Goal: Task Accomplishment & Management: Manage account settings

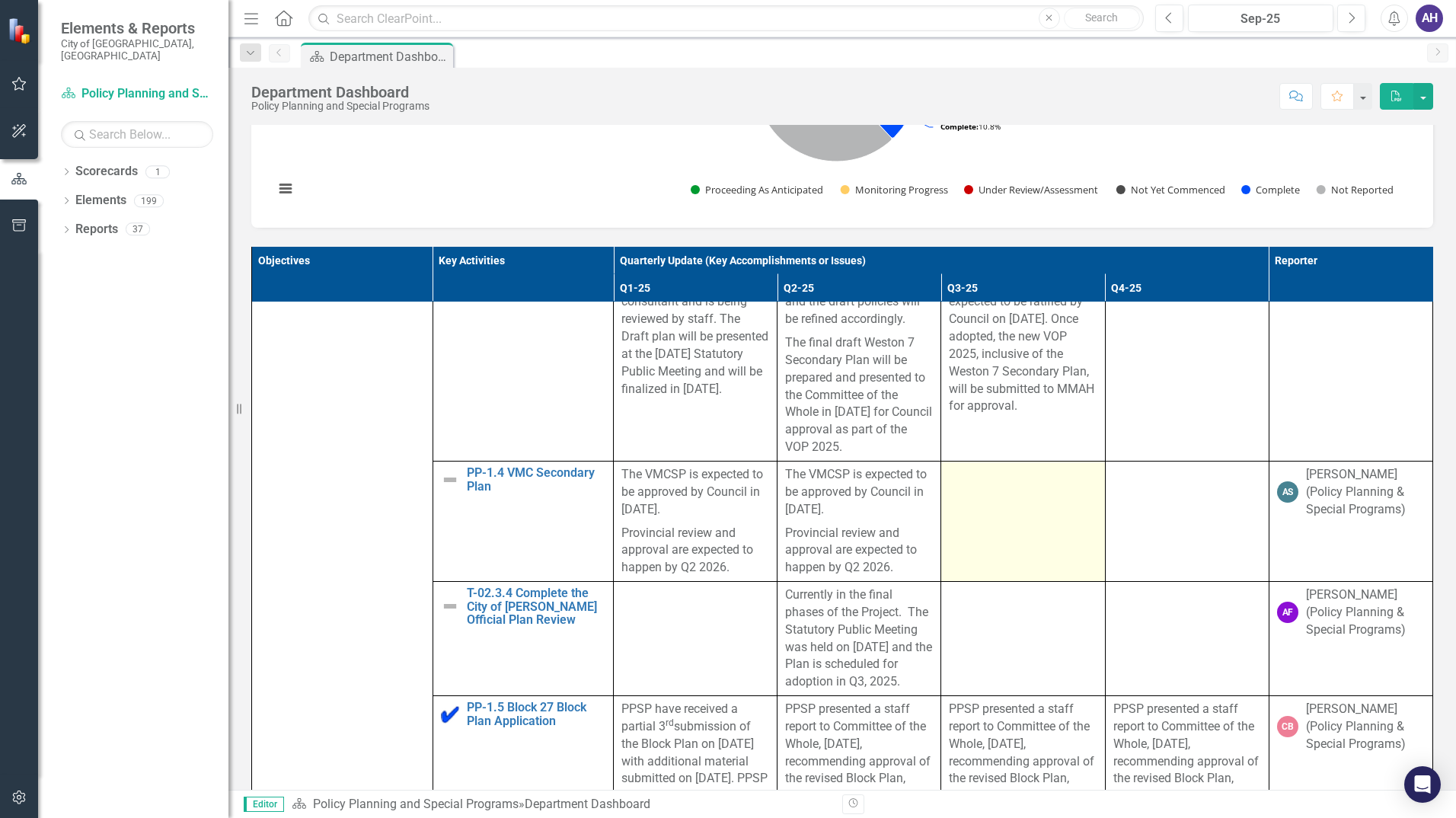
scroll to position [533, 0]
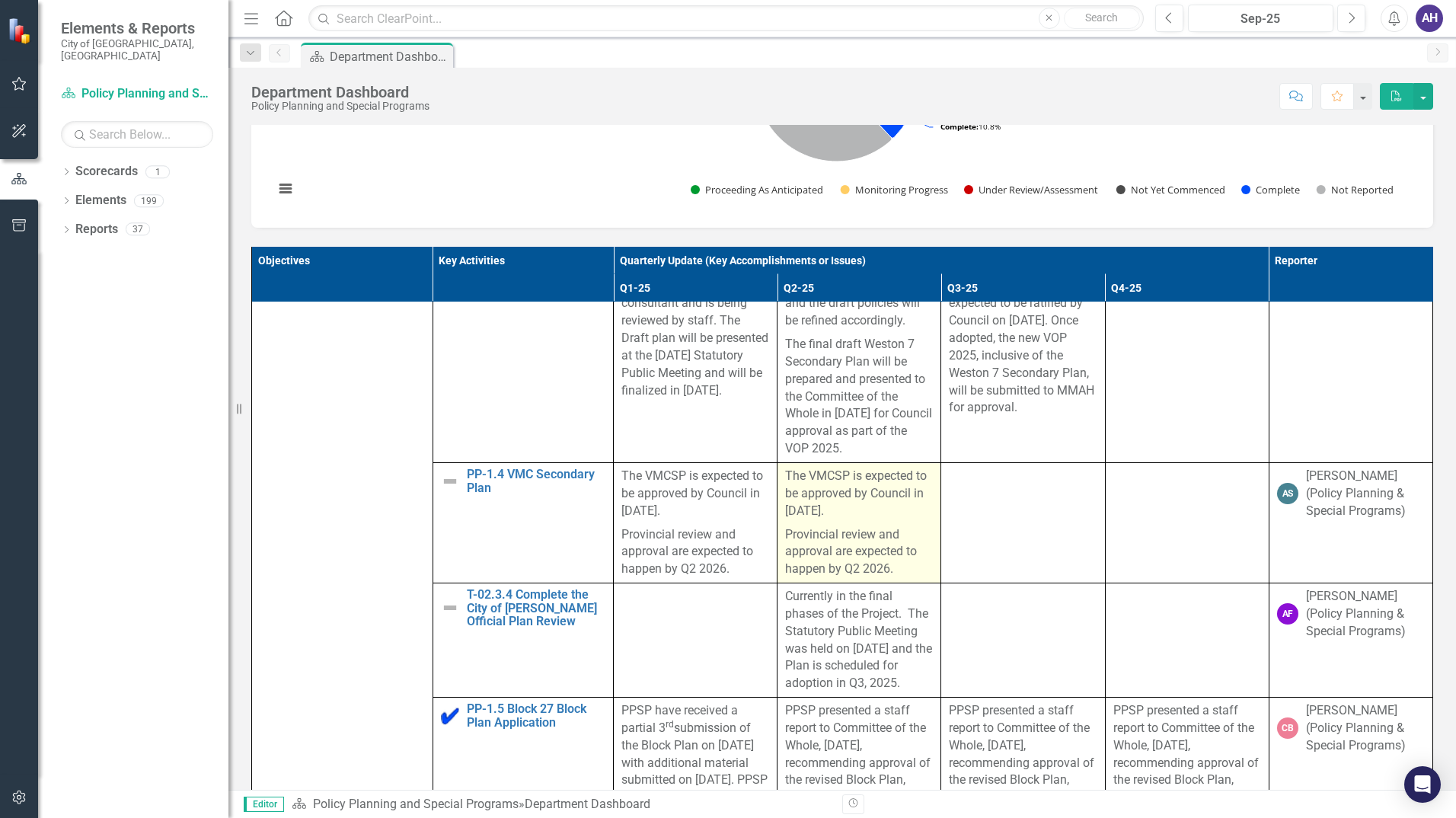
drag, startPoint x: 824, startPoint y: 514, endPoint x: 798, endPoint y: 506, distance: 27.2
click at [824, 513] on p "The VMCSP is expected to be approved by Council in [DATE]." at bounding box center [859, 495] width 147 height 55
click at [785, 501] on p "The VMCSP is expected to be approved by Council in [DATE]." at bounding box center [859, 495] width 147 height 55
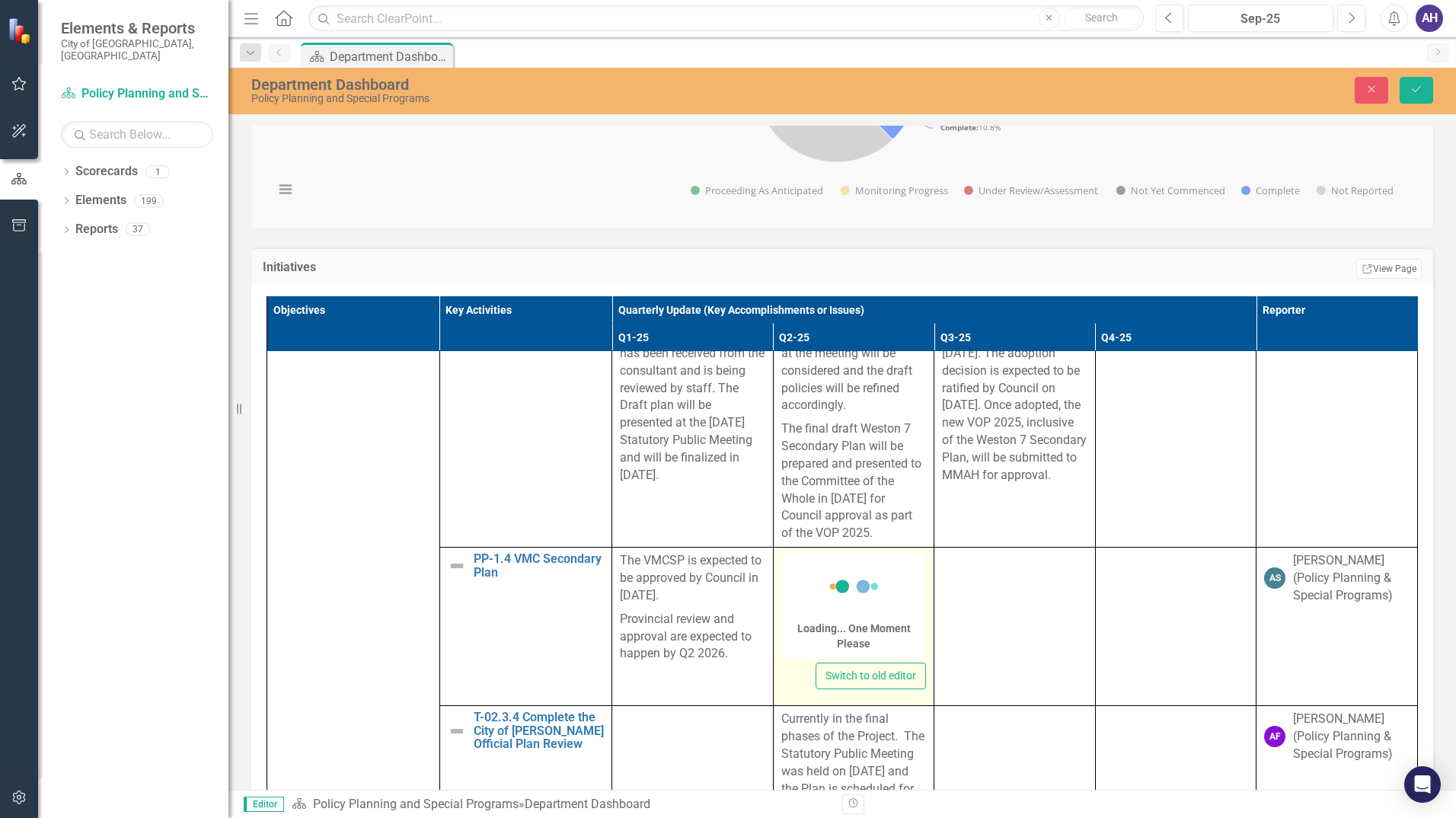
drag, startPoint x: 808, startPoint y: 505, endPoint x: 841, endPoint y: 555, distance: 59.9
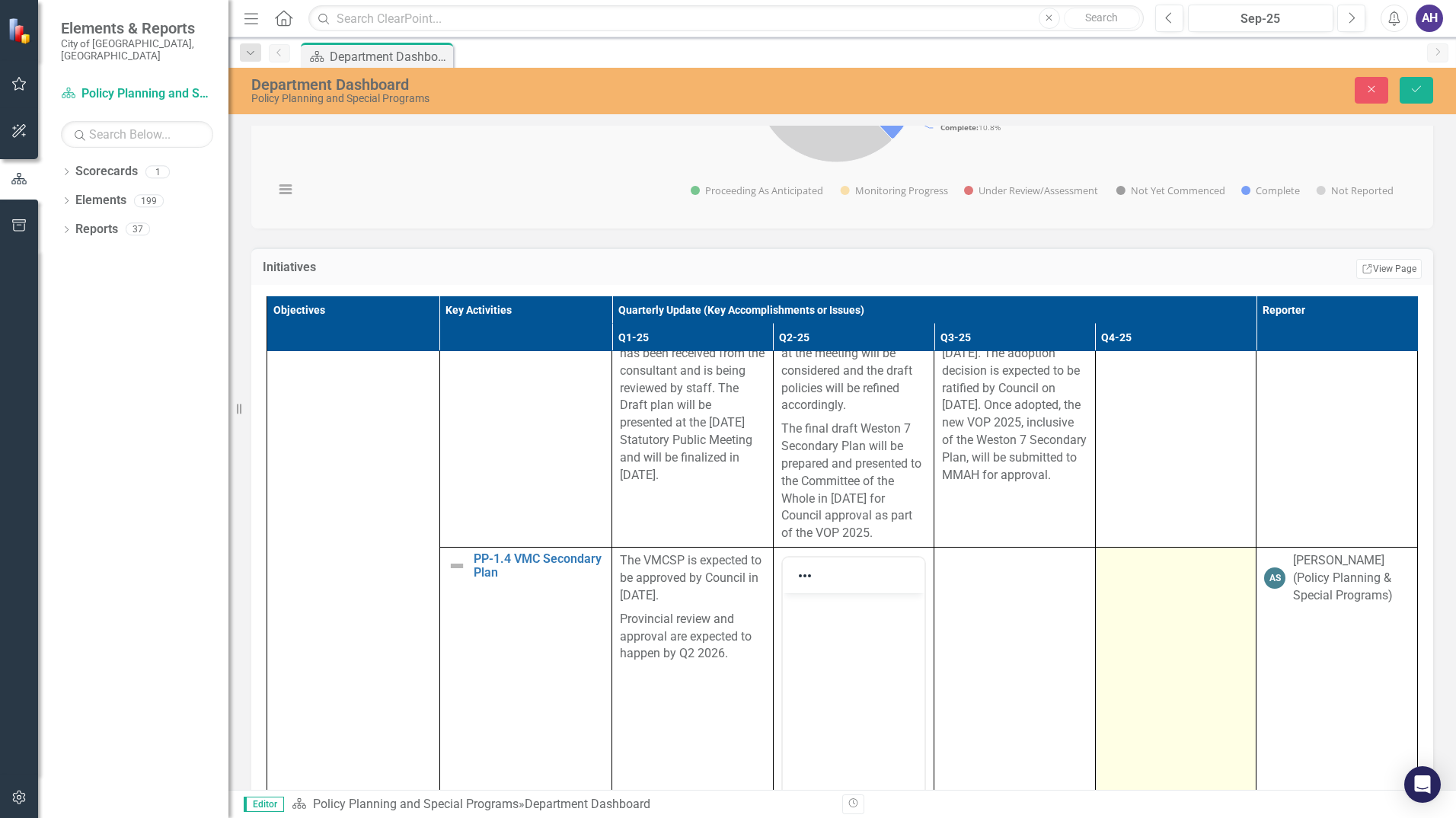
click at [1099, 631] on td at bounding box center [1175, 728] width 162 height 360
click at [1138, 619] on td at bounding box center [1175, 728] width 162 height 360
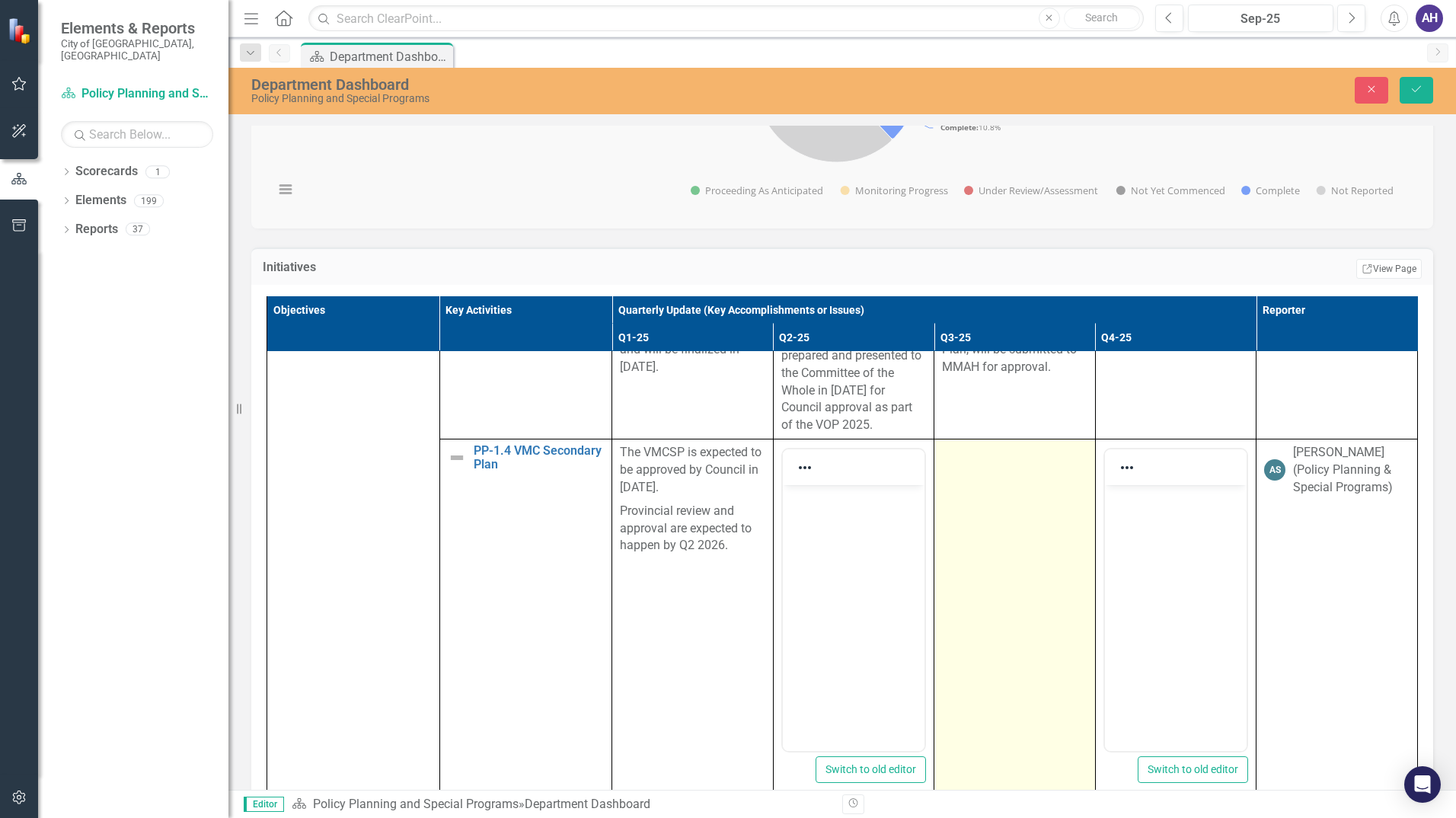
scroll to position [762, 0]
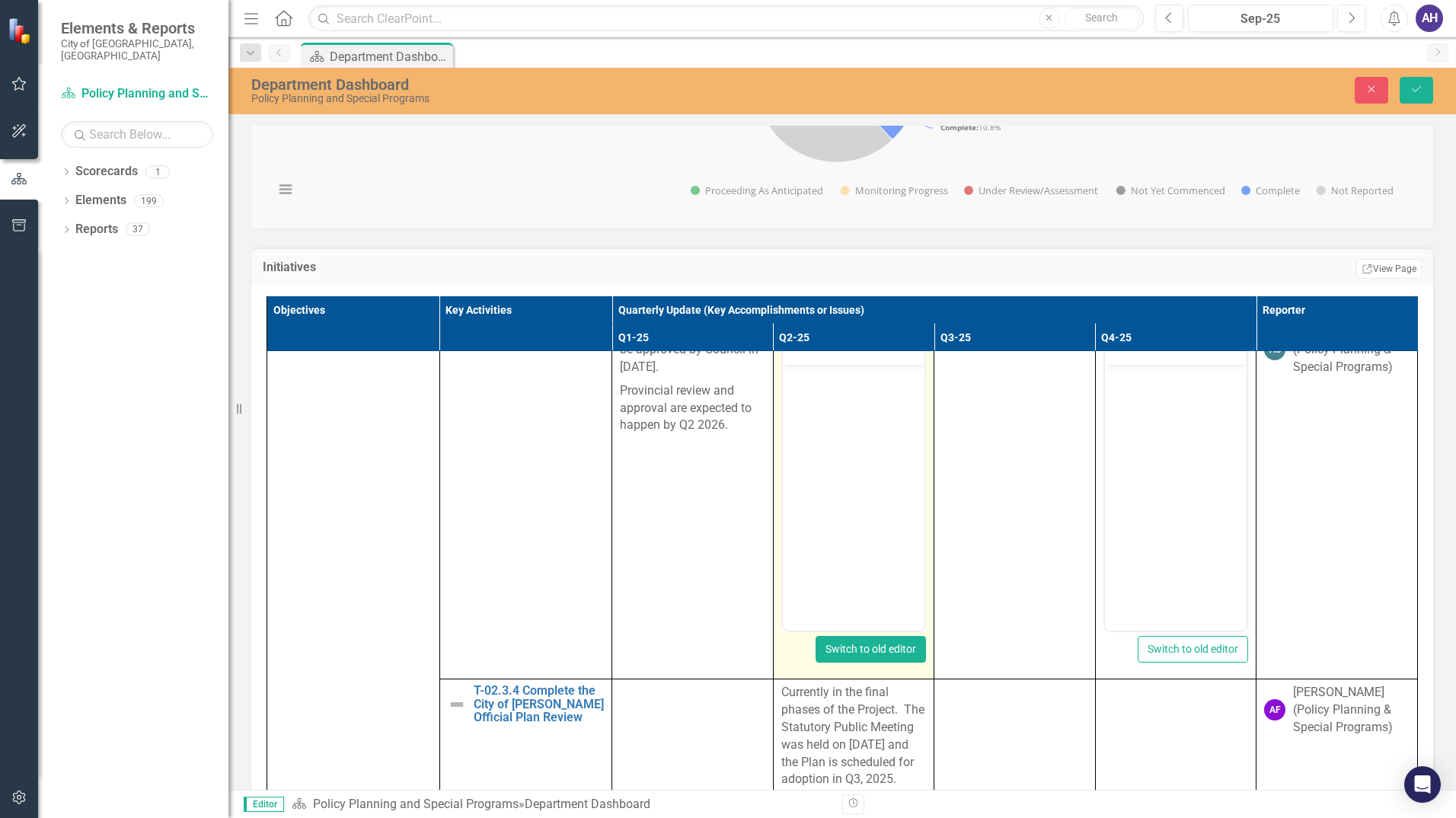
click at [880, 655] on button "Switch to old editor" at bounding box center [871, 650] width 111 height 27
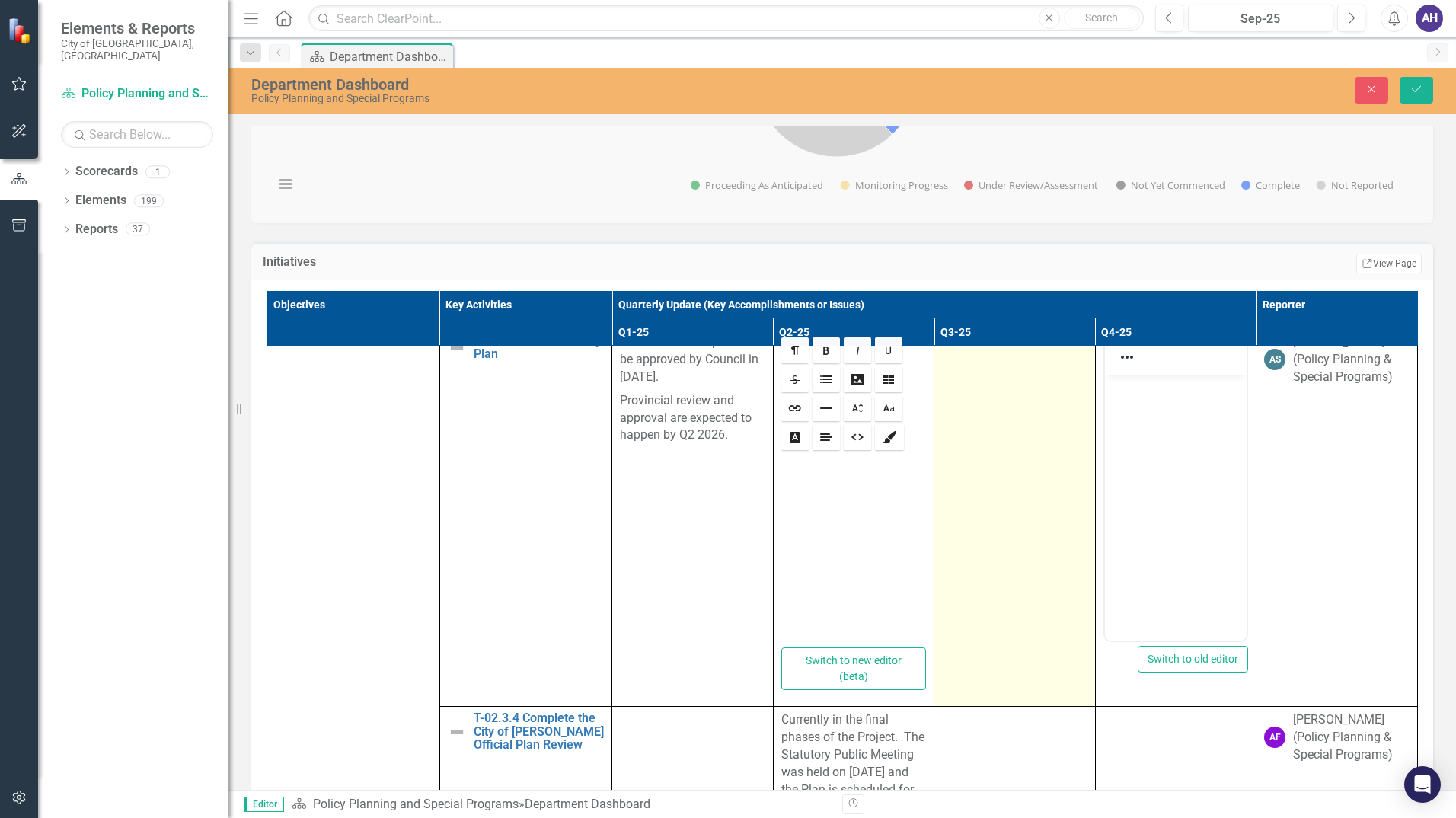
scroll to position [768, 0]
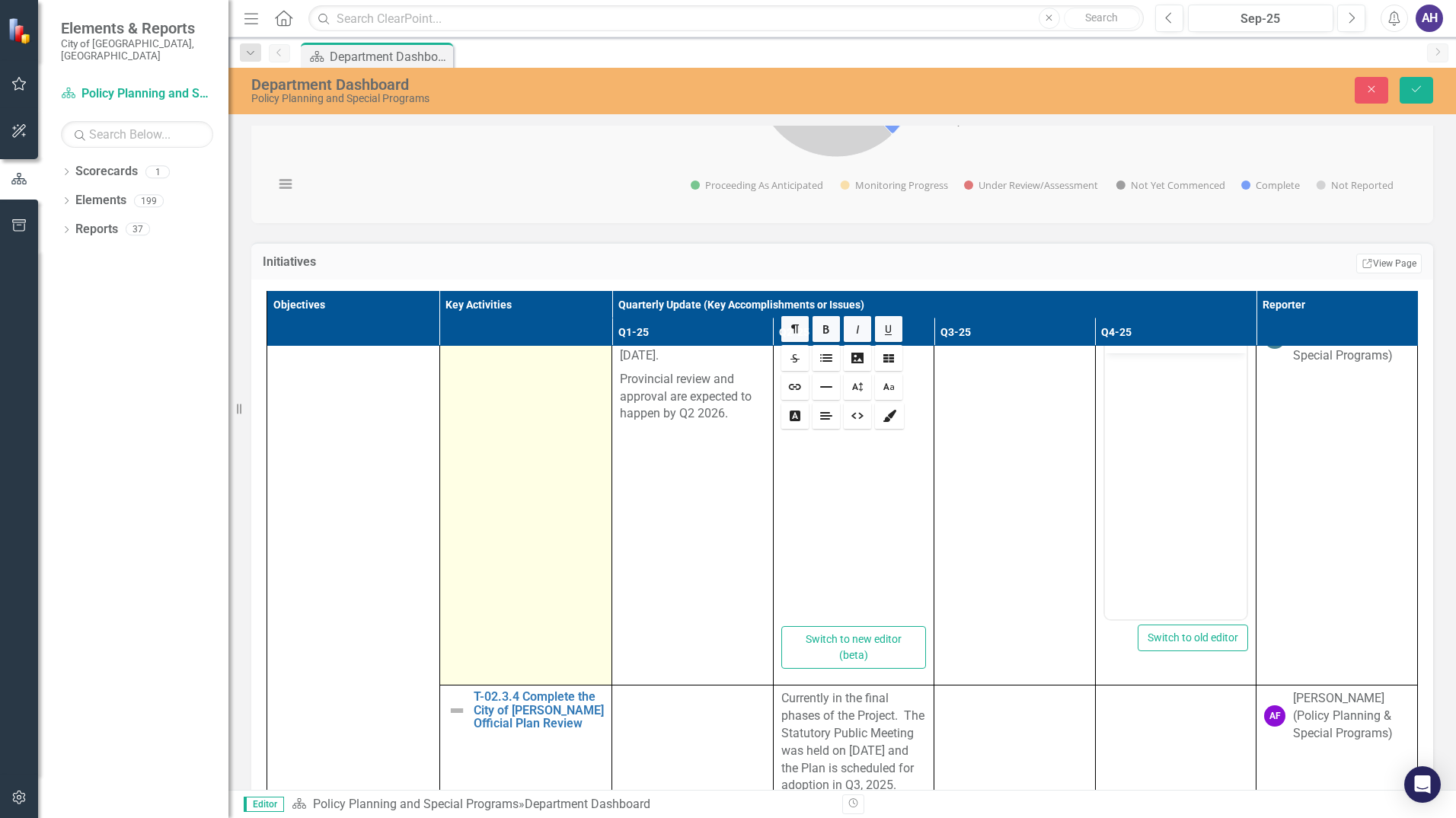
click at [556, 441] on td "PP-1.4 VMC Secondary Plan Edit Edit Key Activity Link Open Element" at bounding box center [526, 496] width 173 height 378
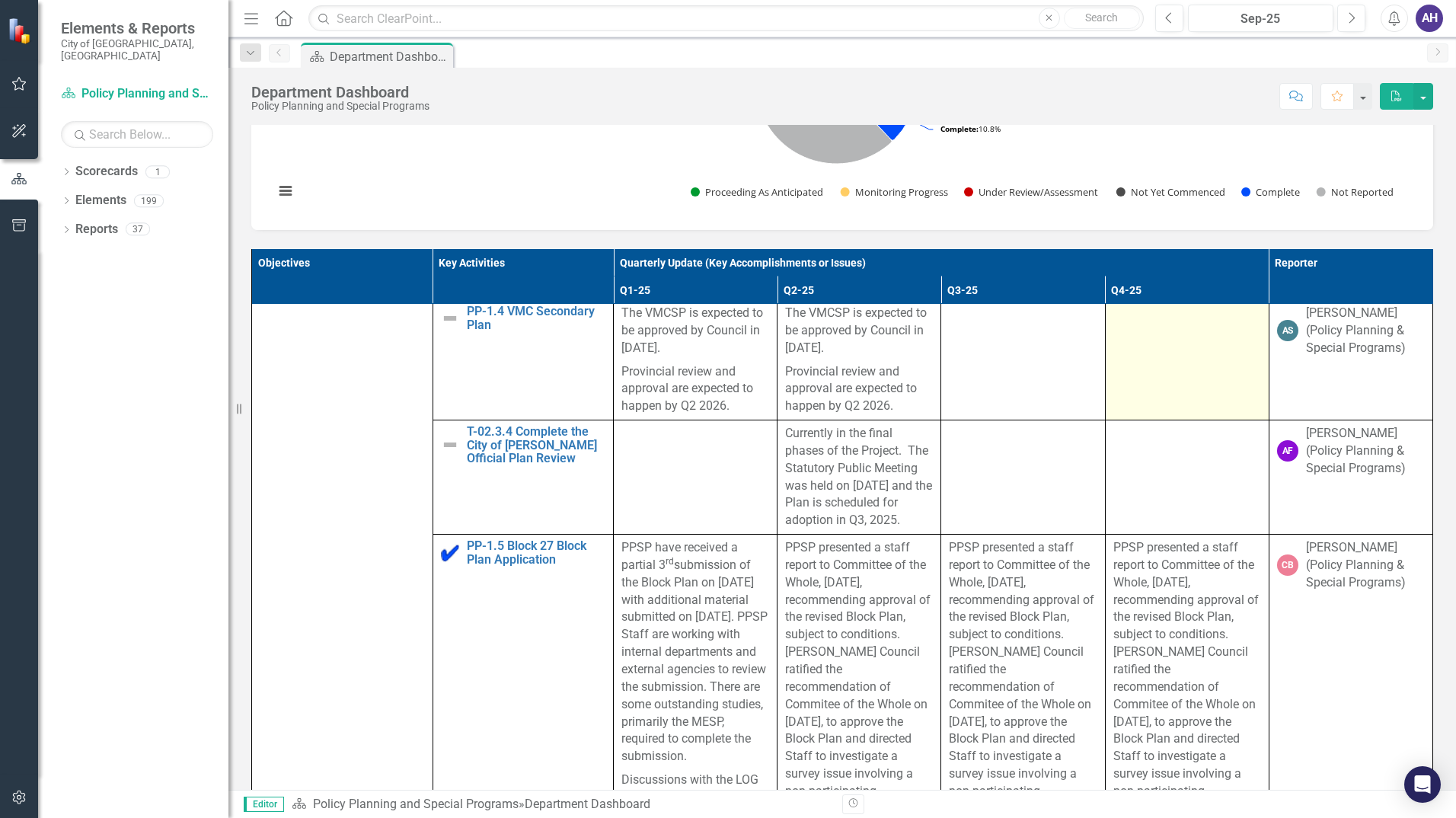
scroll to position [686, 0]
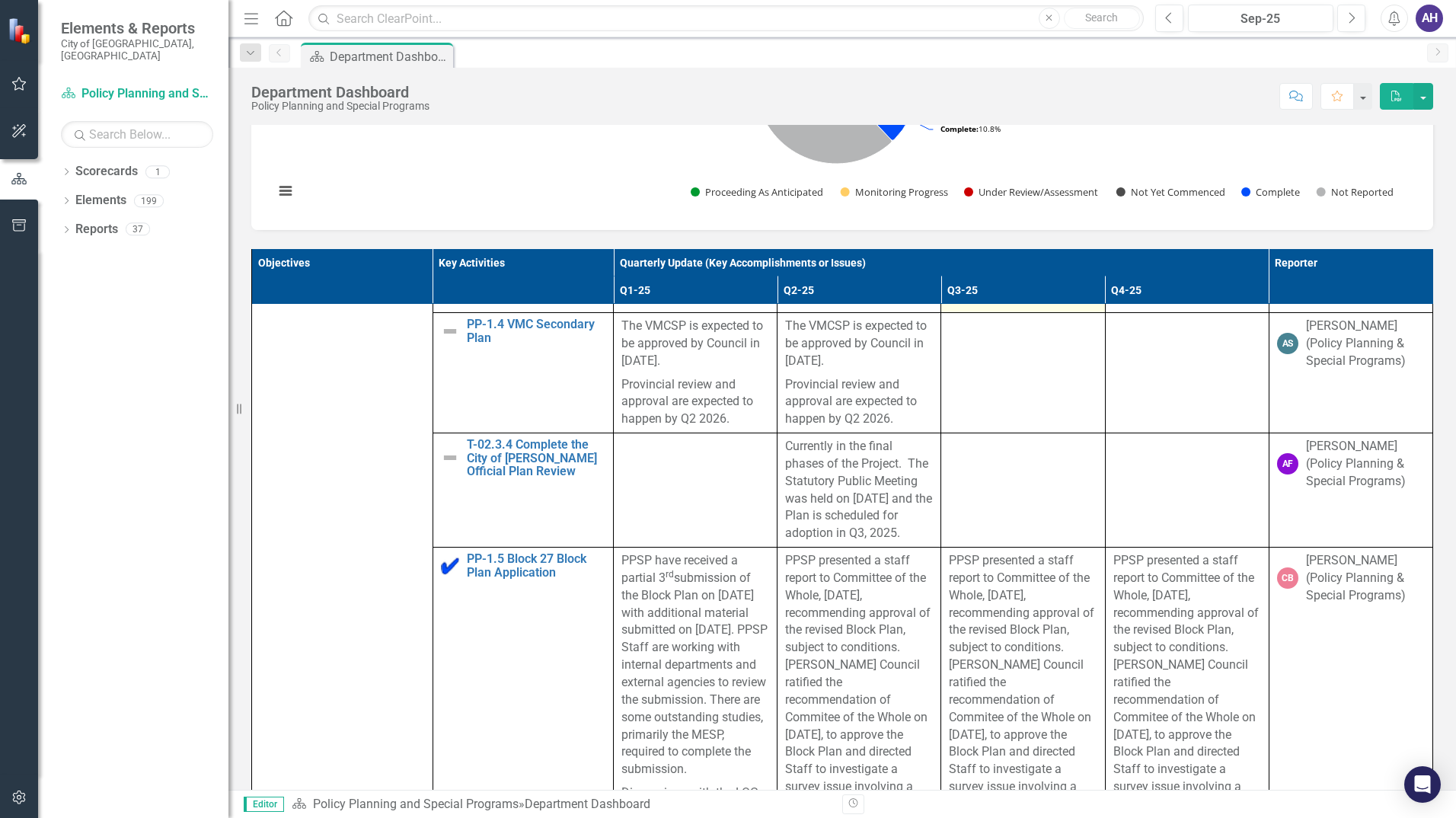
click at [979, 379] on td at bounding box center [1023, 373] width 163 height 121
click at [980, 379] on td at bounding box center [1023, 373] width 163 height 121
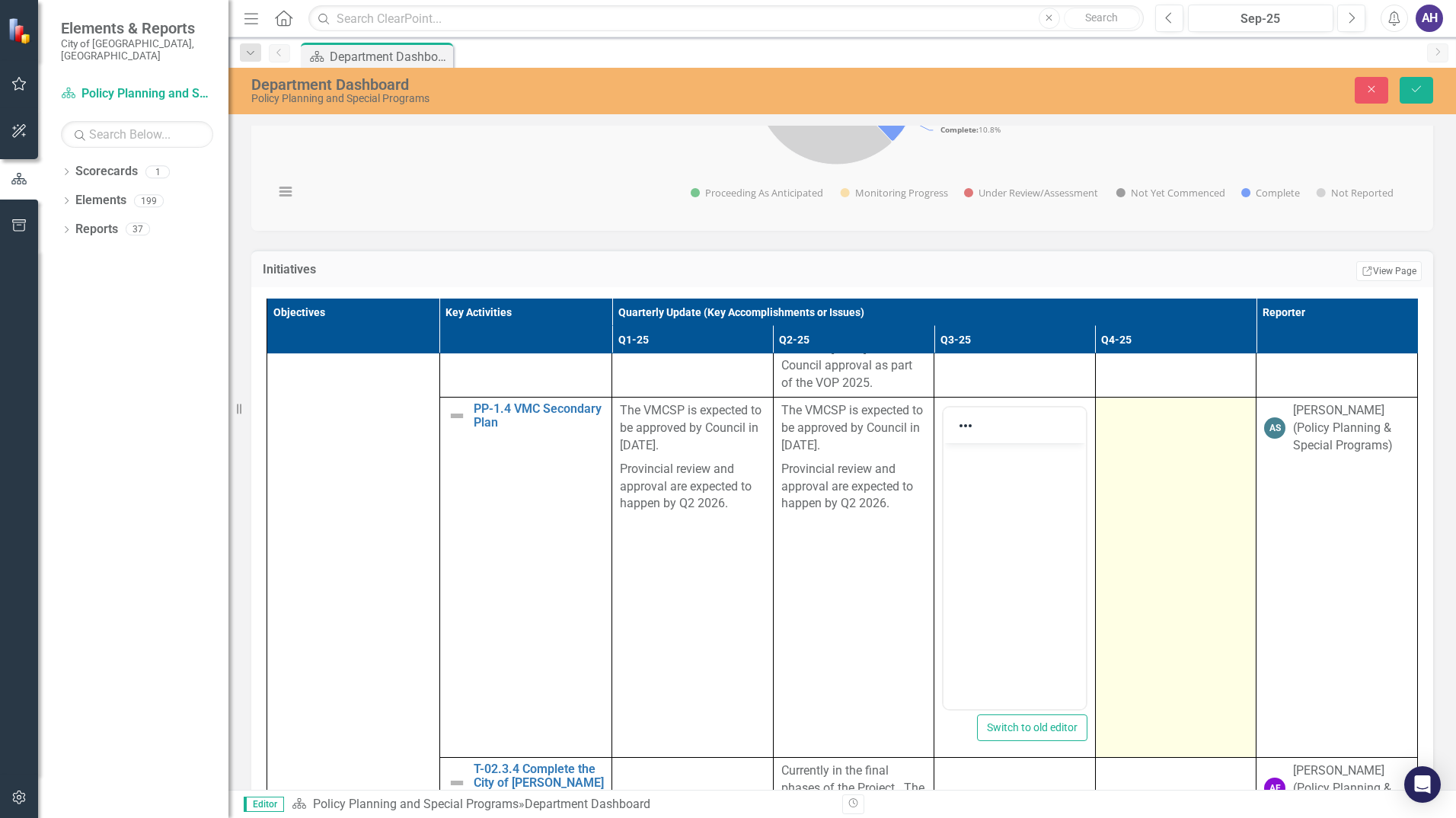
scroll to position [0, 0]
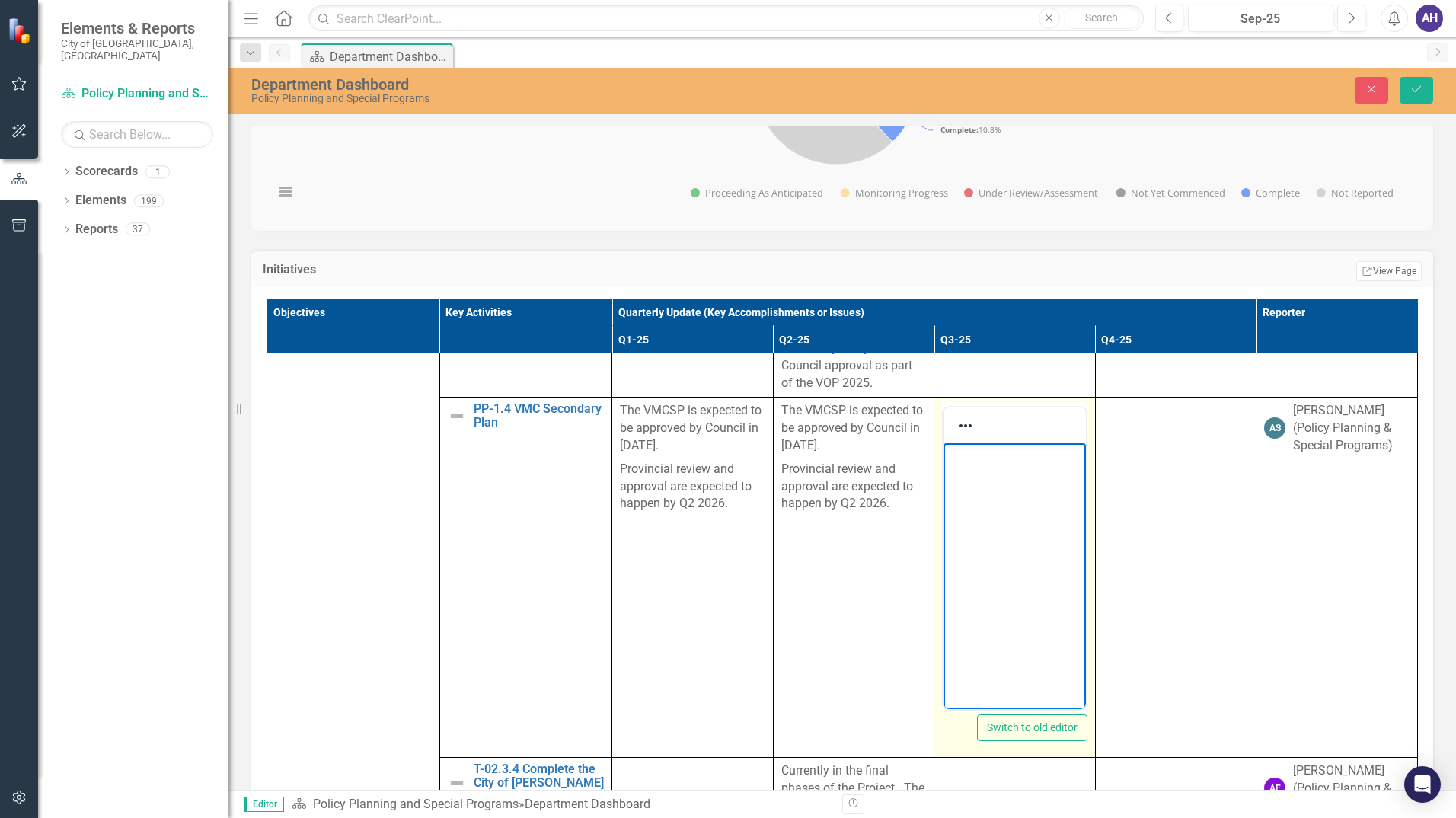
click at [1013, 488] on body "Rich Text Area. Press ALT-0 for help." at bounding box center [1015, 557] width 142 height 229
drag, startPoint x: 993, startPoint y: 474, endPoint x: 1001, endPoint y: 465, distance: 12.0
click at [994, 471] on p "The VMCSP was adopted on September 30th, 2025 and is expected to be approved by…" at bounding box center [1015, 484] width 135 height 73
click at [1070, 527] on p "The VMCSP was adopted by Council on September 30th, 2025 and is expected to be …" at bounding box center [1015, 493] width 135 height 91
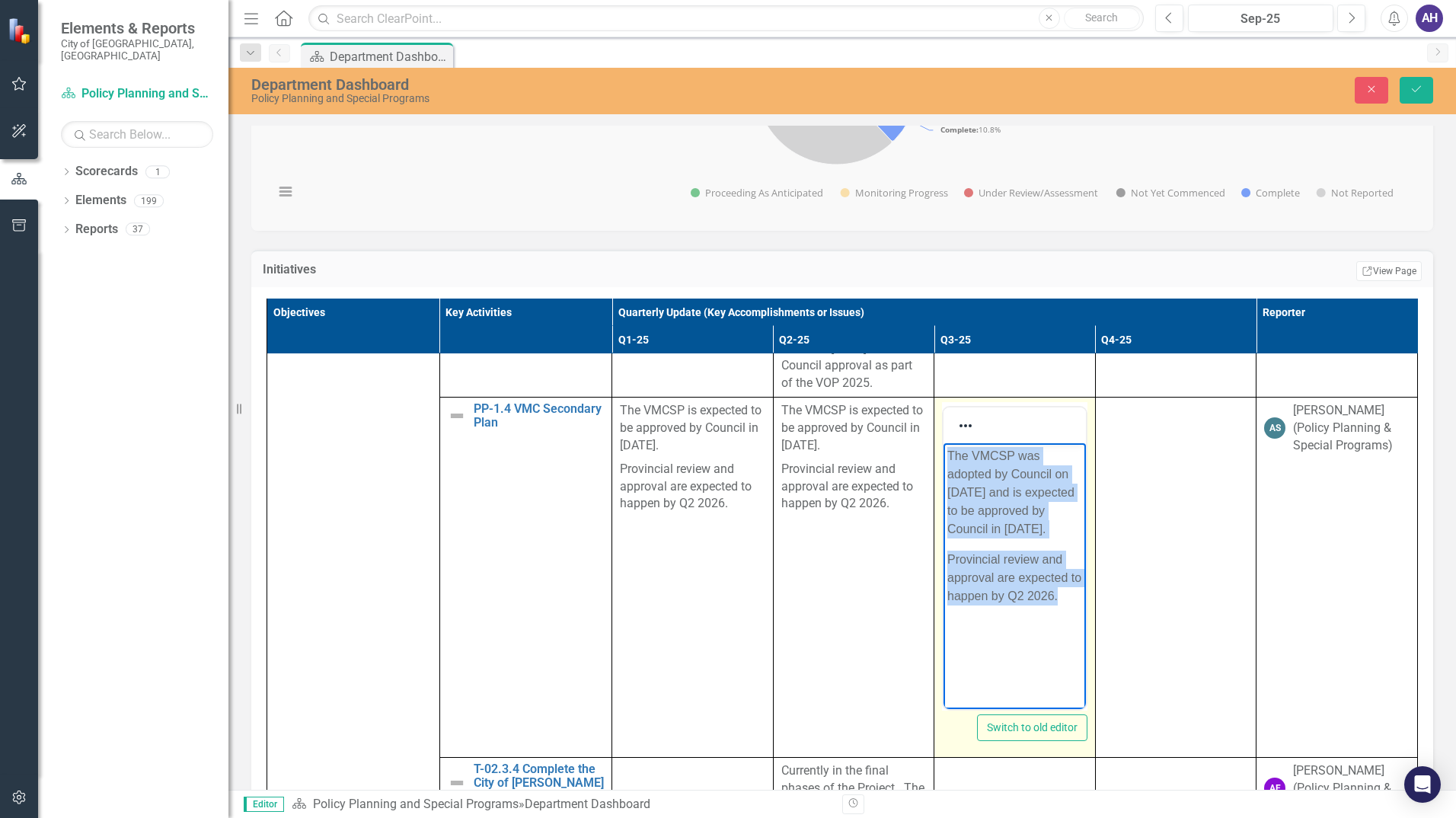
drag, startPoint x: 1075, startPoint y: 617, endPoint x: 947, endPoint y: 457, distance: 204.9
click at [947, 457] on body "The VMCSP was adopted by Council on September 30th, 2025 and is expected to be …" at bounding box center [1015, 557] width 142 height 229
copy body "The VMCSP was adopted by Council on September 30th, 2025 and is expected to be …"
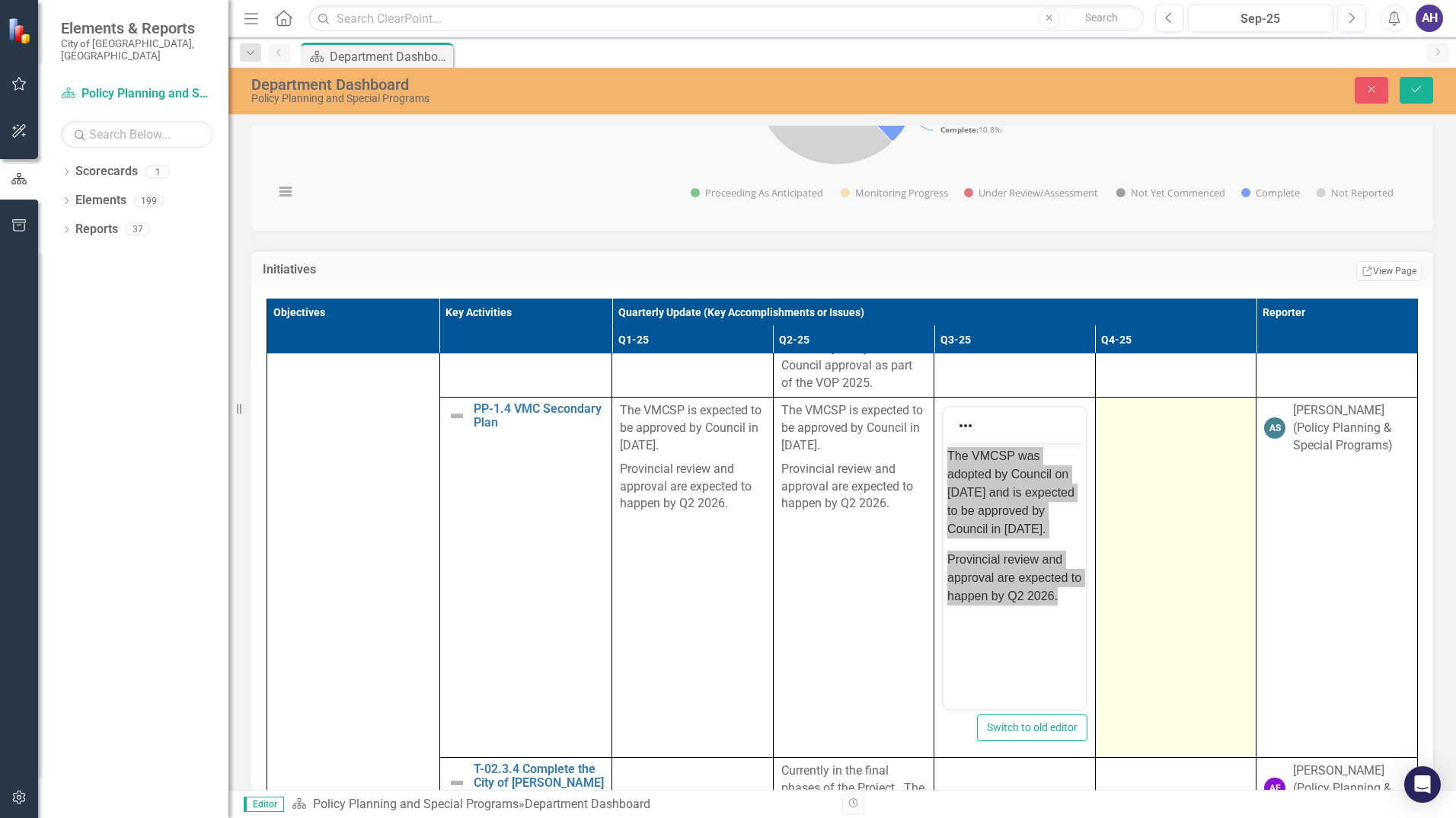
click at [1159, 447] on td at bounding box center [1175, 578] width 162 height 360
click at [1159, 448] on td at bounding box center [1175, 578] width 162 height 360
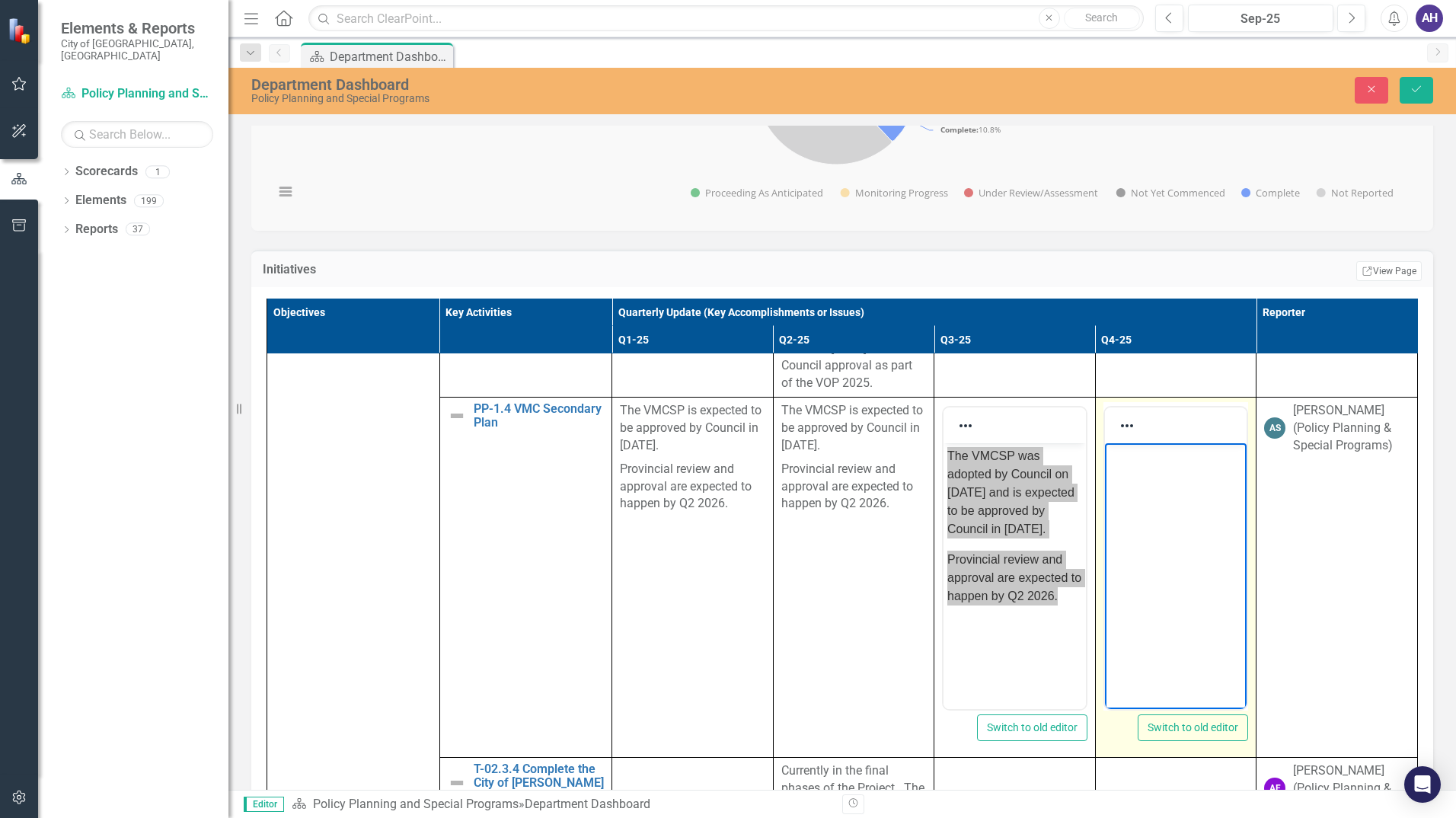
click at [1167, 486] on body "Rich Text Area. Press ALT-0 for help." at bounding box center [1175, 557] width 142 height 229
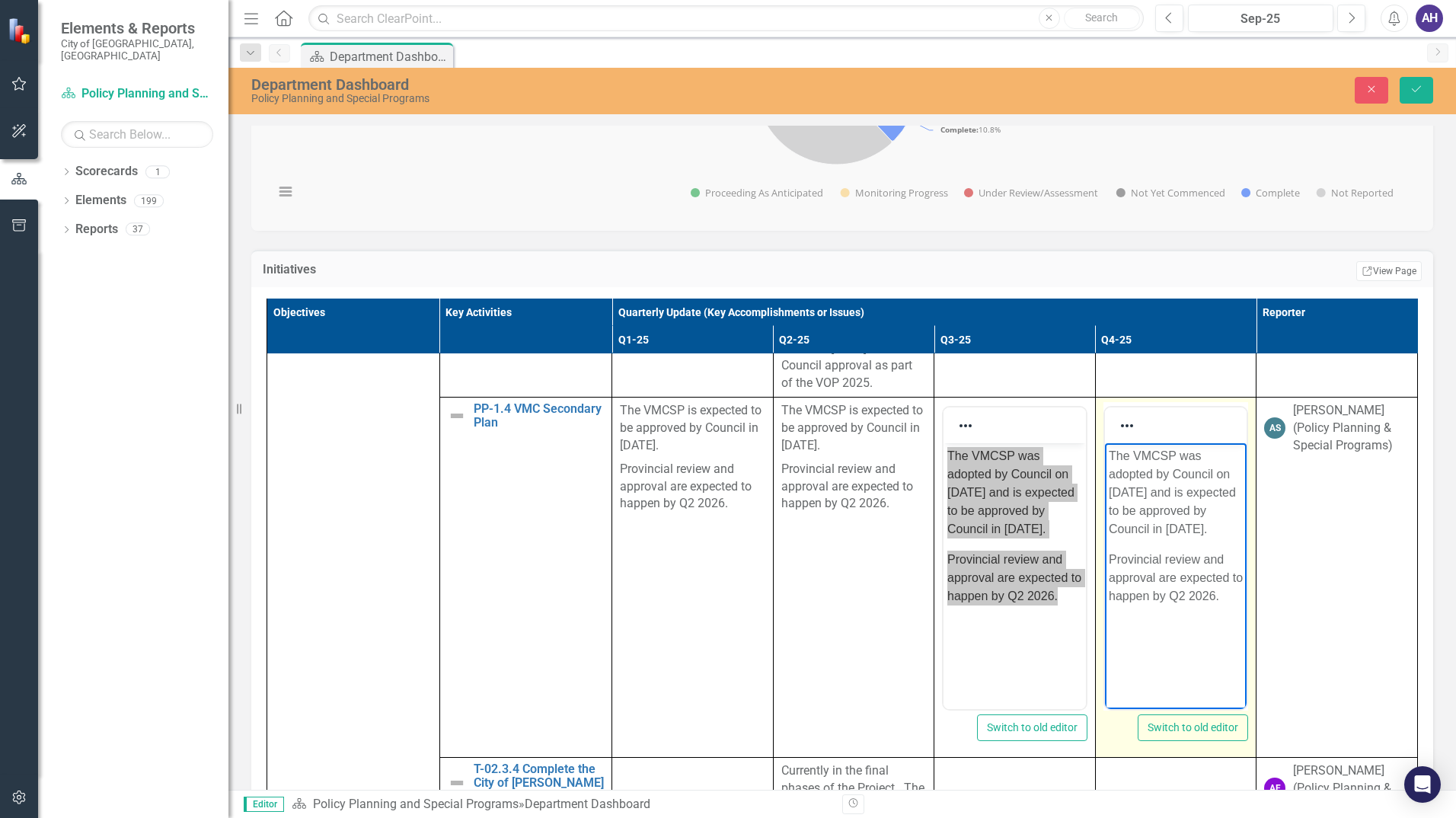
drag, startPoint x: 1190, startPoint y: 500, endPoint x: 1190, endPoint y: 509, distance: 9.0
click at [1191, 500] on p "The VMCSP was adopted by Council on September 30th, 2025 and is expected to be …" at bounding box center [1175, 493] width 135 height 91
click at [1220, 500] on p "The VMCSP was adopted by Council on September 30th, 2025 and is expected to be …" at bounding box center [1175, 493] width 135 height 91
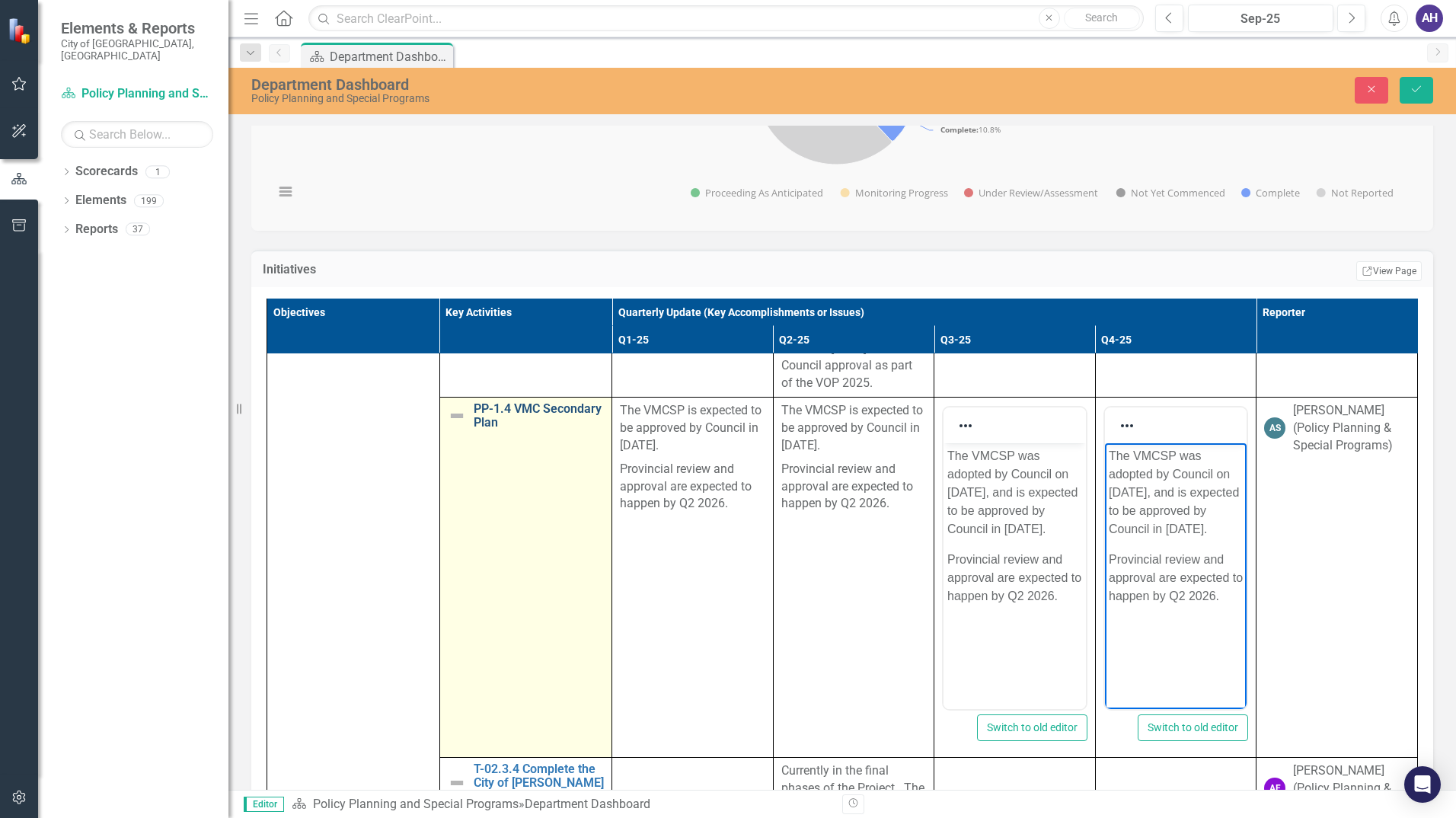
click at [550, 429] on link "PP-1.4 VMC Secondary Plan" at bounding box center [539, 416] width 131 height 27
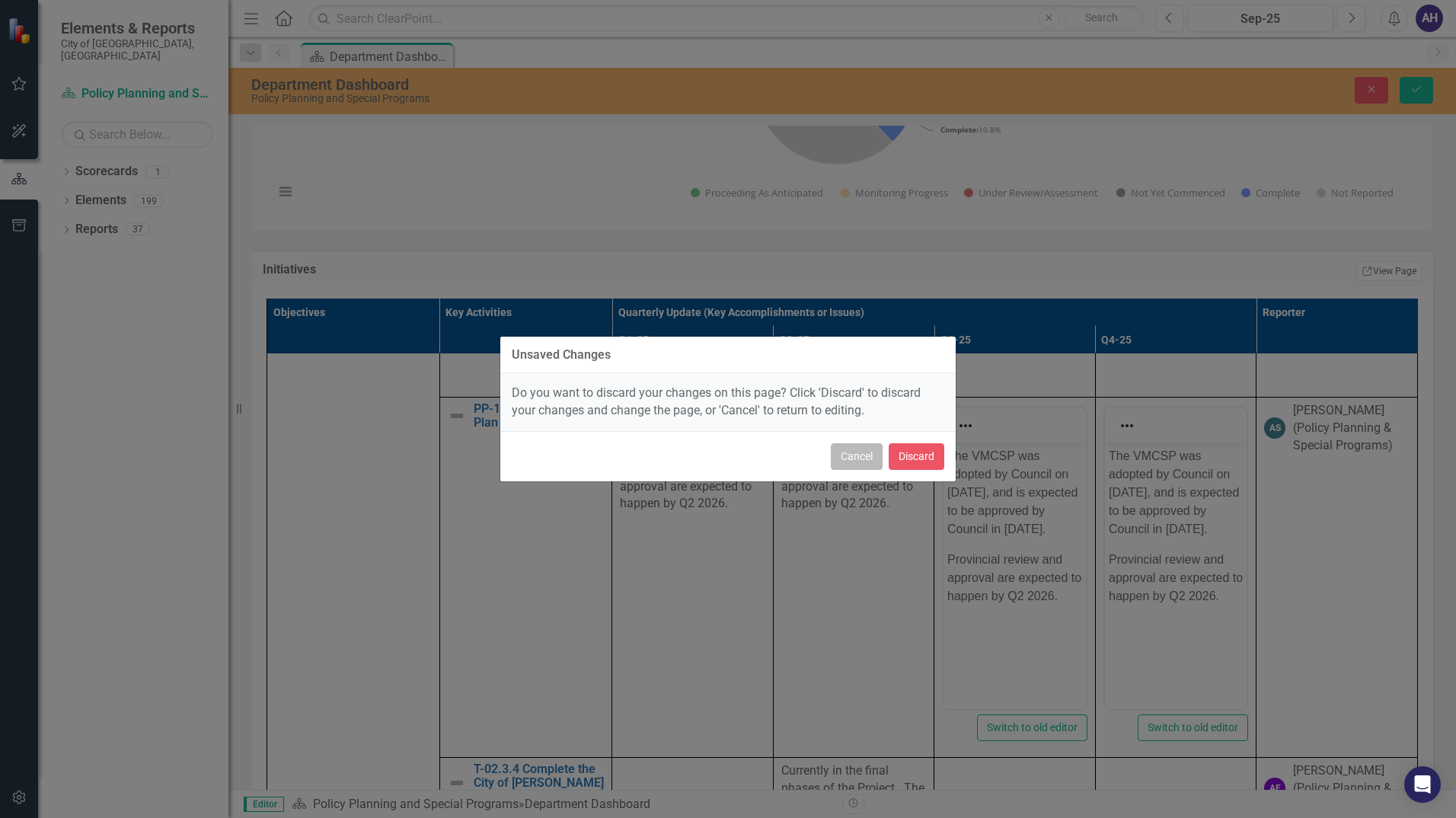
click at [852, 465] on button "Cancel" at bounding box center [857, 457] width 52 height 27
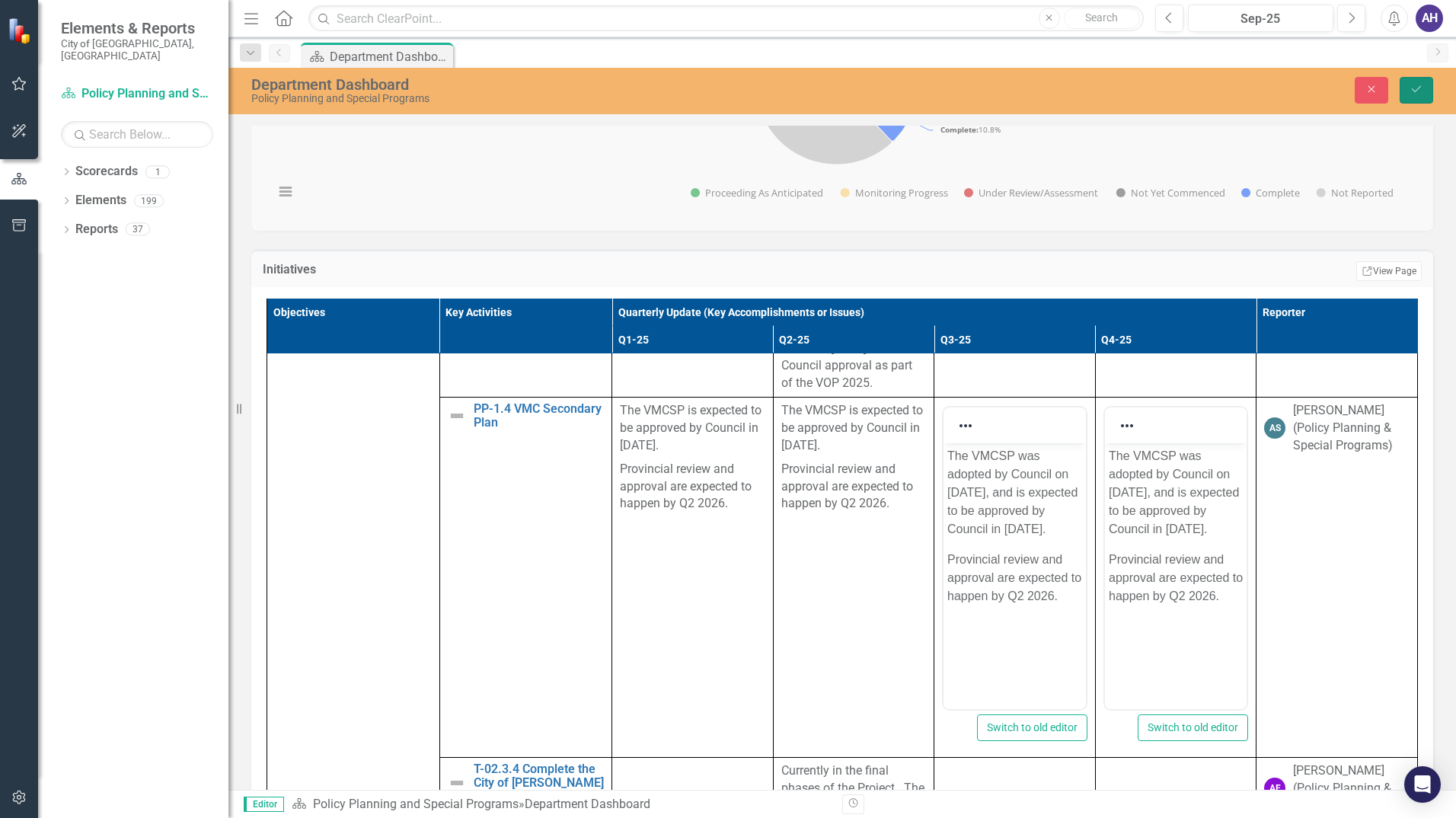
click at [1425, 85] on button "Save" at bounding box center [1417, 91] width 34 height 27
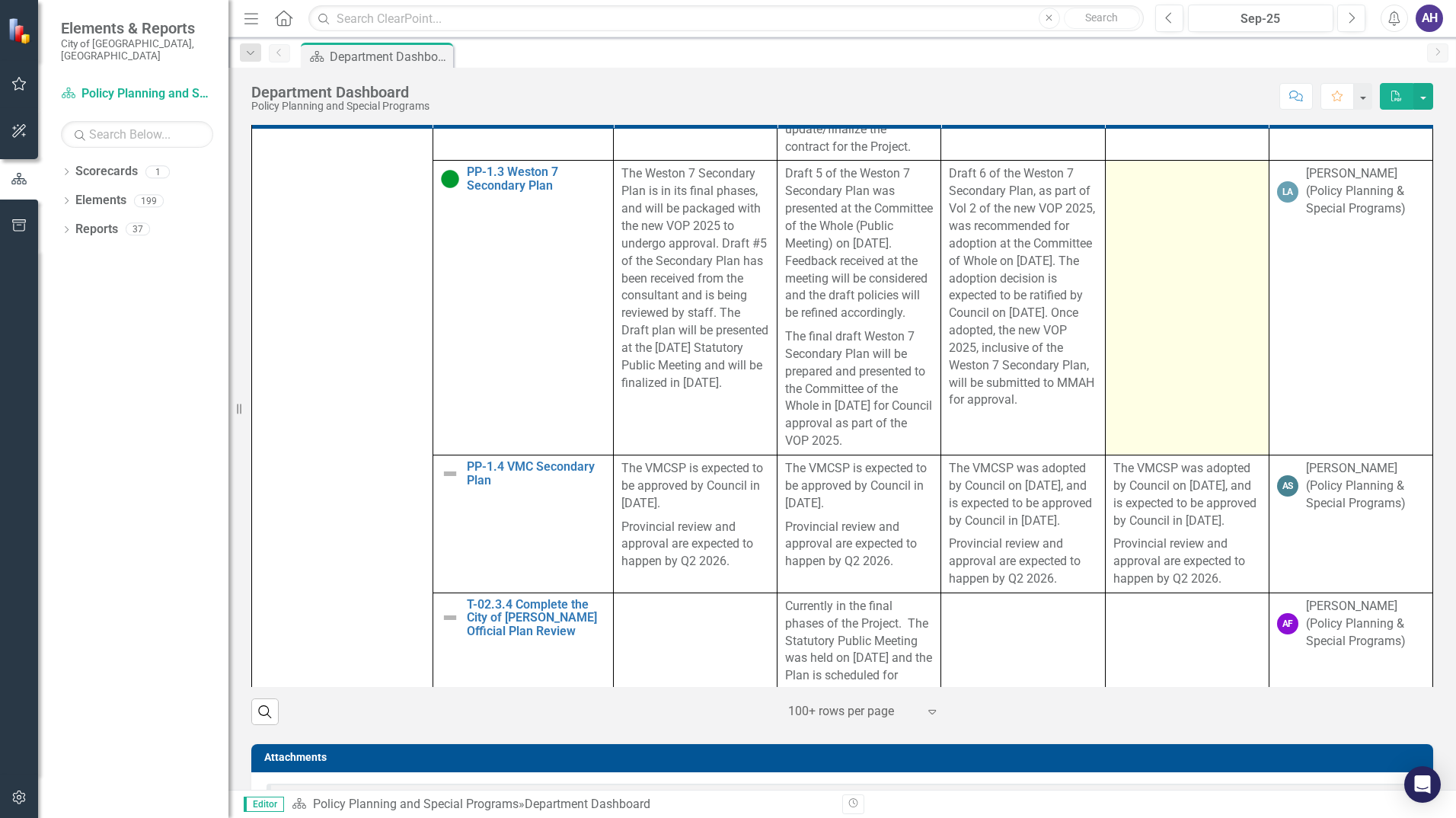
scroll to position [457, 0]
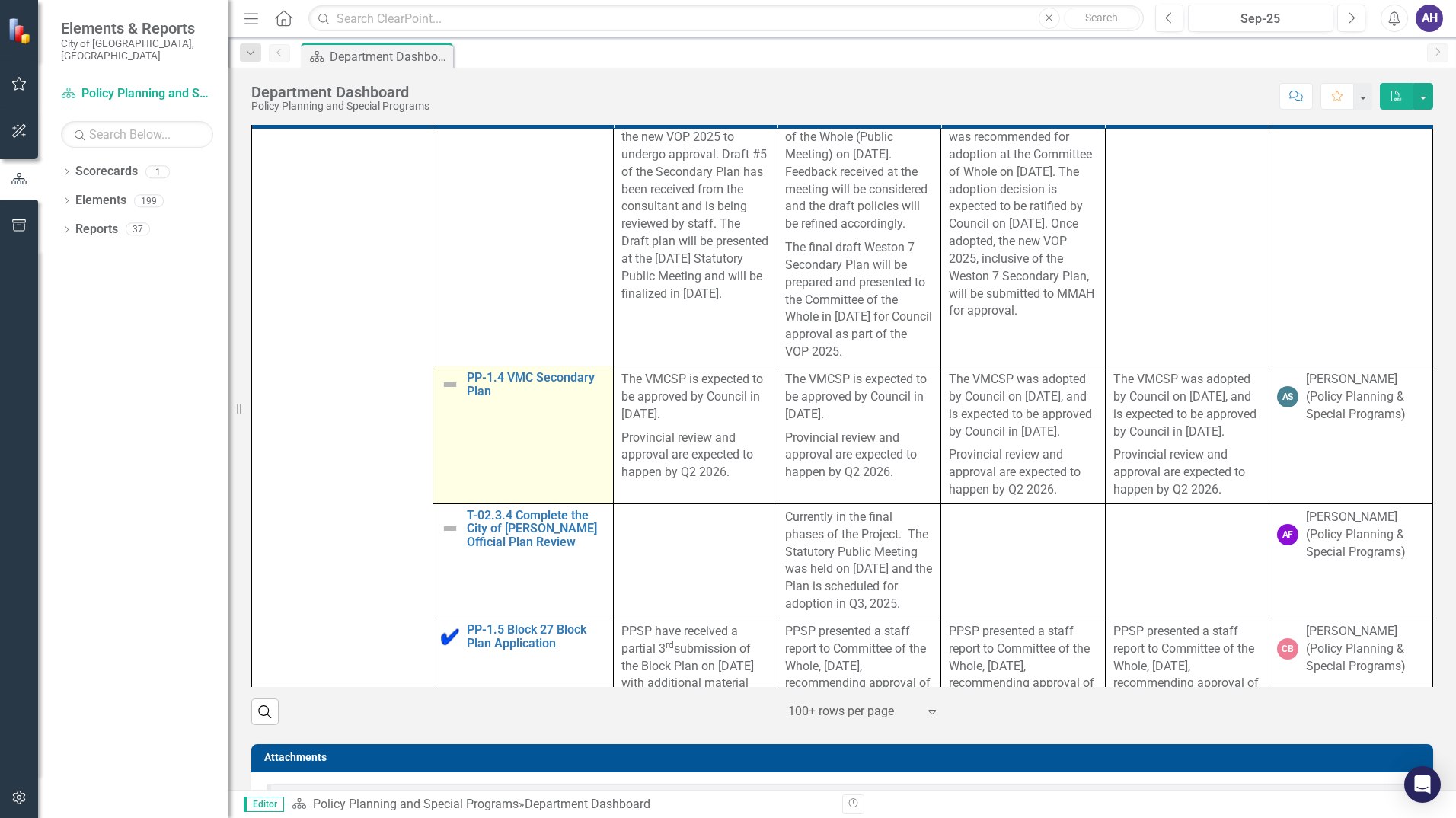
click at [446, 394] on img at bounding box center [450, 385] width 18 height 18
click at [491, 428] on td "PP-1.4 VMC Secondary Plan Edit Edit Key Activity Link Open Element" at bounding box center [523, 434] width 181 height 138
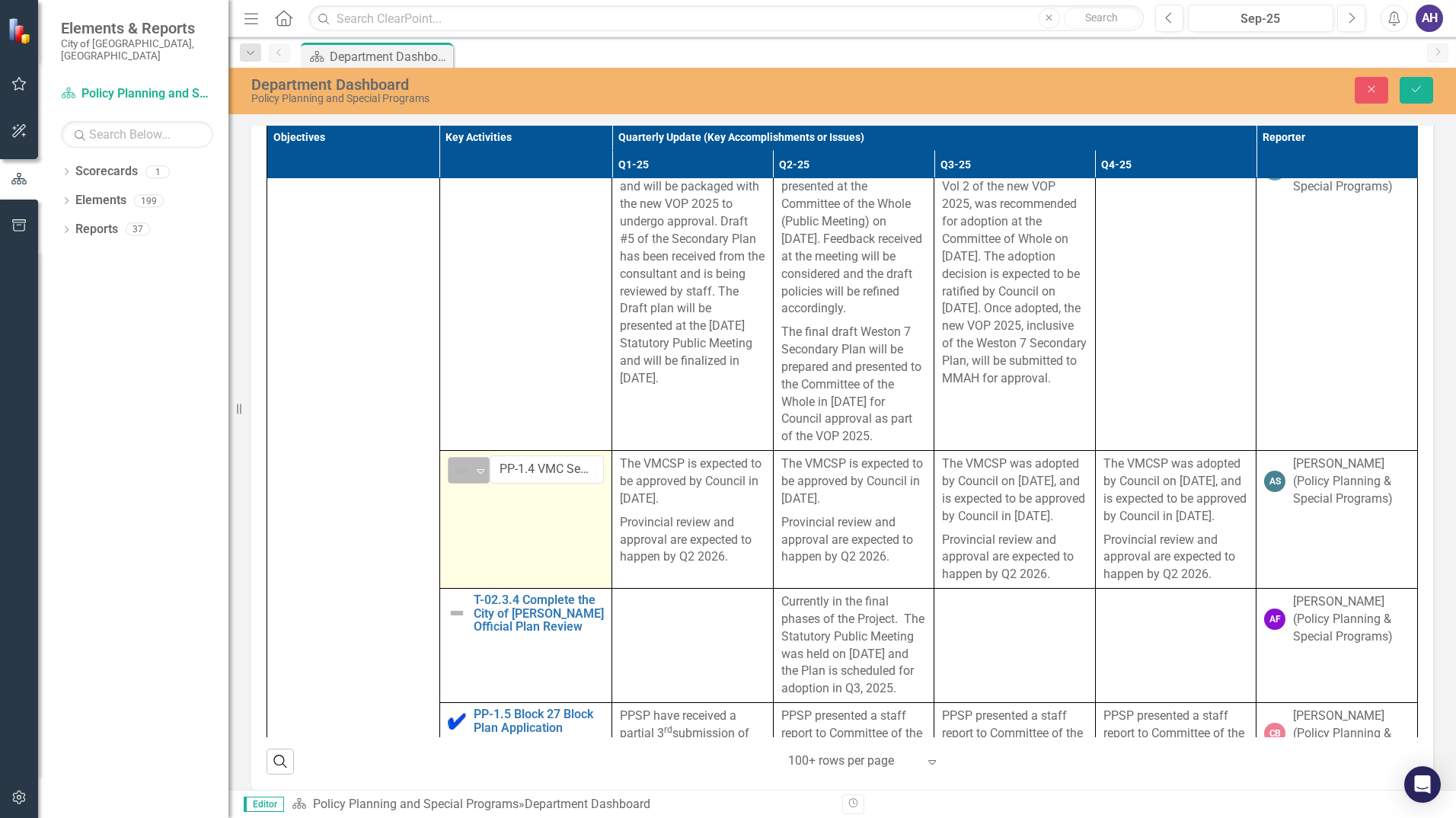
click at [474, 472] on icon "Expand" at bounding box center [481, 471] width 15 height 13
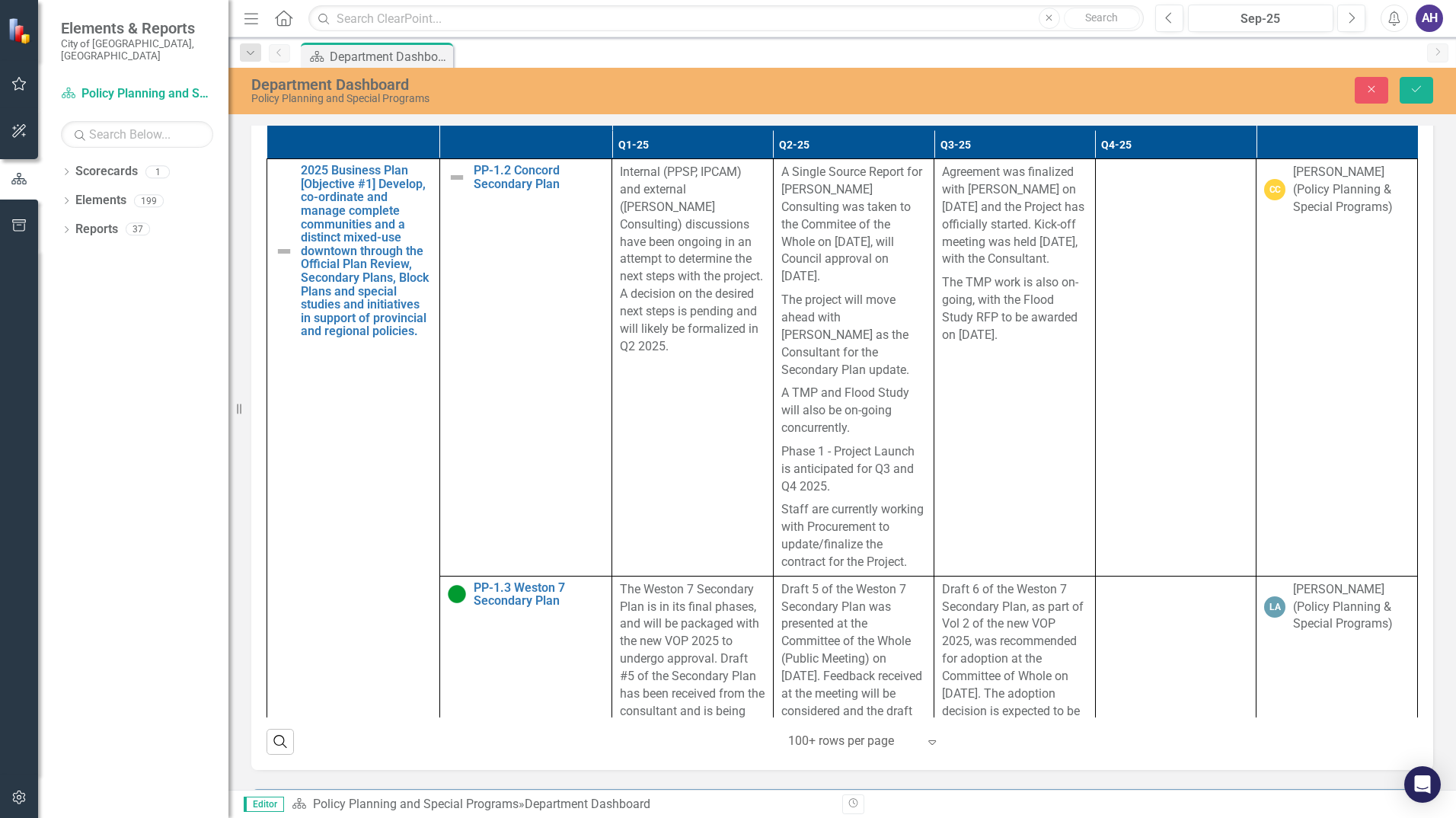
scroll to position [1219, 0]
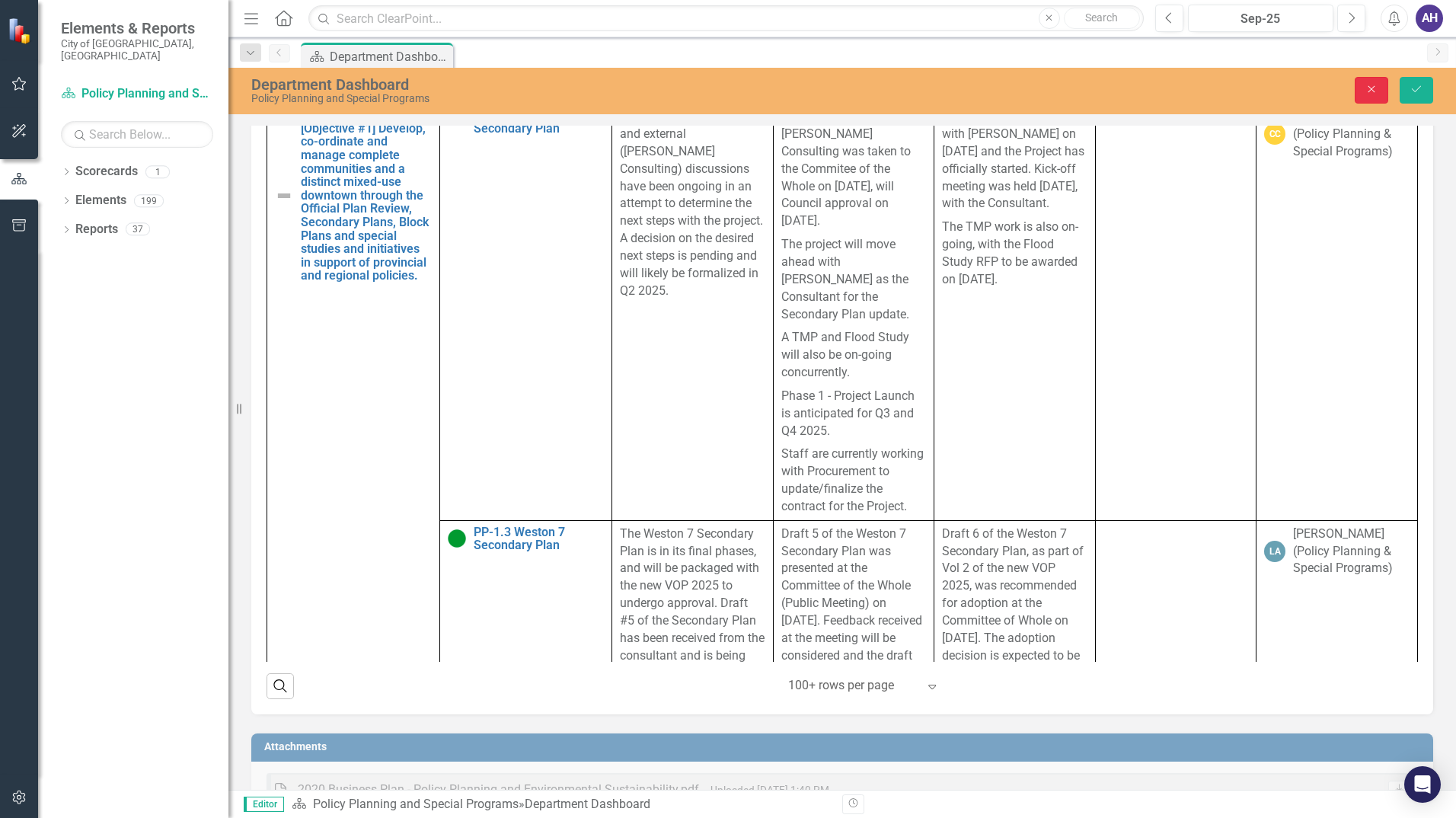
click at [1371, 95] on icon "Close" at bounding box center [1371, 89] width 13 height 11
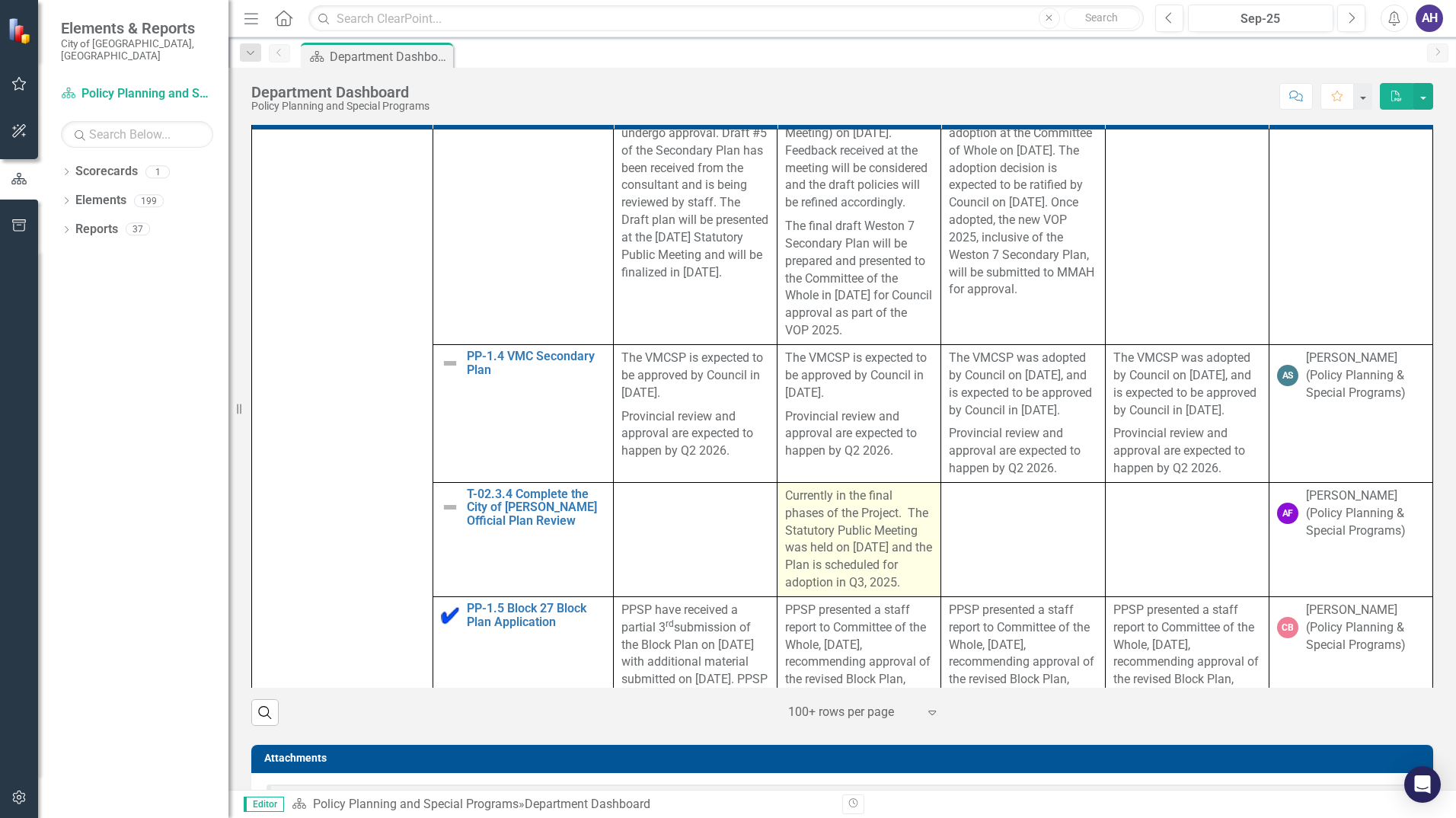
scroll to position [686, 0]
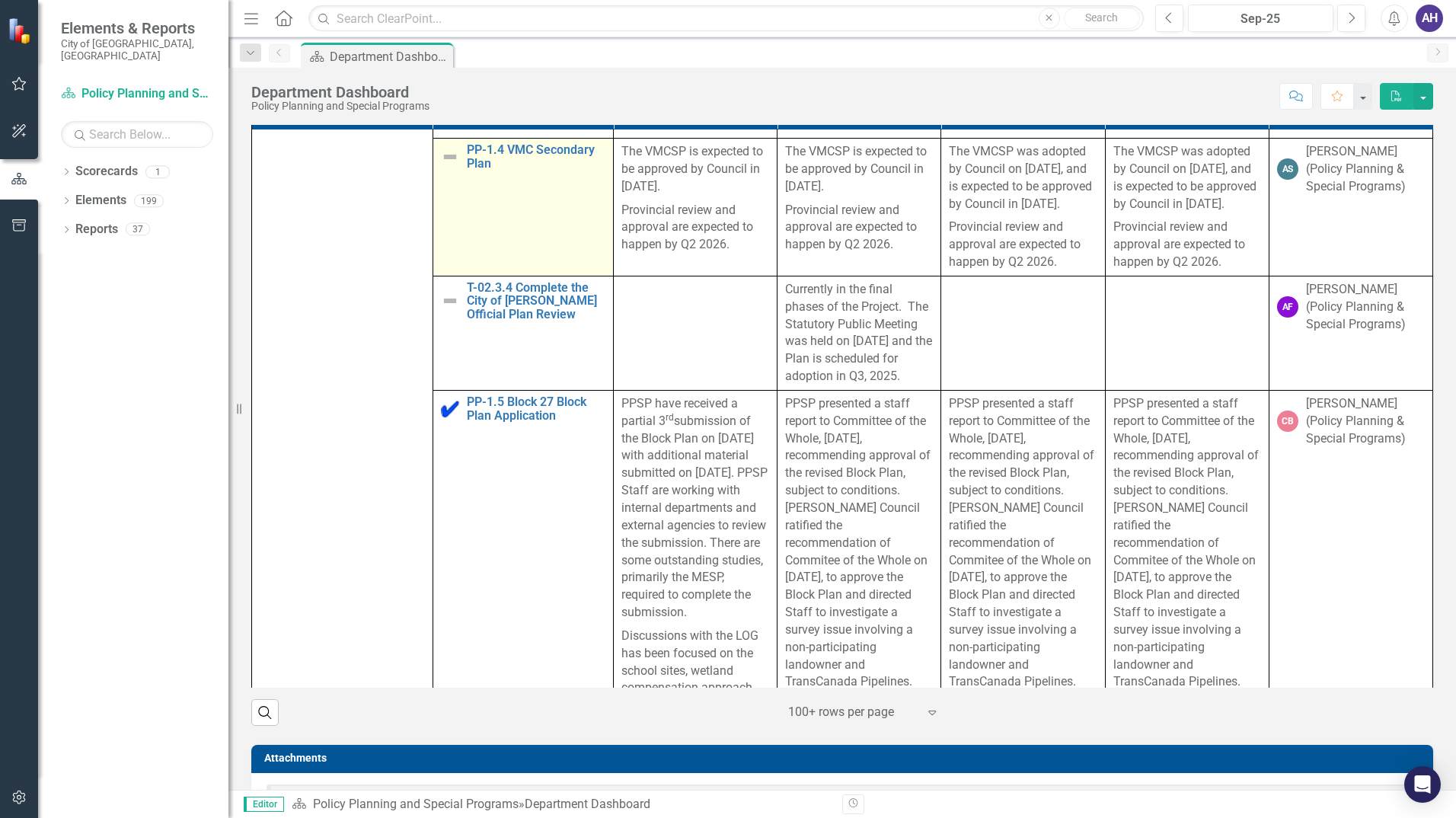
click at [548, 268] on td "PP-1.4 VMC Secondary Plan Edit Edit Key Activity Link Open Element" at bounding box center [523, 207] width 181 height 138
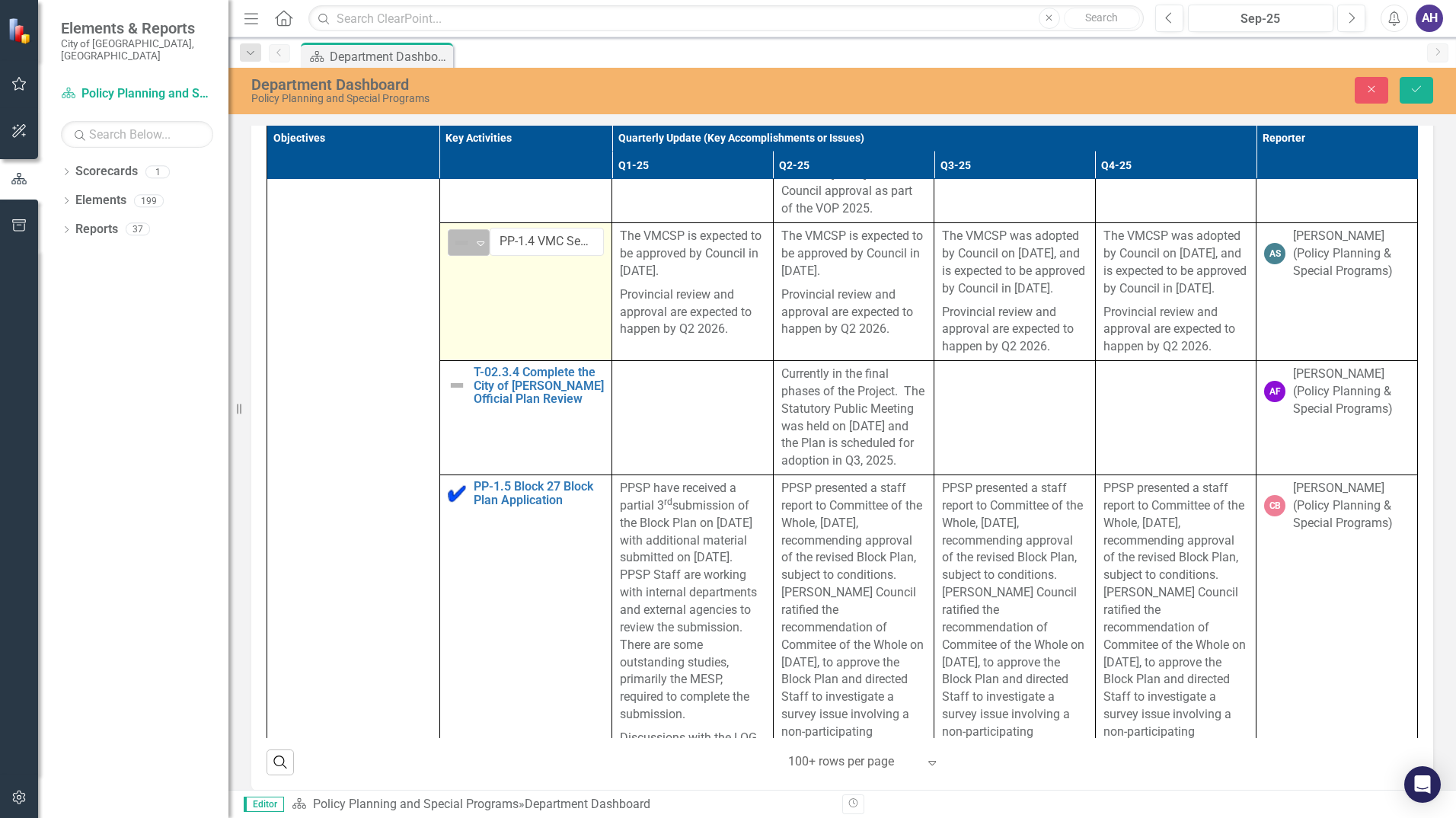
click at [460, 247] on img at bounding box center [462, 243] width 18 height 18
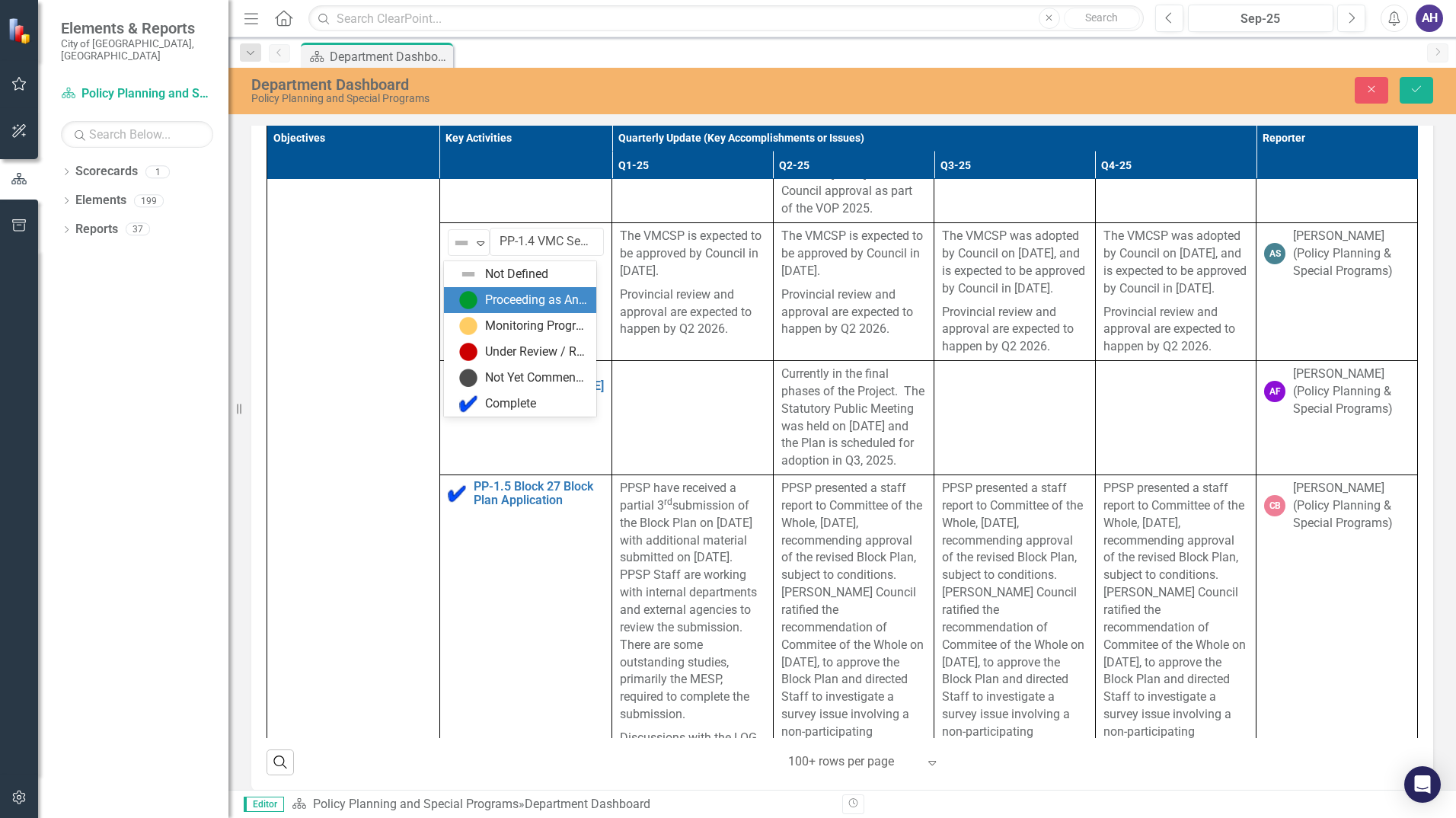
click at [497, 303] on div "Proceeding as Anticipated" at bounding box center [536, 300] width 102 height 18
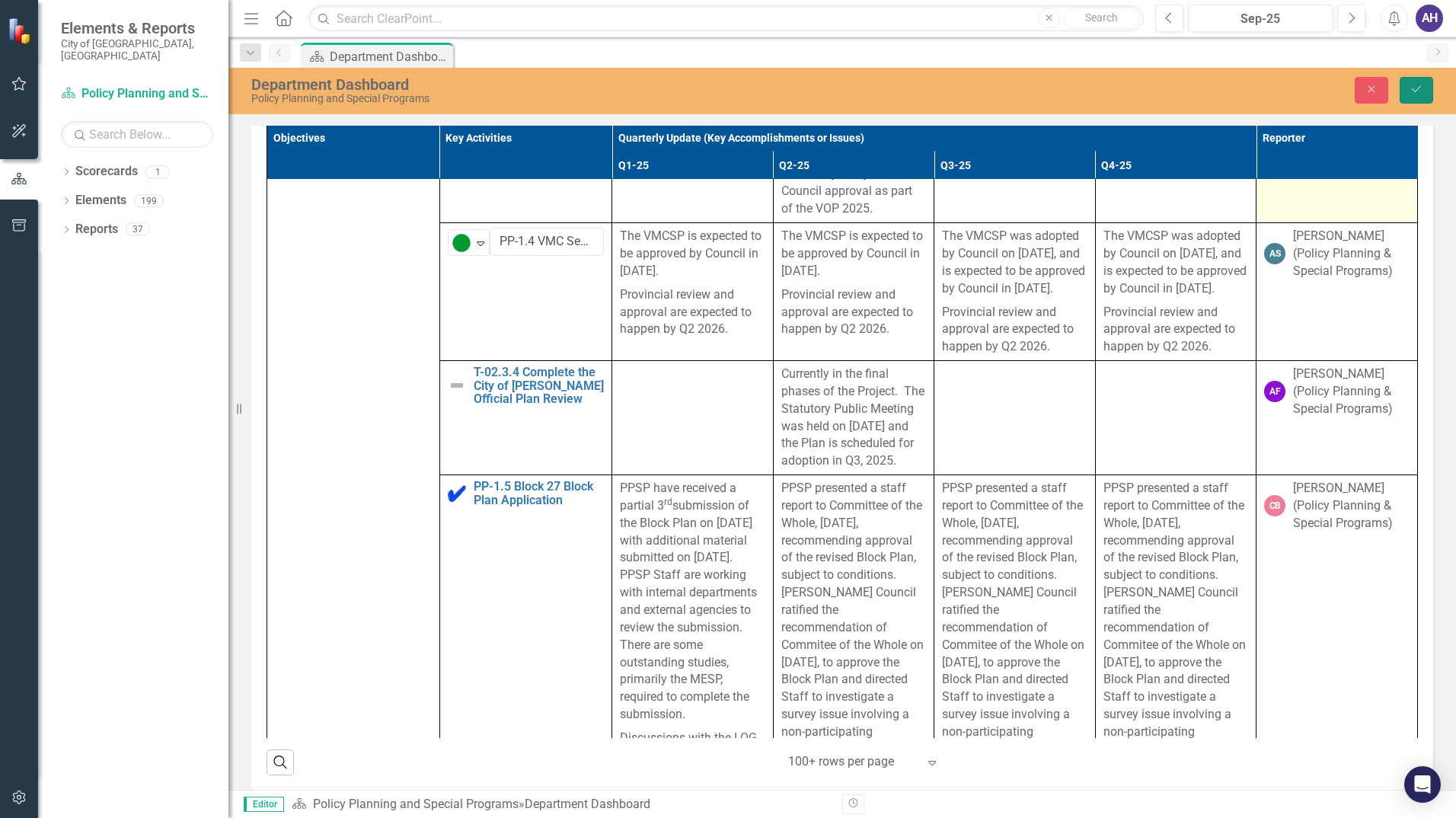
click at [1411, 85] on icon "Save" at bounding box center [1417, 89] width 13 height 11
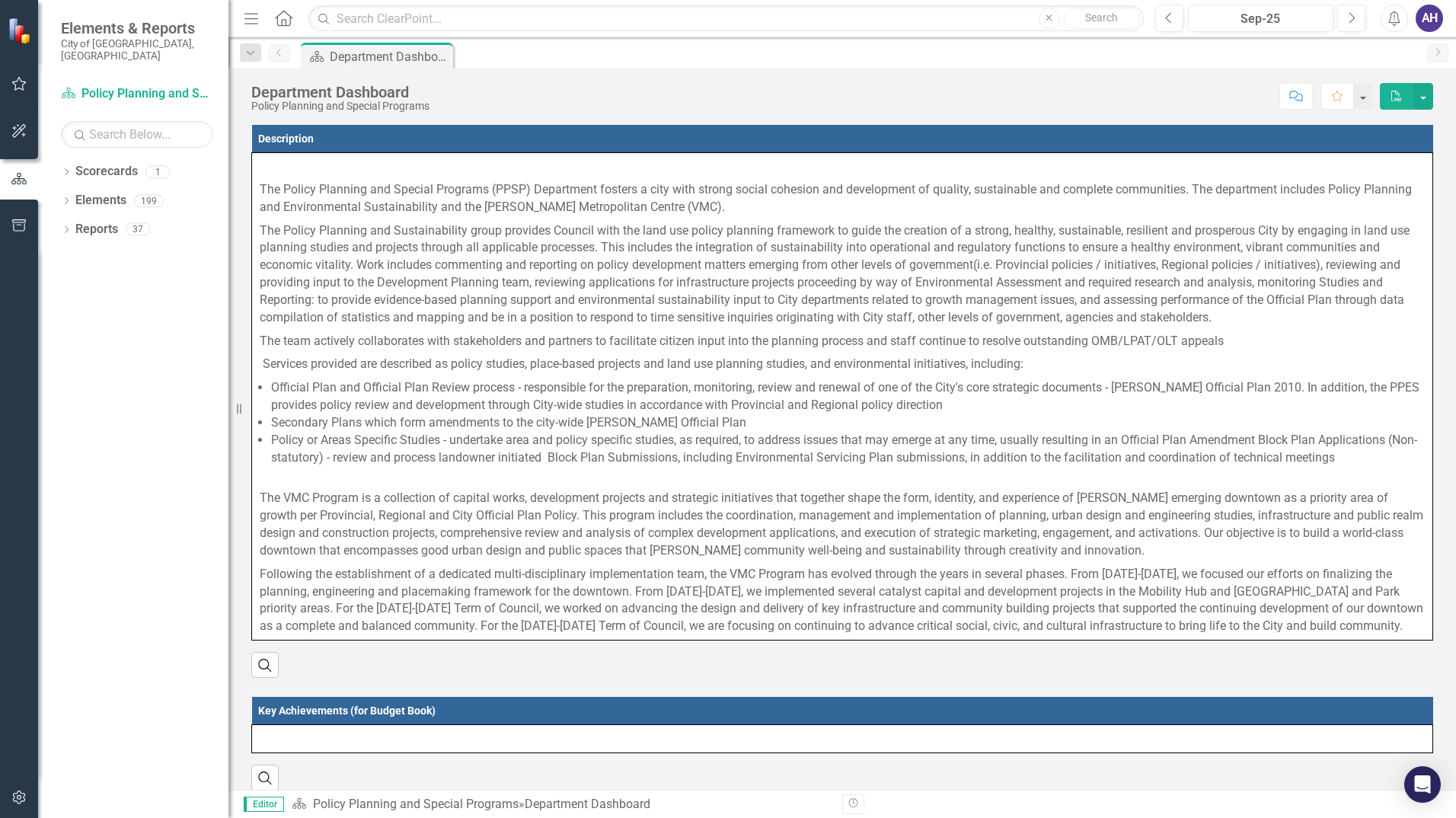
scroll to position [762, 0]
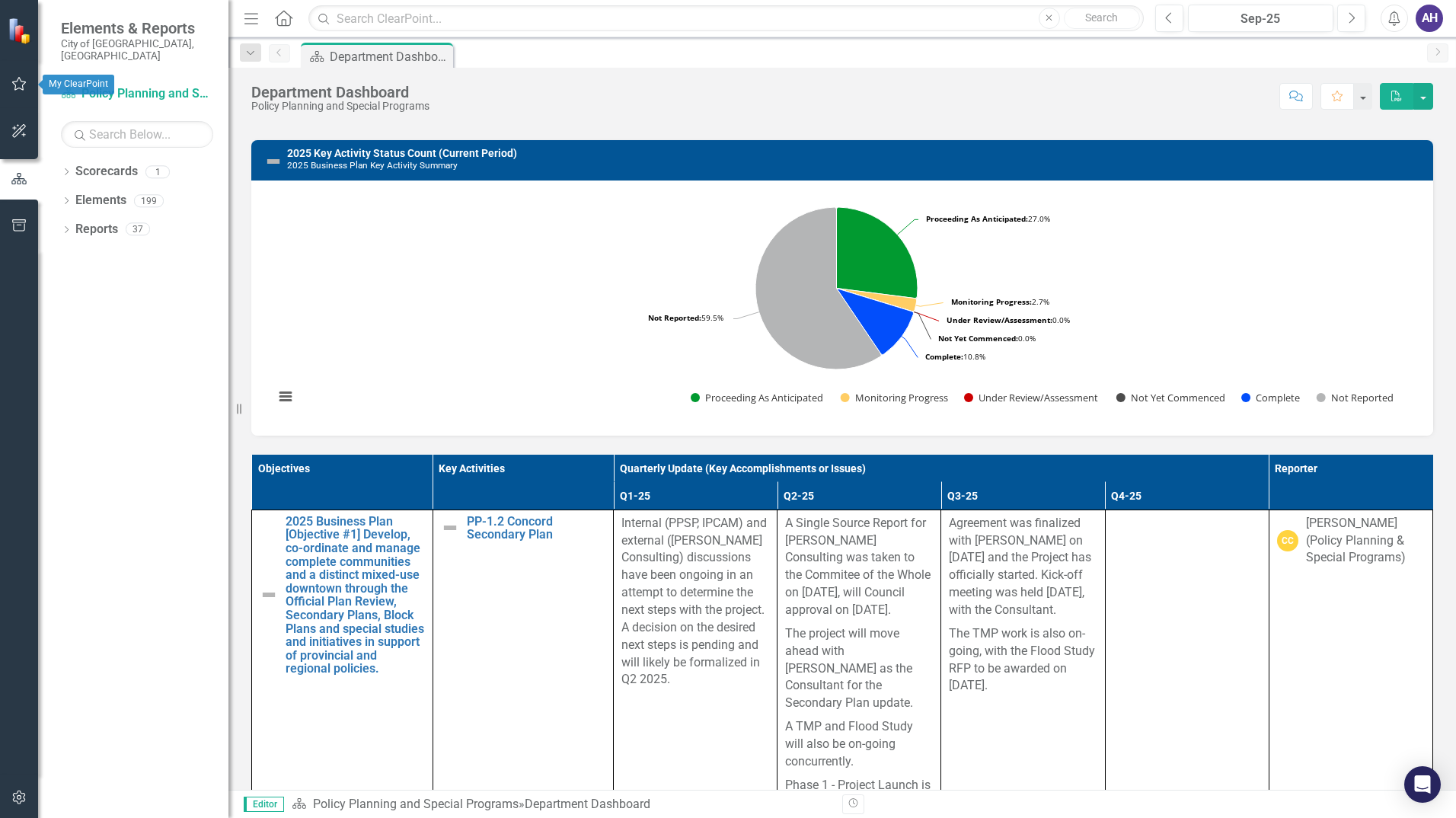
click at [18, 85] on icon "button" at bounding box center [19, 84] width 16 height 13
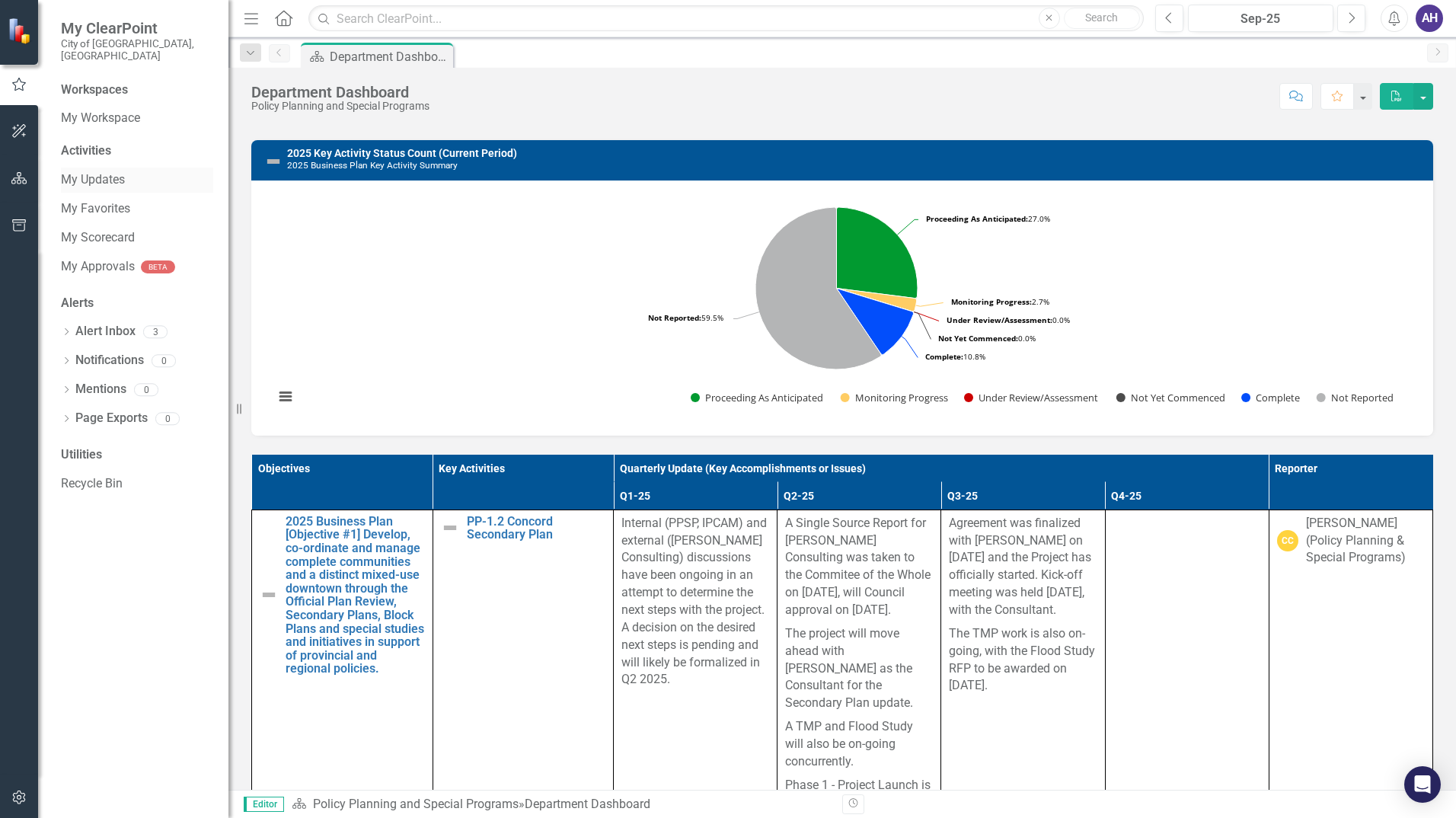
click at [84, 172] on link "My Updates" at bounding box center [137, 180] width 152 height 18
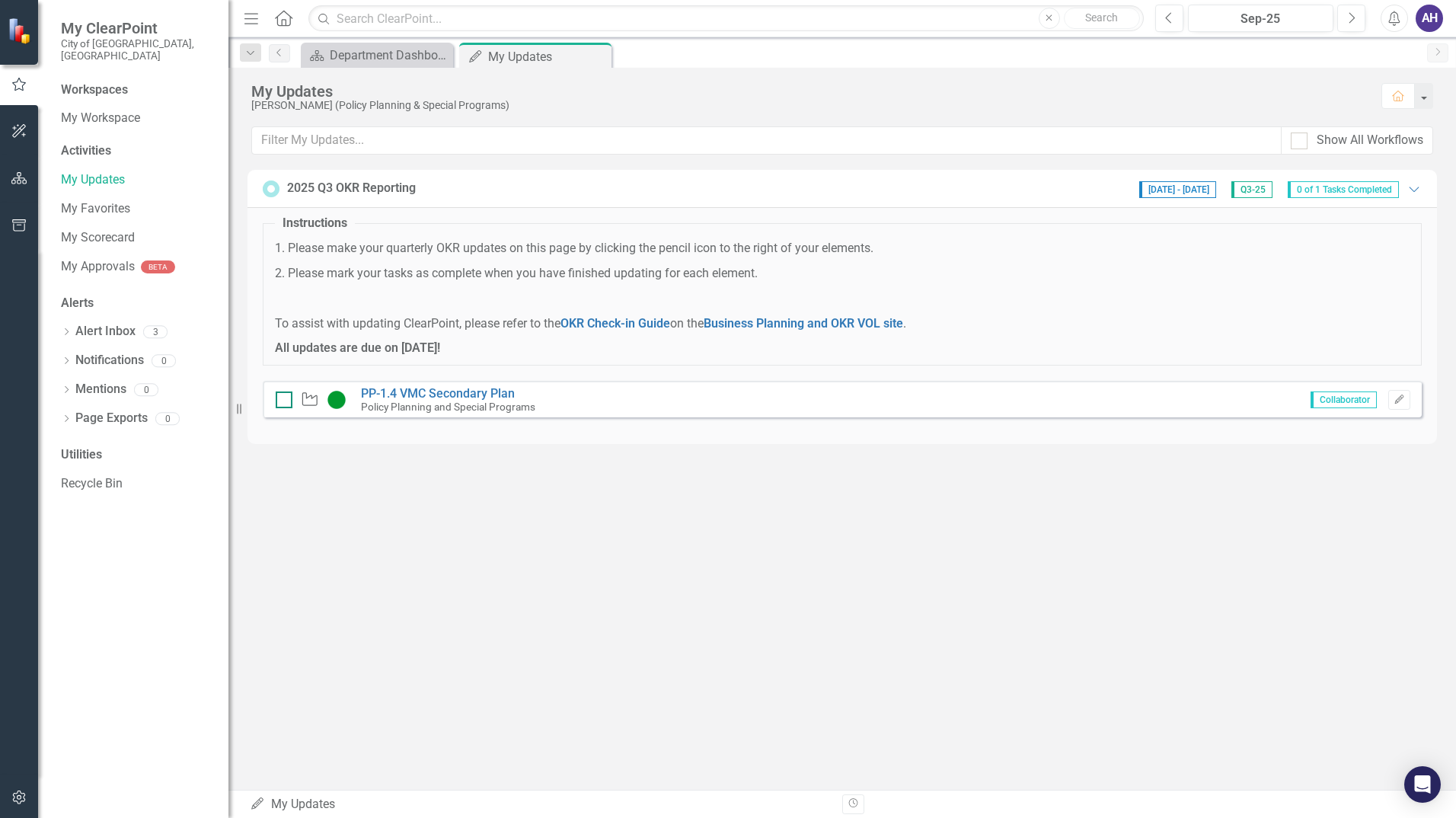
click at [287, 397] on div at bounding box center [284, 400] width 17 height 17
click at [286, 397] on input "checkbox" at bounding box center [281, 396] width 10 height 10
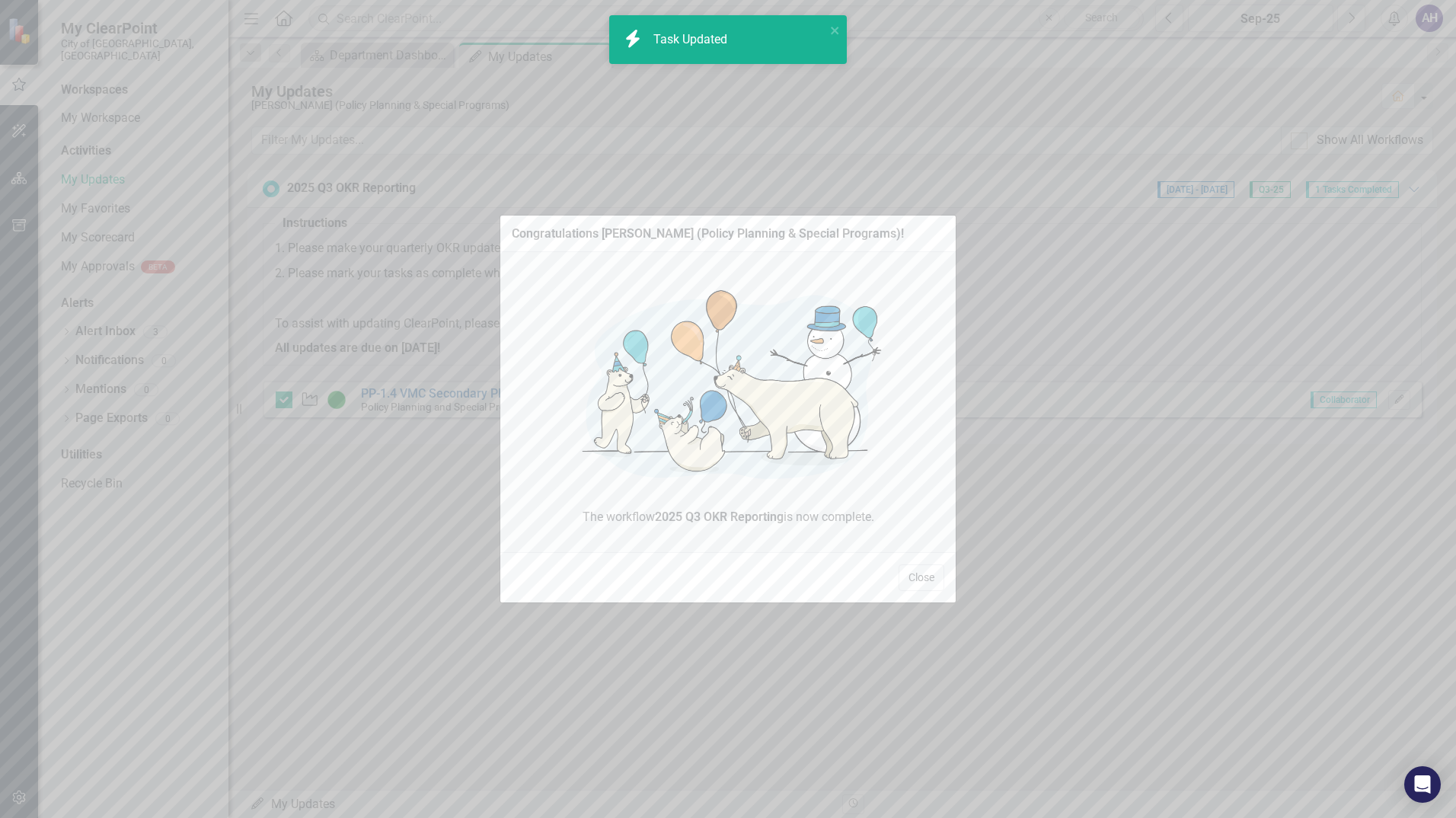
checkbox input "true"
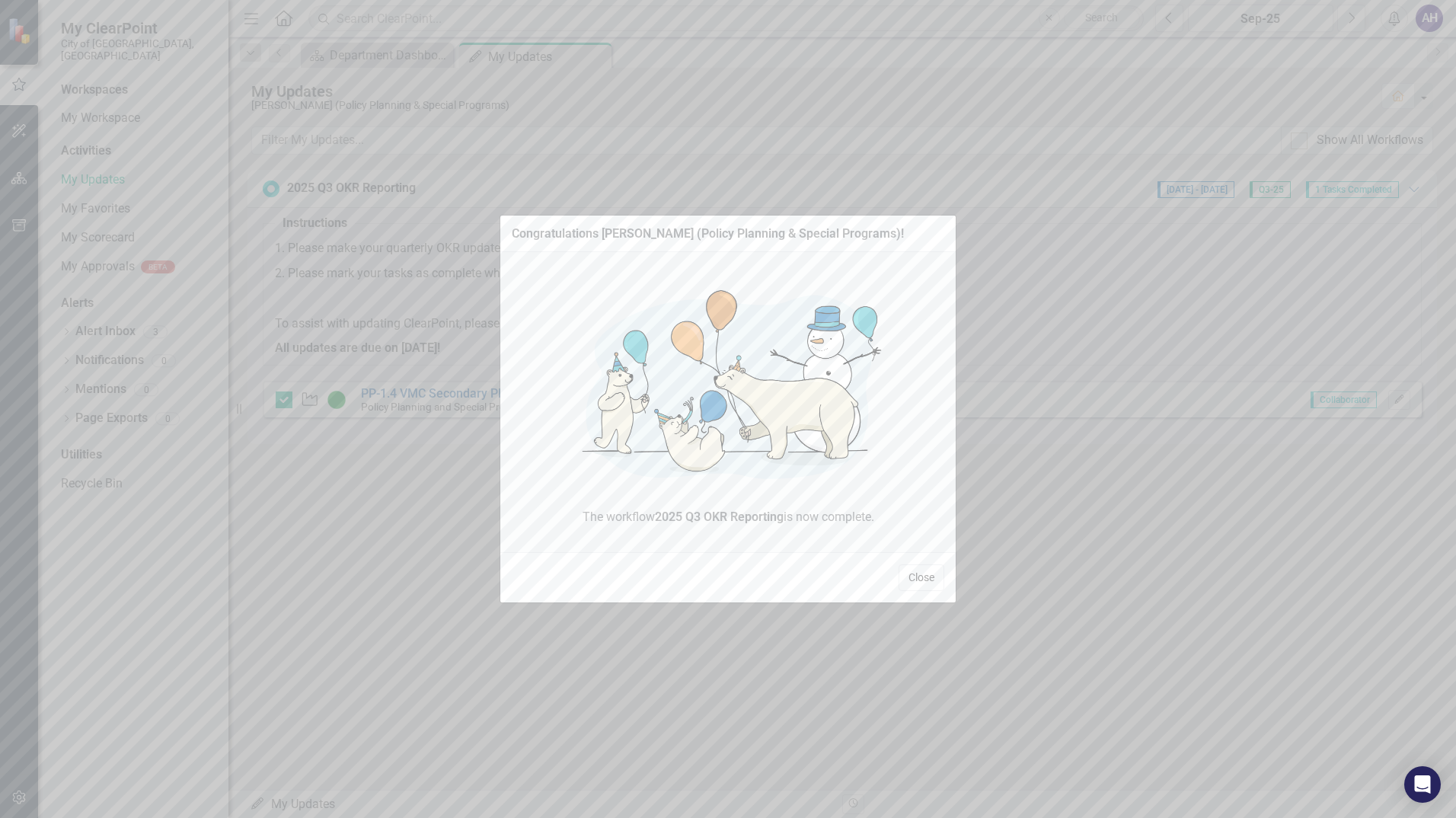
click at [927, 579] on button "Close" at bounding box center [922, 578] width 46 height 27
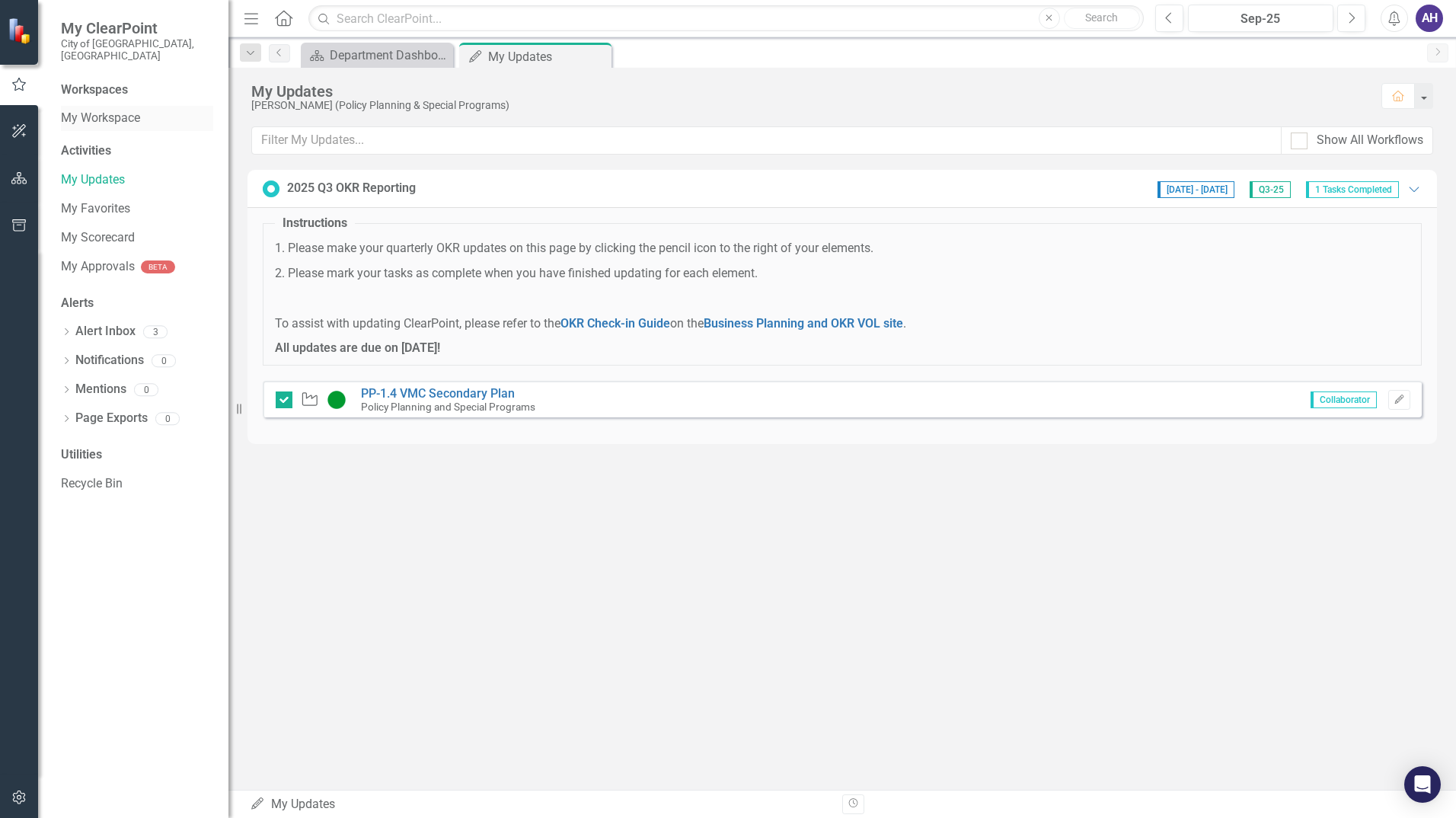
click at [138, 113] on link "My Workspace" at bounding box center [137, 118] width 152 height 18
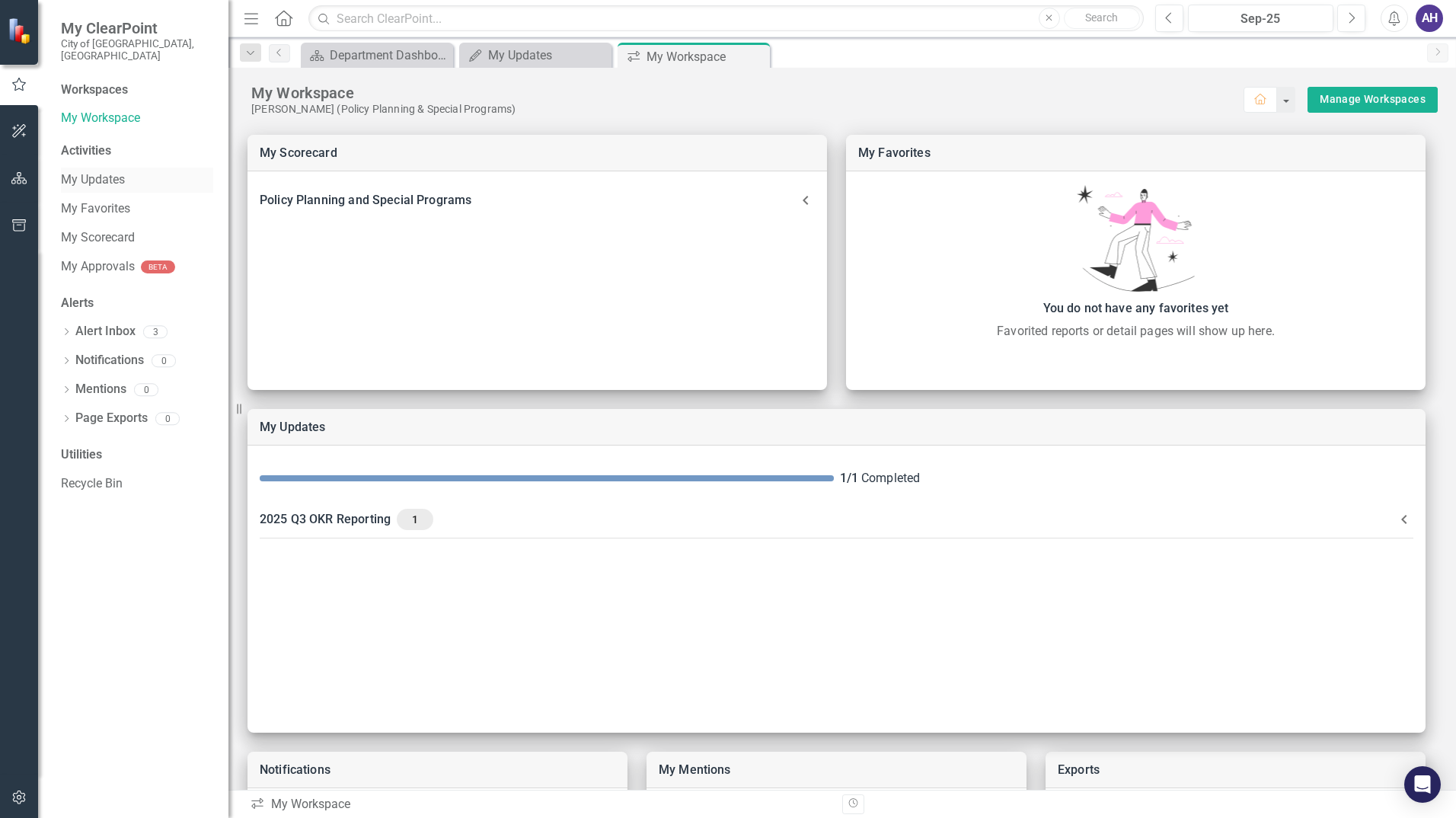
click at [100, 172] on link "My Updates" at bounding box center [137, 180] width 152 height 18
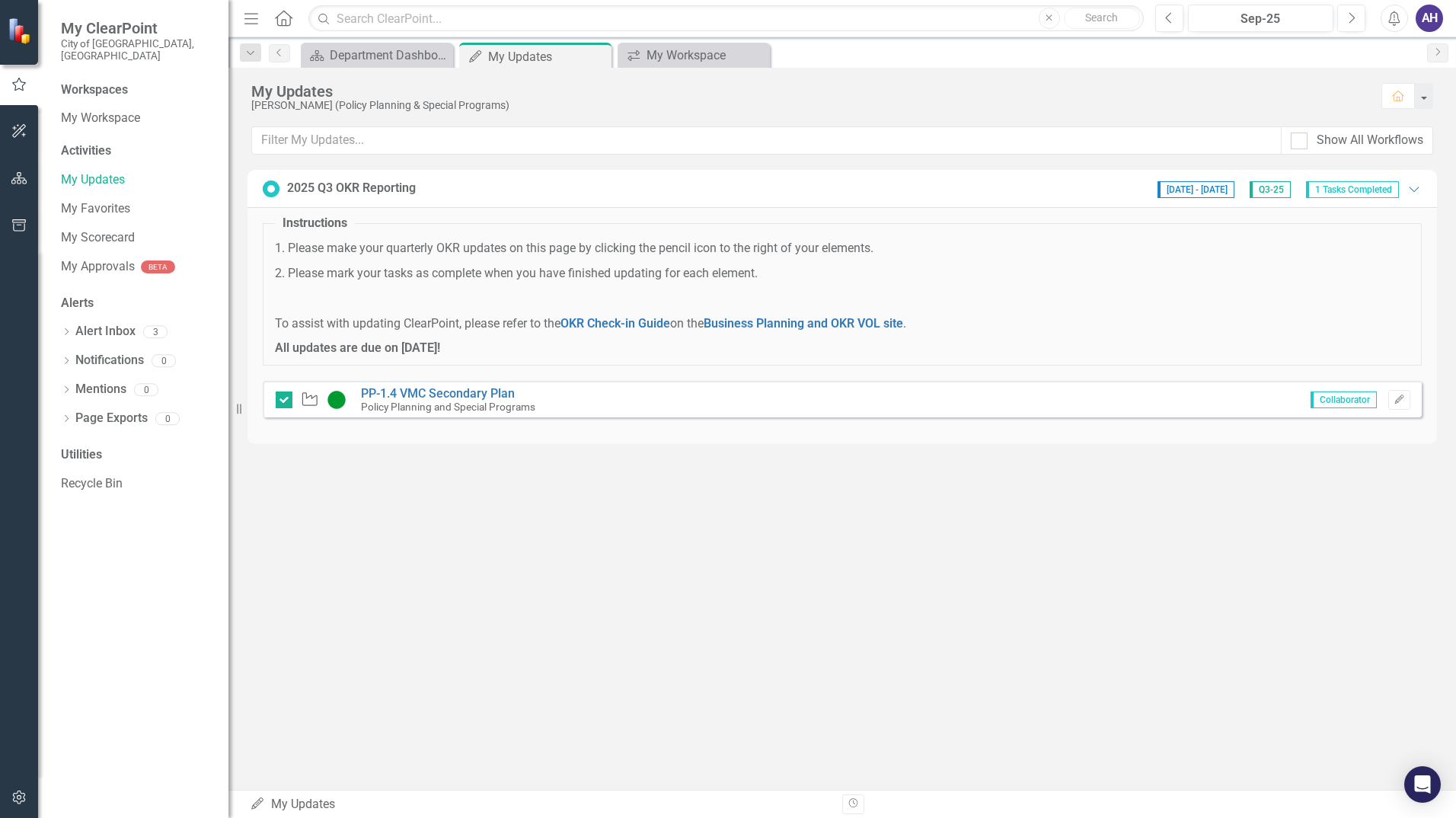
click at [30, 130] on button "button" at bounding box center [19, 132] width 34 height 32
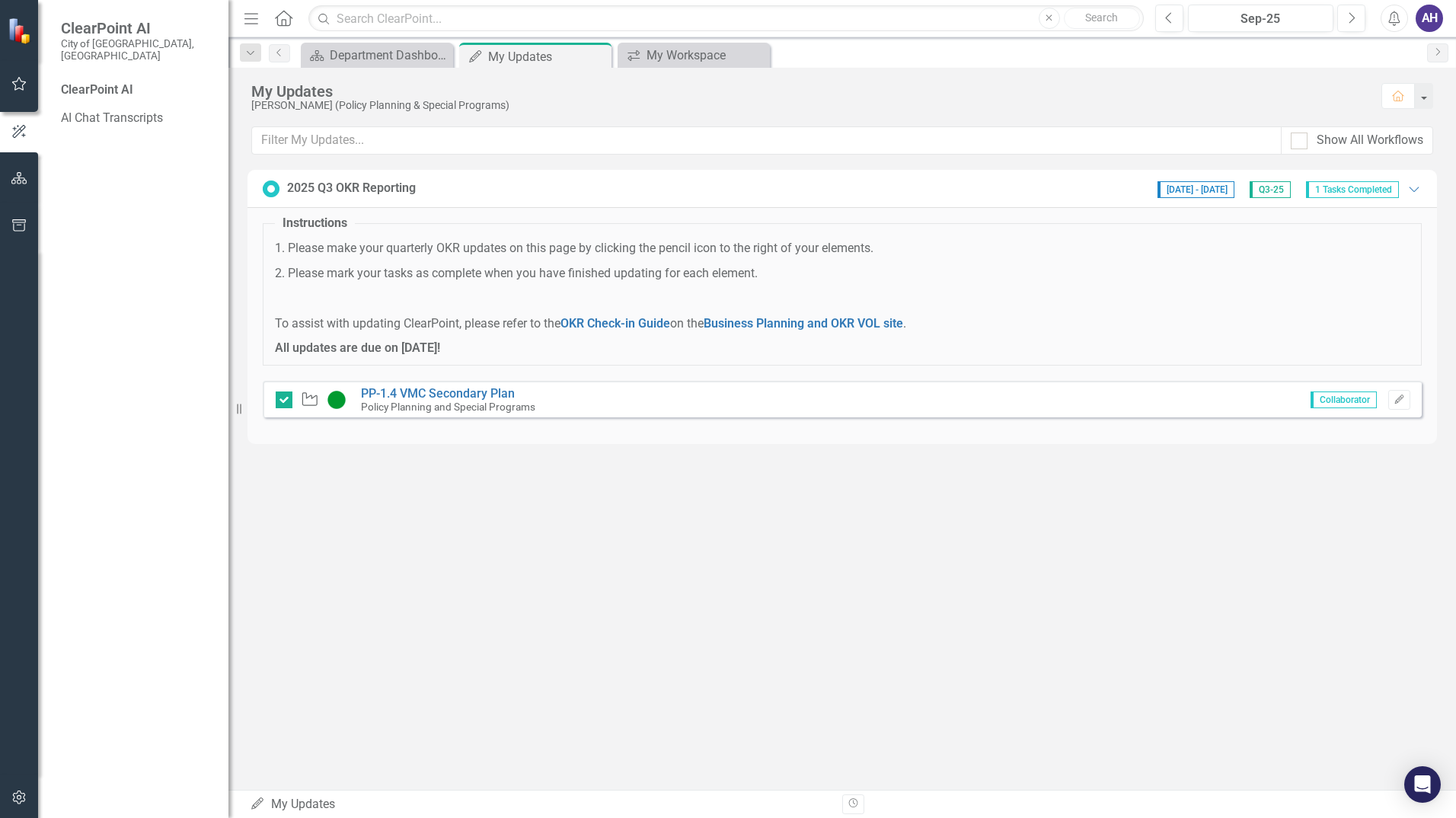
click at [27, 91] on button "button" at bounding box center [19, 85] width 34 height 32
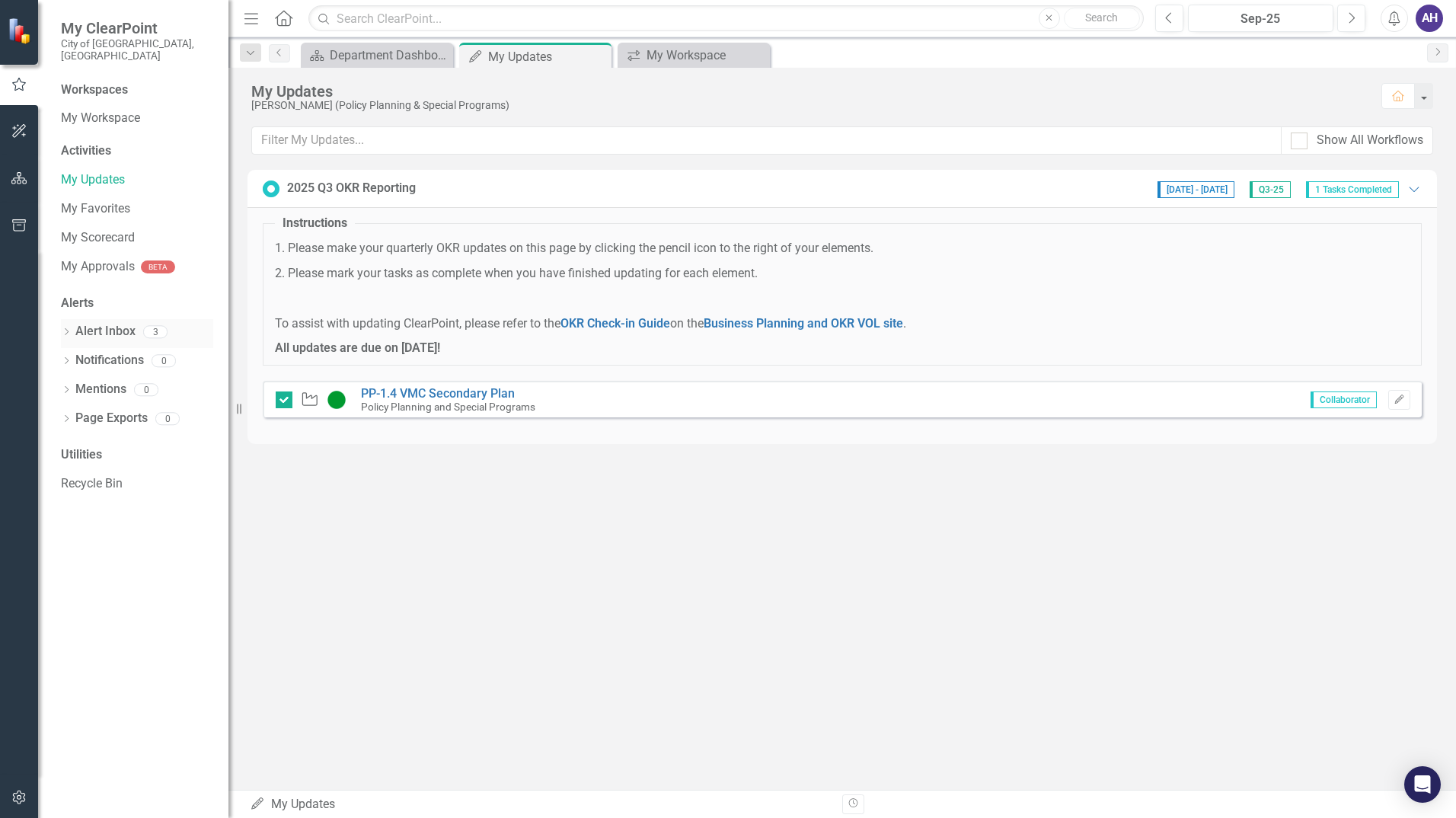
click at [68, 319] on div "Dropdown Alert Inbox 3" at bounding box center [137, 334] width 152 height 29
click at [121, 323] on link "Alert Inbox" at bounding box center [106, 331] width 60 height 18
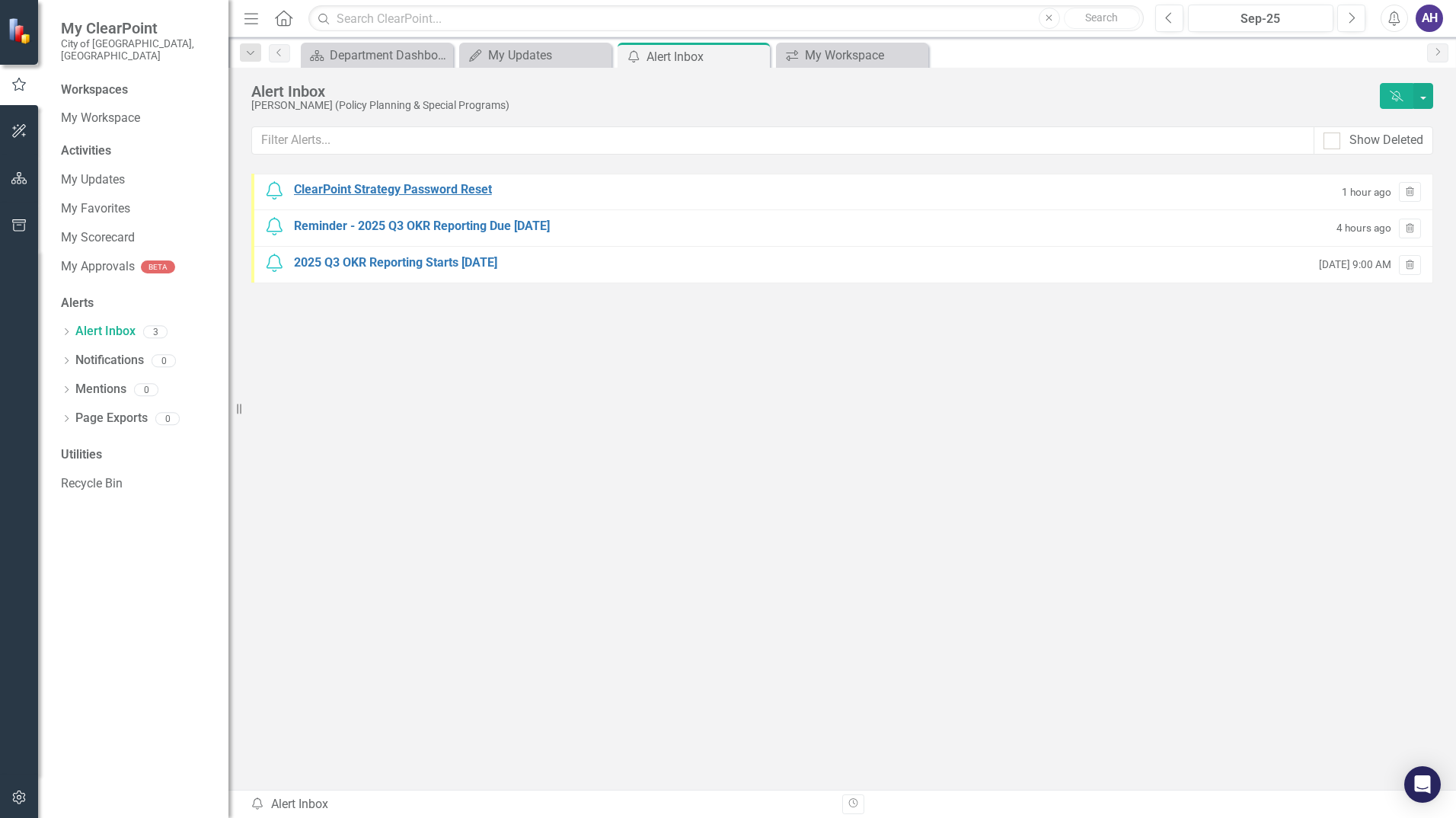
click at [425, 190] on div "ClearPoint Strategy Password Reset" at bounding box center [393, 189] width 198 height 18
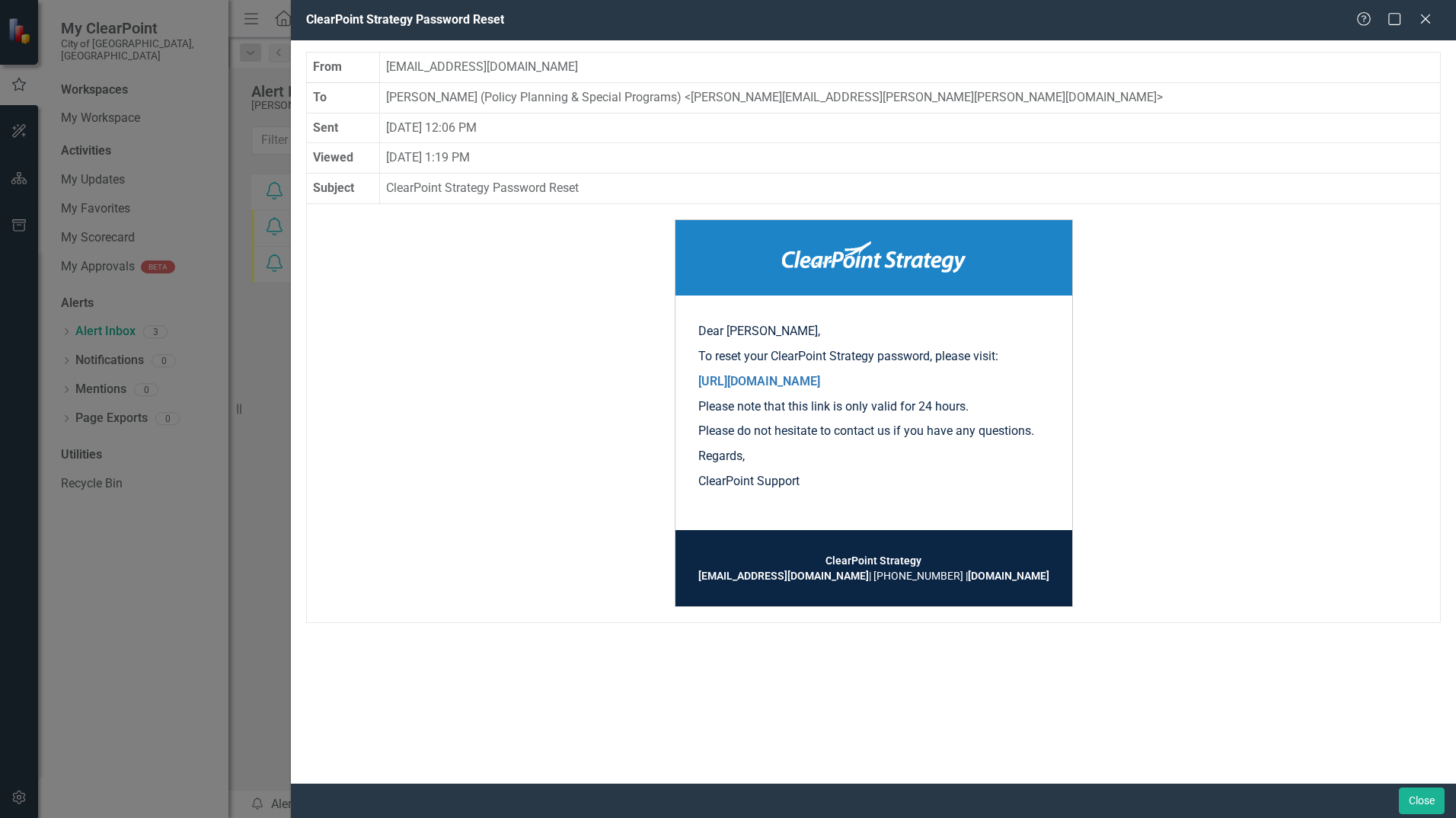
click at [258, 324] on div "ClearPoint Strategy Password Reset Help Maximize Close From notify@clearpointst…" at bounding box center [728, 409] width 1456 height 818
click at [1428, 25] on div "Close" at bounding box center [1426, 20] width 15 height 18
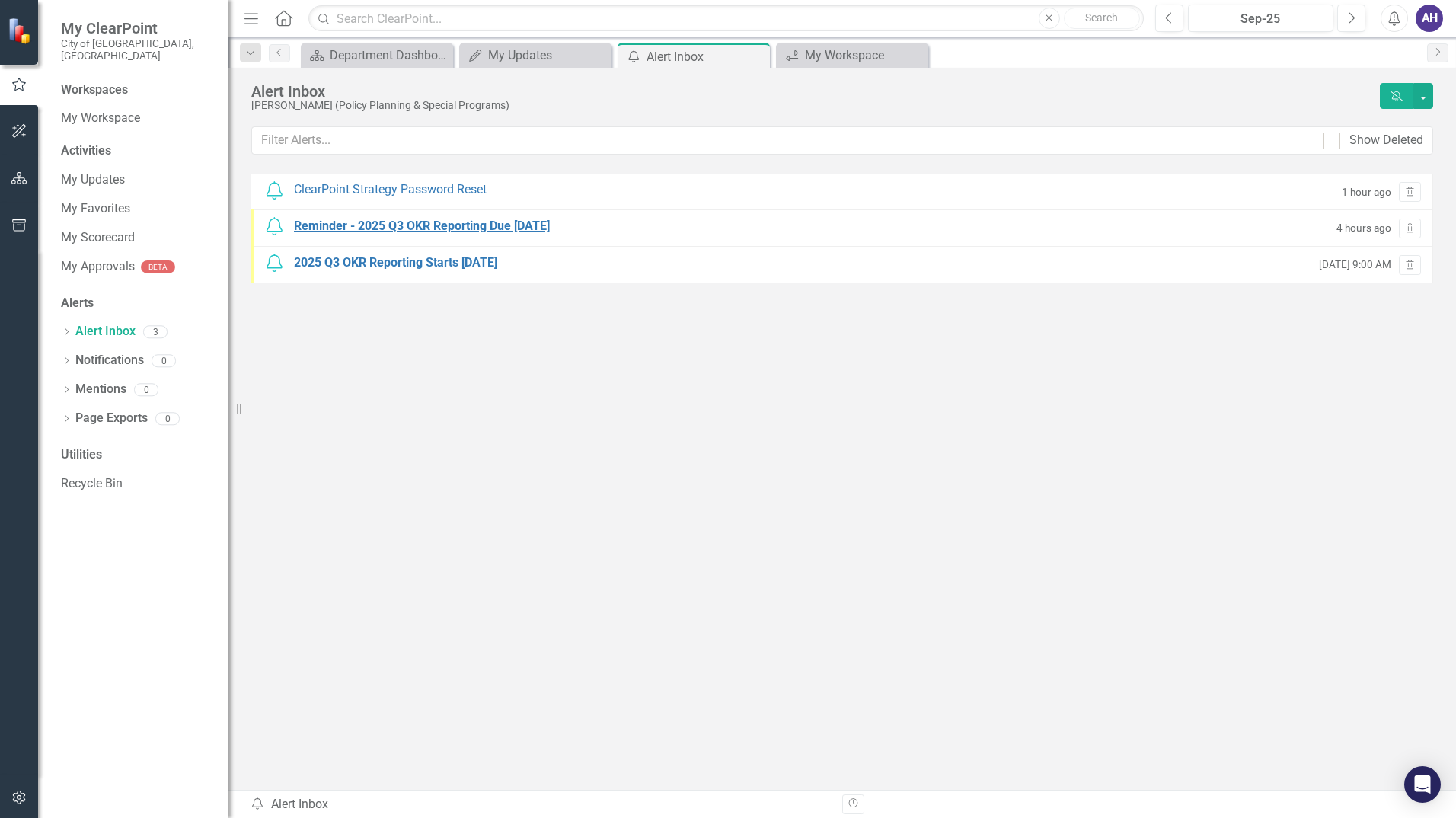
click at [430, 231] on div "Reminder - 2025 Q3 OKR Reporting Due October 8" at bounding box center [421, 226] width 256 height 18
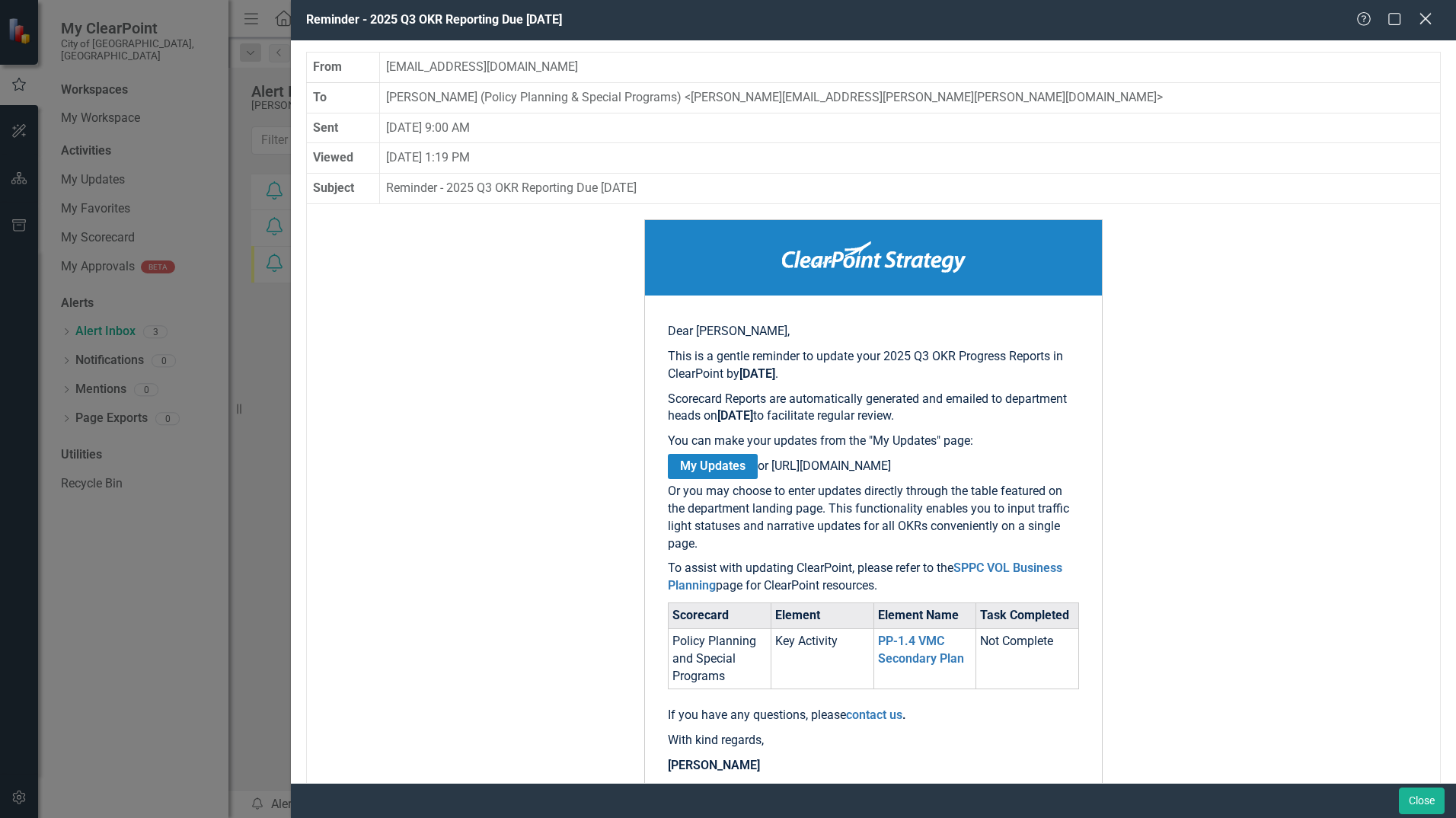
click at [1428, 22] on icon at bounding box center [1425, 18] width 12 height 12
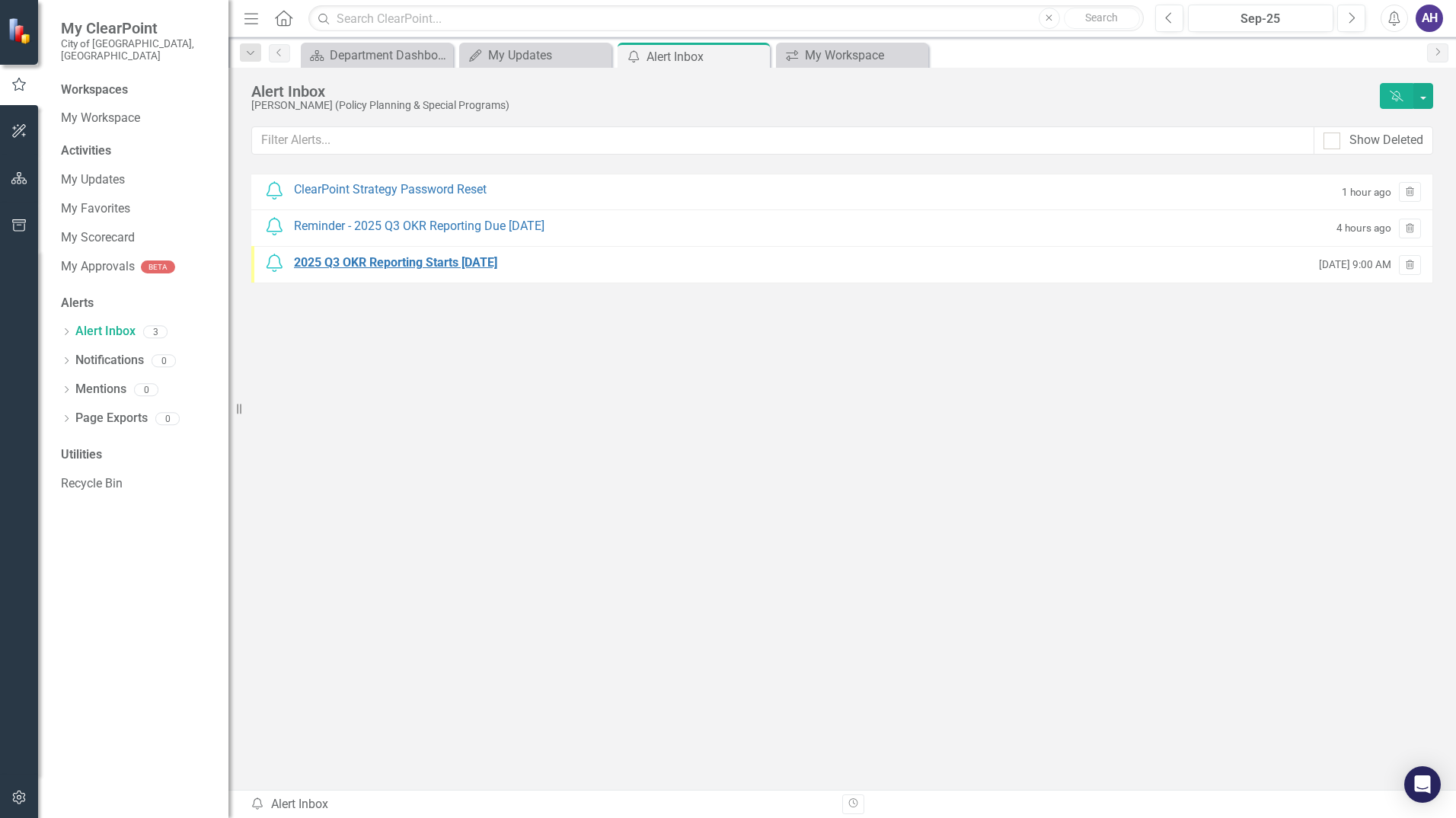
click at [376, 259] on div "2025 Q3 OKR Reporting Starts Today" at bounding box center [395, 263] width 204 height 18
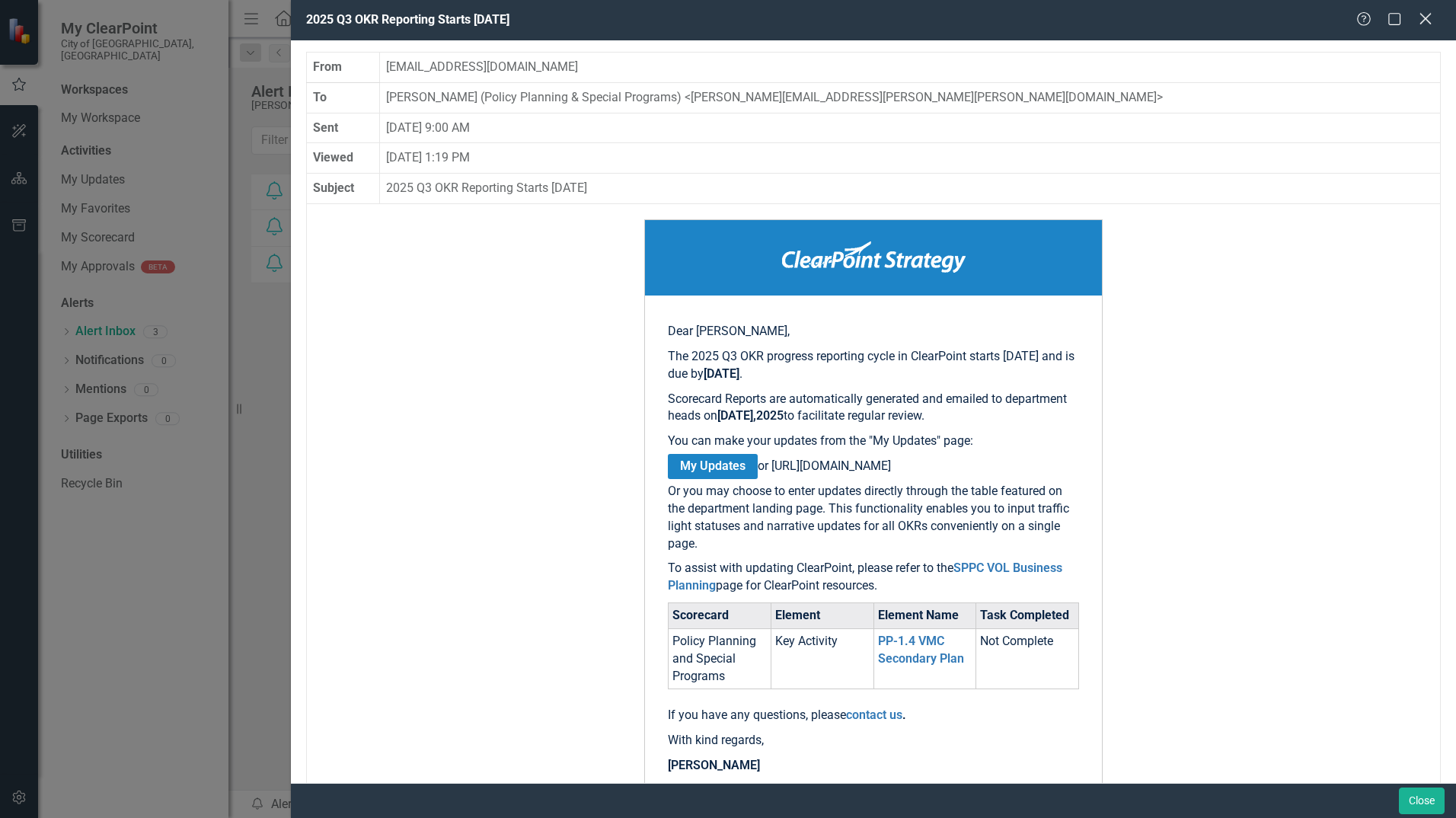
click at [1428, 24] on icon "Close" at bounding box center [1425, 18] width 19 height 14
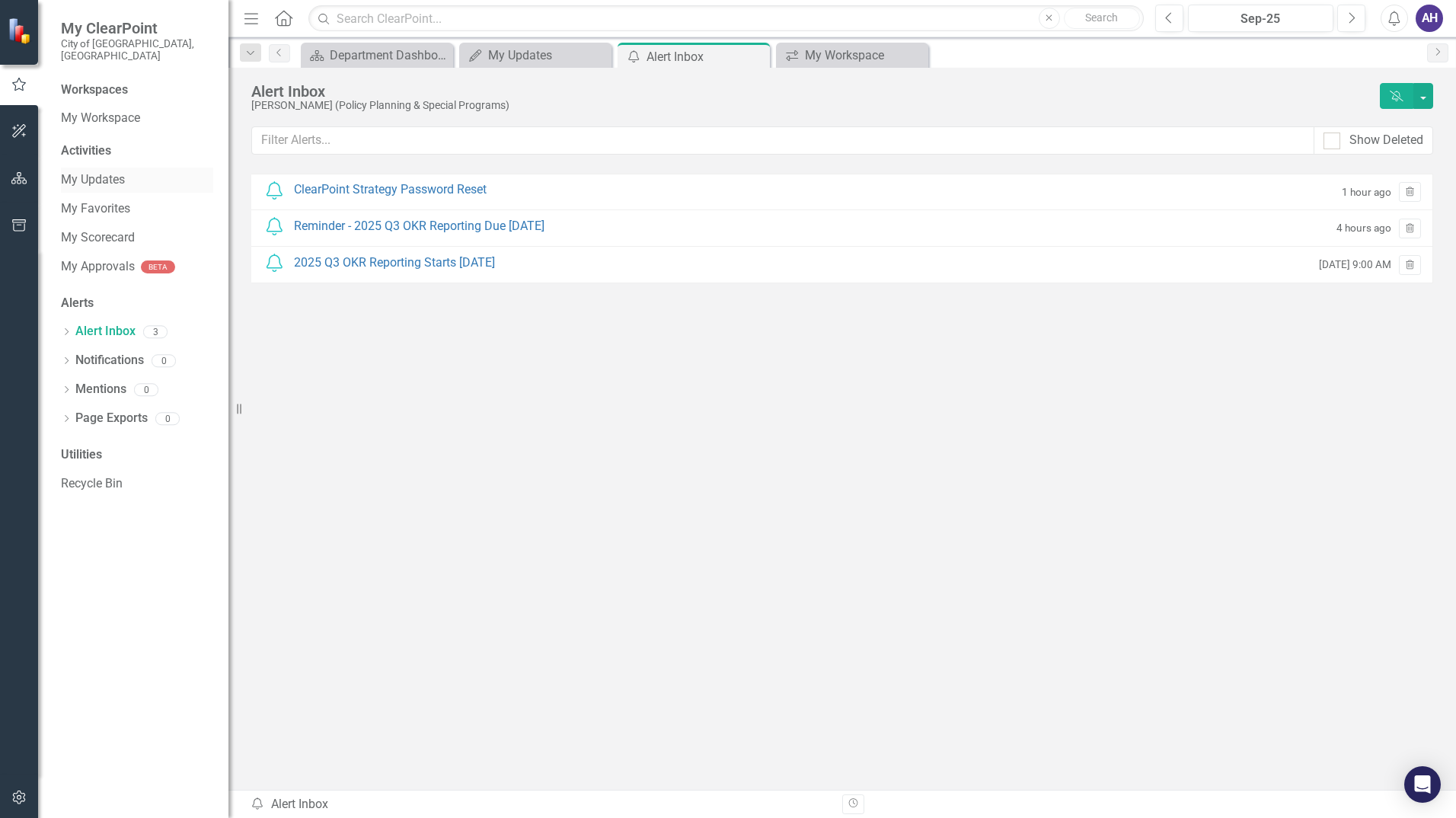
click at [158, 172] on link "My Updates" at bounding box center [137, 180] width 152 height 18
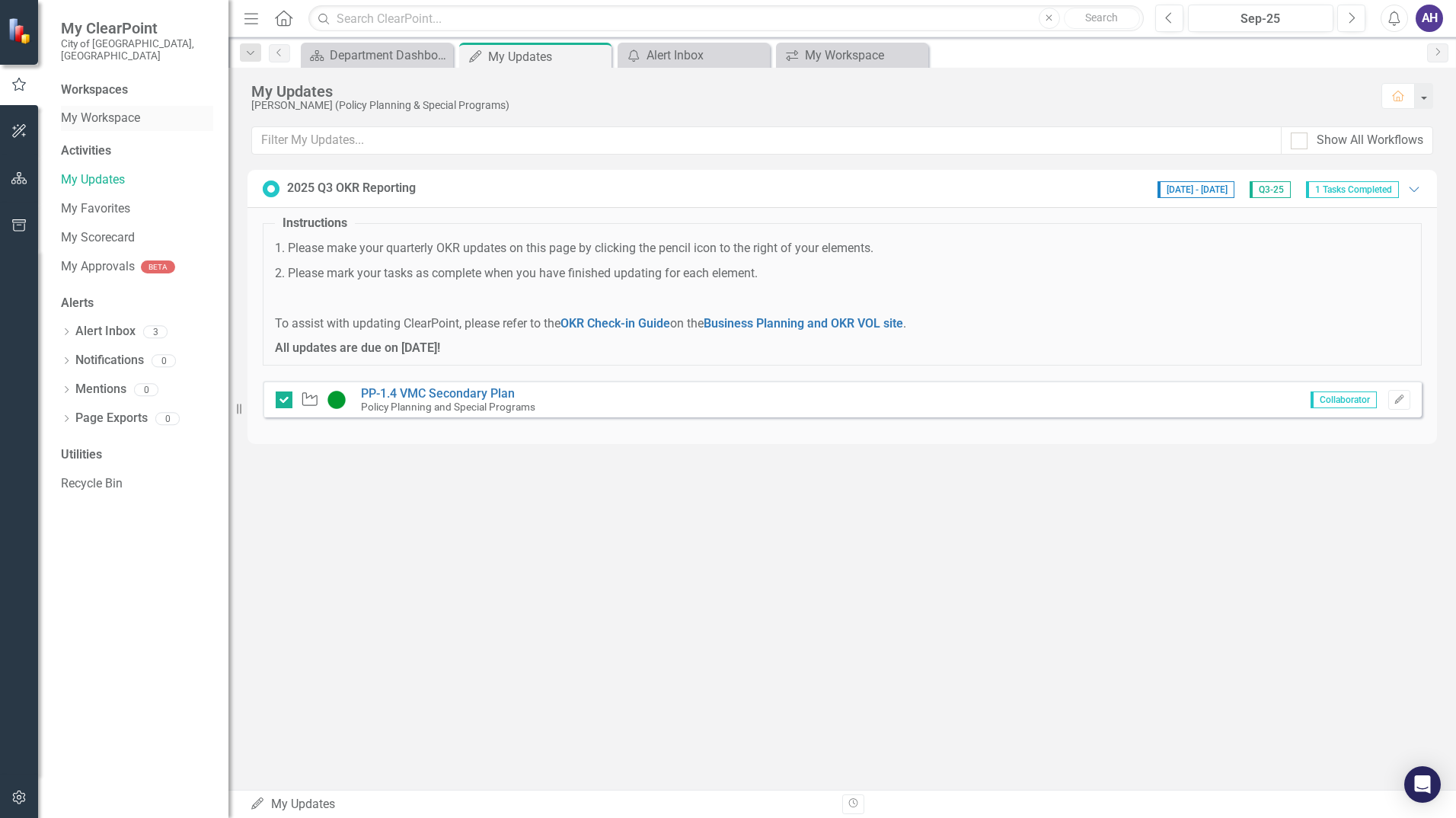
click at [88, 110] on link "My Workspace" at bounding box center [137, 118] width 152 height 18
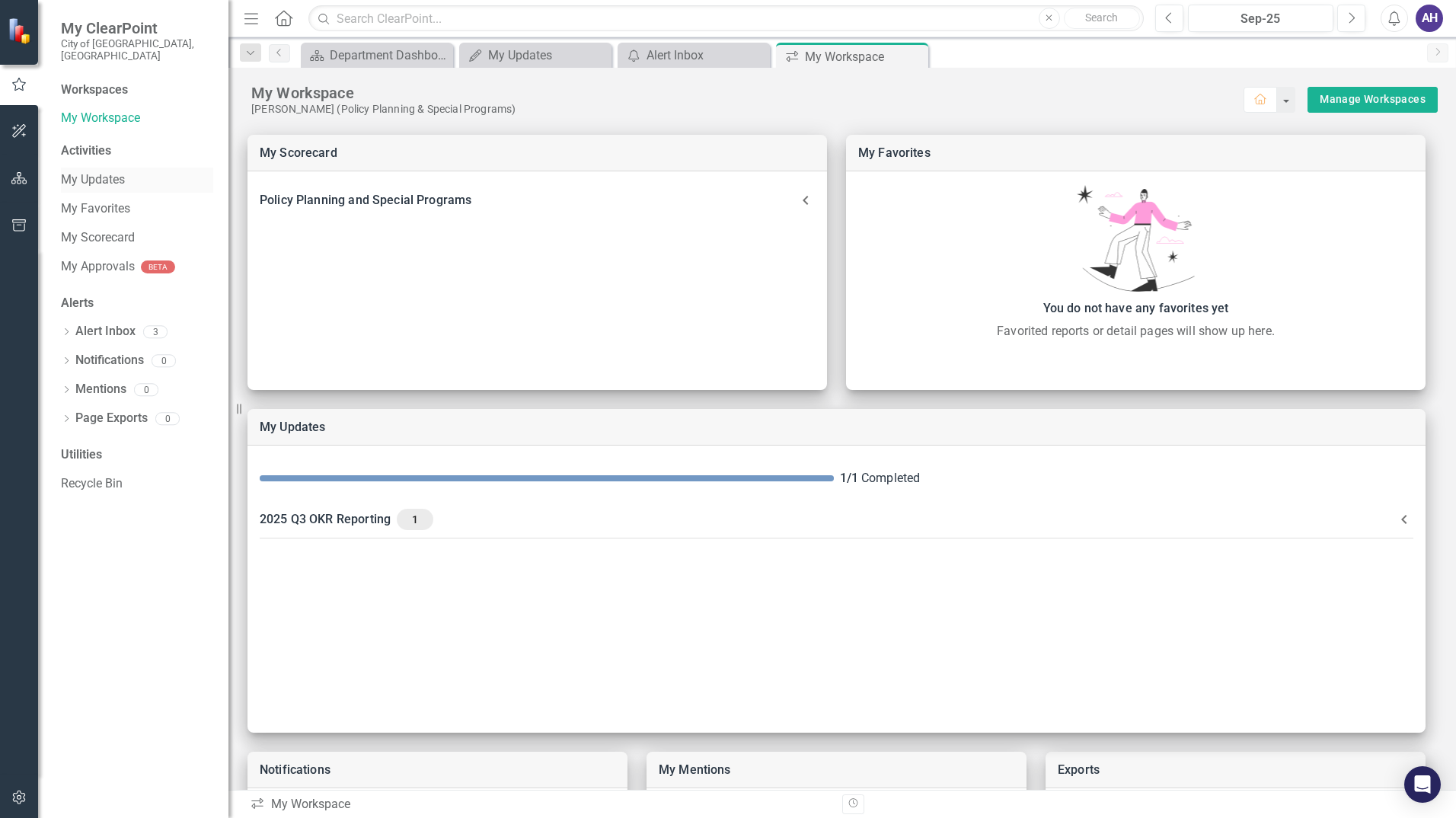
click at [126, 172] on link "My Updates" at bounding box center [137, 180] width 152 height 18
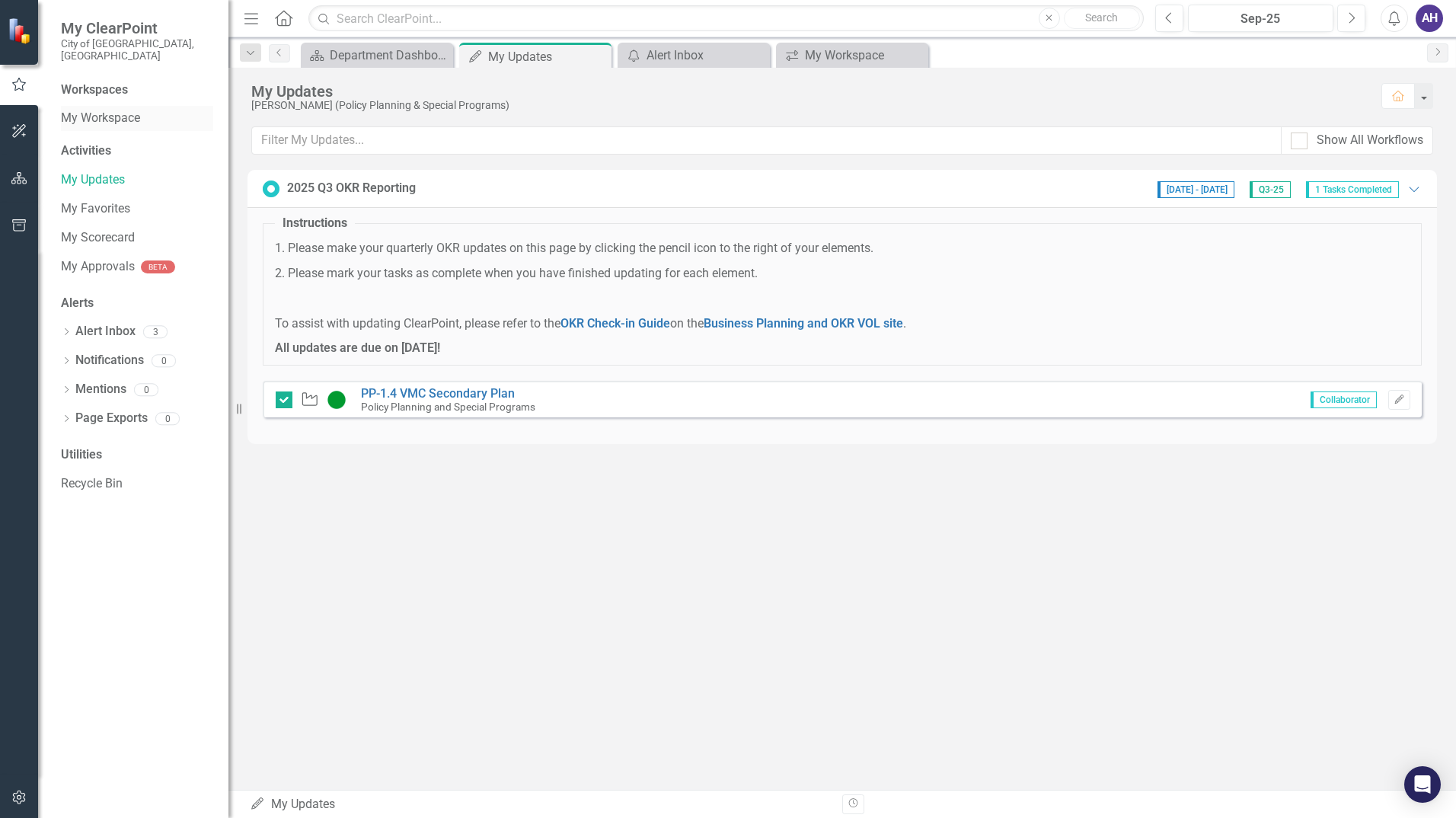
click at [138, 110] on link "My Workspace" at bounding box center [137, 118] width 152 height 18
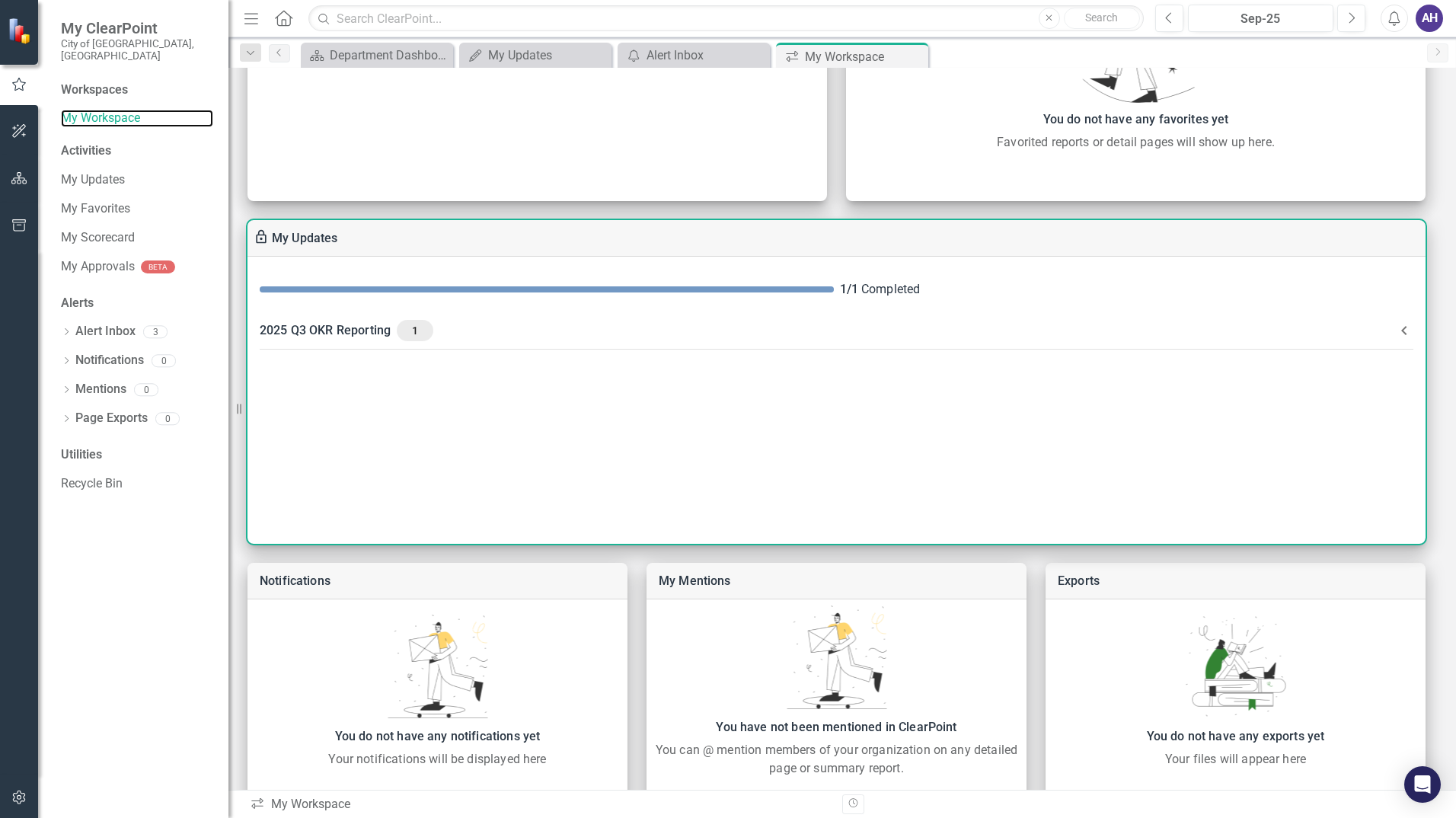
scroll to position [236, 0]
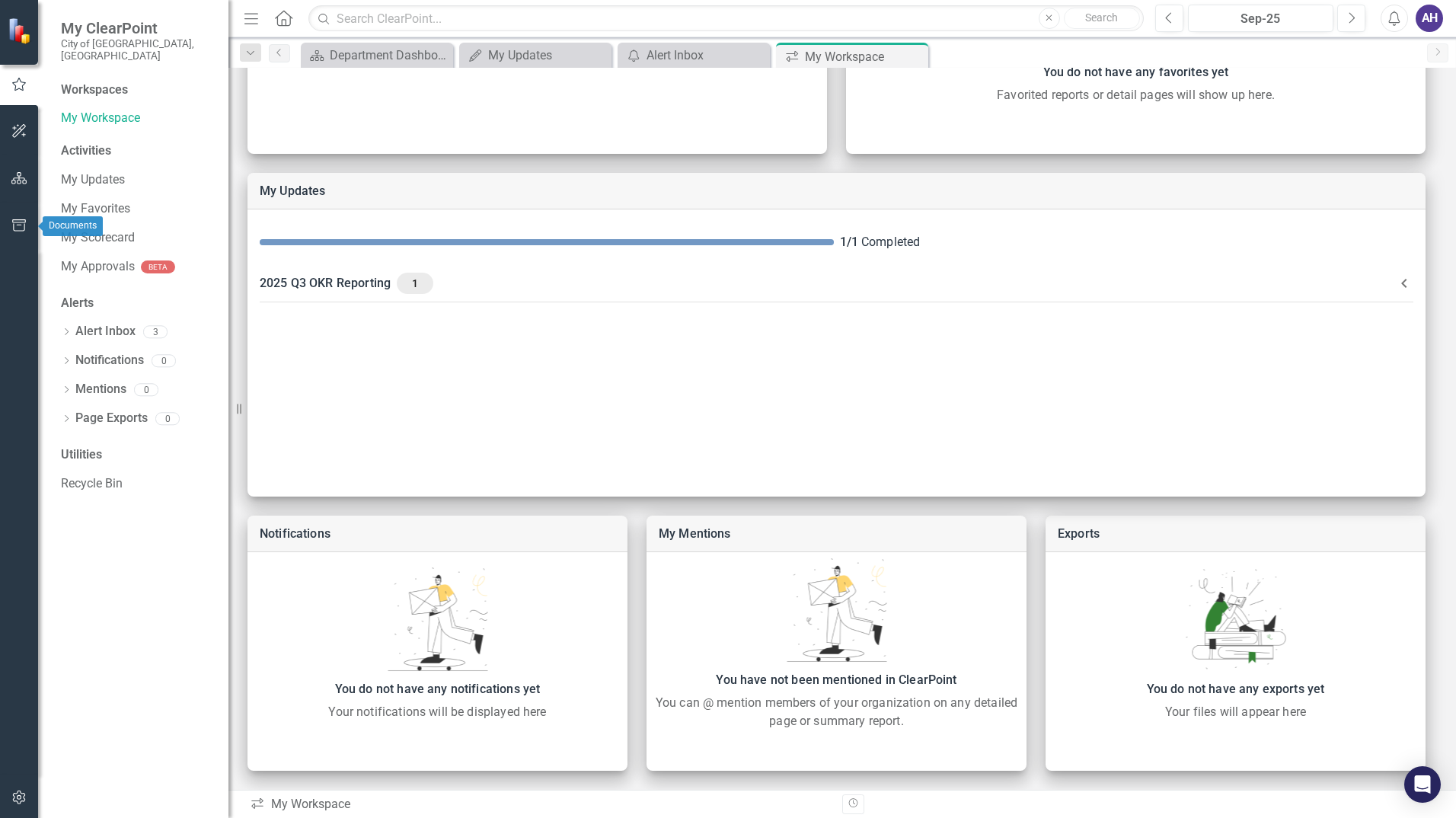
click at [26, 230] on icon "button" at bounding box center [19, 225] width 16 height 13
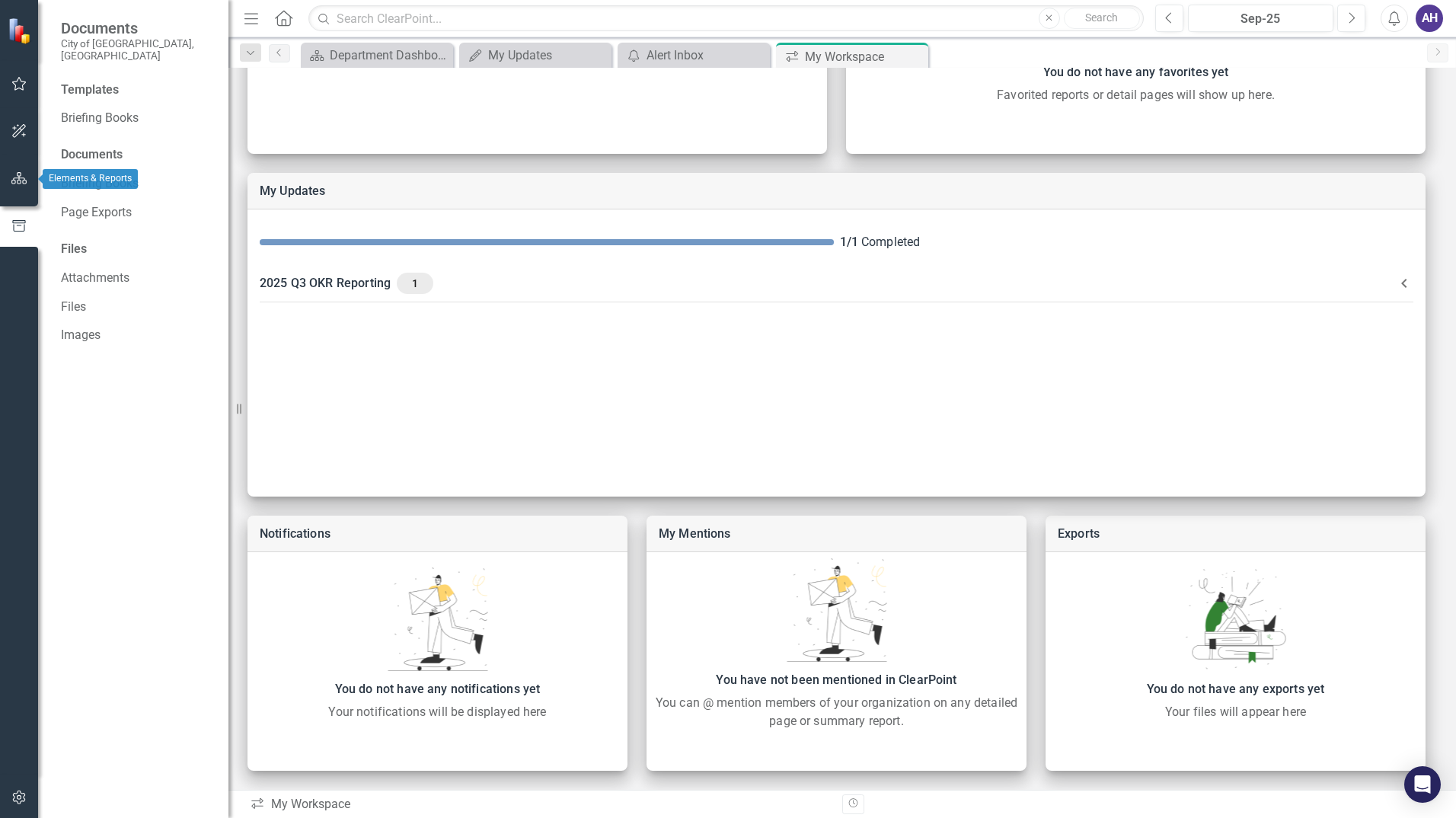
click at [25, 186] on button "button" at bounding box center [19, 179] width 34 height 32
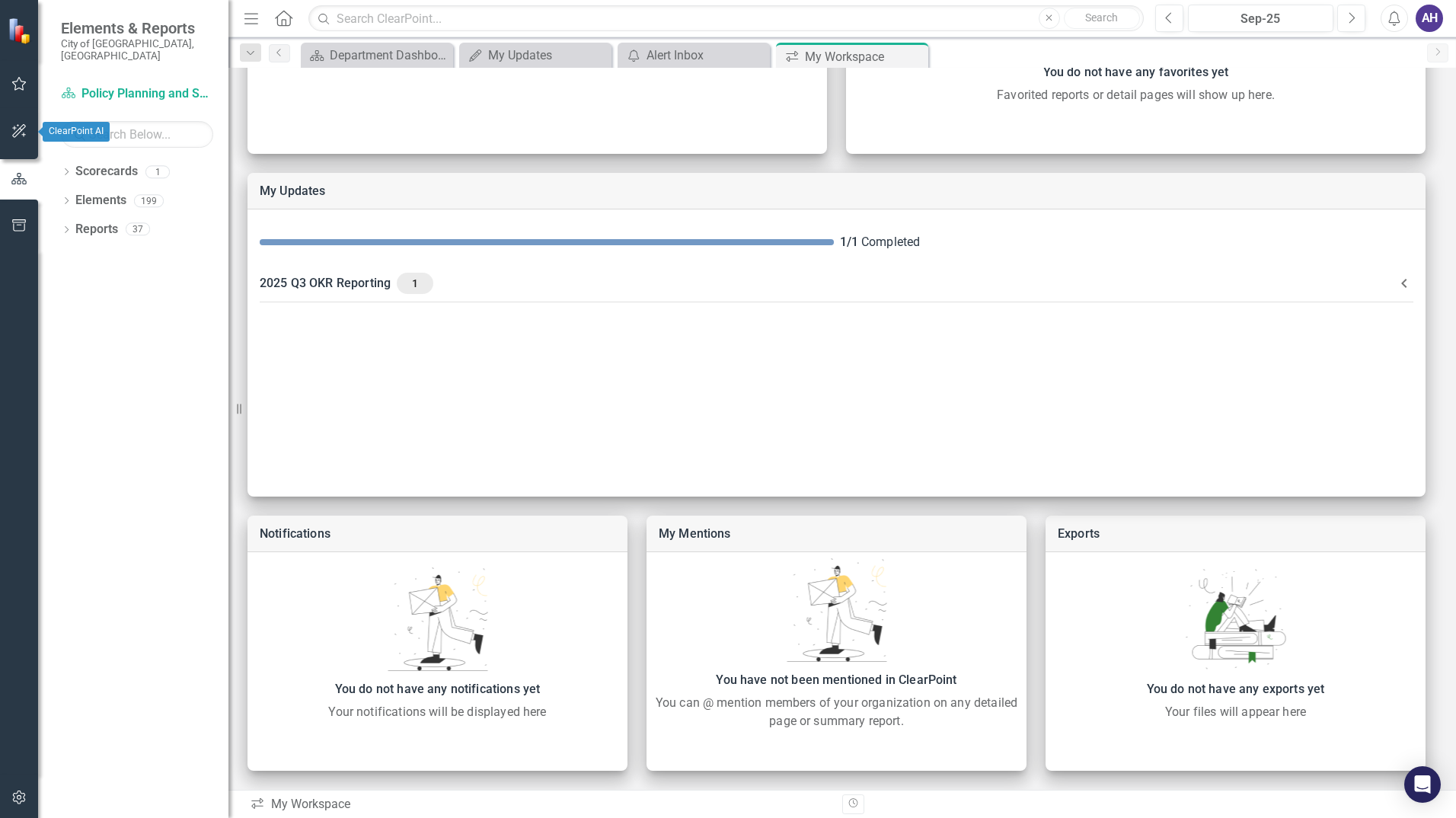
click at [21, 144] on button "button" at bounding box center [19, 132] width 34 height 32
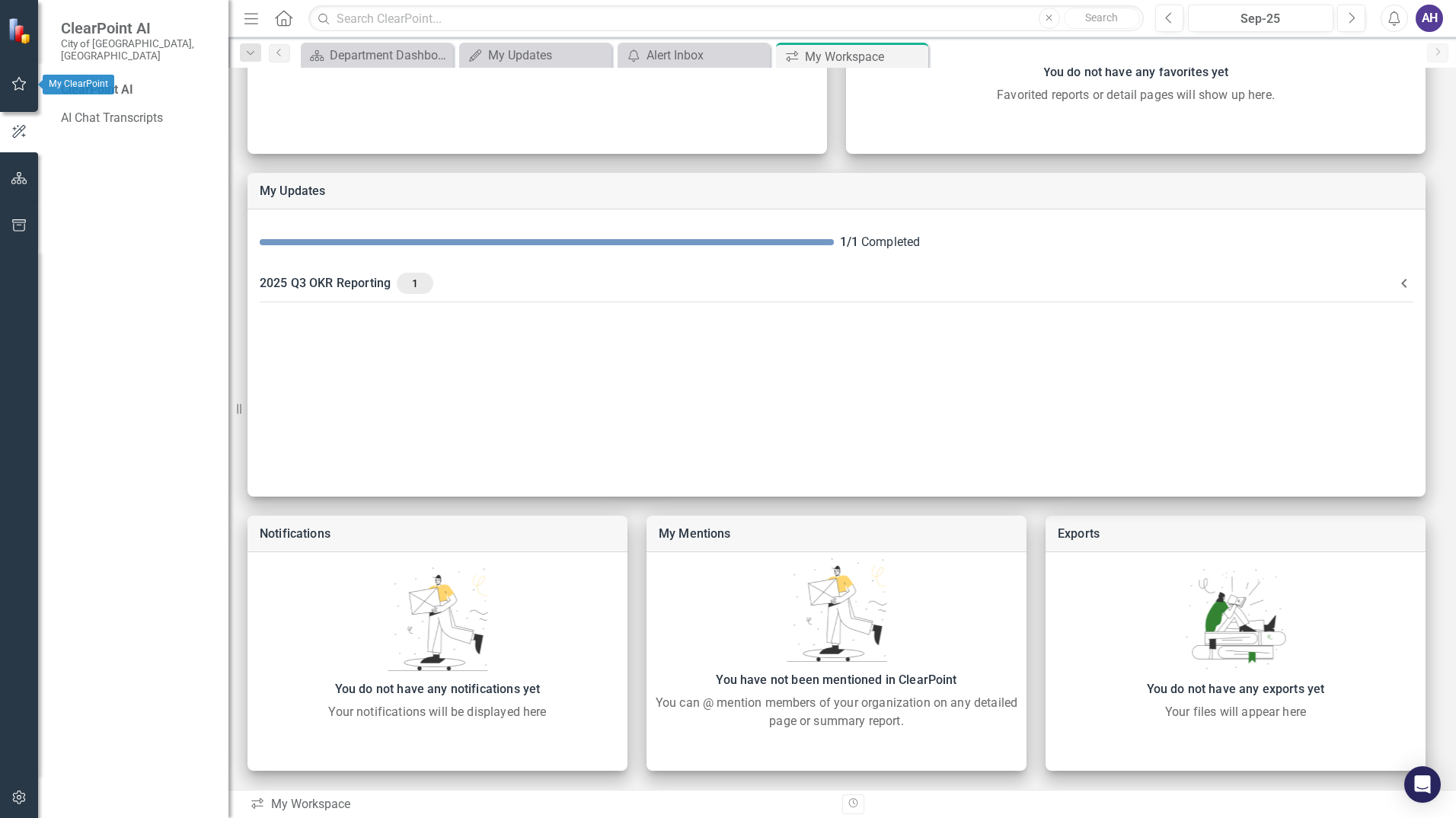
click at [22, 92] on button "button" at bounding box center [19, 85] width 34 height 32
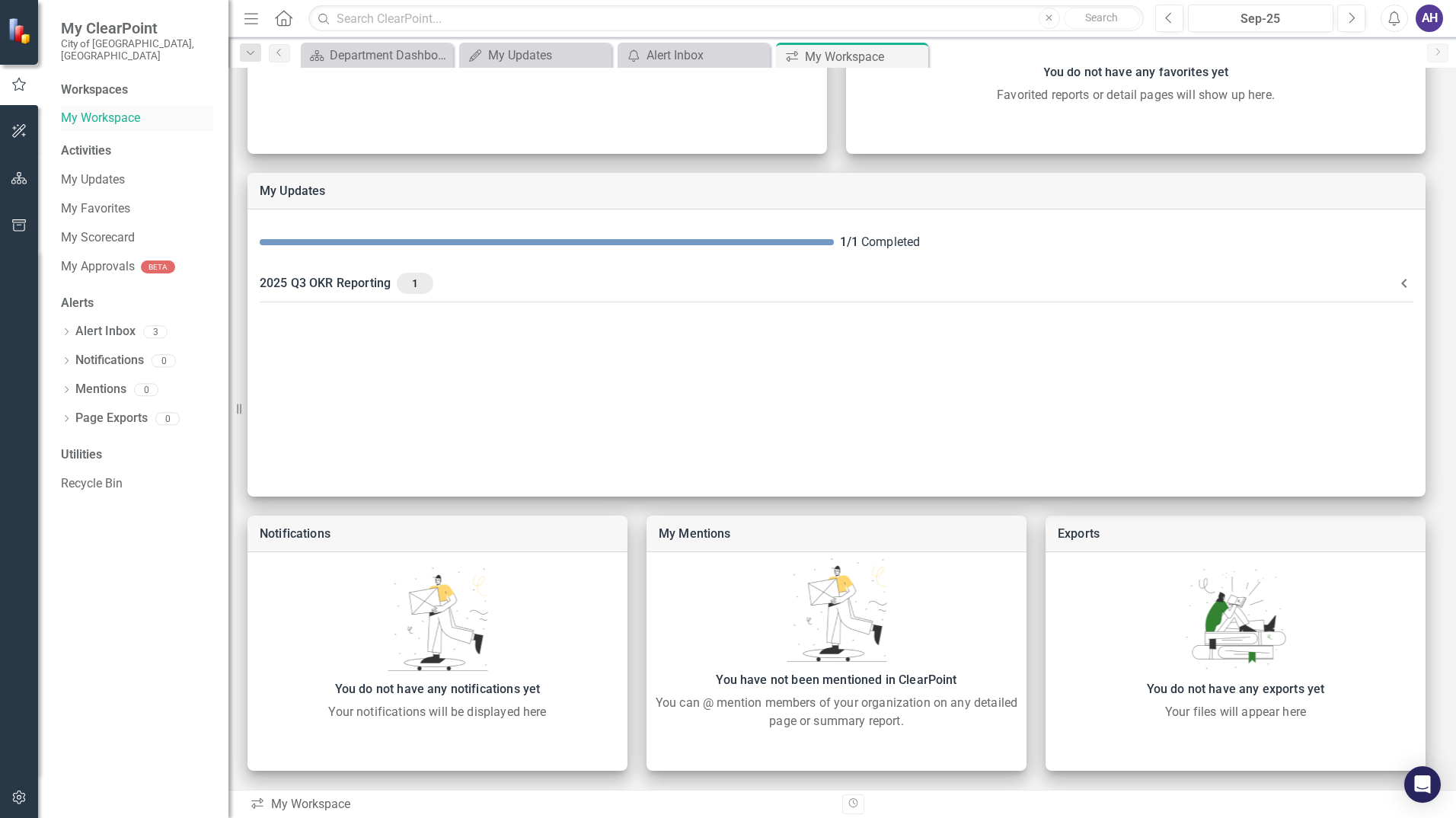
click at [89, 111] on link "My Workspace" at bounding box center [137, 118] width 152 height 18
click at [17, 26] on img at bounding box center [21, 30] width 27 height 27
drag, startPoint x: 96, startPoint y: 14, endPoint x: 103, endPoint y: 25, distance: 13.0
click at [96, 18] on div "My ClearPoint City of Vaughan, ON" at bounding box center [132, 40] width 190 height 81
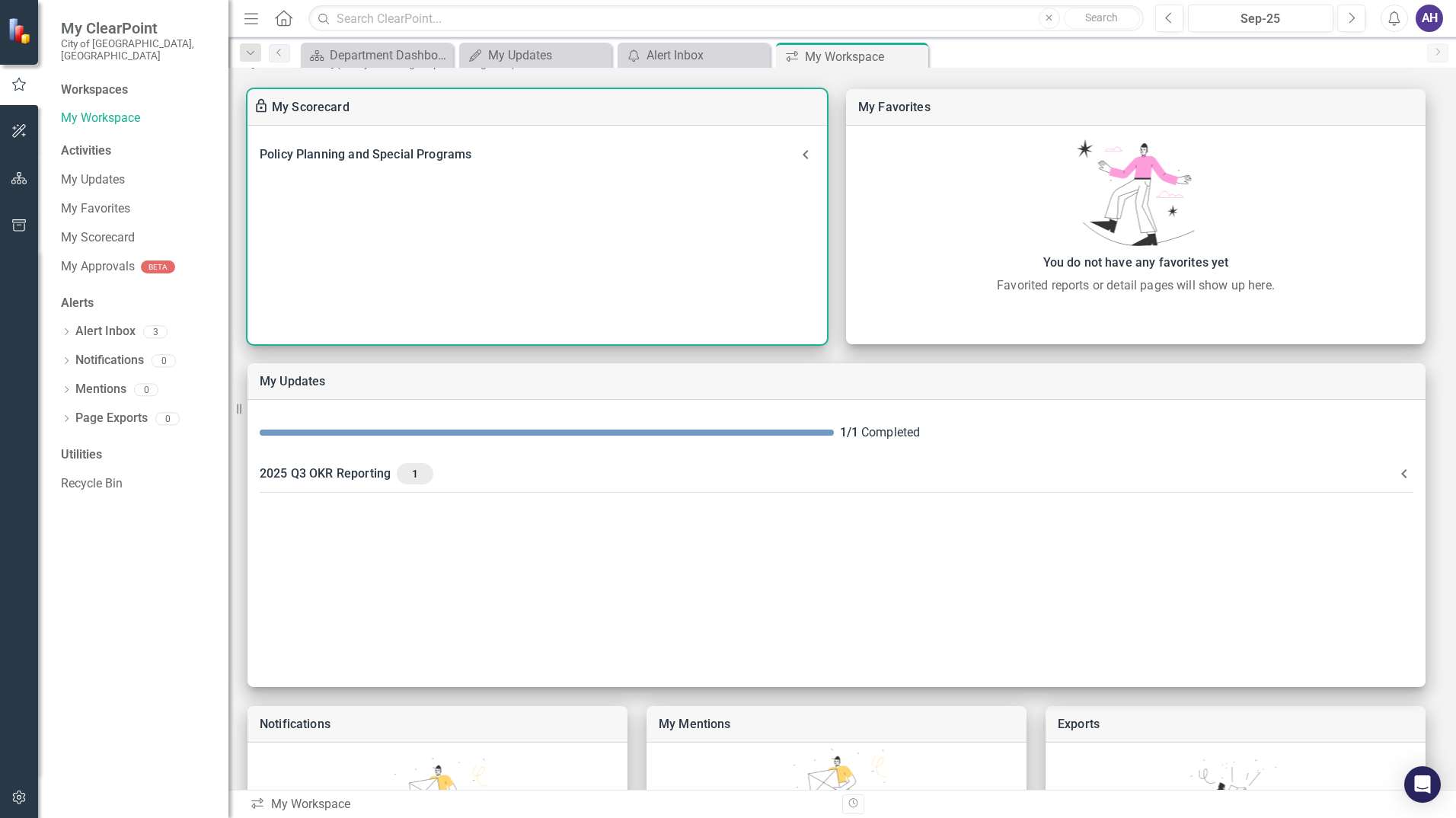
scroll to position [0, 0]
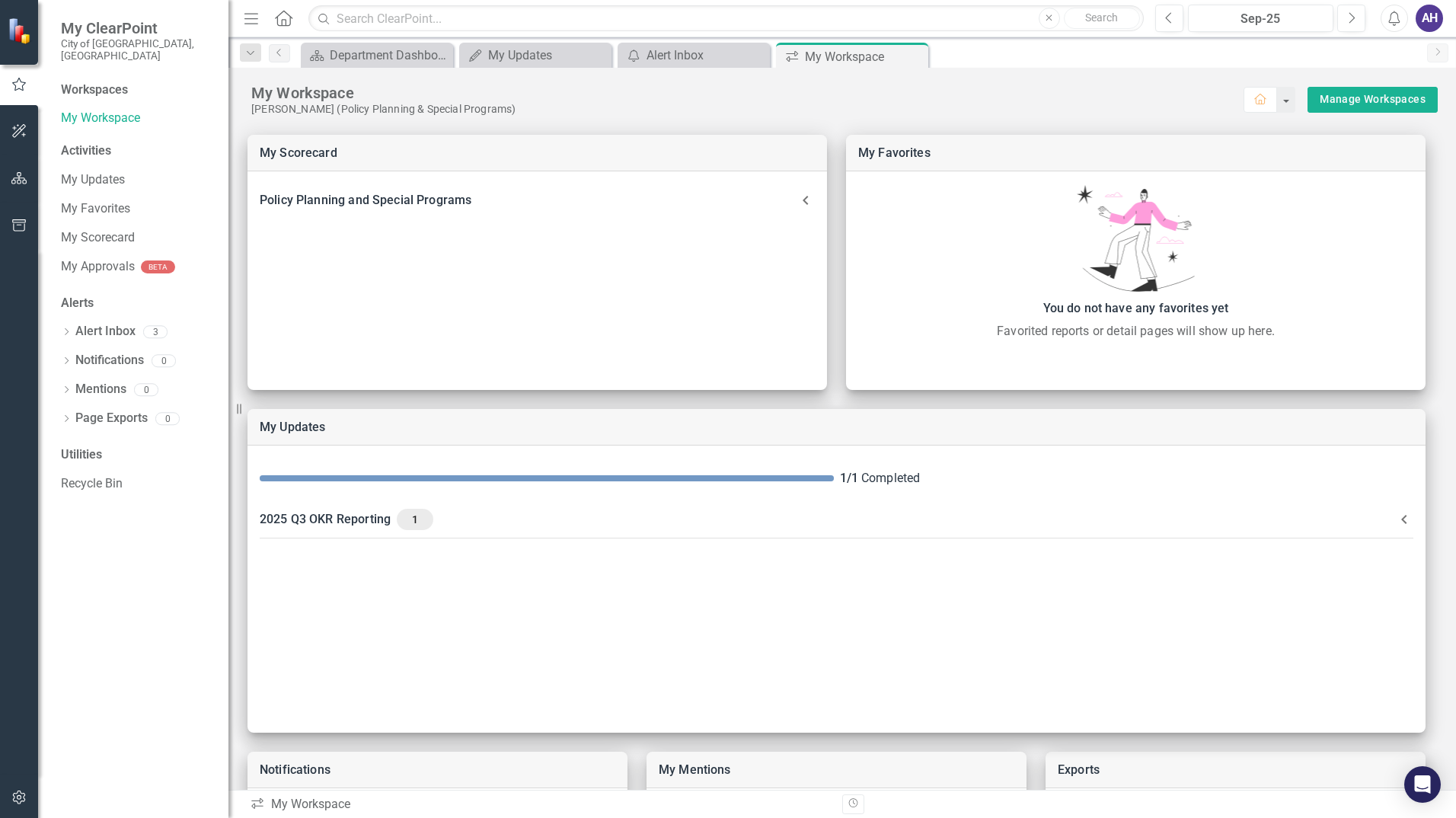
click at [28, 136] on button "button" at bounding box center [19, 132] width 34 height 32
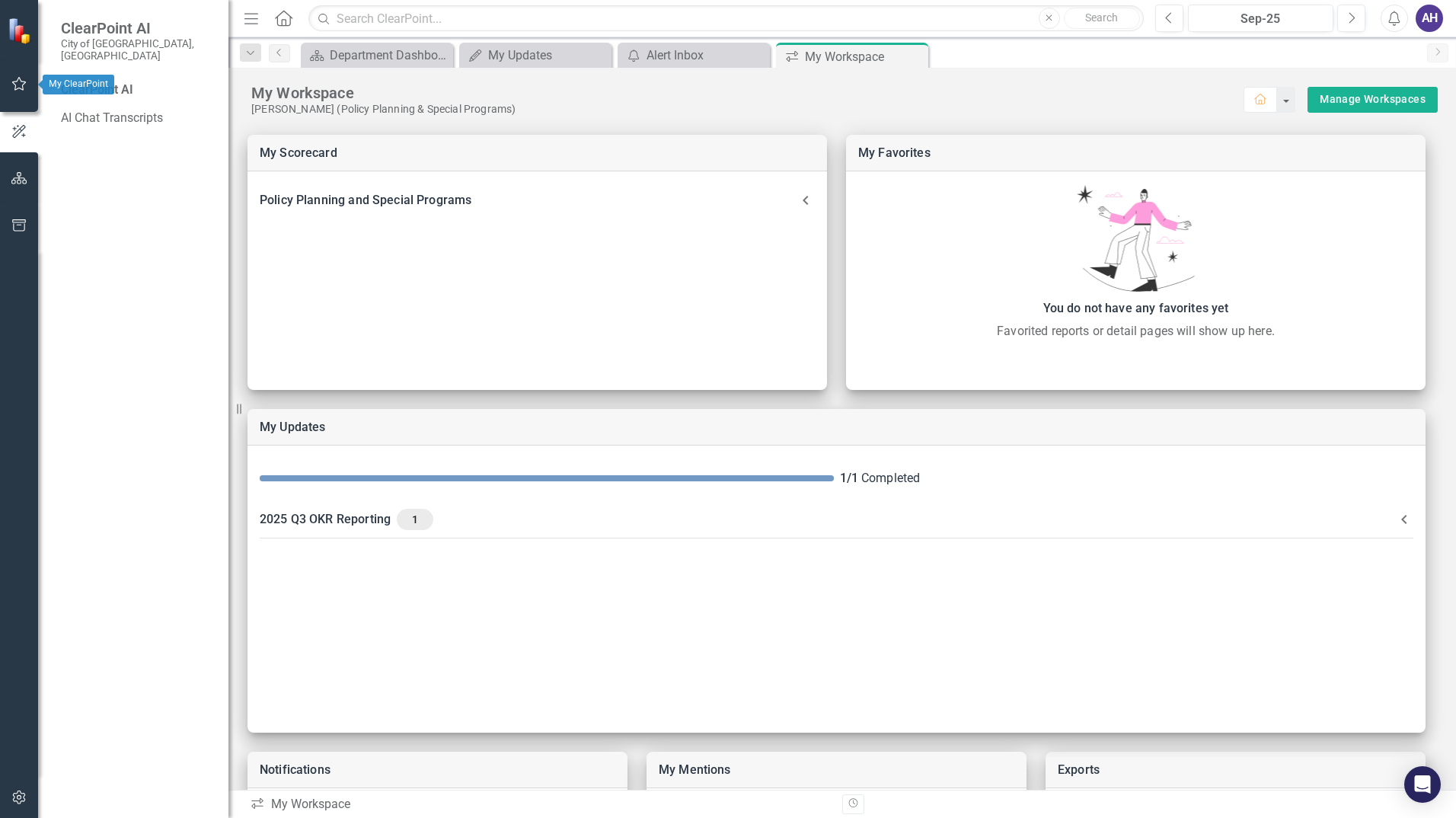
click at [17, 96] on button "button" at bounding box center [19, 85] width 34 height 32
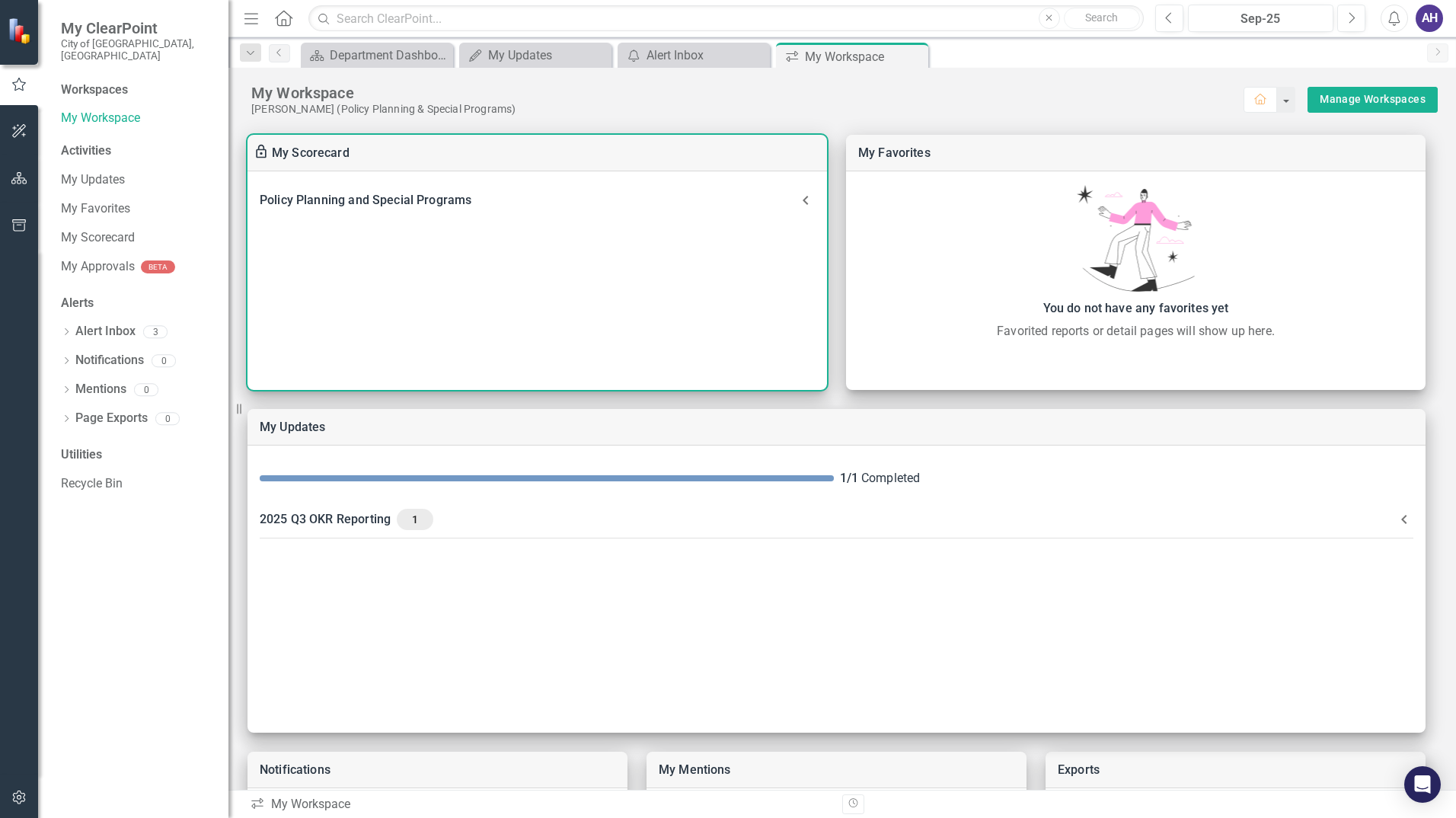
click at [356, 193] on div "Policy Planning and Special Programs" at bounding box center [528, 199] width 537 height 21
click at [374, 270] on link "PP-1.5 Block 27 Block Plan Application" at bounding box center [390, 271] width 214 height 14
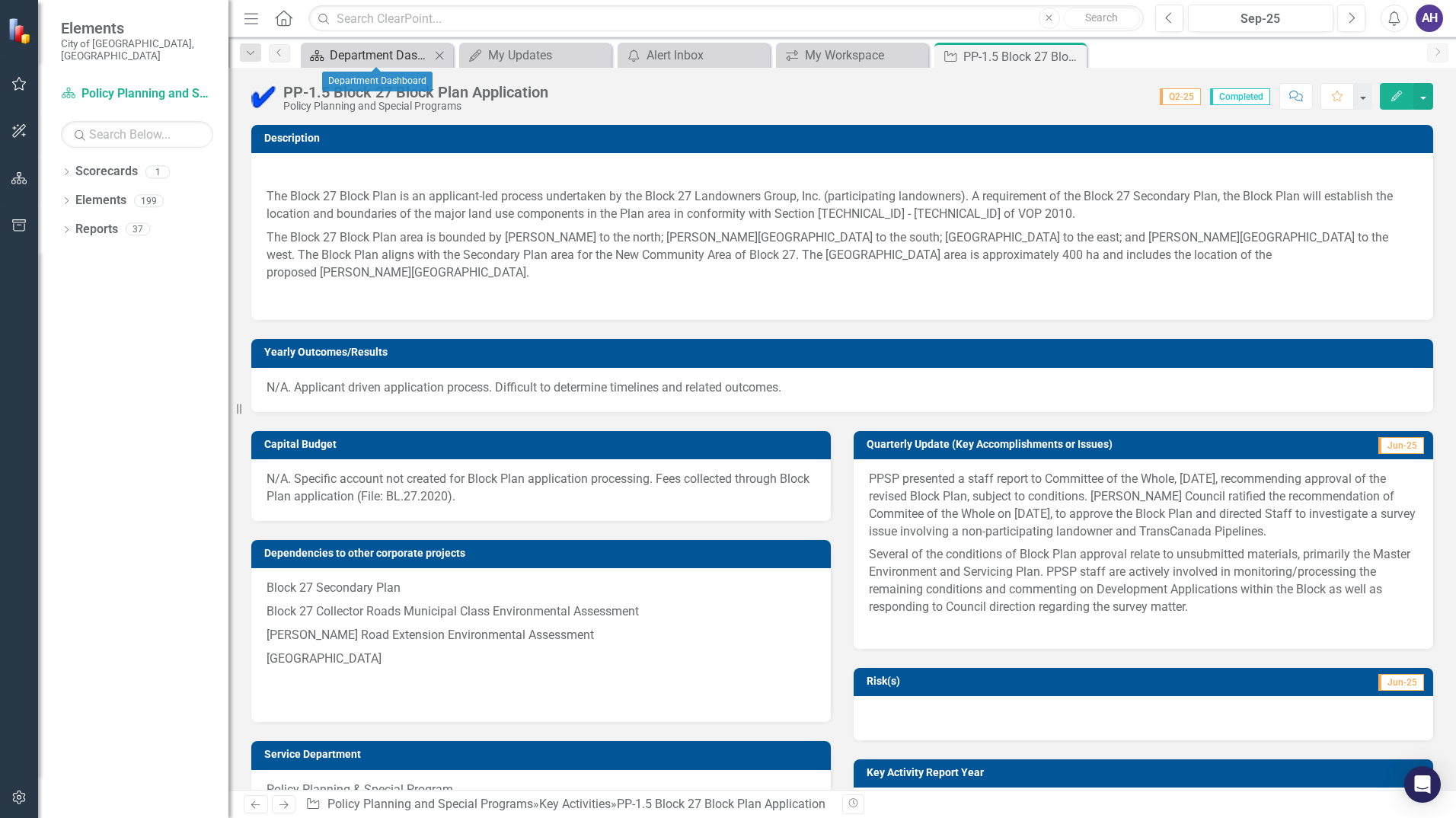
click at [385, 57] on div "Department Dashboard" at bounding box center [380, 55] width 101 height 19
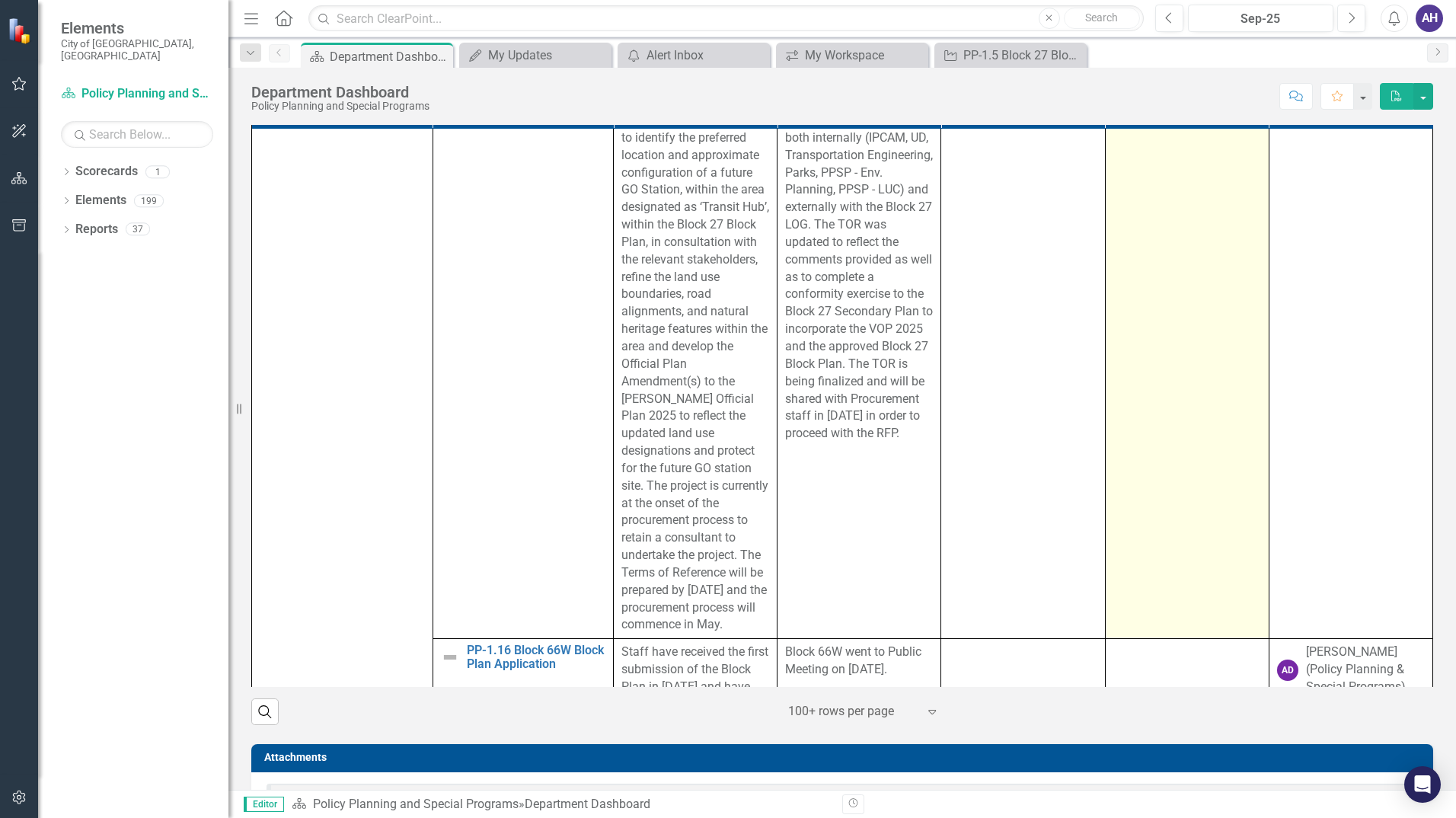
scroll to position [2895, 0]
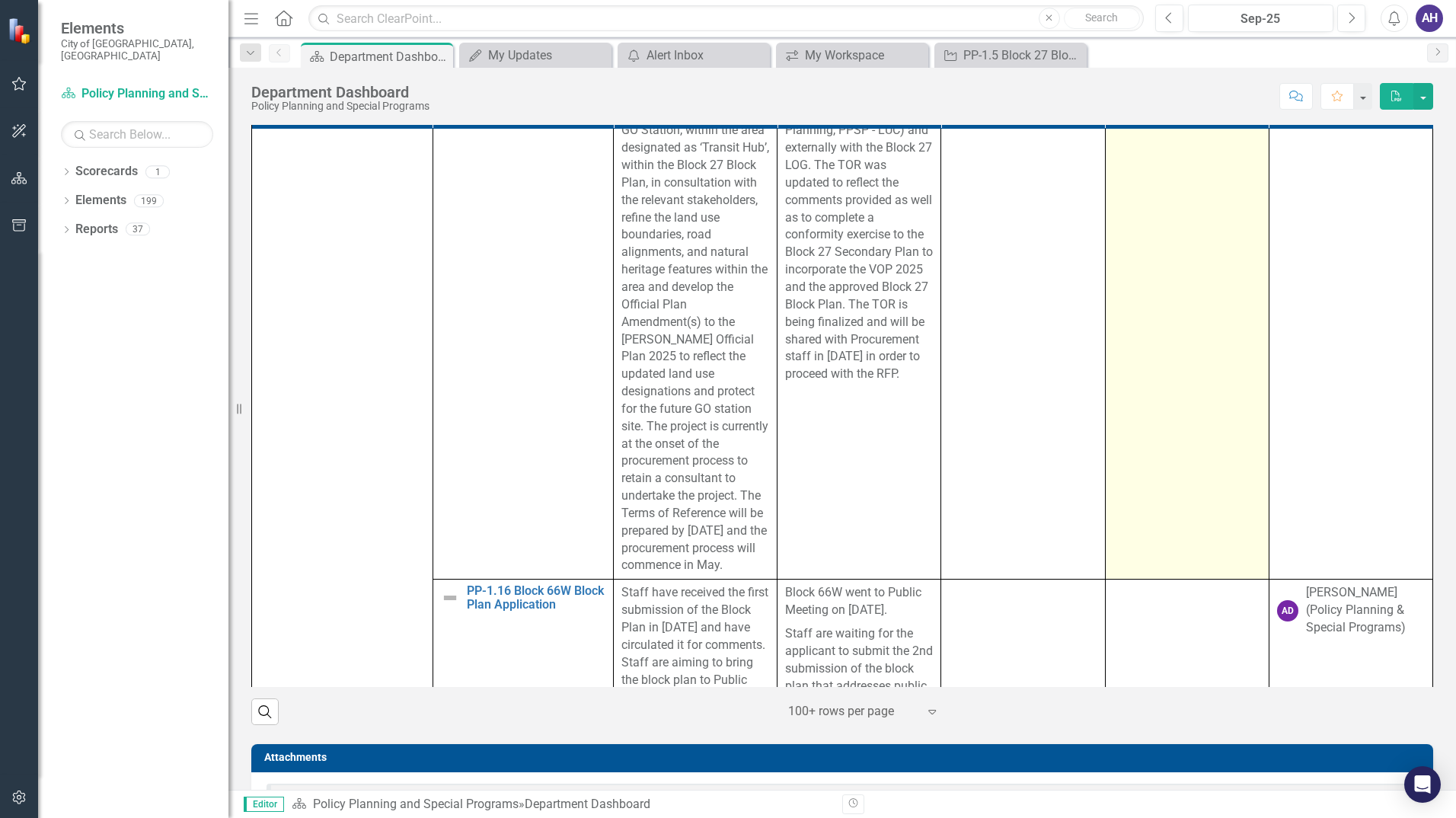
click at [1214, 347] on td at bounding box center [1186, 296] width 163 height 567
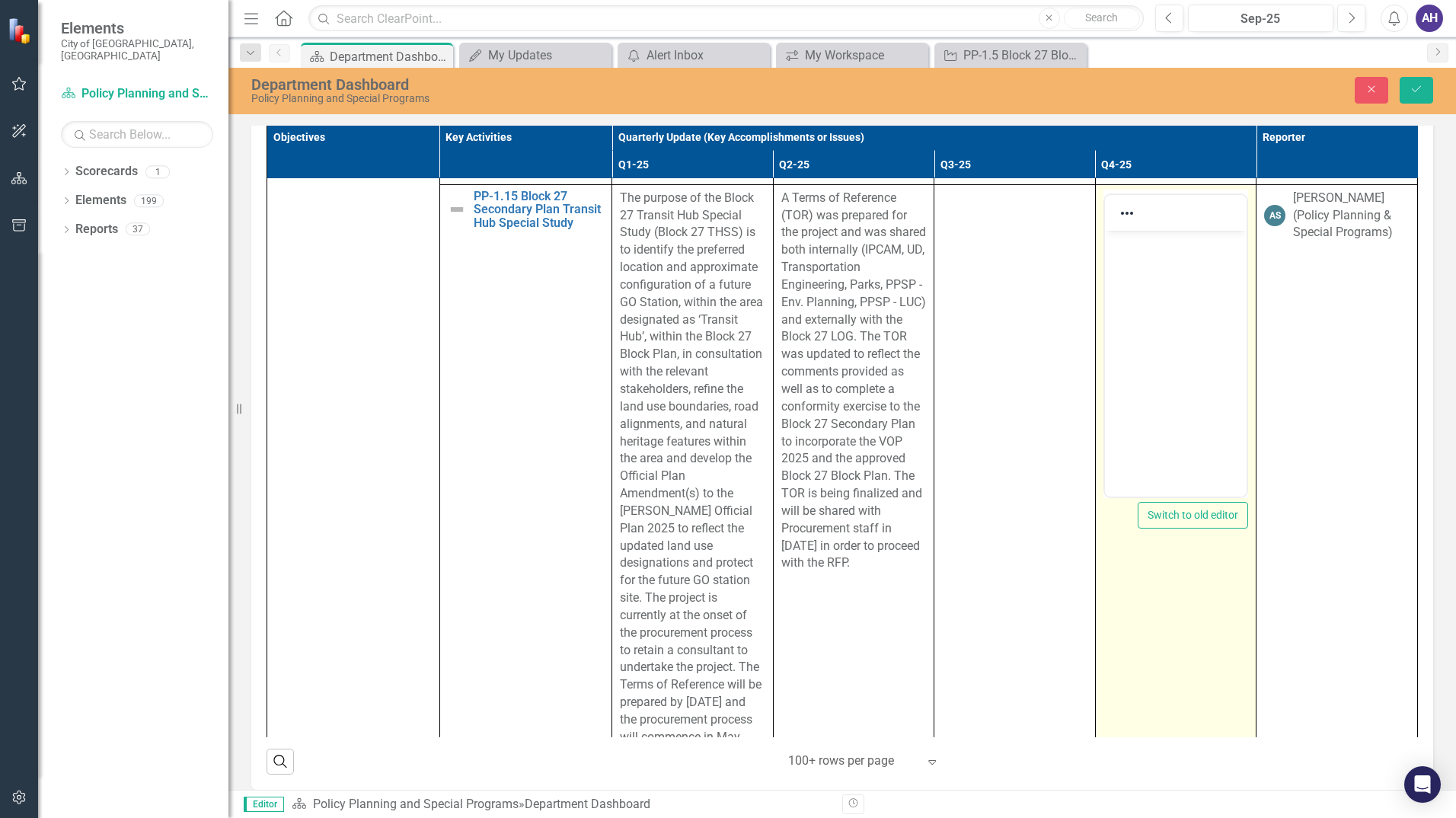
scroll to position [0, 0]
click at [1198, 284] on body "Rich Text Area. Press ALT-0 for help." at bounding box center [1175, 344] width 142 height 229
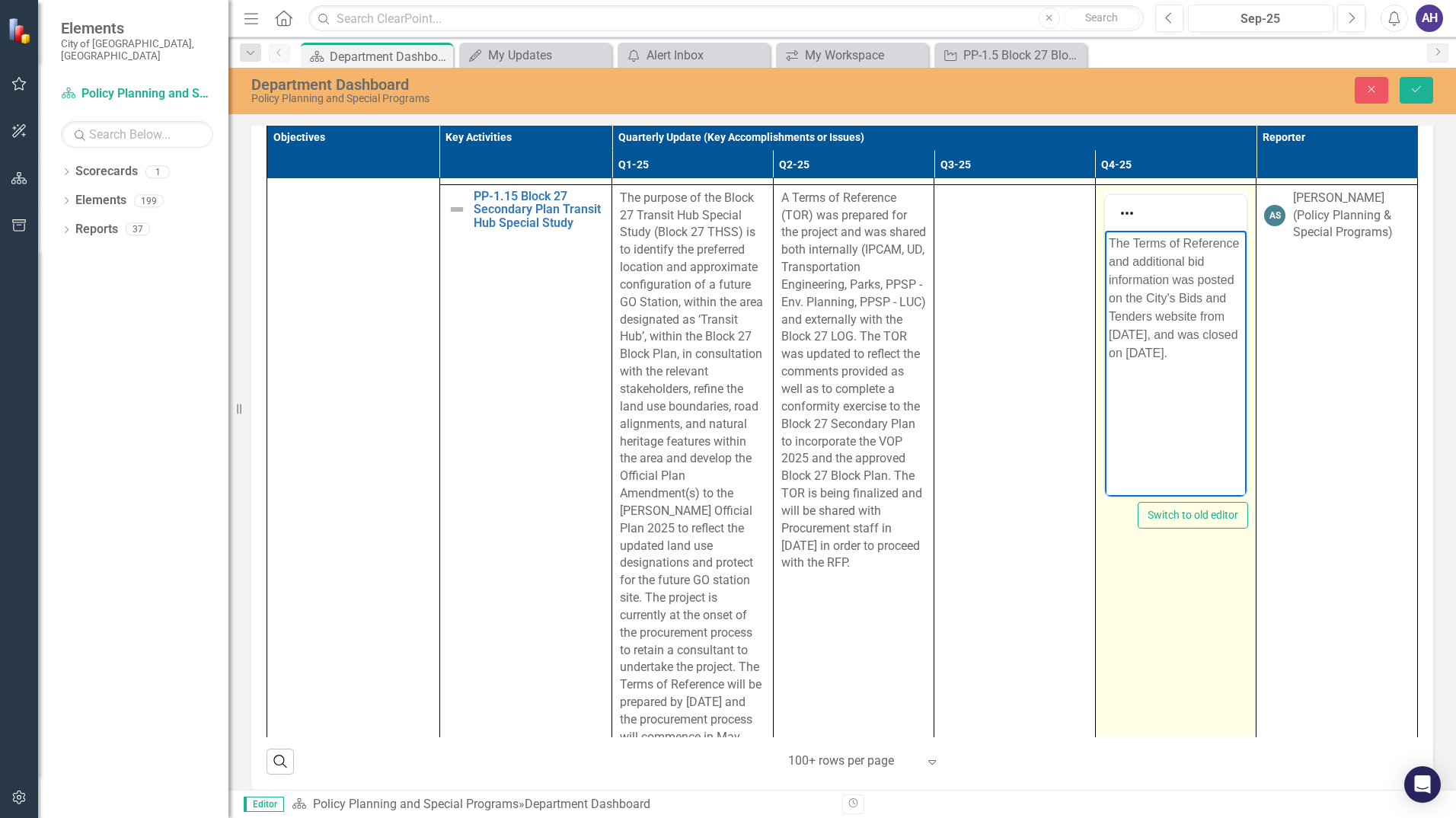
click at [1216, 312] on p "The Terms of Reference and additional bid information was posted on the City's …" at bounding box center [1175, 298] width 135 height 128
click at [1223, 362] on p "The Terms of Reference and additional bid information was posted on the City's …" at bounding box center [1175, 298] width 135 height 128
click at [1118, 351] on p "The Terms of Reference and additional bid information was posted on the City's …" at bounding box center [1175, 298] width 135 height 128
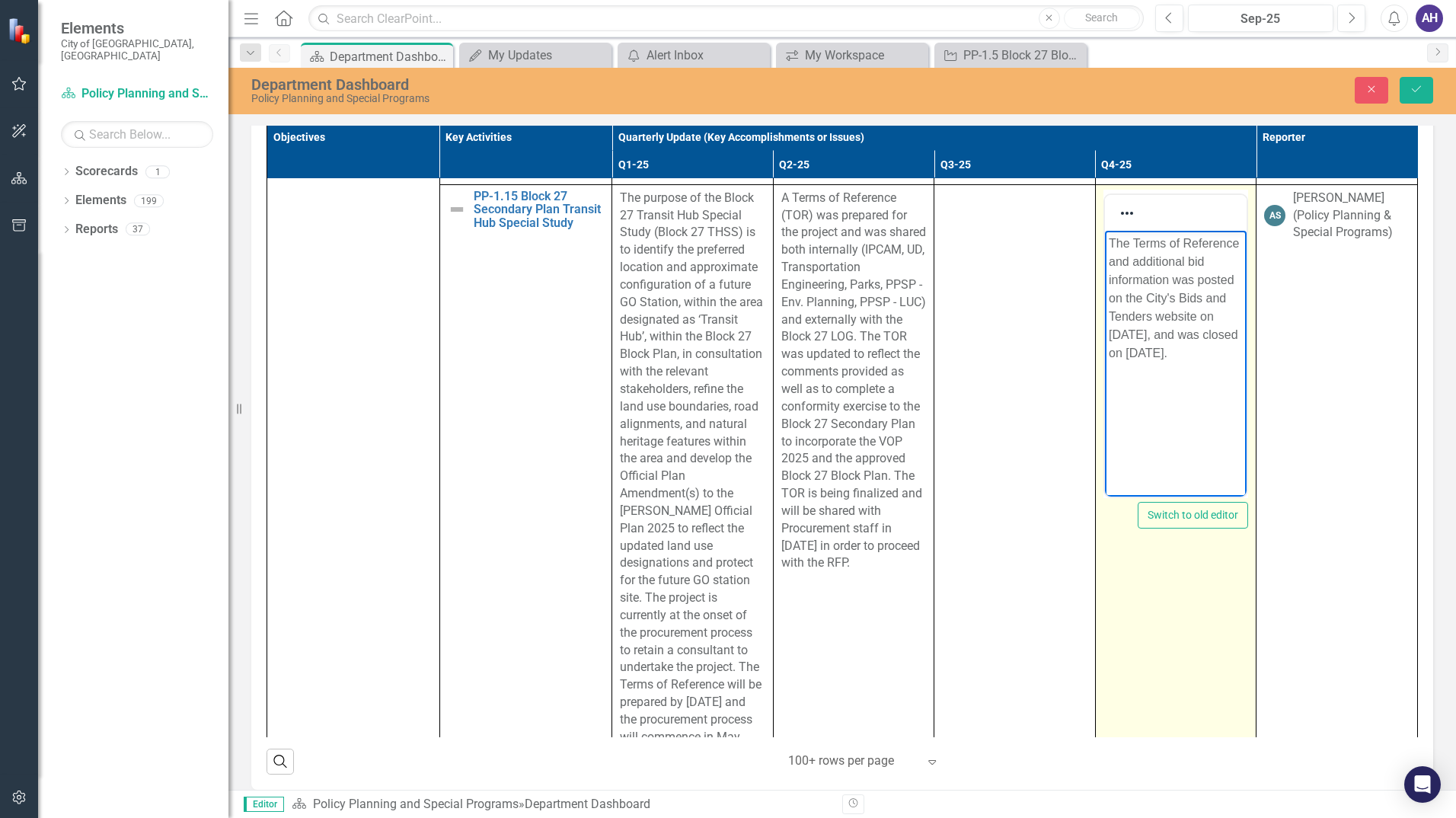
click at [1211, 362] on p "The Terms of Reference and additional bid information was posted on the City's …" at bounding box center [1175, 298] width 135 height 128
click at [1233, 362] on p "The Terms of Reference and additional bid information was posted on the City's …" at bounding box center [1175, 298] width 135 height 128
drag, startPoint x: 1226, startPoint y: 373, endPoint x: 1101, endPoint y: 235, distance: 186.2
click at [1104, 235] on html "The Terms of Reference and additional bid information was posted on the City's …" at bounding box center [1175, 344] width 142 height 229
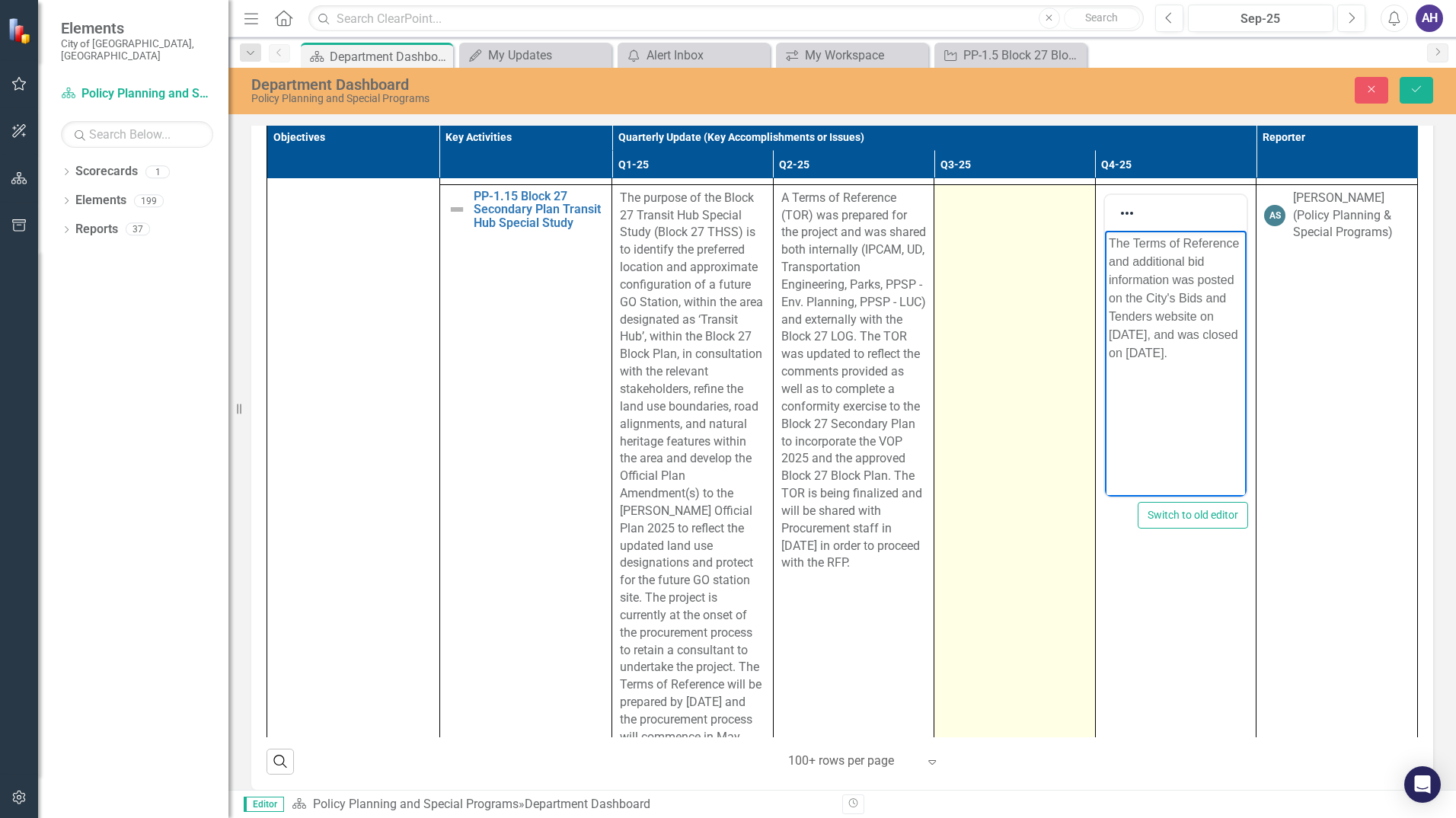
copy p "The Terms of Reference and additional bid information was posted on the City's …"
click at [1009, 398] on td at bounding box center [1015, 468] width 162 height 567
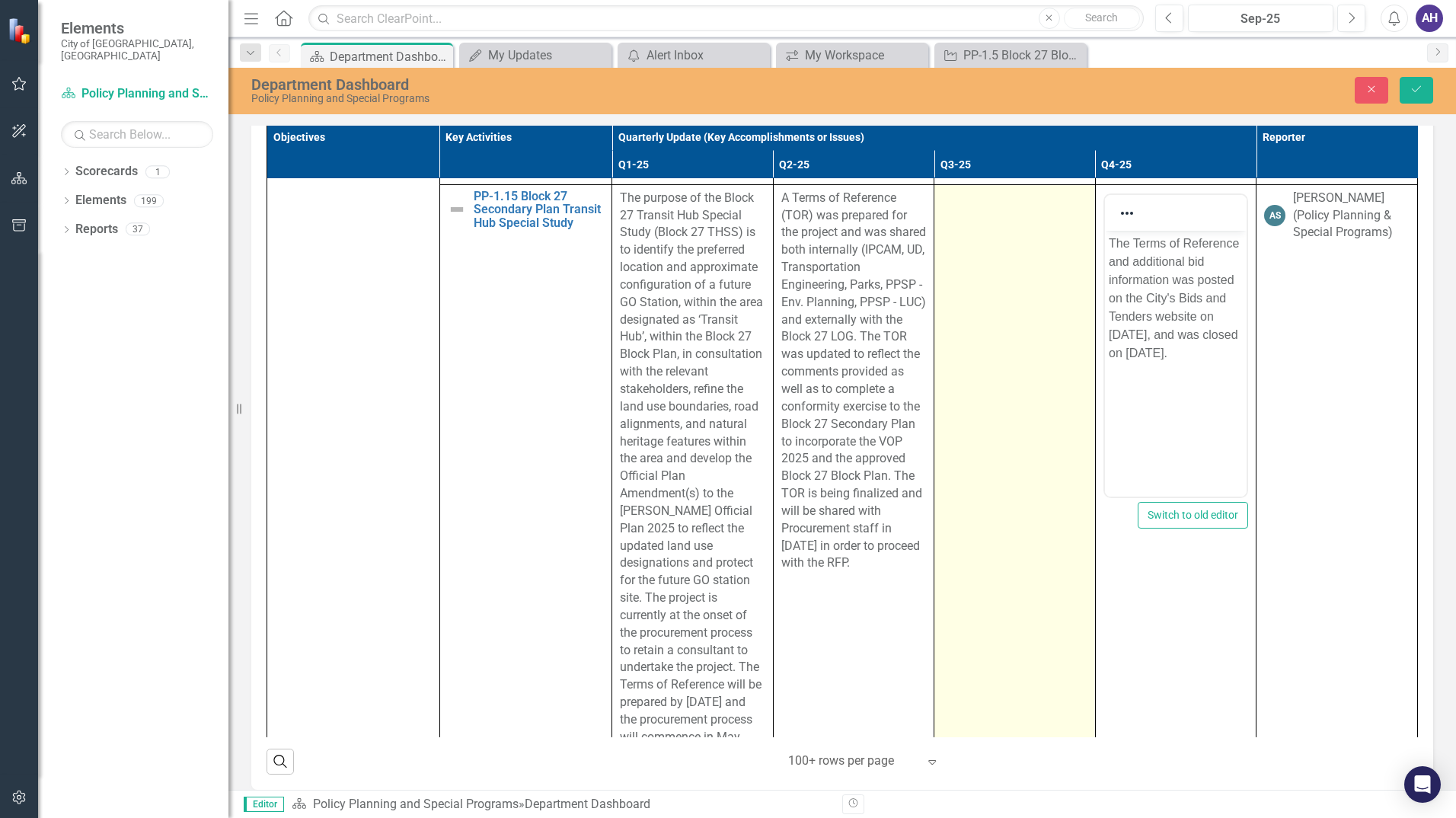
click at [1010, 398] on td at bounding box center [1015, 468] width 162 height 567
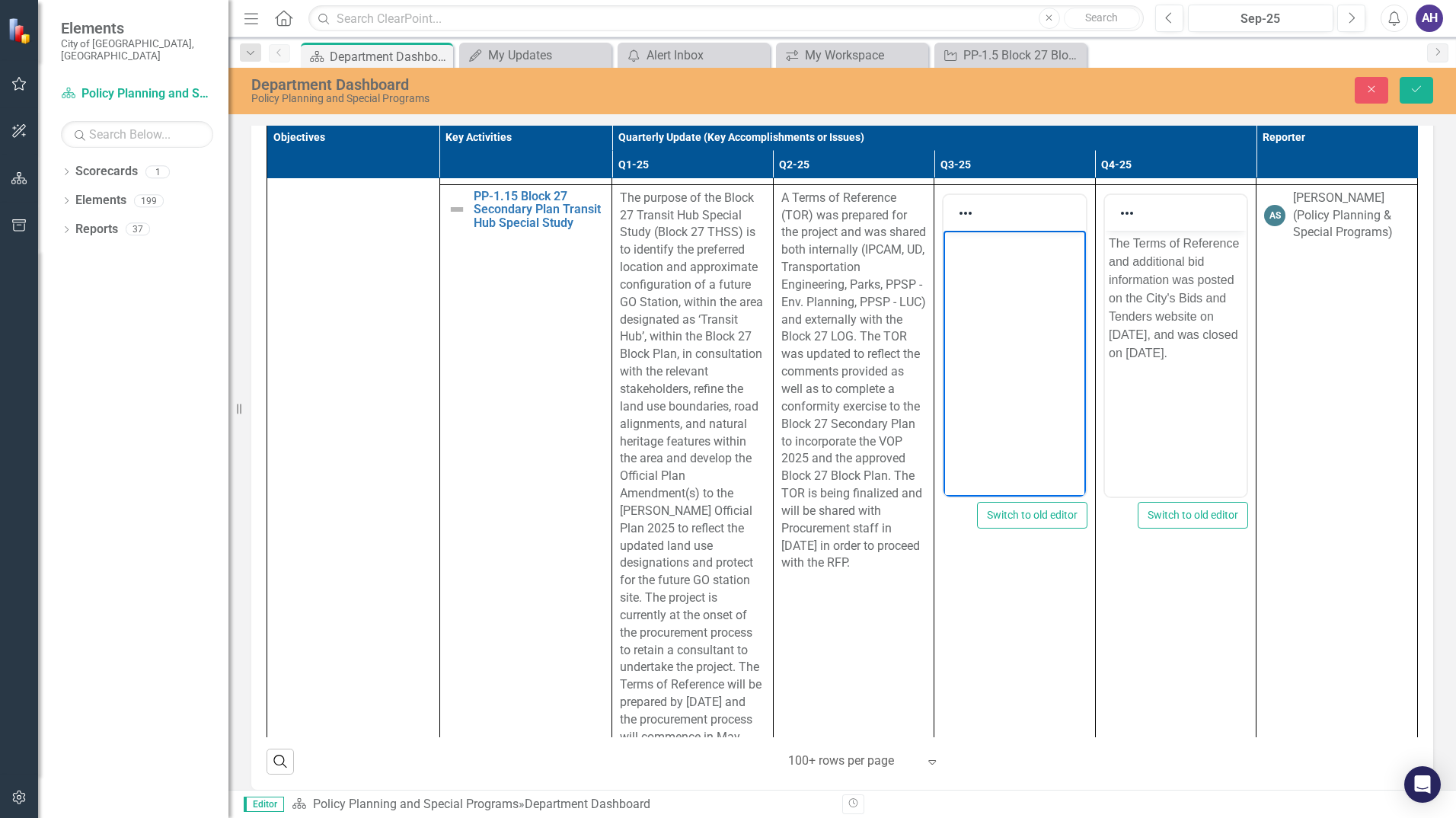
click at [1008, 289] on body "Rich Text Area. Press ALT-0 for help." at bounding box center [1015, 344] width 142 height 229
click at [959, 349] on p "The Terms of Reference and additional bid information was posted on the City's …" at bounding box center [1015, 298] width 135 height 128
click at [959, 349] on p "The Terms of Reference and additional bid information was posted on the City's …" at bounding box center [1015, 298] width 135 height 128
click at [1039, 351] on p "The Terms of Reference and additional bid information was posted on the City's …" at bounding box center [1015, 298] width 135 height 128
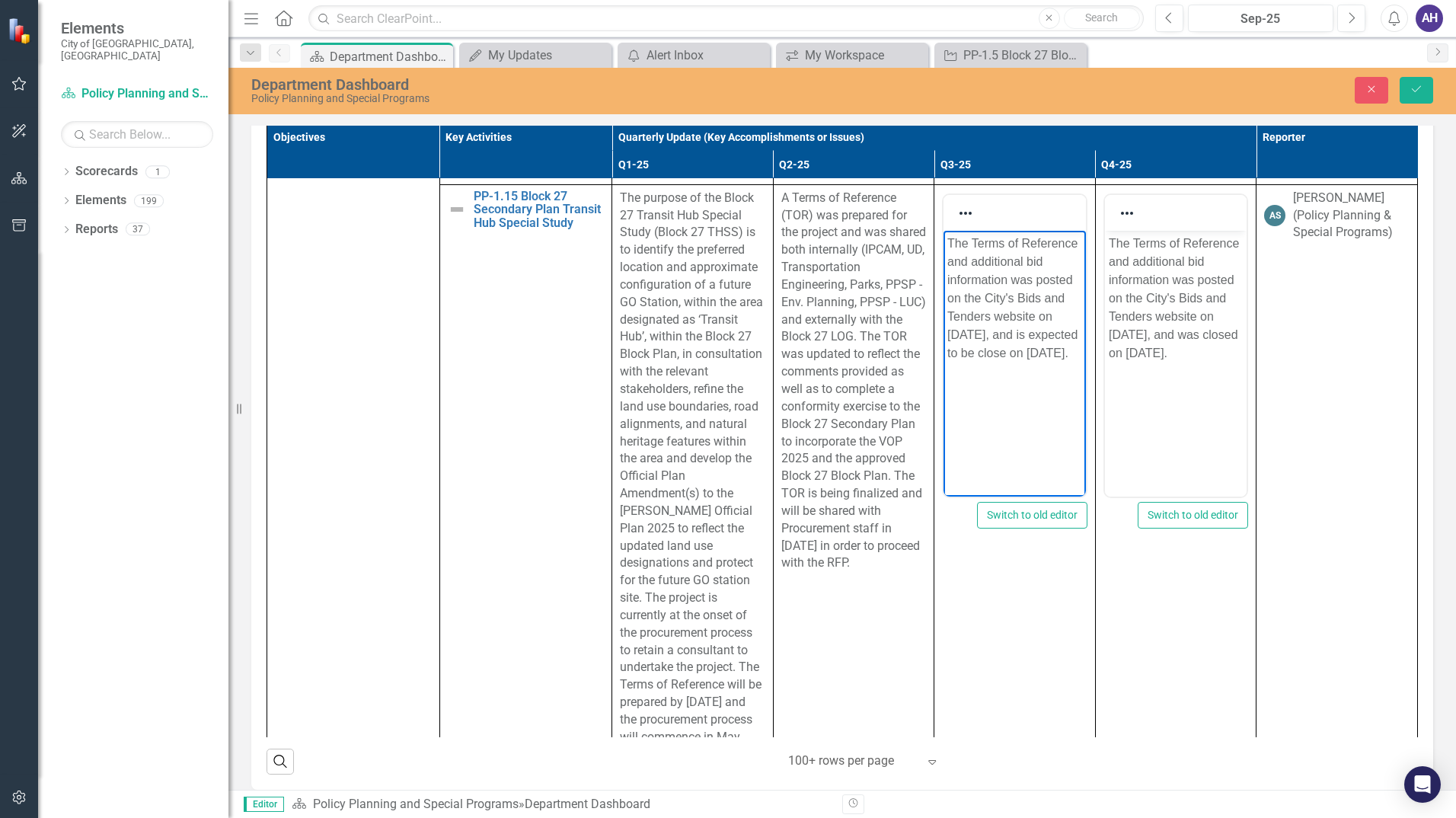
click at [1073, 239] on p "The Terms of Reference and additional bid information was posted on the City's …" at bounding box center [1015, 298] width 135 height 128
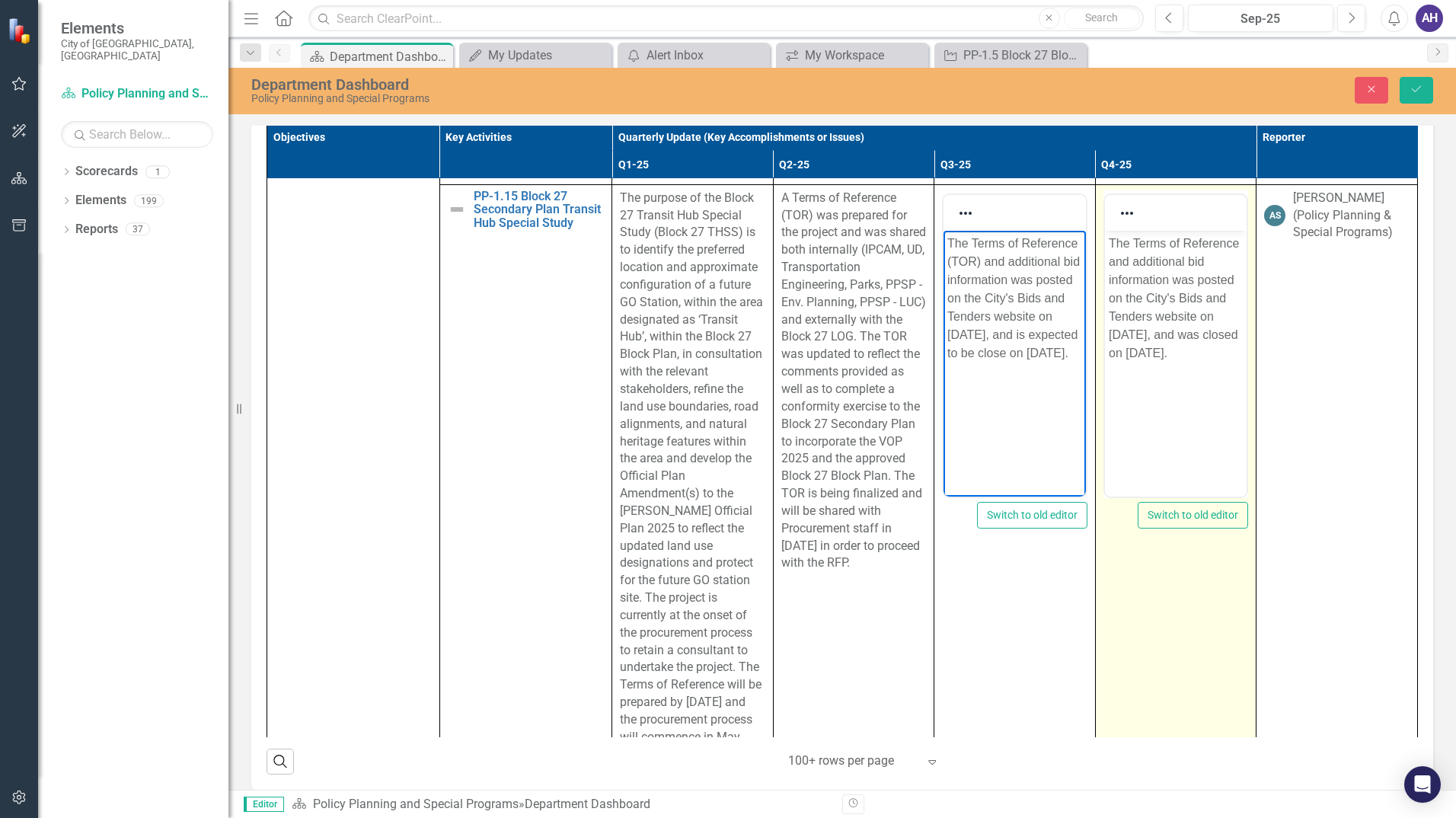
click at [1166, 254] on p "The Terms of Reference and additional bid information was posted on the City's …" at bounding box center [1175, 298] width 135 height 128
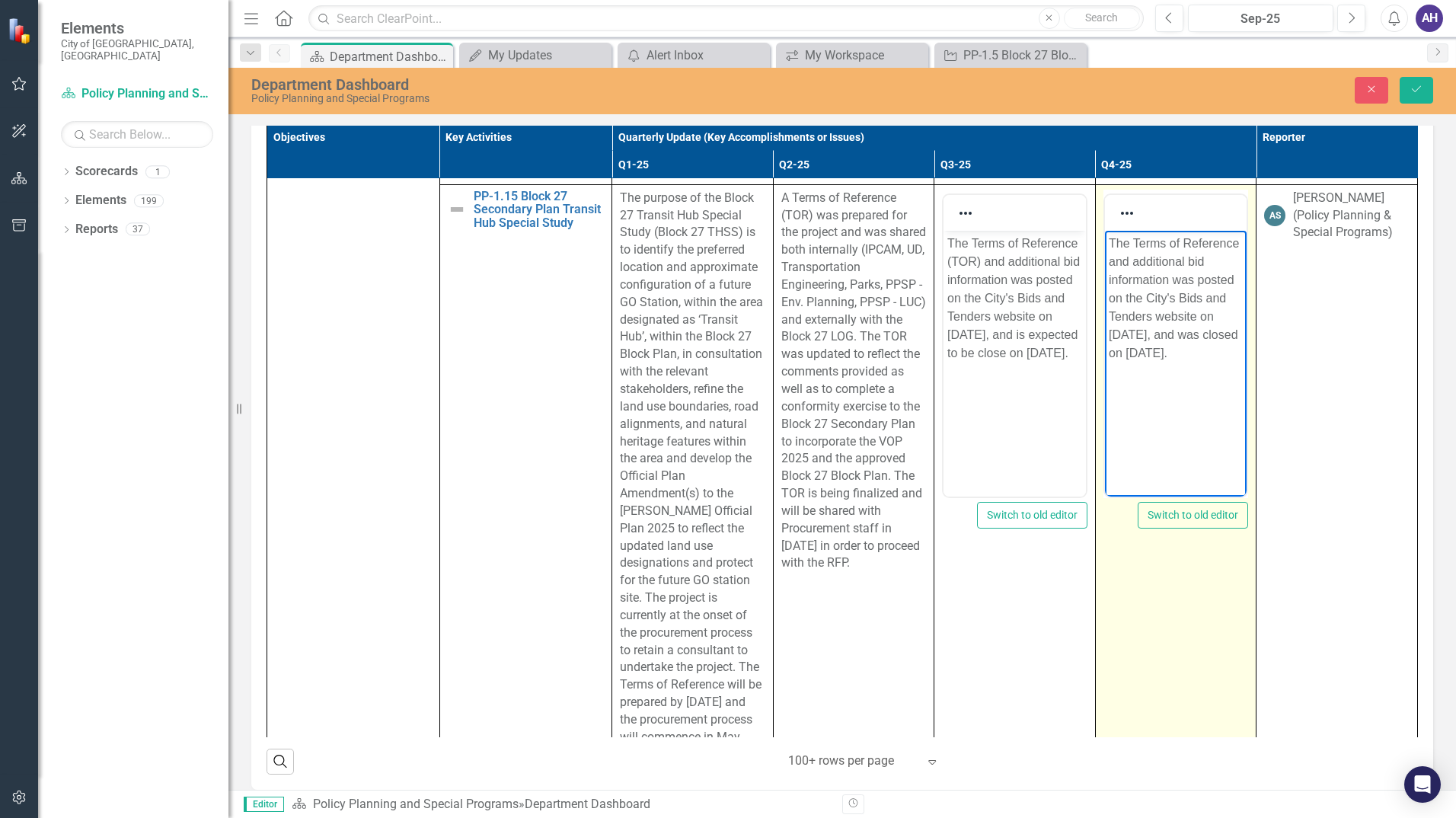
click at [1237, 245] on p "The Terms of Reference and additional bid information was posted on the City's …" at bounding box center [1175, 298] width 135 height 128
click at [1238, 362] on p "The Terms of Reference (TOR) and additional bid information was posted on the C…" at bounding box center [1175, 298] width 135 height 128
drag, startPoint x: 1223, startPoint y: 380, endPoint x: 1239, endPoint y: 369, distance: 19.4
click at [1223, 362] on p "The Terms of Reference (TOR) and additional bid information was posted on the C…" at bounding box center [1175, 298] width 135 height 128
click at [1237, 362] on p "The Terms of Reference (TOR) and additional bid information was posted on the C…" at bounding box center [1175, 298] width 135 height 128
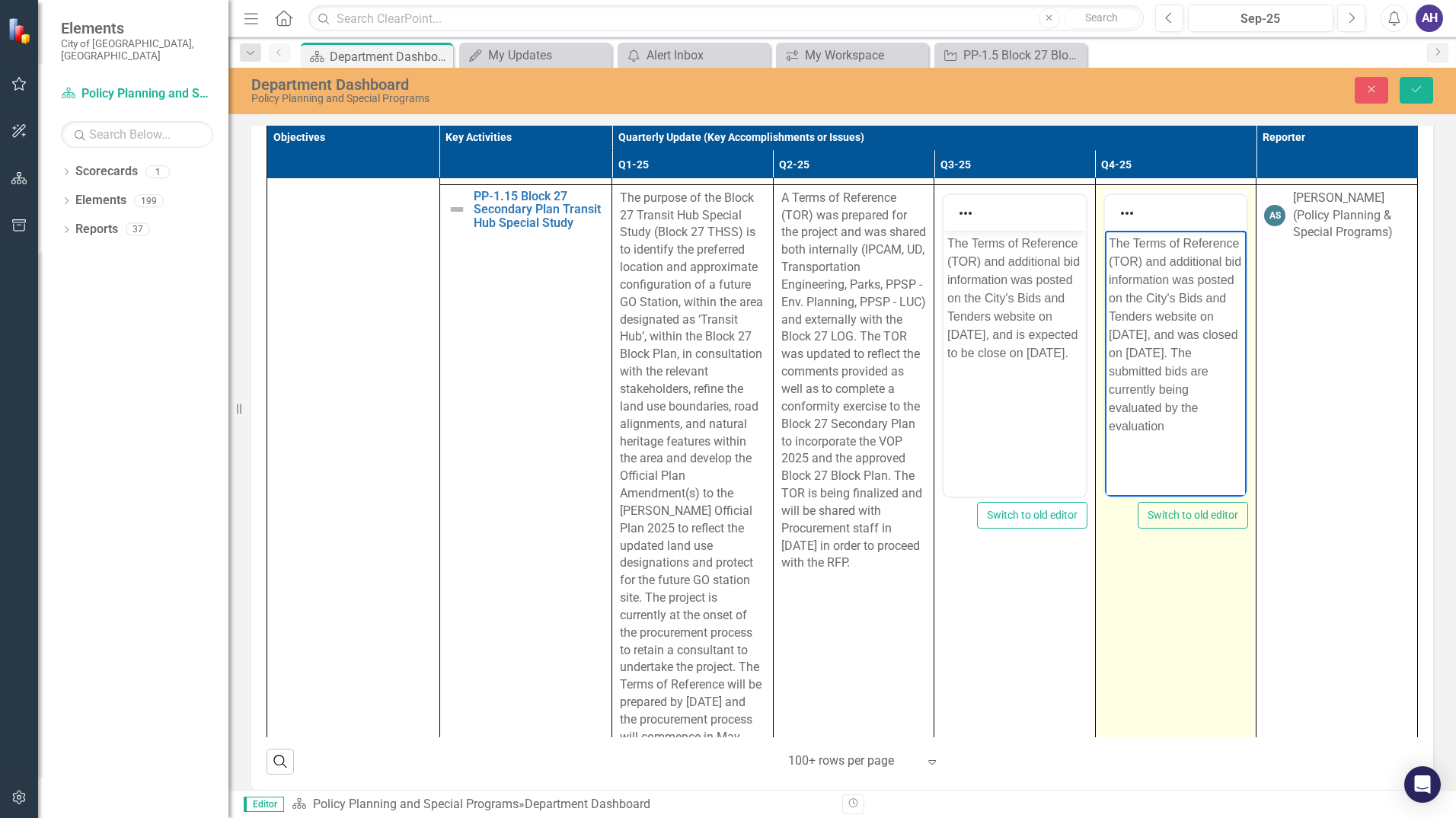
click at [1220, 435] on p "The Terms of Reference (TOR) and additional bid information was posted on the C…" at bounding box center [1175, 334] width 135 height 201
click at [1212, 435] on p "The Terms of Reference (TOR) and additional bid information was posted on the C…" at bounding box center [1175, 334] width 135 height 201
click at [1223, 435] on p "The Terms of Reference (TOR) and additional bid information was posted on the C…" at bounding box center [1175, 334] width 135 height 201
click at [1201, 435] on p "The Terms of Reference (TOR) and additional bid information was posted on the C…" at bounding box center [1175, 334] width 135 height 201
click at [1190, 445] on p "The Terms of Reference (TOR) and additional bid information was posted on the C…" at bounding box center [1175, 344] width 135 height 220
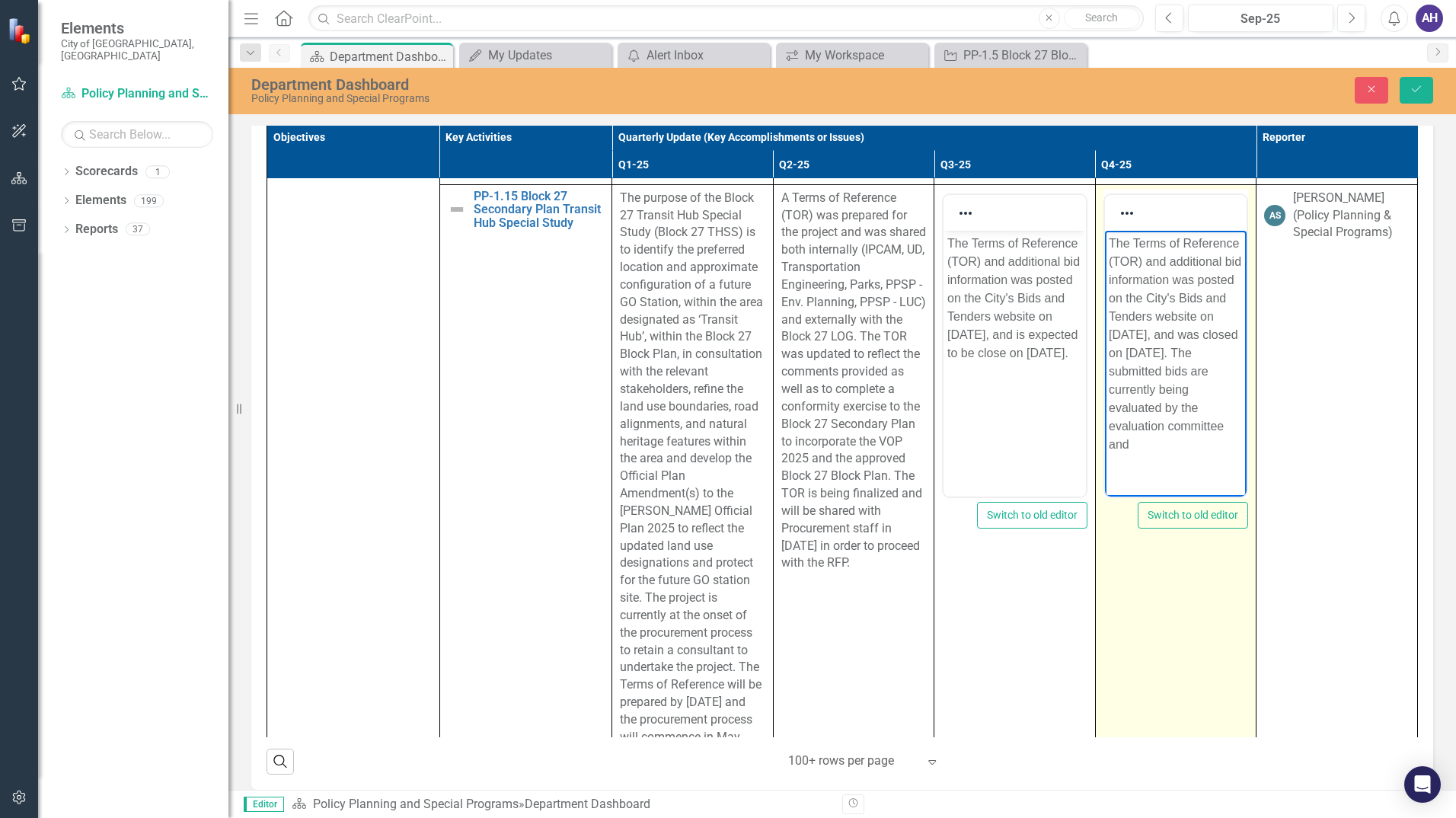
click at [1190, 445] on p "The Terms of Reference (TOR) and additional bid information was posted on the C…" at bounding box center [1175, 344] width 135 height 220
click at [1228, 435] on p "The Terms of Reference (TOR) and additional bid information was posted on the C…" at bounding box center [1175, 334] width 135 height 201
click at [1155, 453] on p "The Terms of Reference (TOR) and additional bid information was posted on the C…" at bounding box center [1175, 353] width 135 height 238
click at [1125, 452] on p "The Terms of Reference (TOR) and additional bid information was posted on the C…" at bounding box center [1175, 353] width 135 height 238
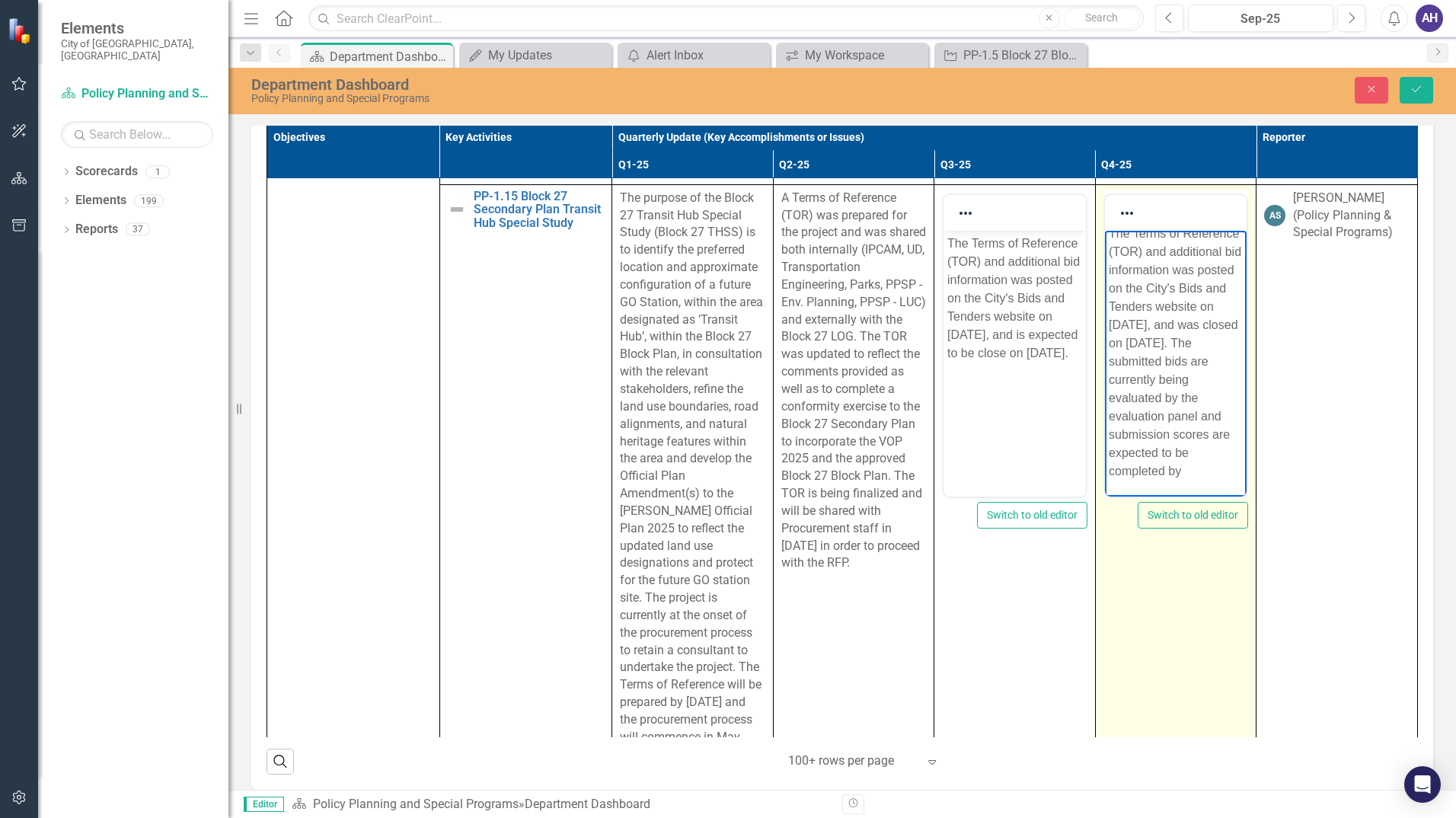
click at [1217, 480] on p "The Terms of Reference (TOR) and additional bid information was posted on the C…" at bounding box center [1175, 351] width 135 height 256
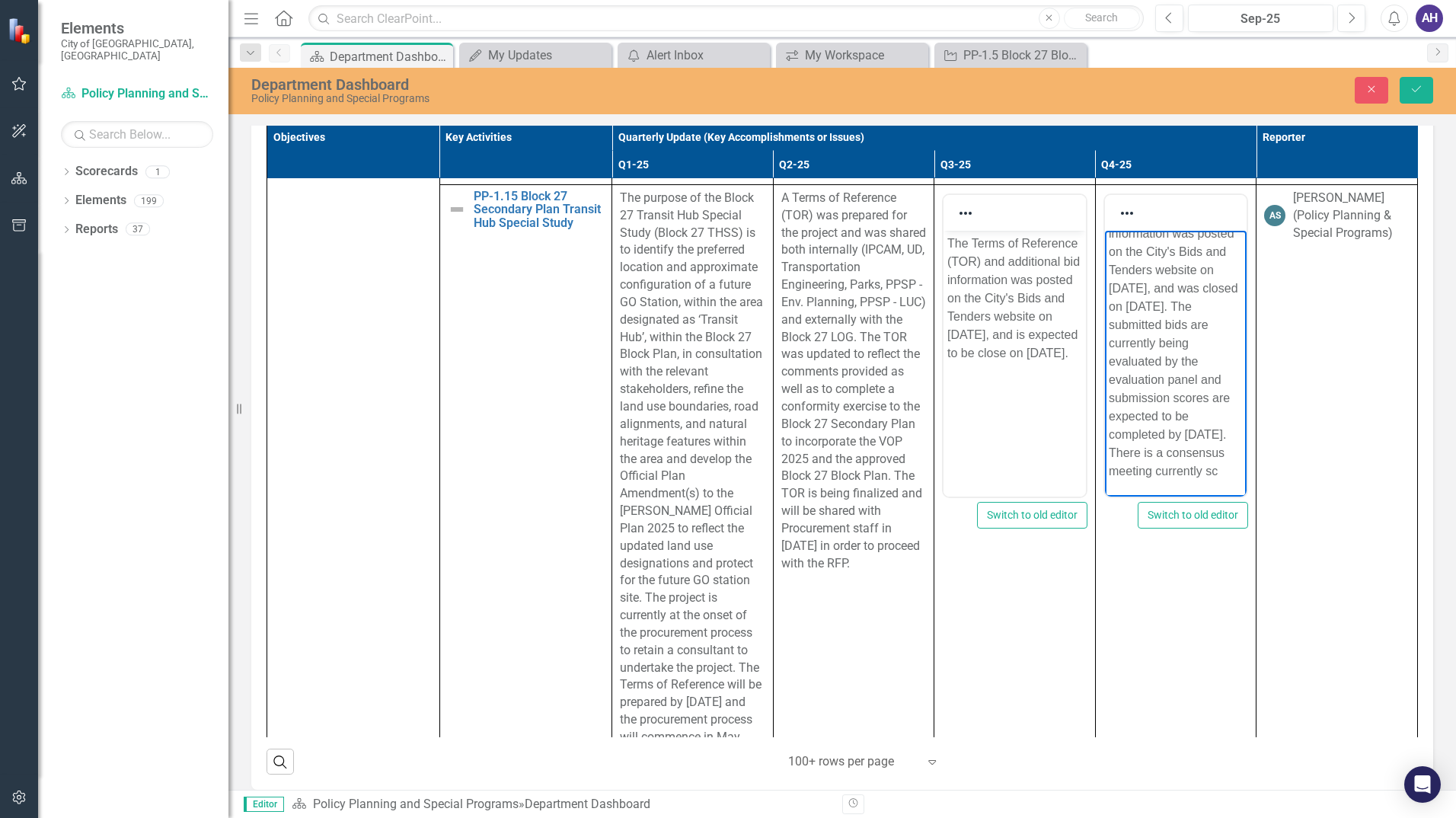
scroll to position [101, 0]
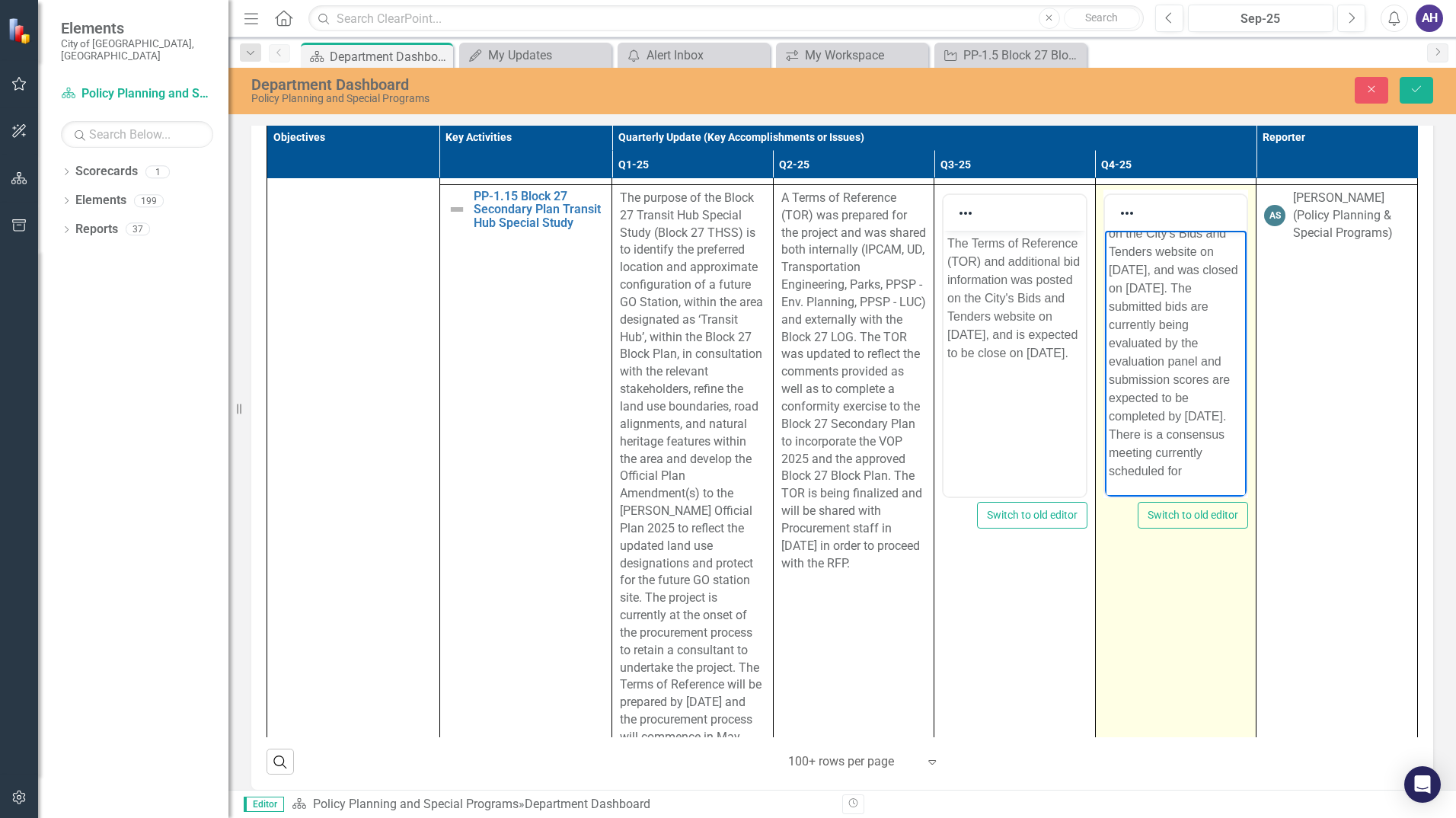
click at [1201, 480] on p "The Terms of Reference (TOR) and additional bid information was posted on the C…" at bounding box center [1175, 324] width 135 height 311
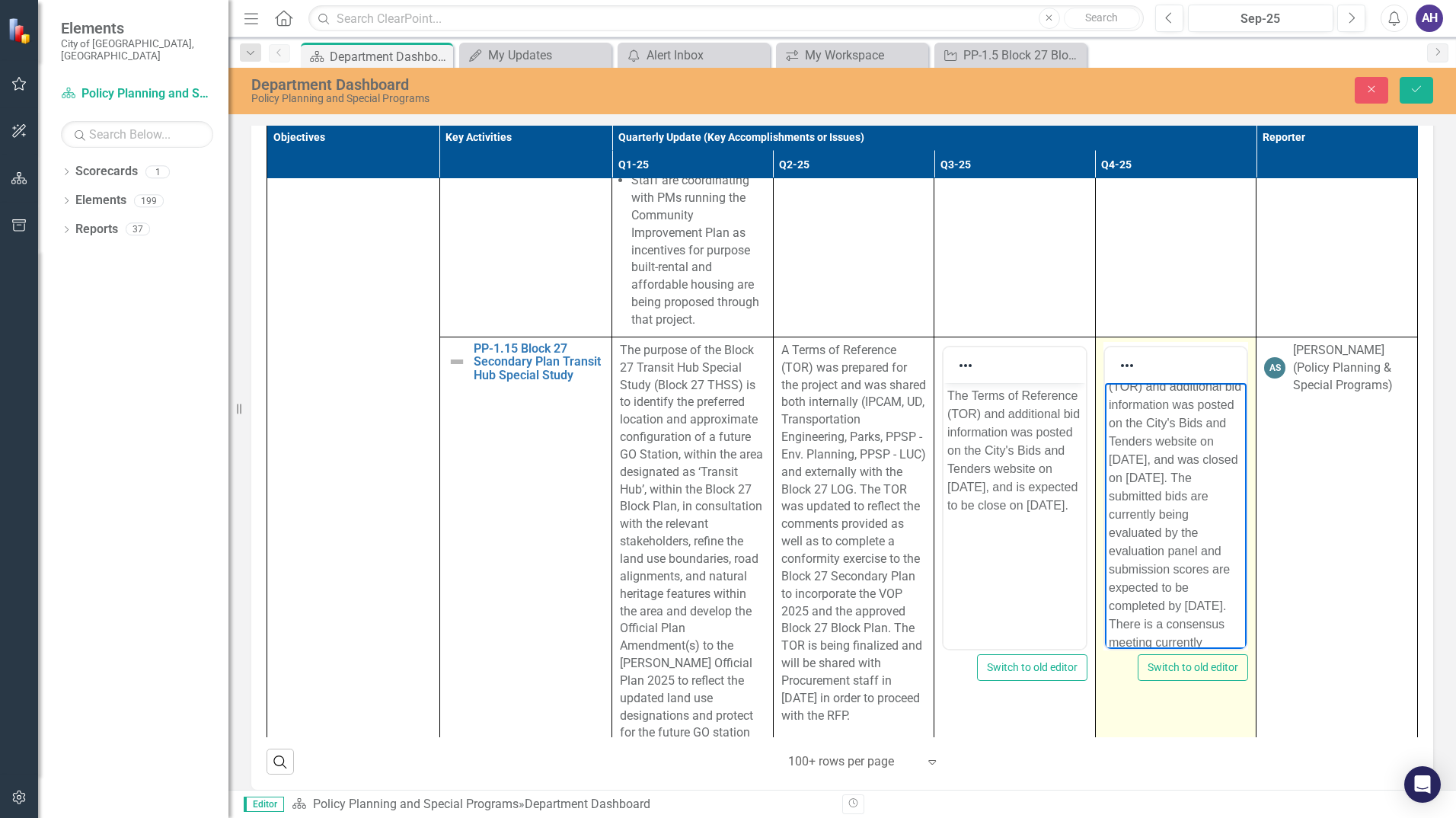
scroll to position [0, 0]
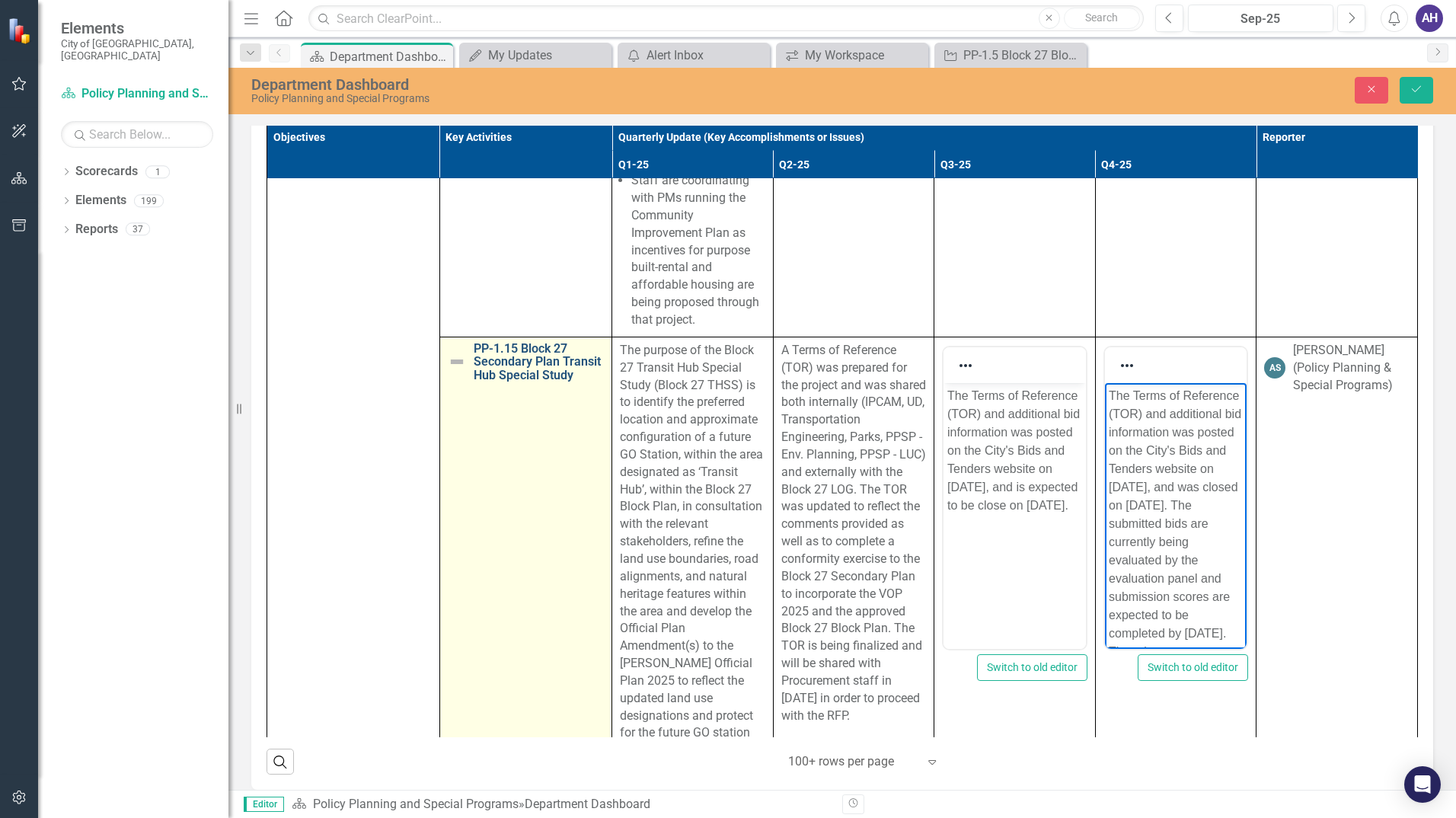
click at [500, 382] on link "PP-1.15 Block 27 Secondary Plan Transit Hub Special Study" at bounding box center [539, 362] width 131 height 40
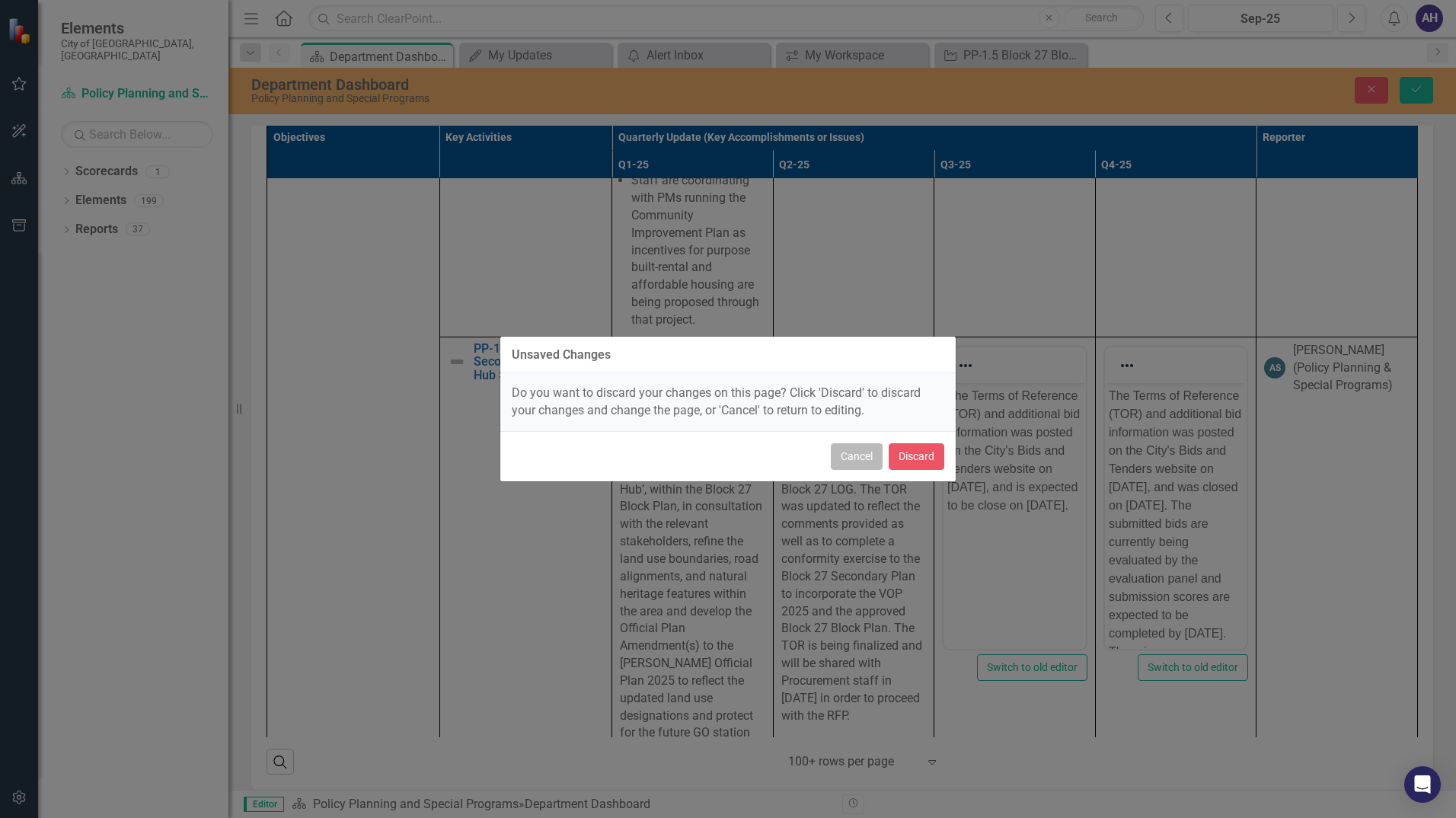
click at [868, 460] on button "Cancel" at bounding box center [857, 457] width 52 height 27
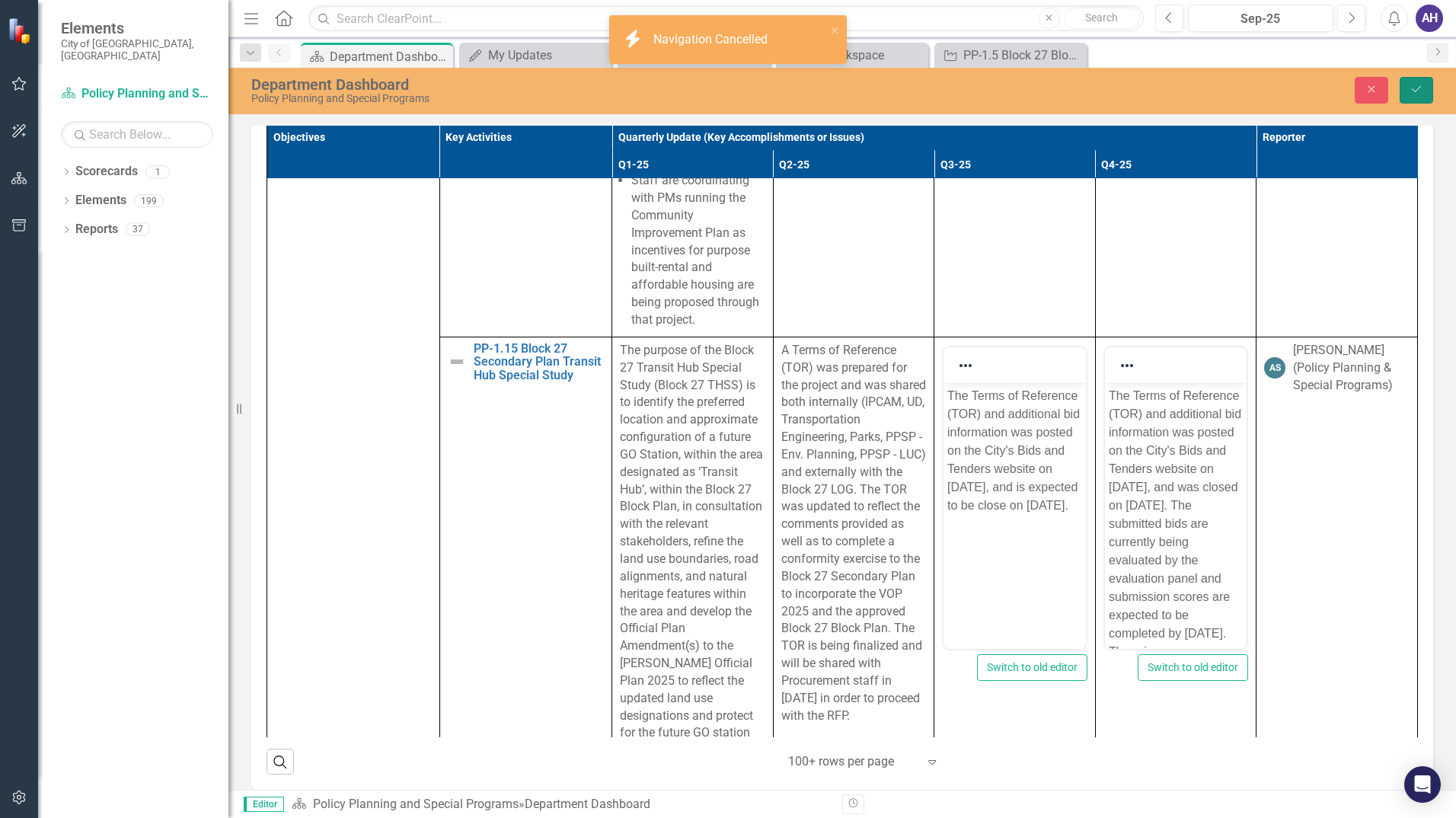
click at [1413, 98] on button "Save" at bounding box center [1417, 91] width 34 height 27
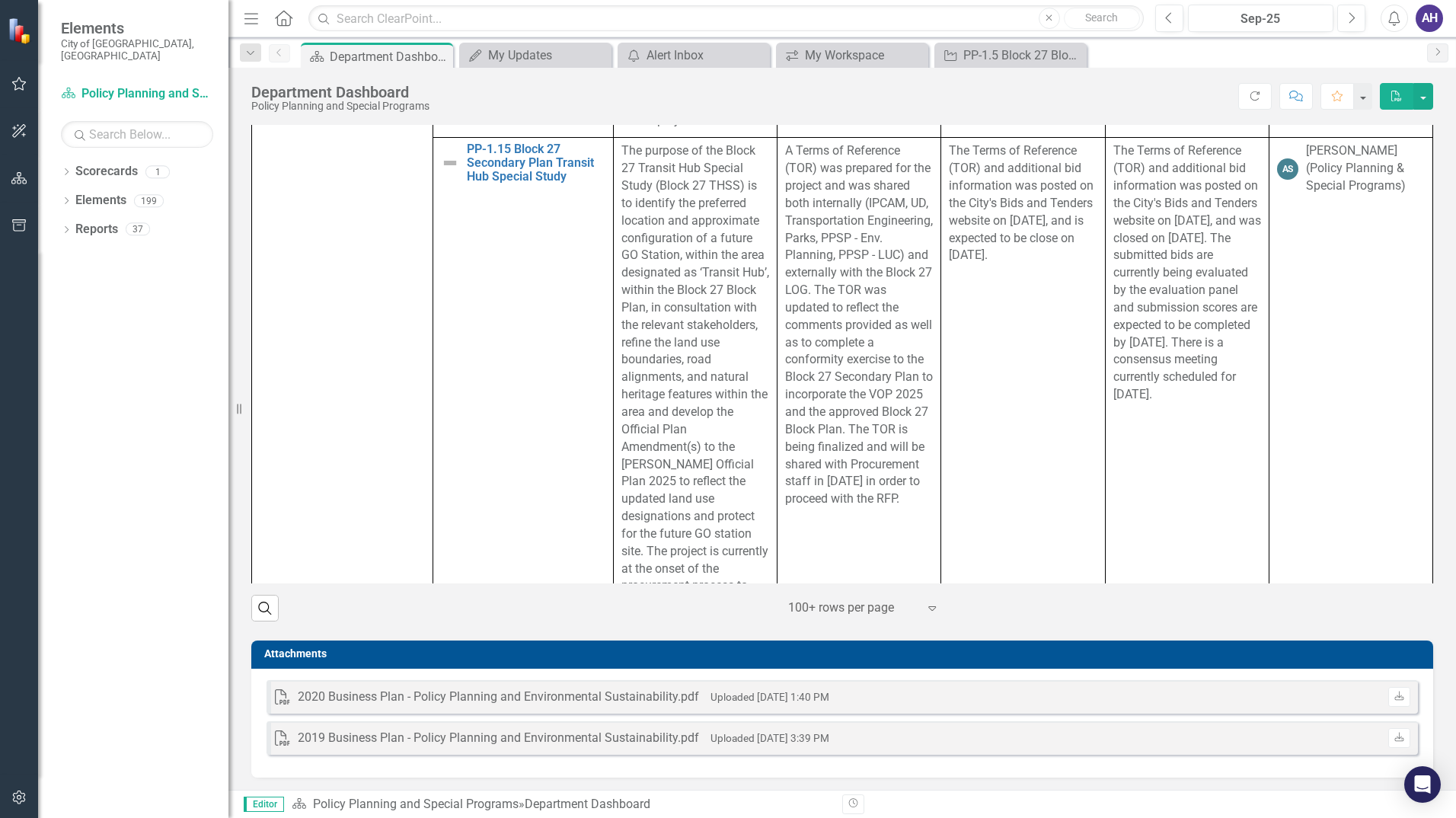
scroll to position [1272, 0]
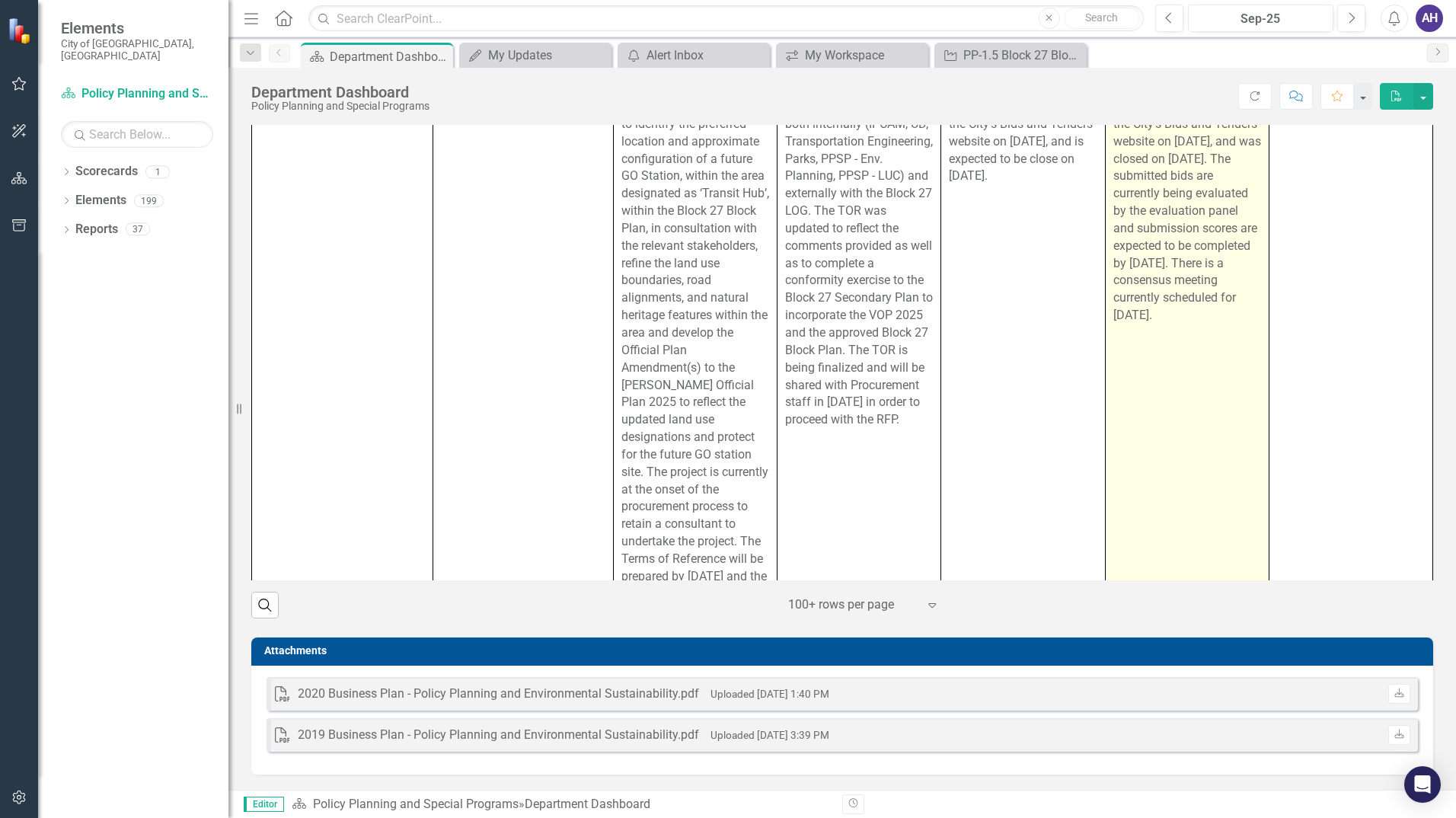
scroll to position [2819, 0]
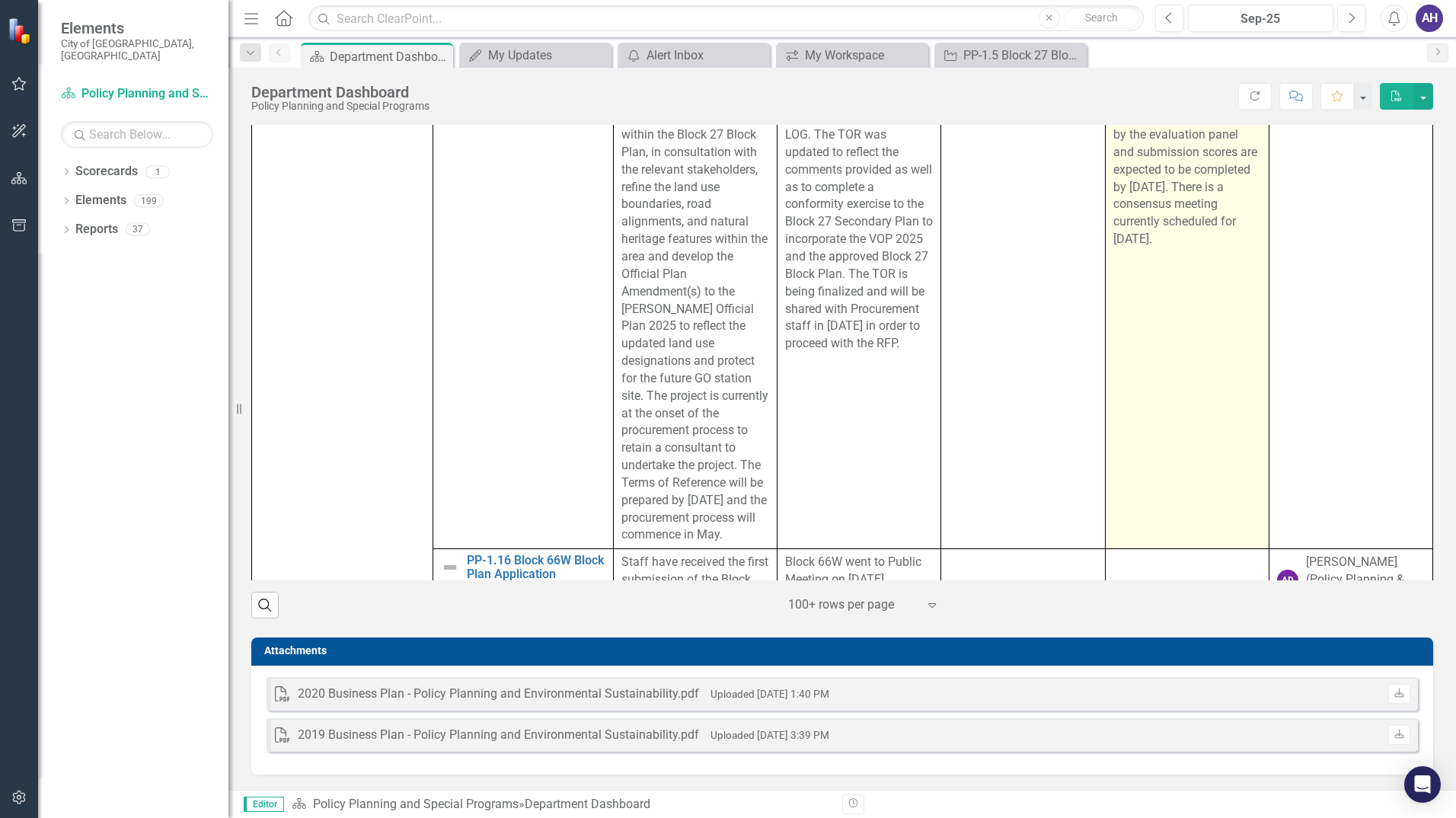
click at [1205, 248] on p "The Terms of Reference (TOR) and additional bid information was posted on the C…" at bounding box center [1187, 118] width 147 height 261
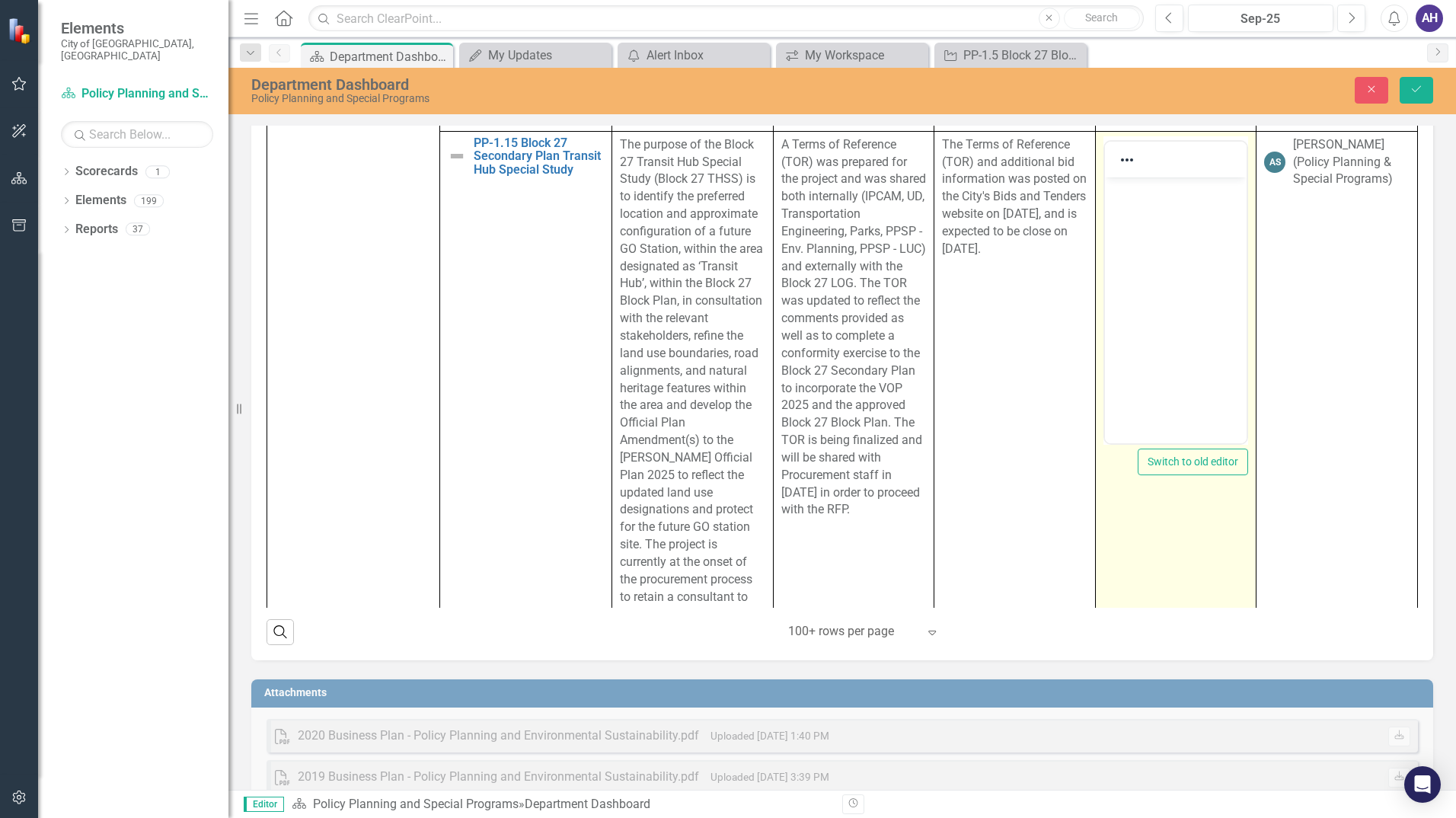
scroll to position [0, 0]
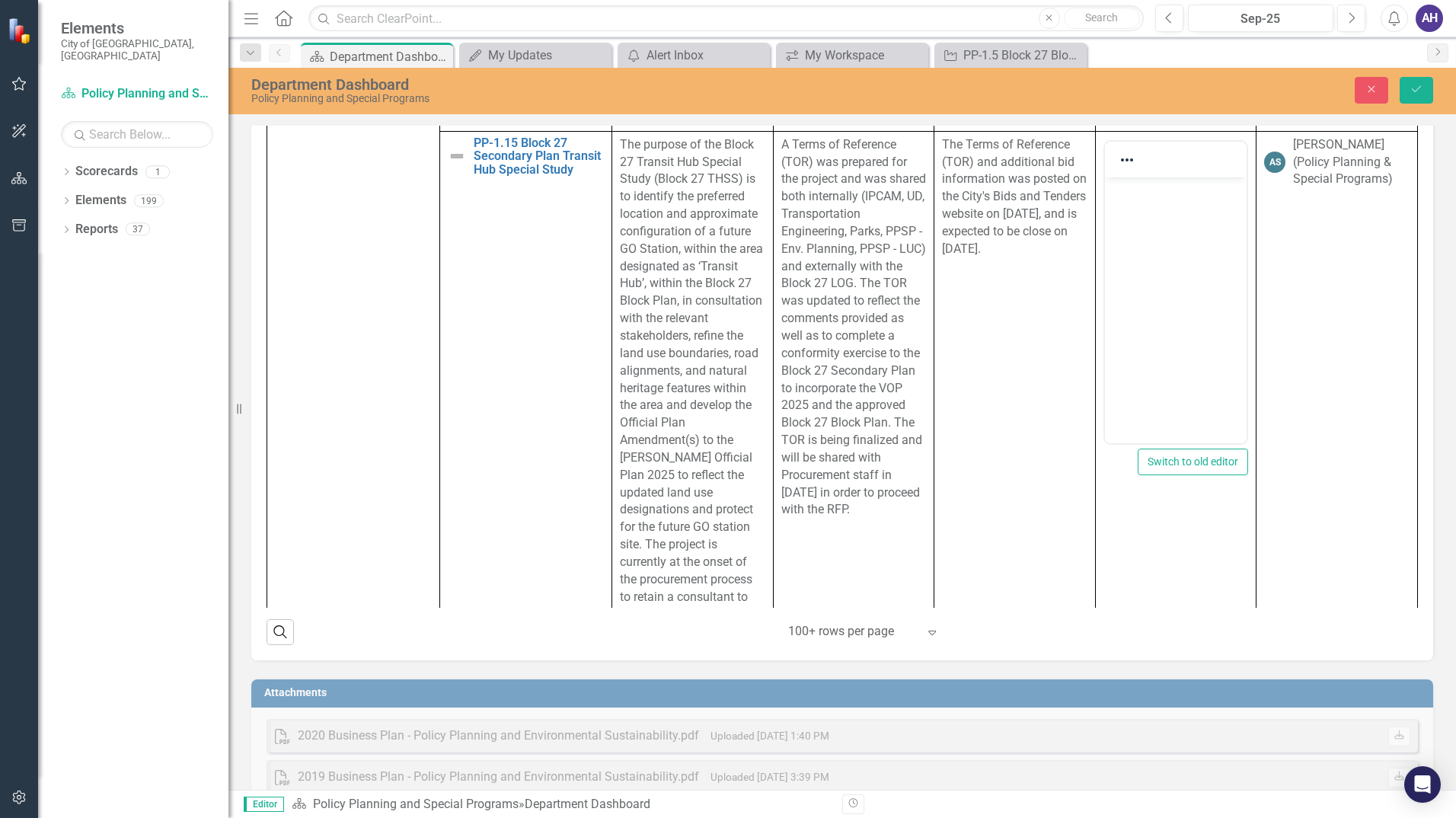
click at [1210, 316] on body "Rich Text Area. Press ALT-0 for help." at bounding box center [1175, 291] width 142 height 229
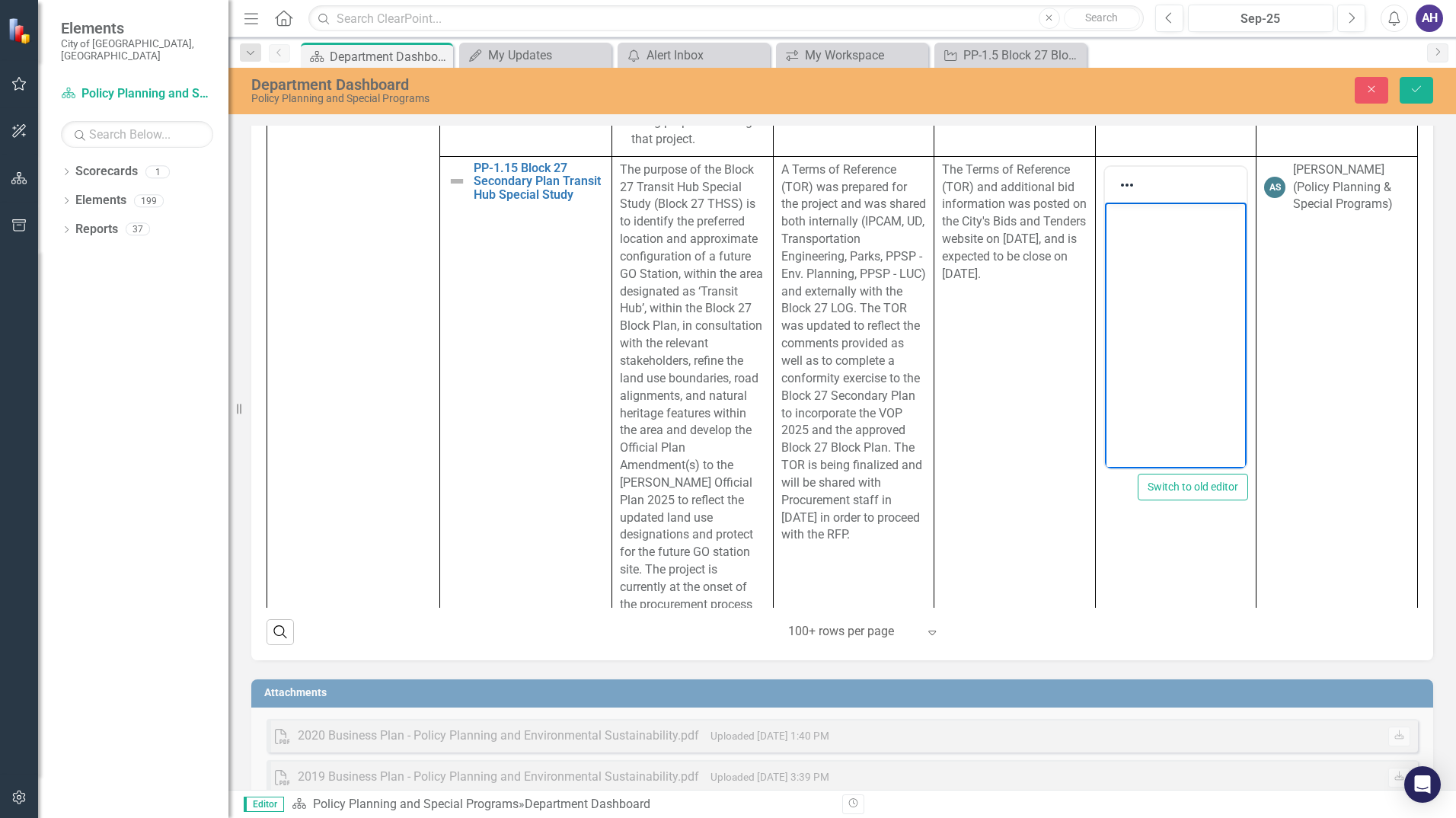
scroll to position [2742, 0]
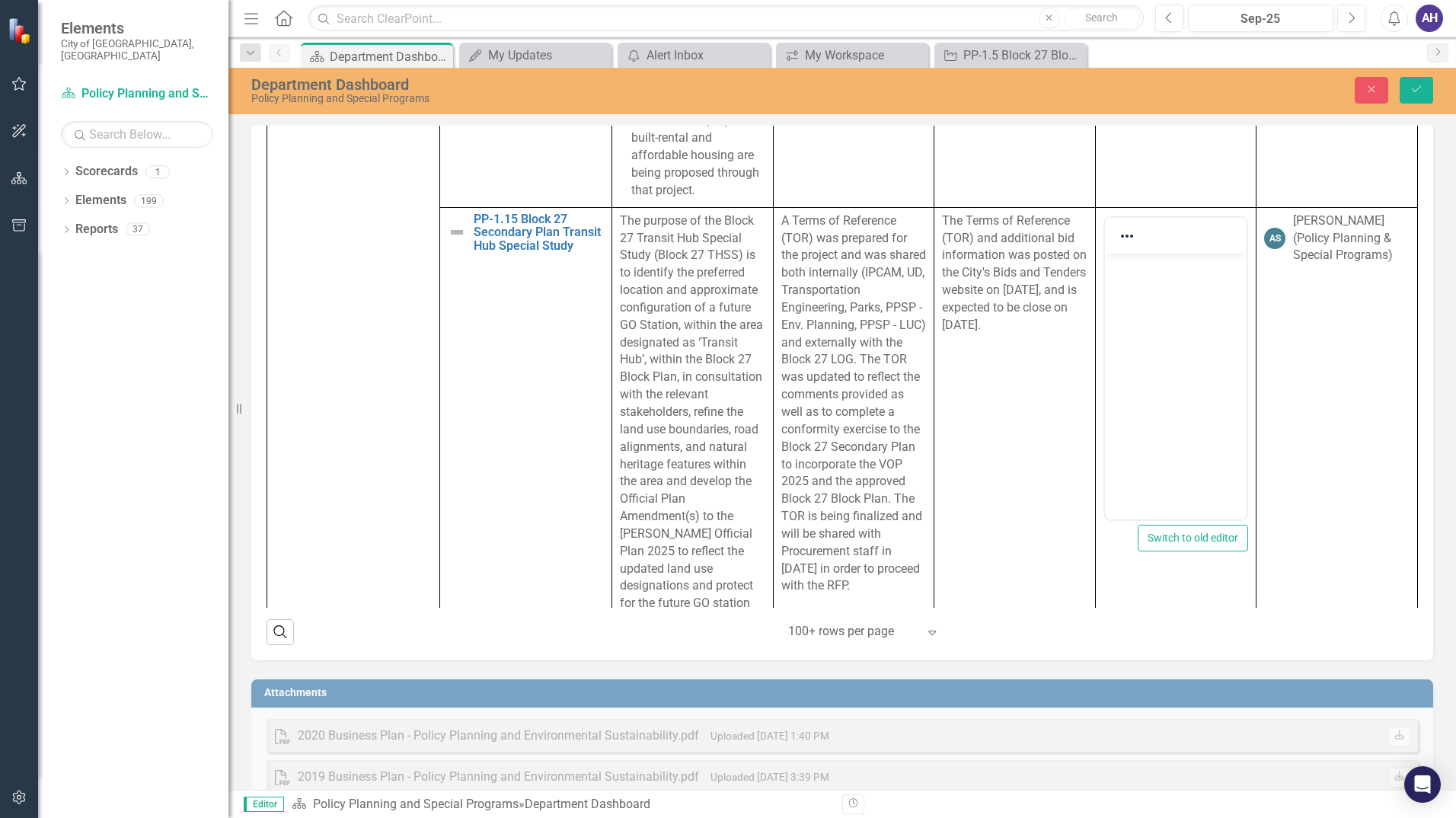
click at [1415, 349] on div "Objectives Key Activities Quarterly Update (Key Accomplishments or Issues) Repo…" at bounding box center [842, 321] width 1182 height 678
click at [1432, 357] on div "Initiatives Edit Report Select Report Link View Page Objectives Key Activities …" at bounding box center [842, 293] width 1205 height 734
drag, startPoint x: 1376, startPoint y: 91, endPoint x: 1419, endPoint y: 256, distance: 170.5
click at [1375, 91] on icon "Close" at bounding box center [1371, 89] width 13 height 11
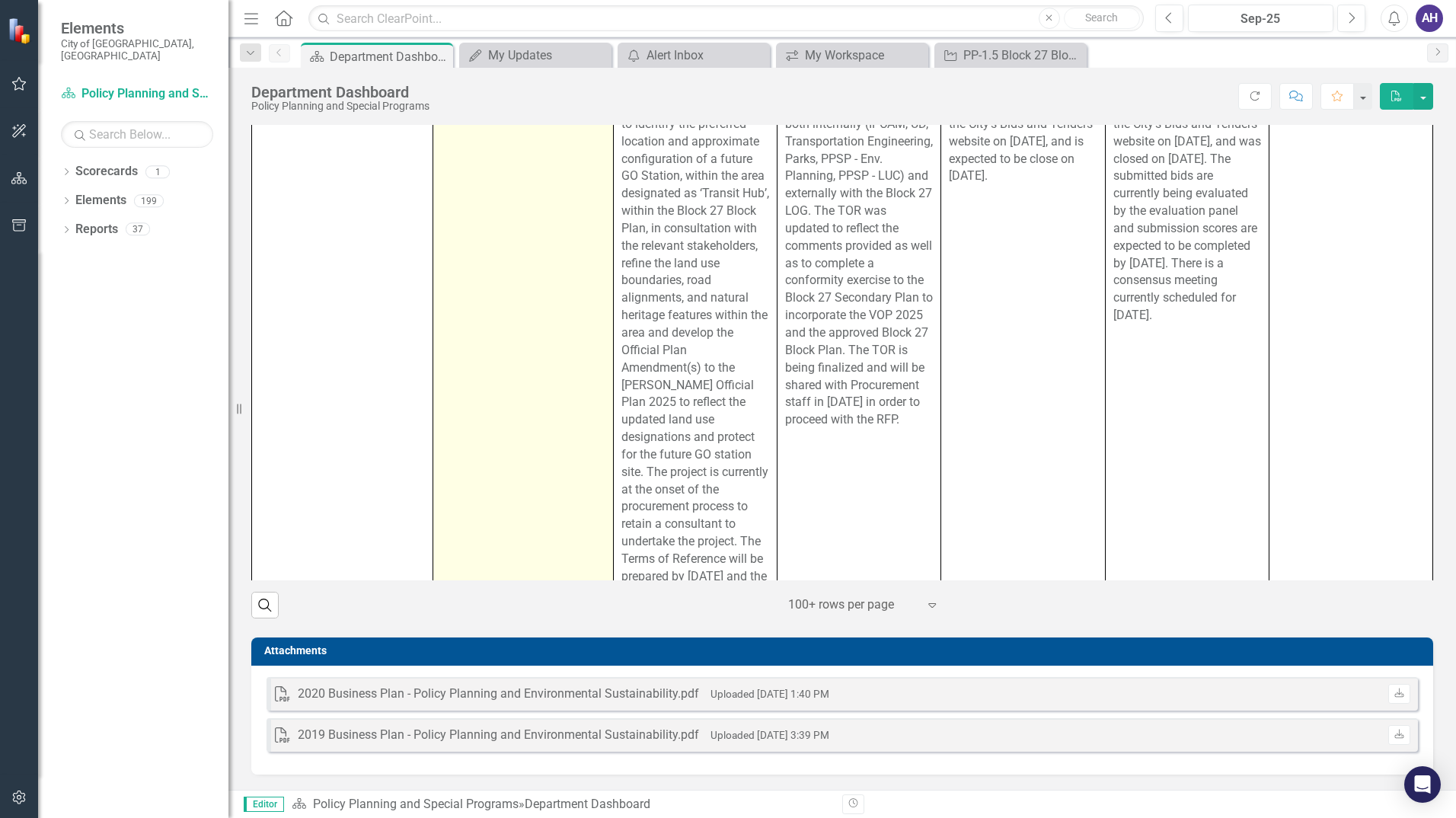
click at [487, 104] on link "PP-1.15 Block 27 Secondary Plan Transit Hub Special Study" at bounding box center [536, 83] width 139 height 40
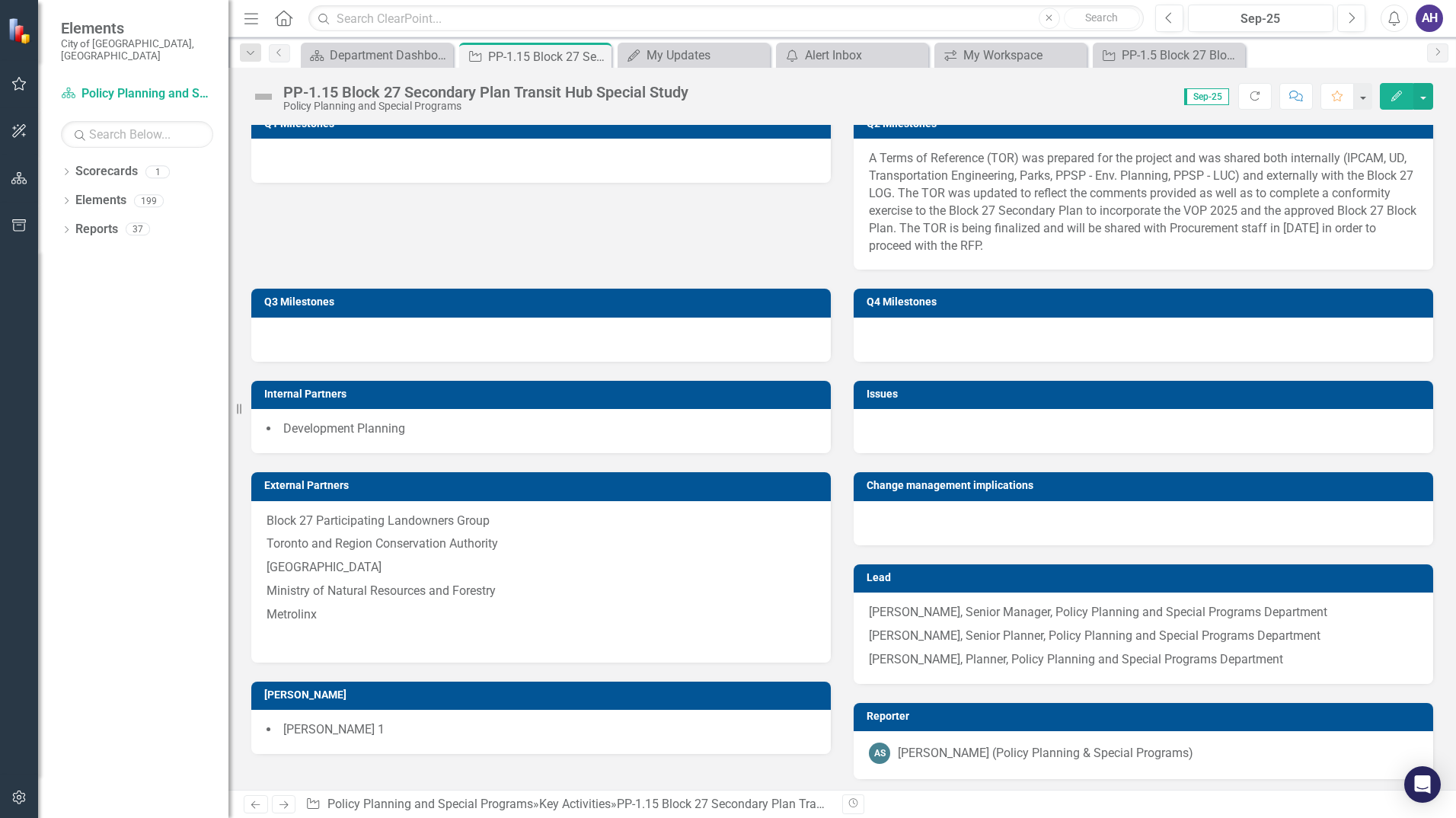
scroll to position [609, 0]
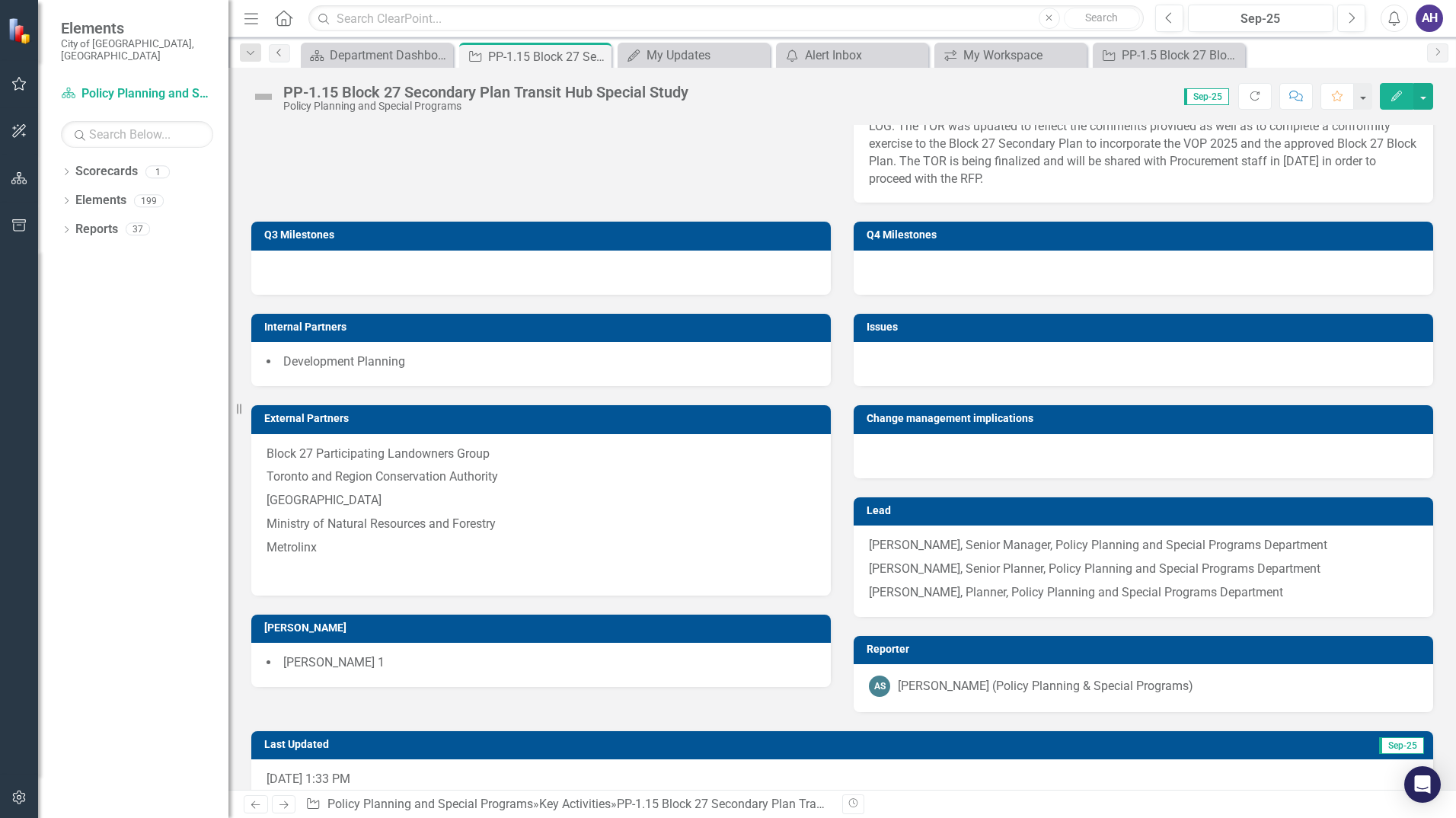
click at [273, 48] on icon "Previous" at bounding box center [279, 52] width 13 height 9
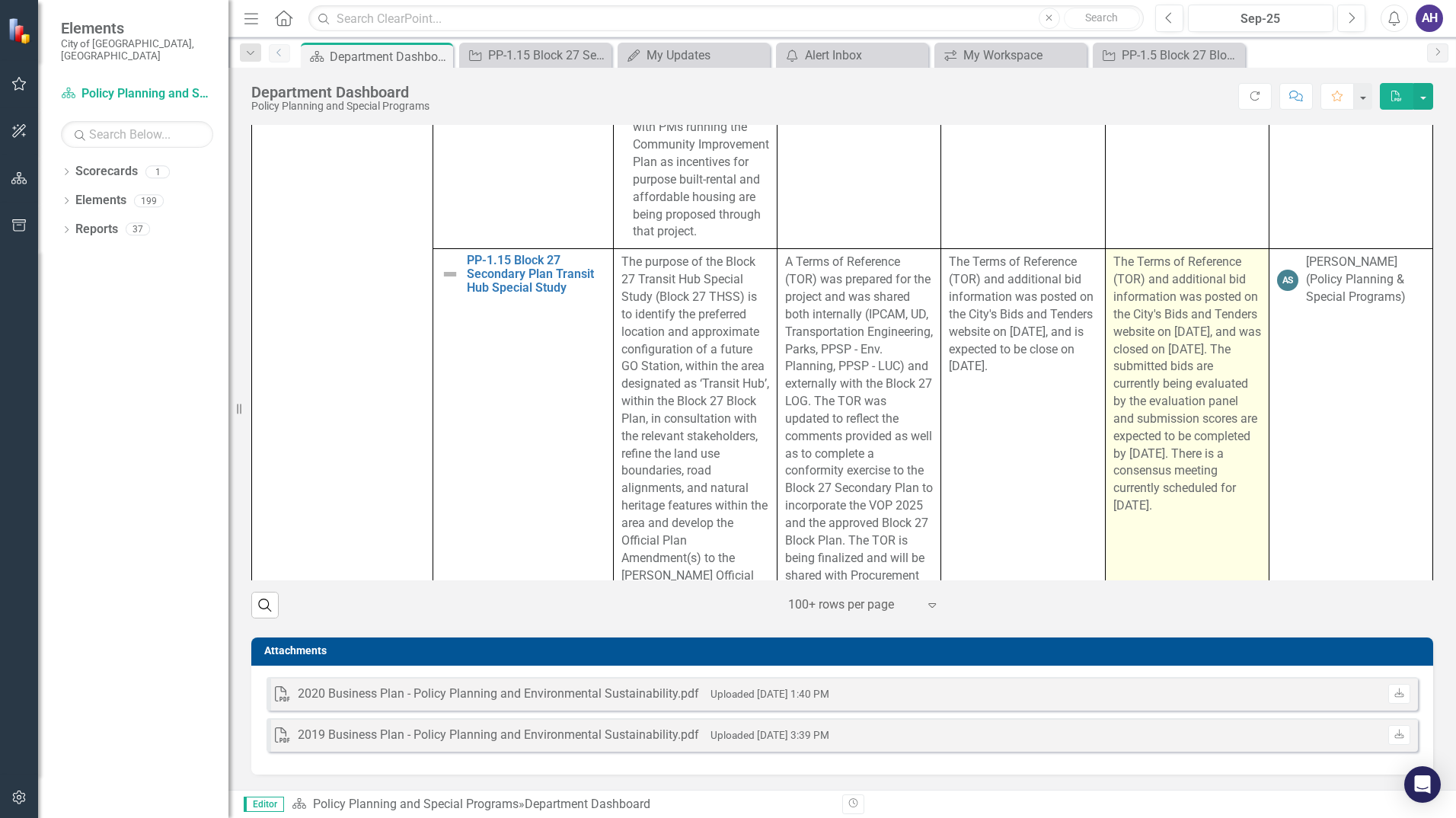
scroll to position [2742, 0]
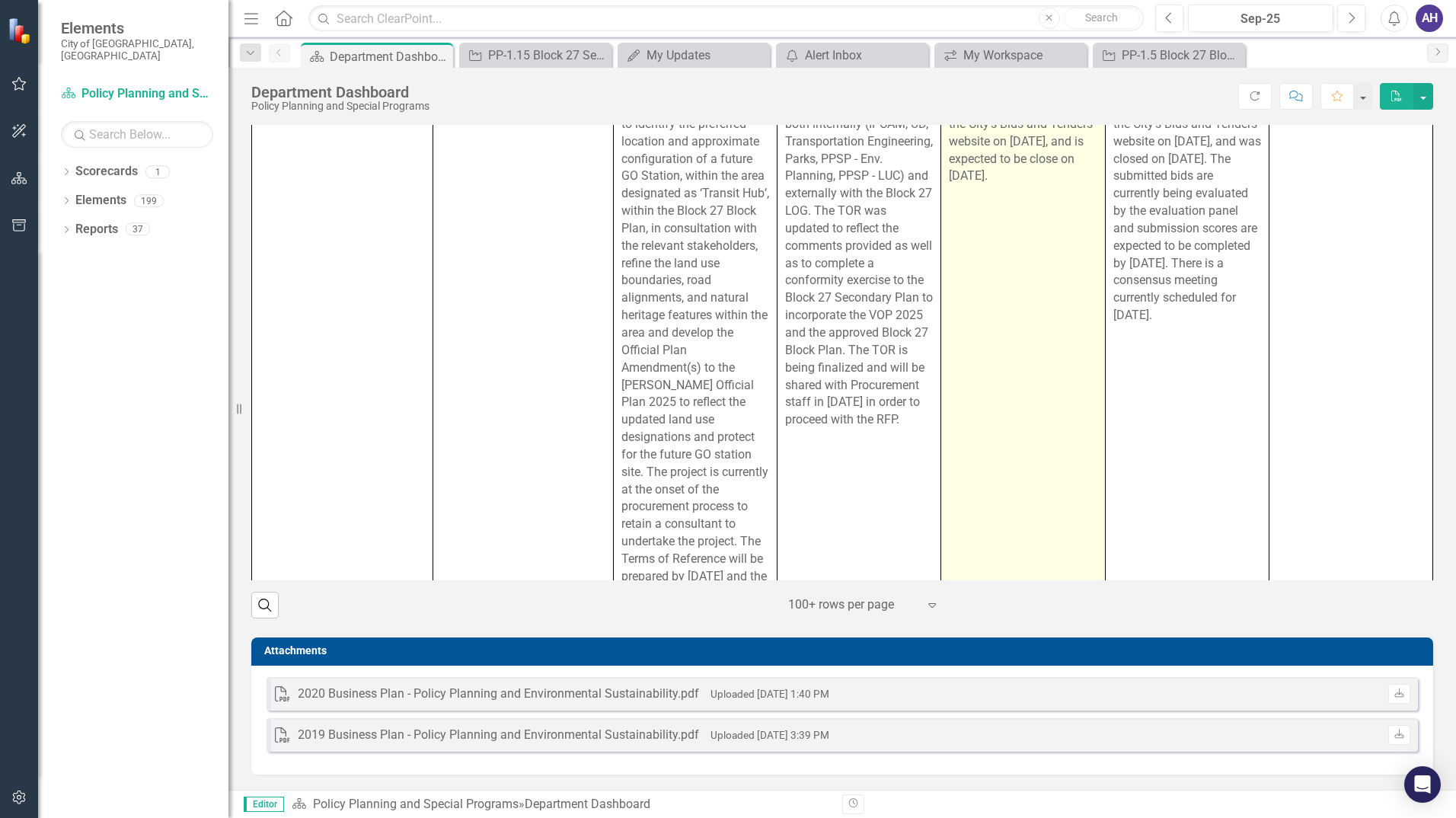
drag, startPoint x: 1129, startPoint y: 487, endPoint x: 1085, endPoint y: 332, distance: 161.1
click at [1085, 332] on tr "PP-1.15 Block 27 Secondary Plan Transit Hub Special Study Edit Edit Key Activit…" at bounding box center [843, 342] width 1181 height 567
drag, startPoint x: 1128, startPoint y: 492, endPoint x: 1085, endPoint y: 369, distance: 130.3
click at [1085, 369] on tr "PP-1.15 Block 27 Secondary Plan Transit Hub Special Study Edit Edit Key Activit…" at bounding box center [843, 342] width 1181 height 567
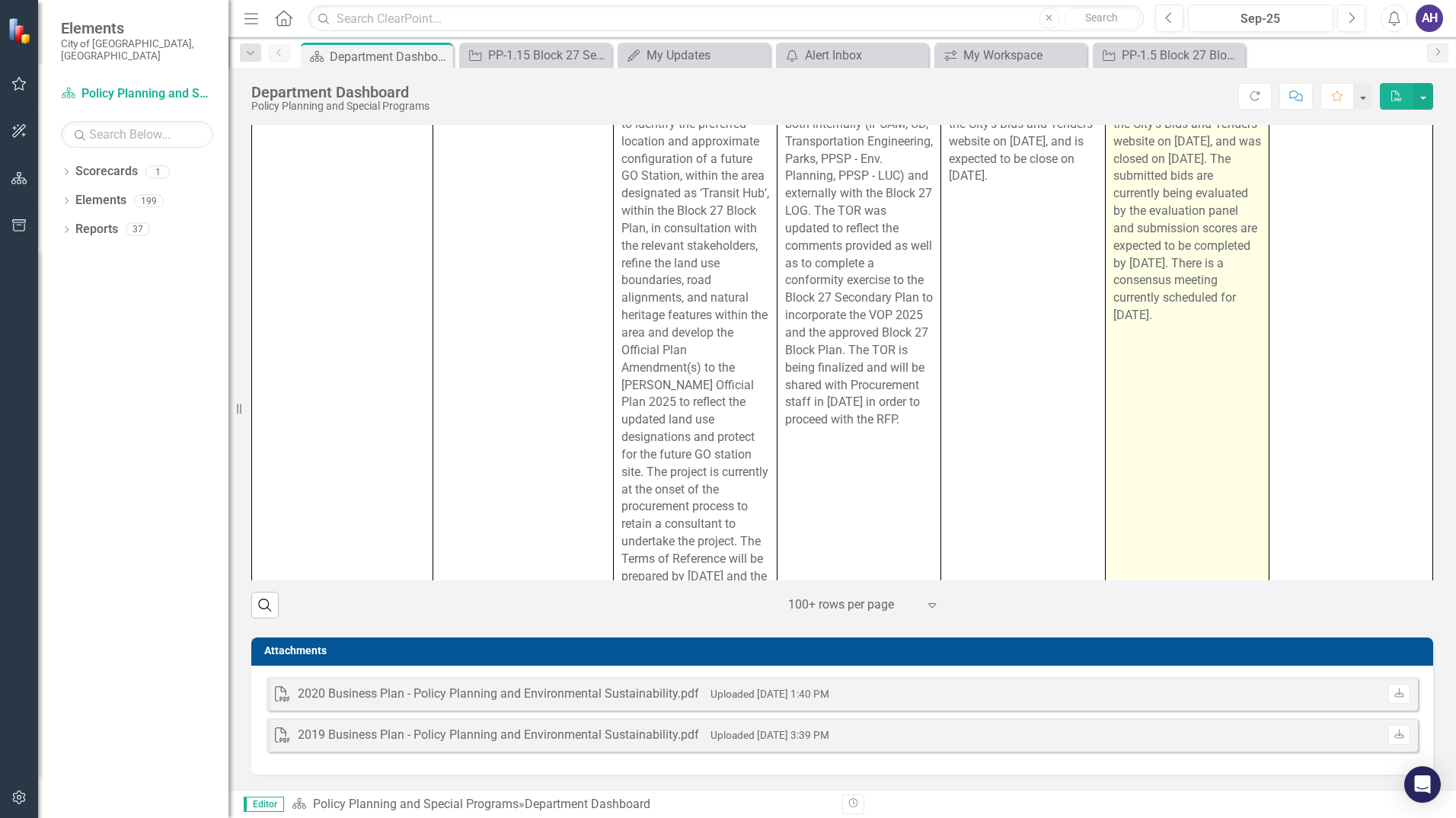
drag, startPoint x: 1105, startPoint y: 197, endPoint x: 1114, endPoint y: 432, distance: 235.2
click at [1114, 324] on p "The Terms of Reference (TOR) and additional bid information was posted on the C…" at bounding box center [1187, 194] width 147 height 261
drag, startPoint x: 1122, startPoint y: 427, endPoint x: 1144, endPoint y: 358, distance: 72.4
click at [1144, 324] on p "The Terms of Reference (TOR) and additional bid information was posted on the C…" at bounding box center [1187, 194] width 147 height 261
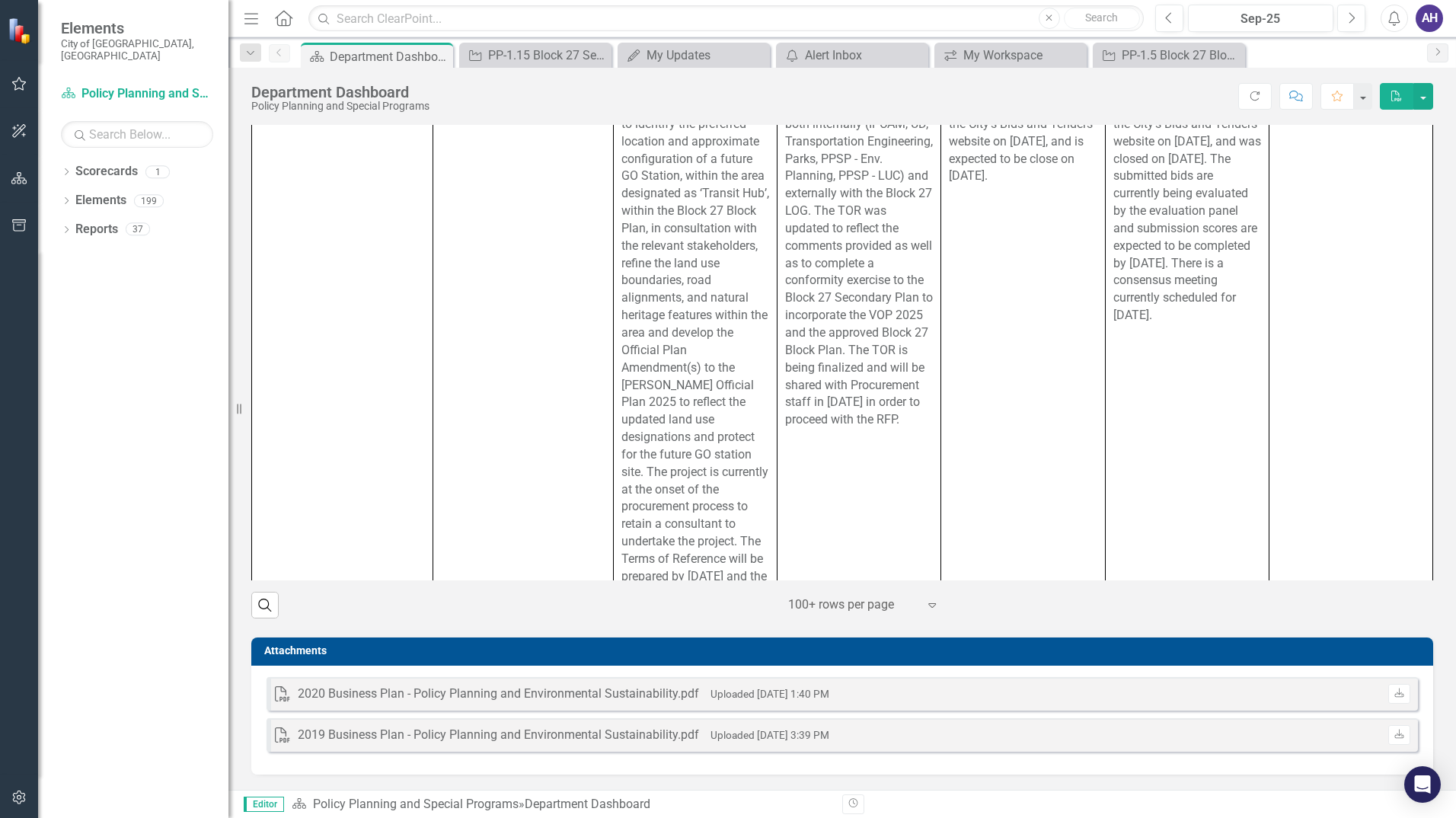
drag, startPoint x: 1146, startPoint y: 354, endPoint x: 1427, endPoint y: 236, distance: 304.8
click at [1427, 236] on div "Objectives Key Activities Quarterly Update (Key Accomplishments or Issues) Repo…" at bounding box center [842, 283] width 1205 height 670
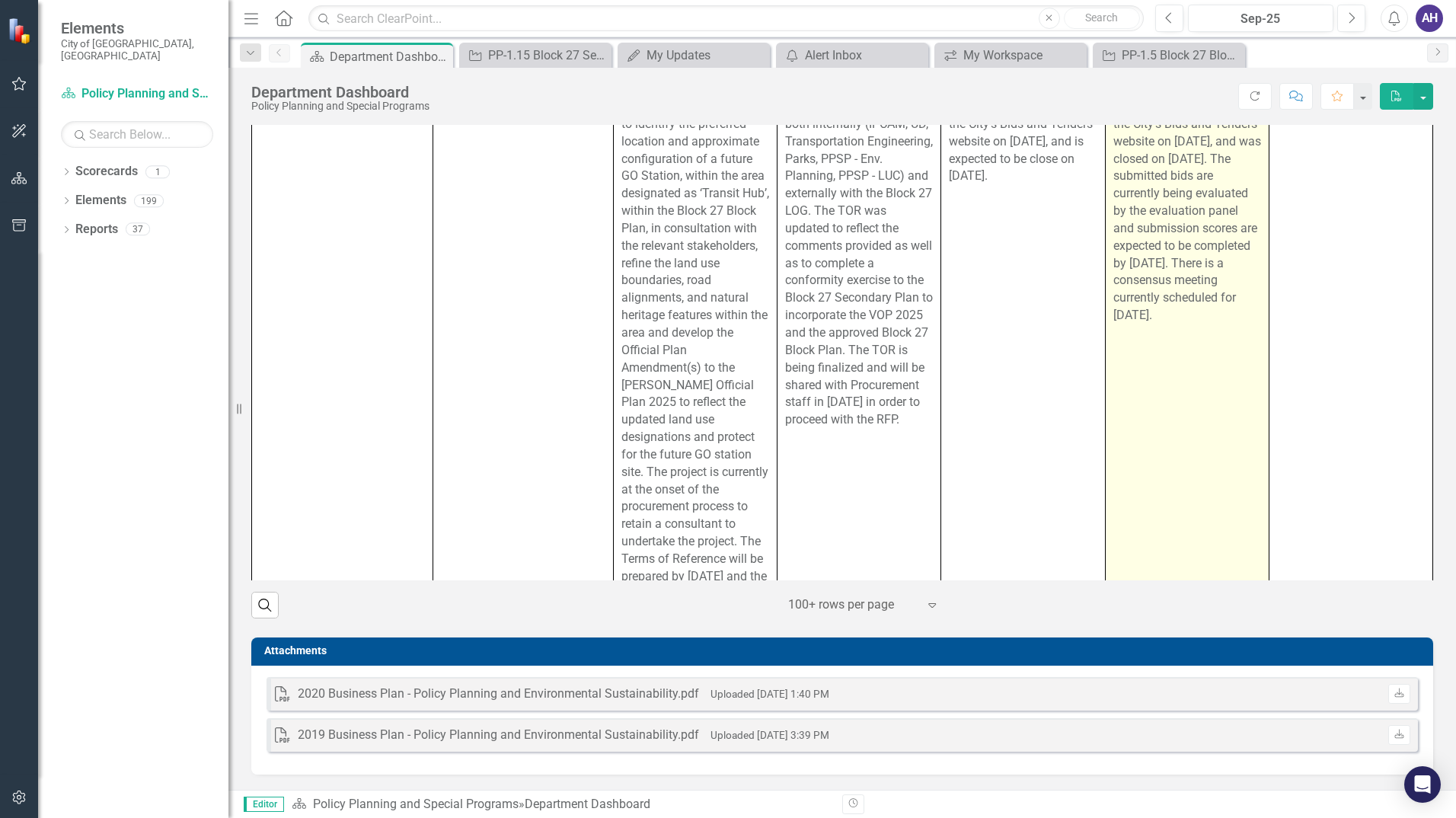
click at [1140, 324] on p "The Terms of Reference (TOR) and additional bid information was posted on the C…" at bounding box center [1187, 194] width 147 height 261
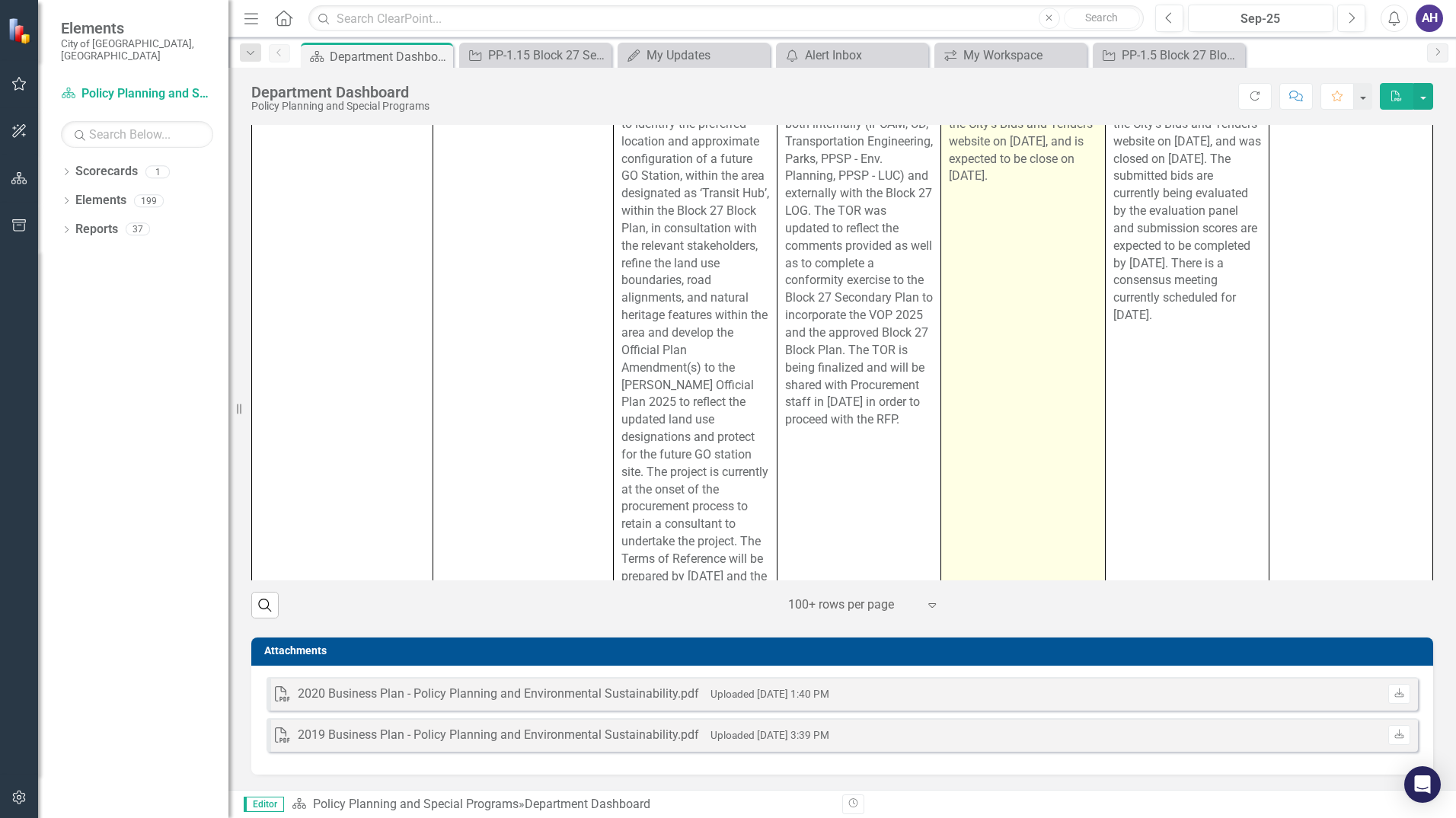
click at [1022, 185] on p "The Terms of Reference (TOR) and additional bid information was posted on the C…" at bounding box center [1023, 123] width 147 height 122
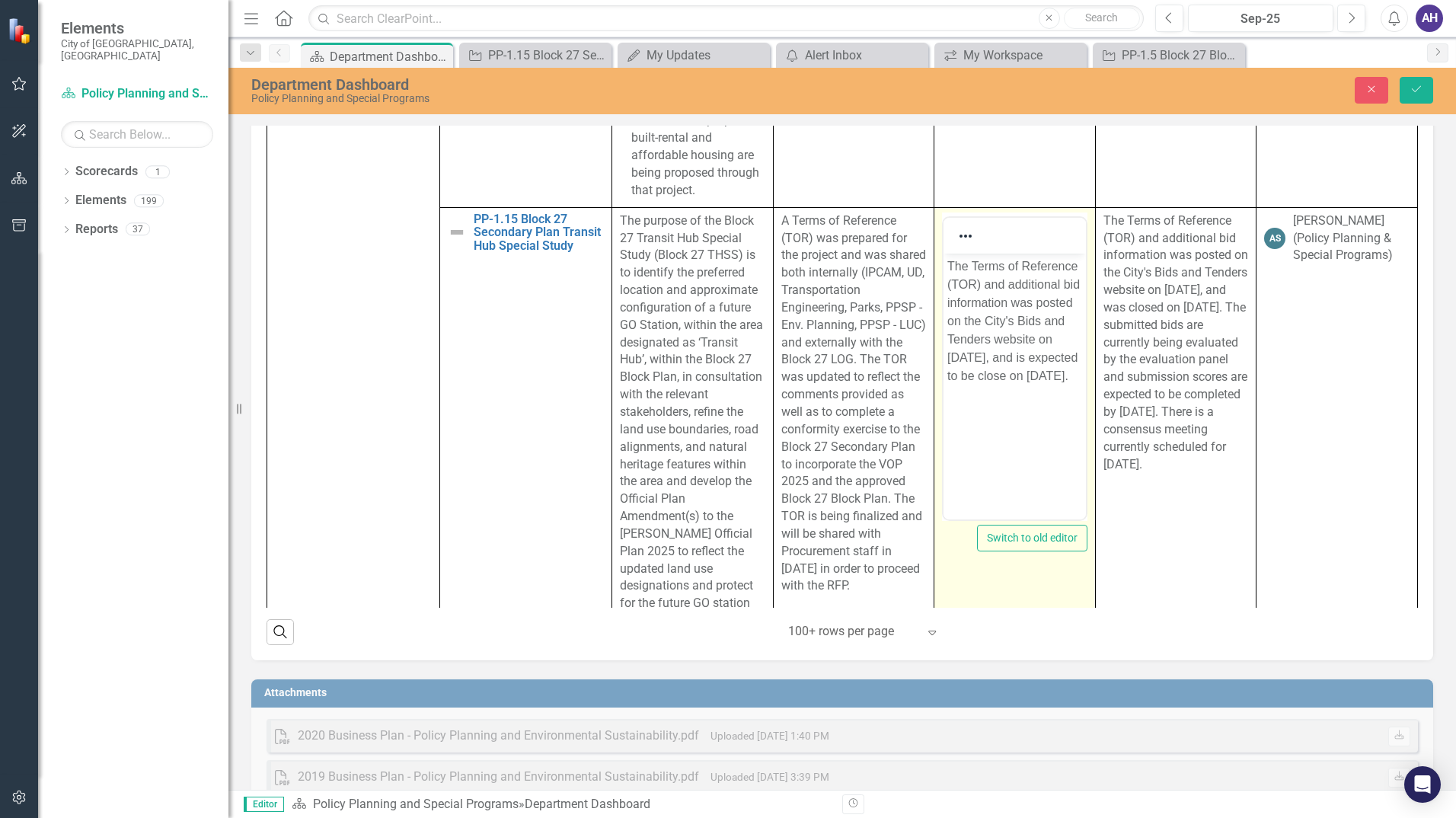
scroll to position [0, 0]
drag, startPoint x: 1035, startPoint y: 404, endPoint x: 1051, endPoint y: 405, distance: 16.0
click at [1034, 385] on p "The Terms of Reference (TOR) and additional bid information was posted on the C…" at bounding box center [1015, 320] width 135 height 128
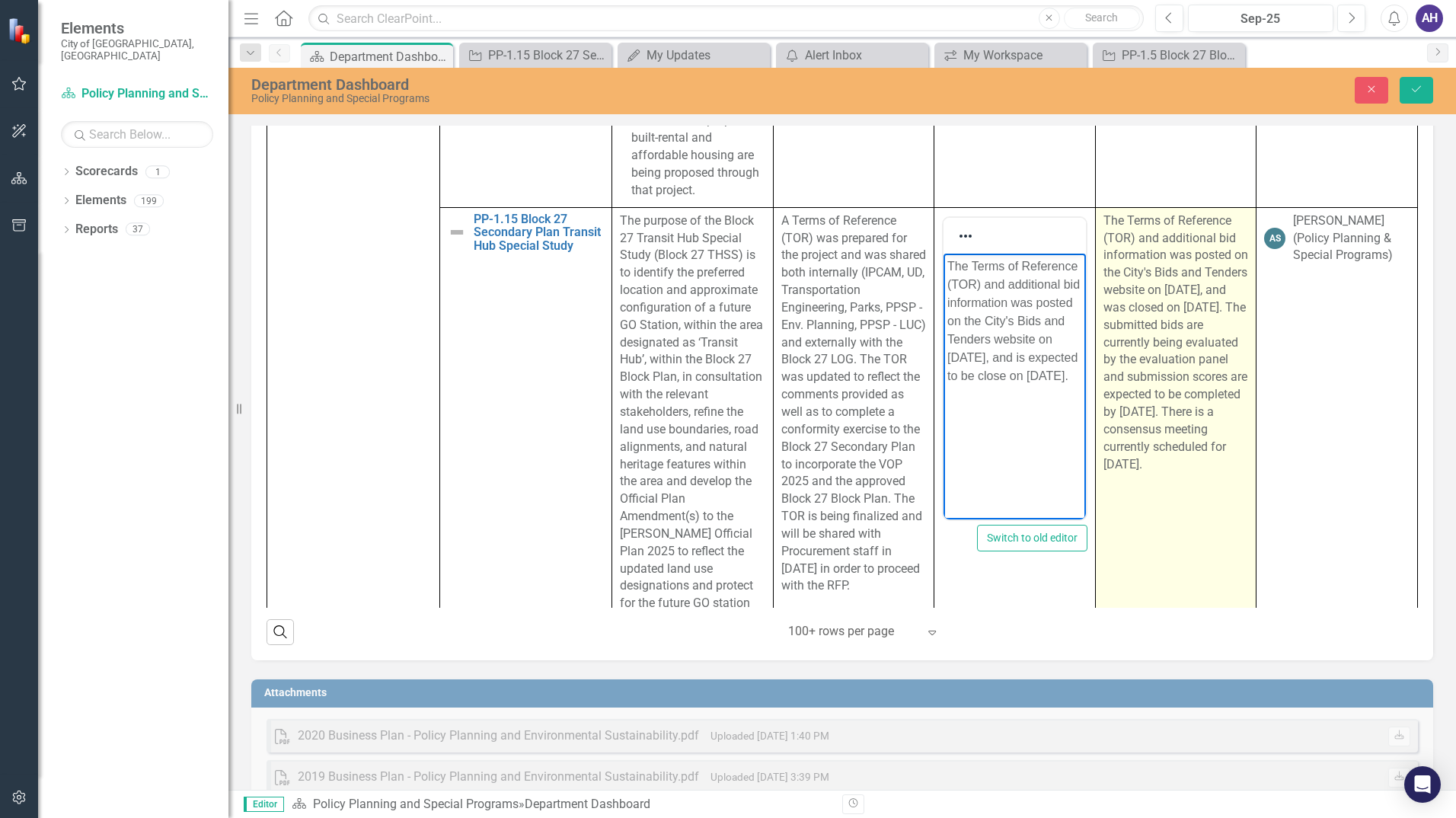
click at [1169, 430] on p "The Terms of Reference (TOR) and additional bid information was posted on the C…" at bounding box center [1176, 344] width 146 height 261
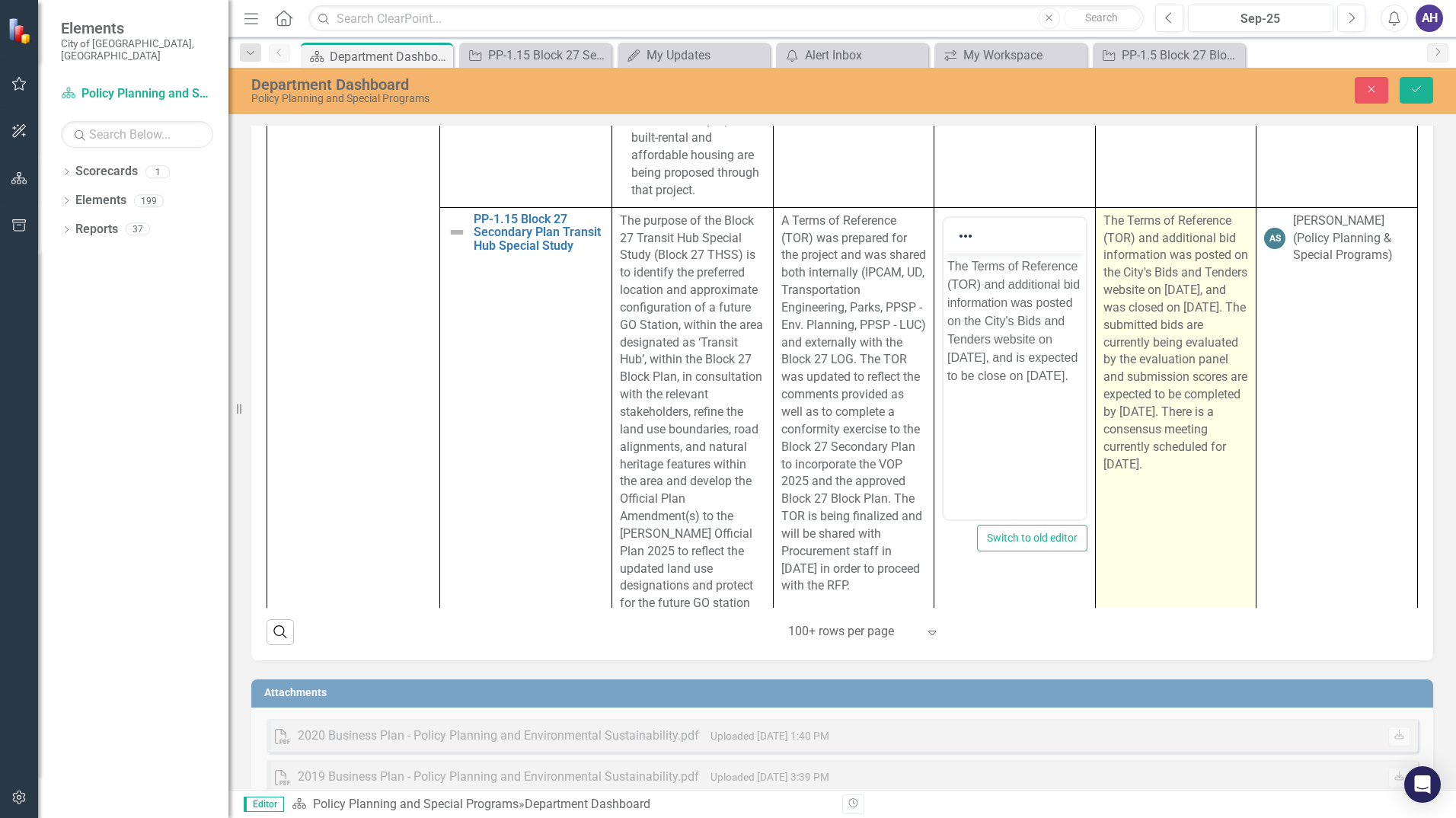
click at [1169, 430] on p "The Terms of Reference (TOR) and additional bid information was posted on the C…" at bounding box center [1176, 344] width 146 height 261
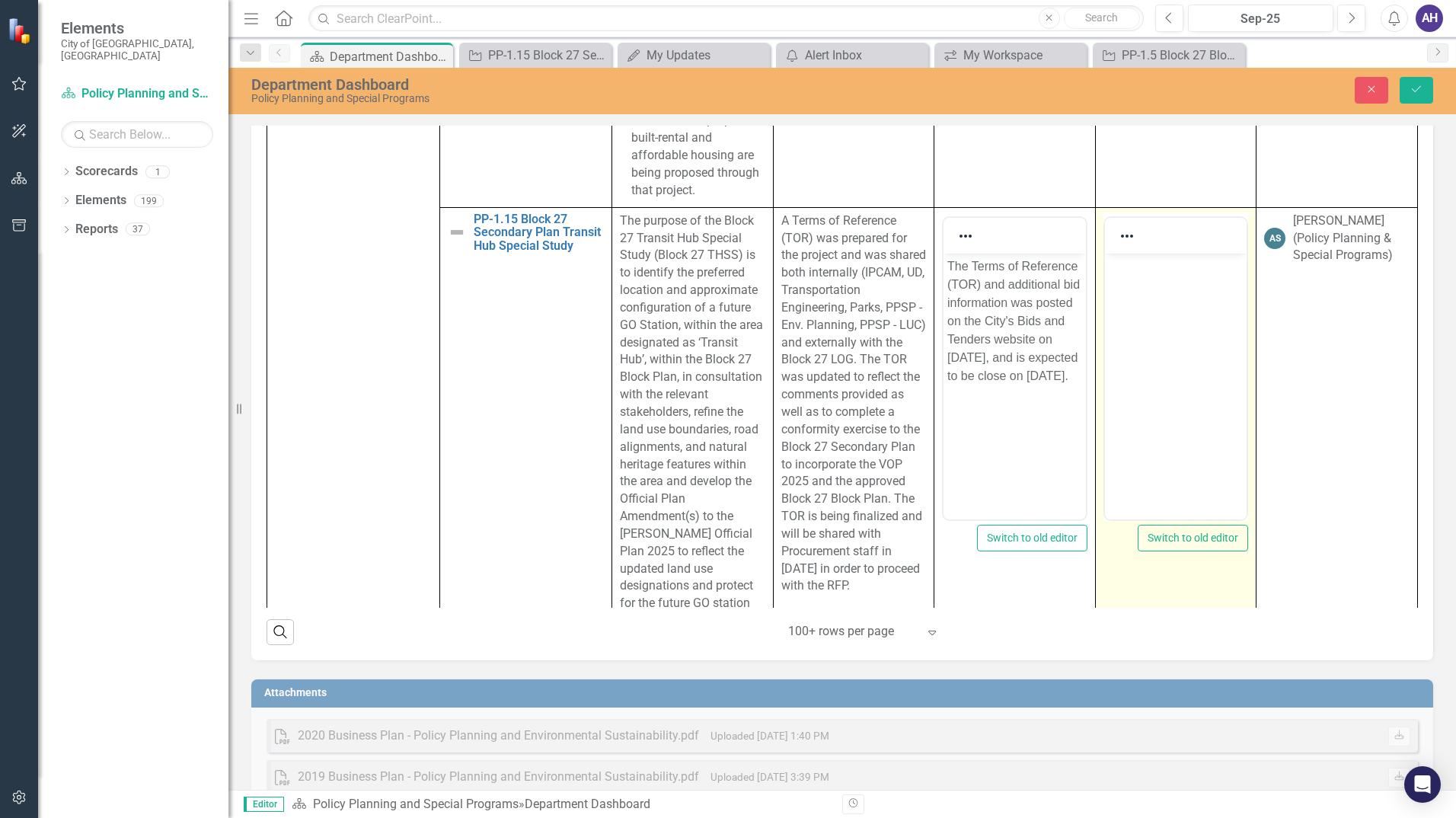
click at [1204, 383] on body "Rich Text Area. Press ALT-0 for help." at bounding box center [1175, 367] width 142 height 229
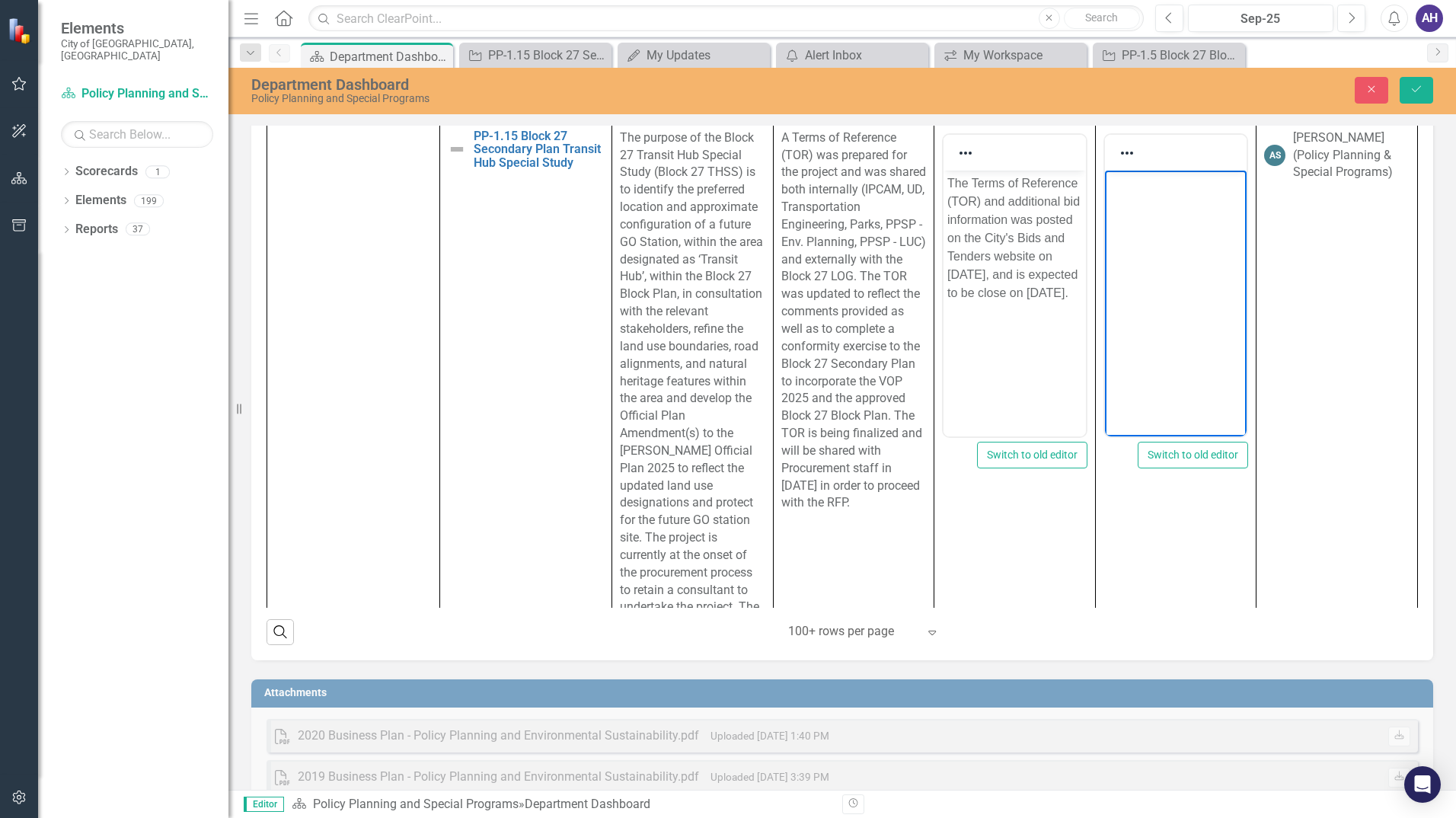
scroll to position [2895, 0]
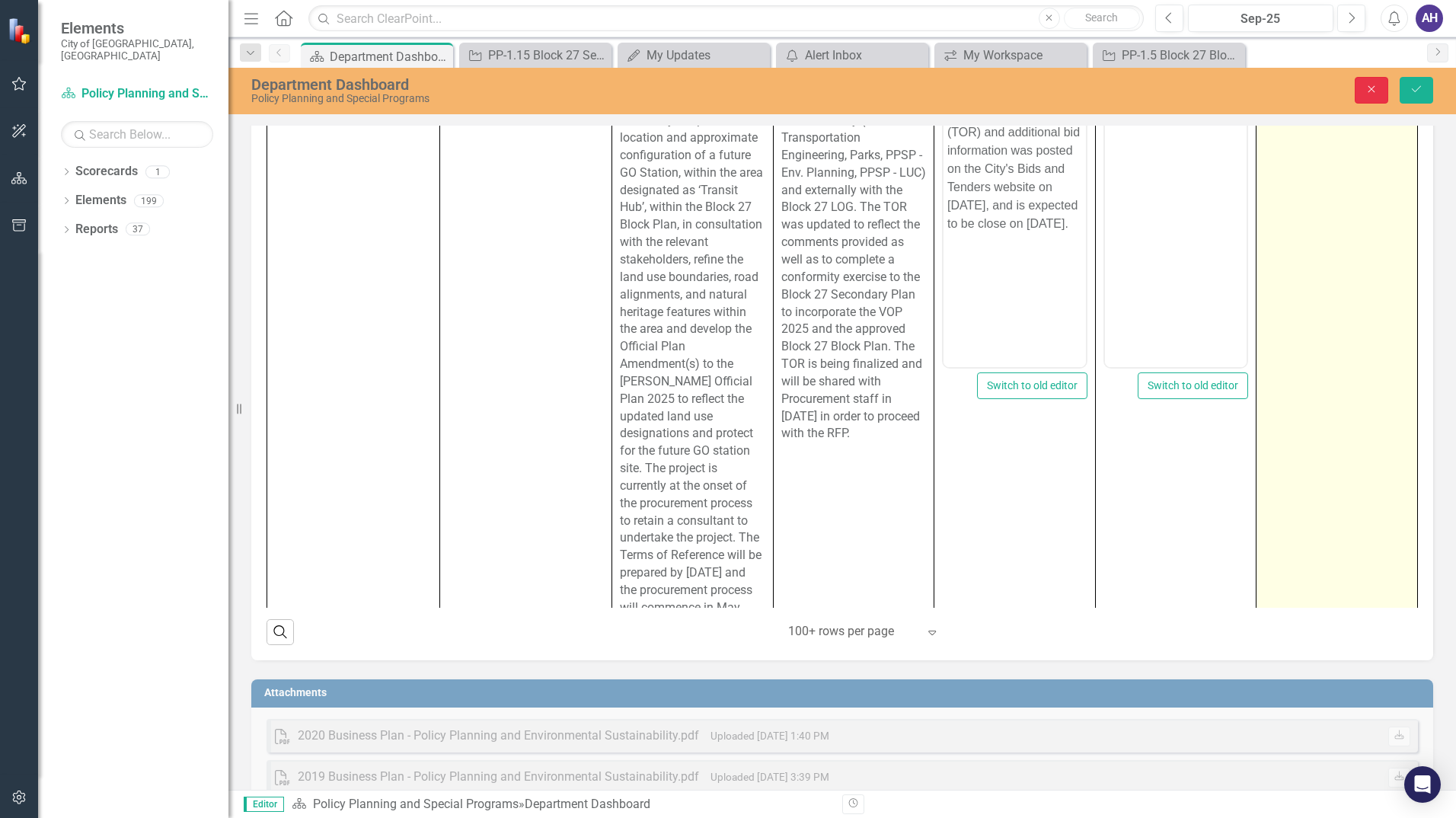
drag, startPoint x: 1367, startPoint y: 82, endPoint x: 1375, endPoint y: 330, distance: 248.1
click at [1368, 83] on button "Close" at bounding box center [1371, 91] width 34 height 27
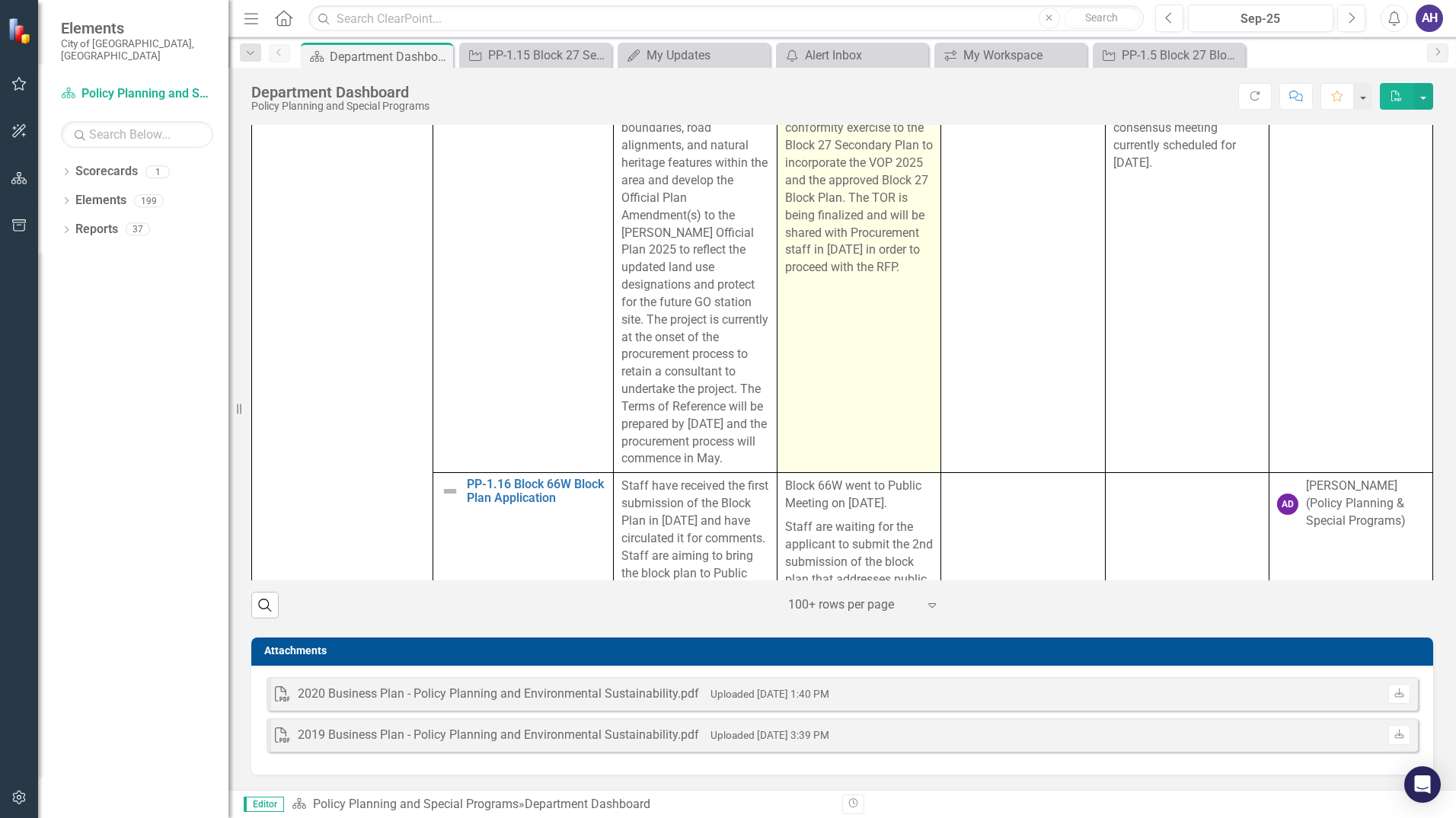
click at [856, 277] on p "A Terms of Reference (TOR) was prepared for the project and was shared both int…" at bounding box center [859, 94] width 147 height 365
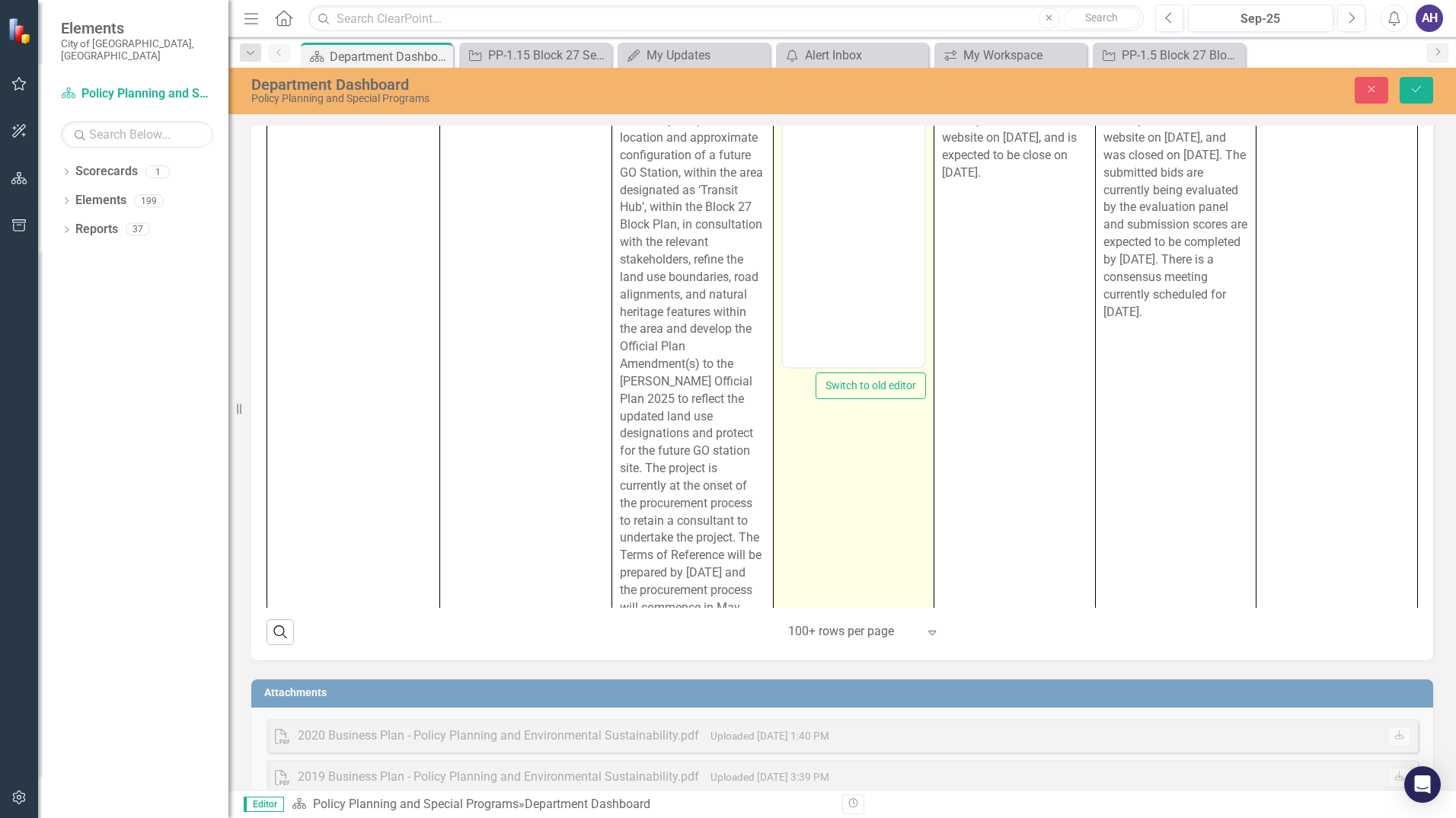
scroll to position [0, 0]
click at [1428, 307] on div "Initiatives Edit Report Select Report Link View Page Objectives Key Activities …" at bounding box center [842, 293] width 1205 height 734
click at [1372, 89] on icon "button" at bounding box center [1372, 90] width 7 height 7
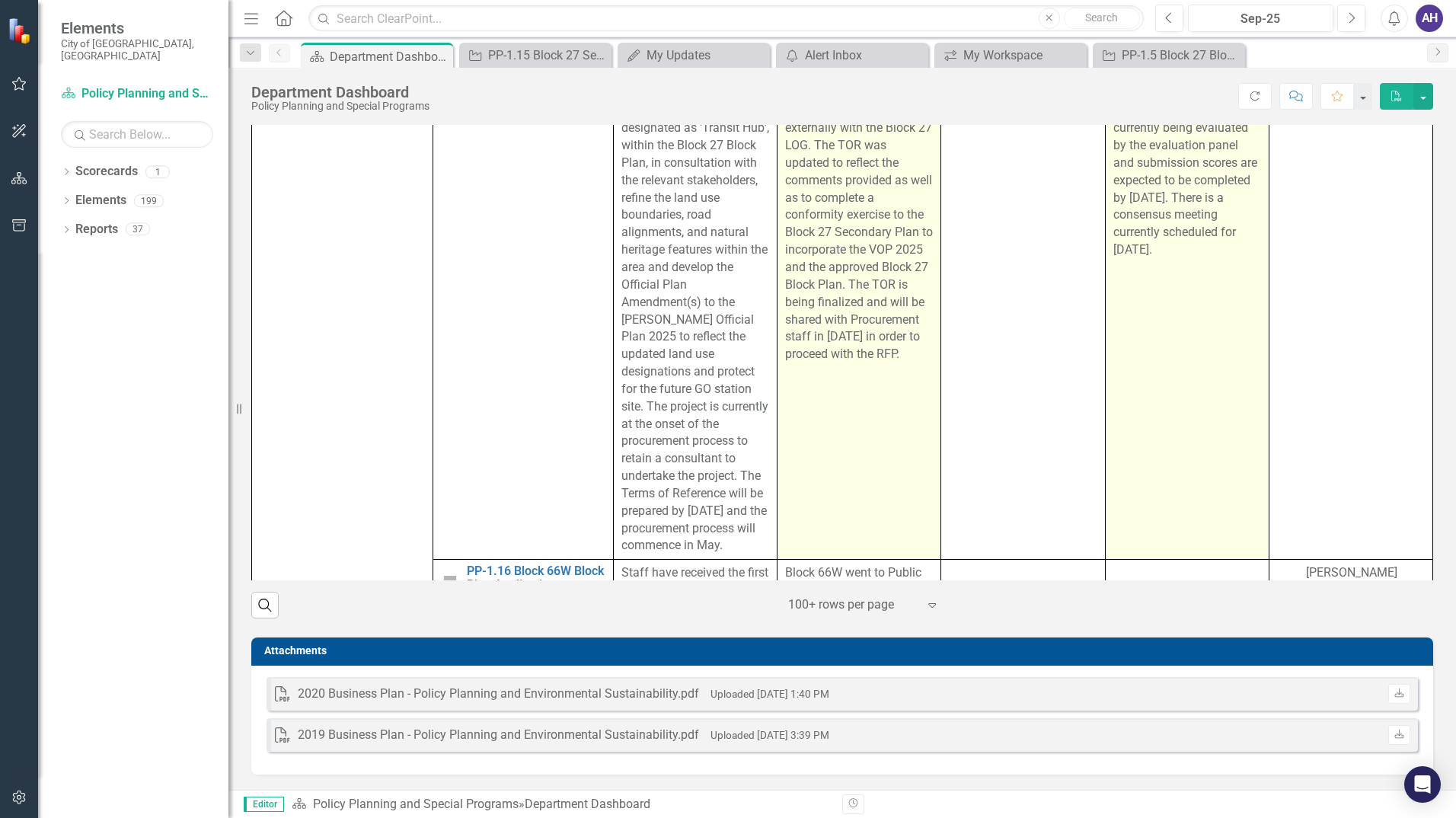
scroll to position [2667, 0]
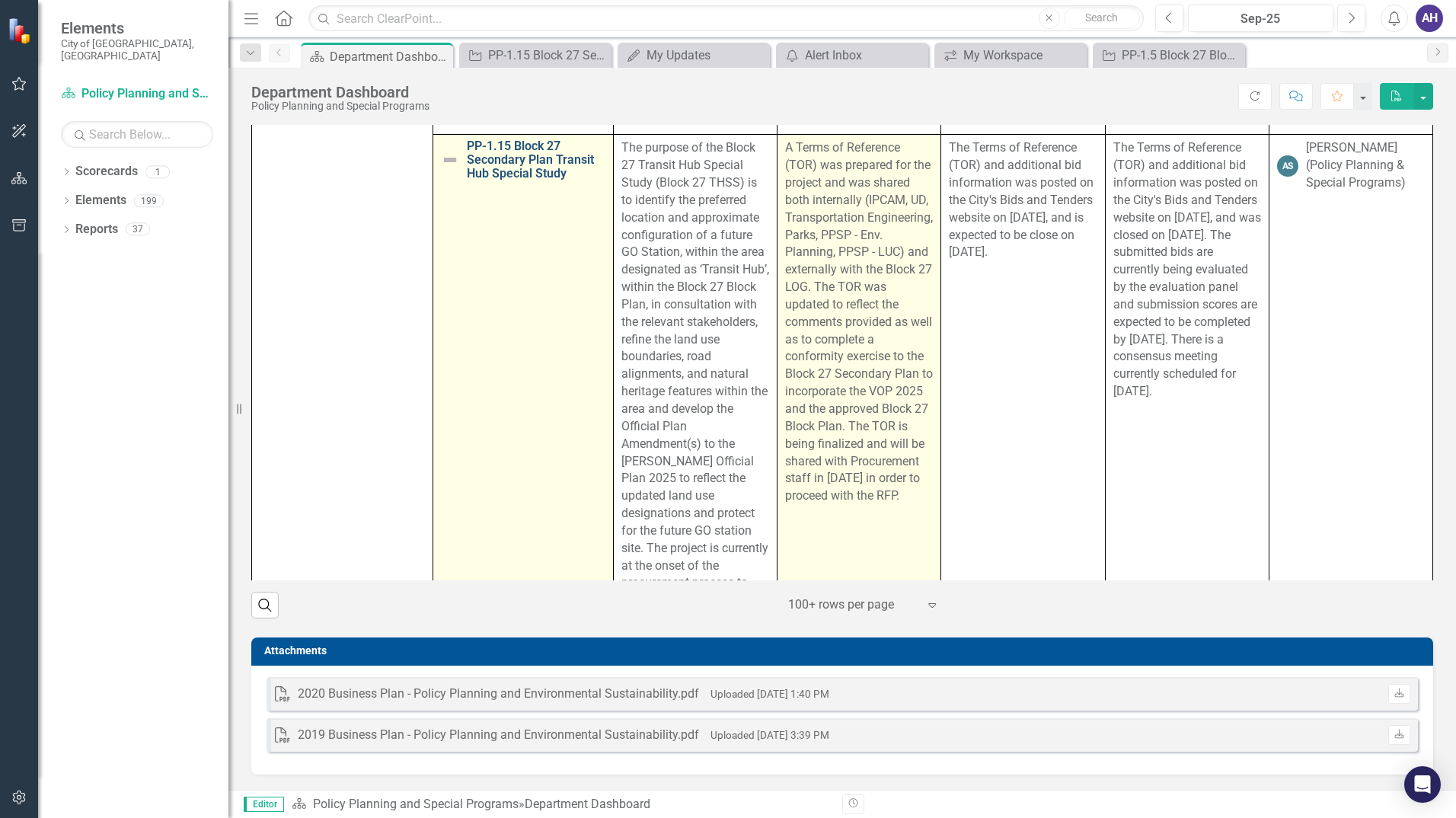
click at [498, 180] on link "PP-1.15 Block 27 Secondary Plan Transit Hub Special Study" at bounding box center [536, 159] width 139 height 40
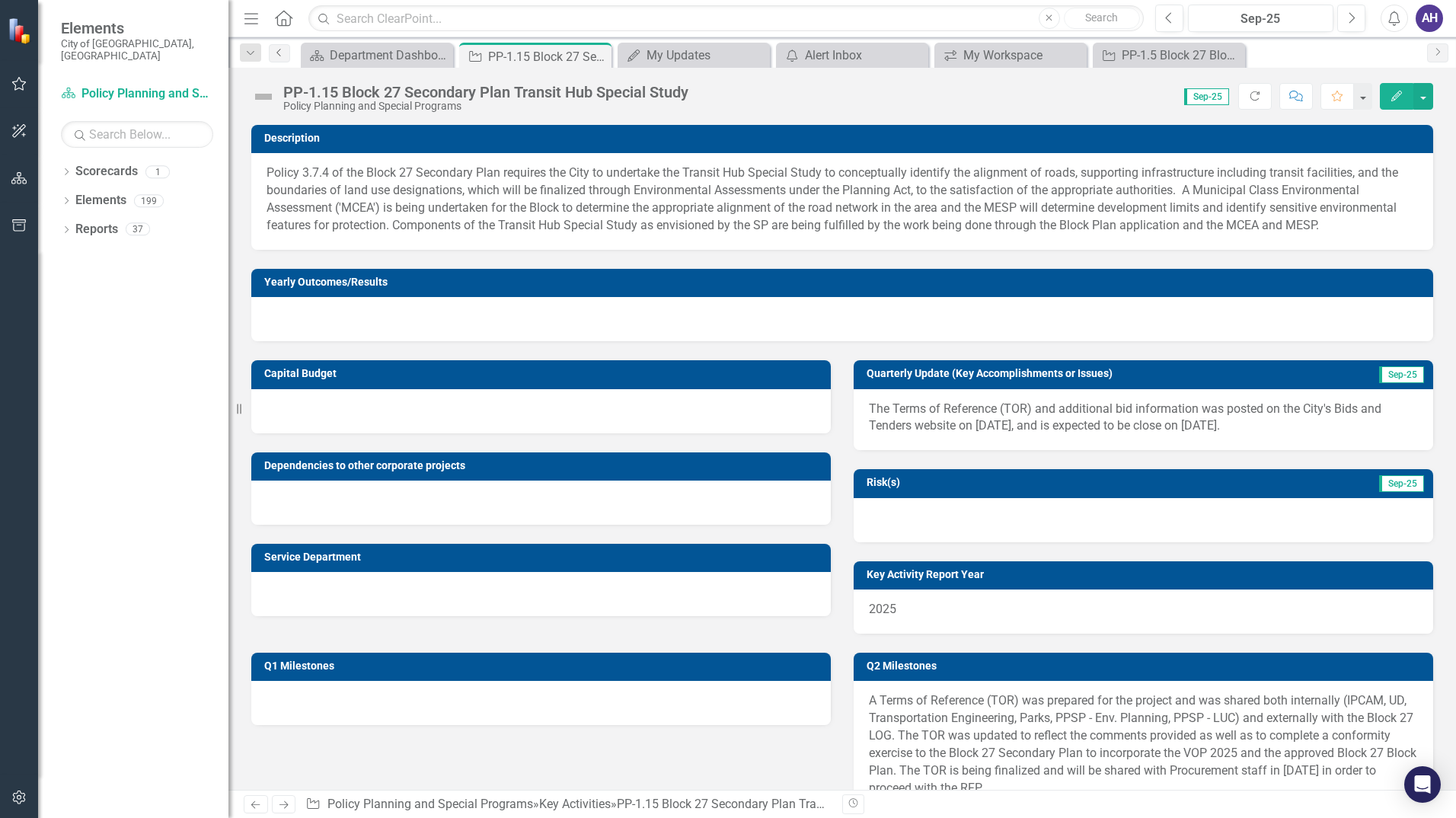
click at [274, 53] on icon "Previous" at bounding box center [279, 52] width 13 height 9
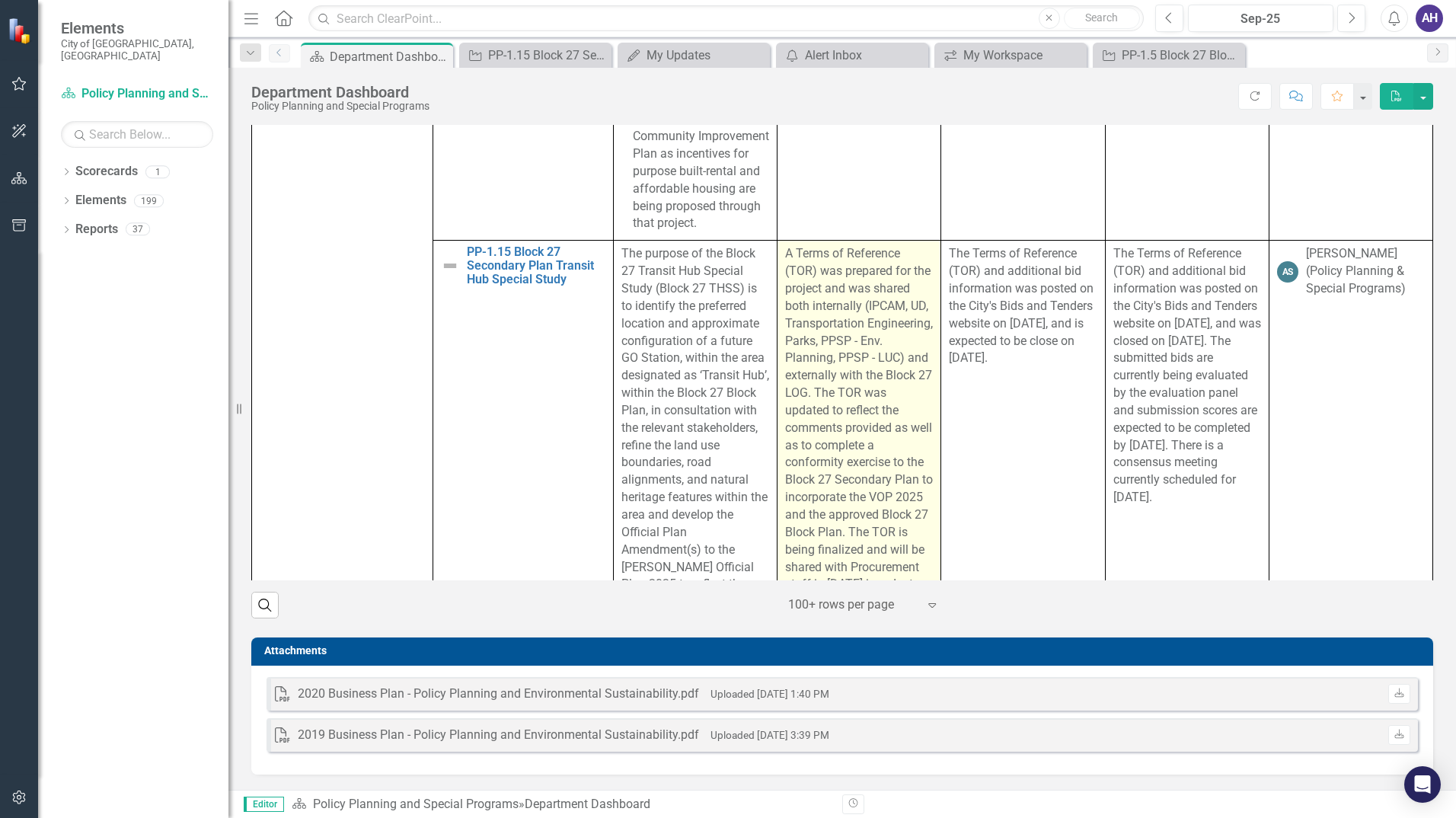
scroll to position [2742, 0]
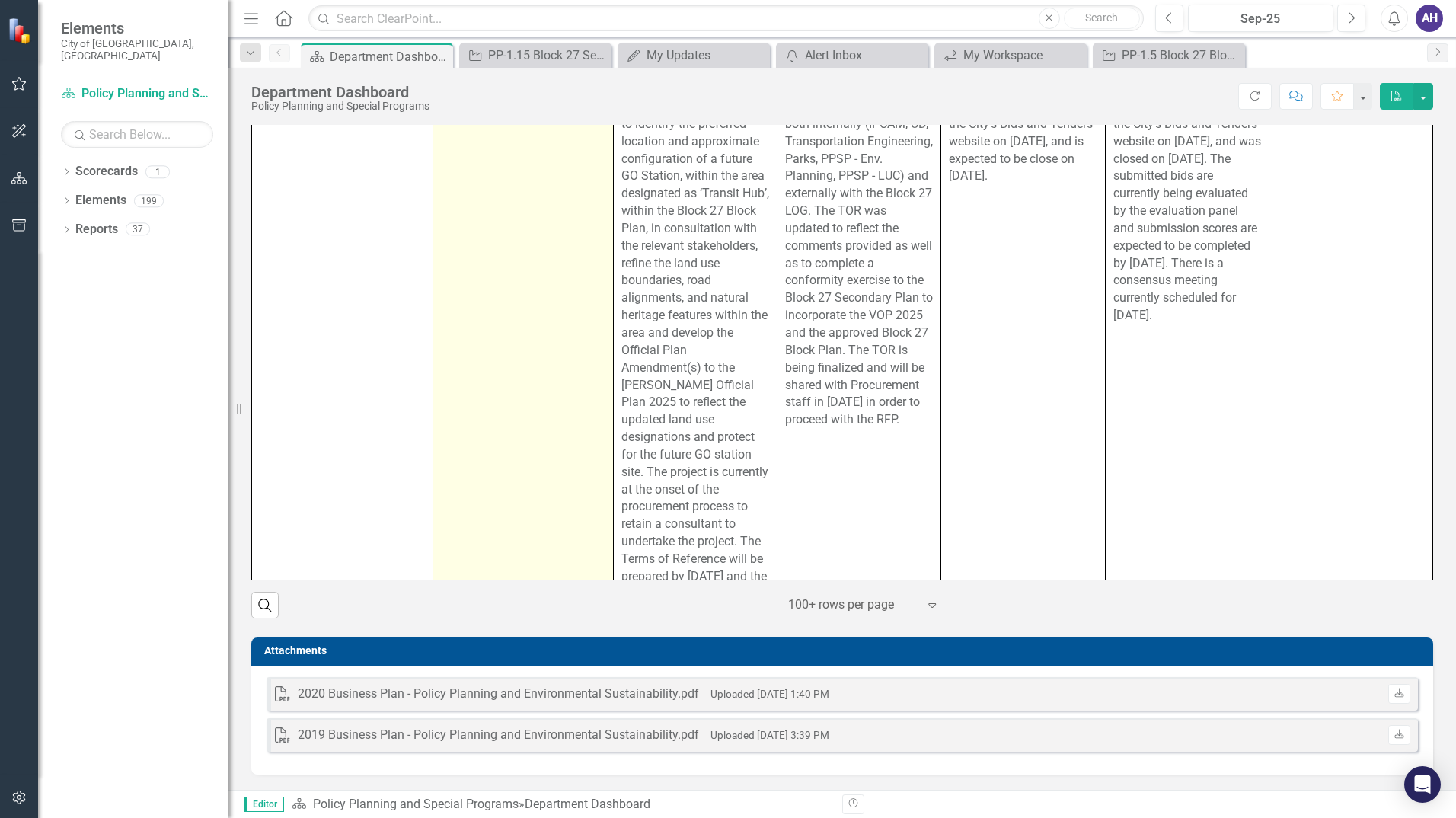
click at [448, 93] on img at bounding box center [450, 84] width 18 height 18
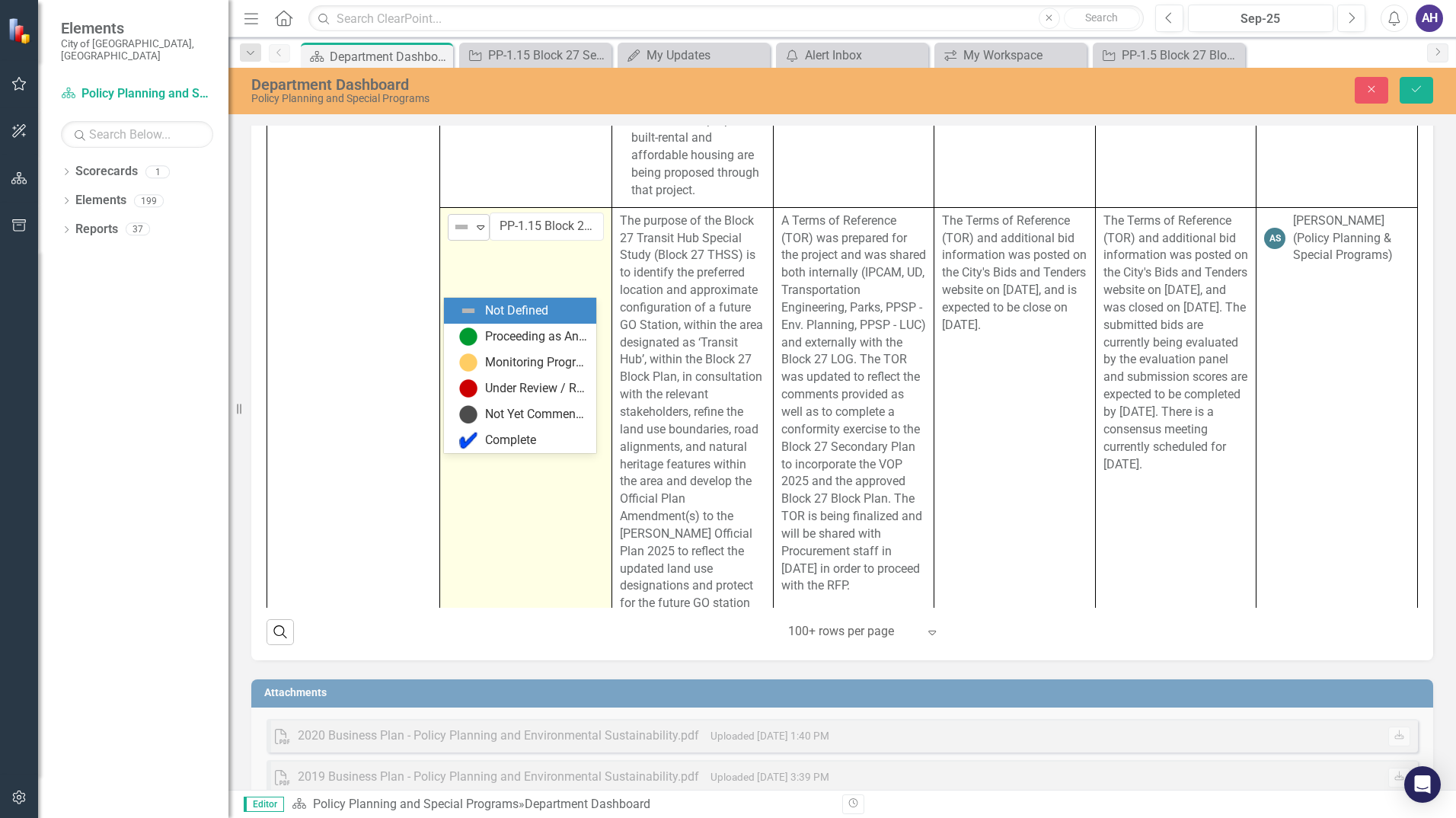
click at [480, 233] on icon "Expand" at bounding box center [481, 227] width 15 height 13
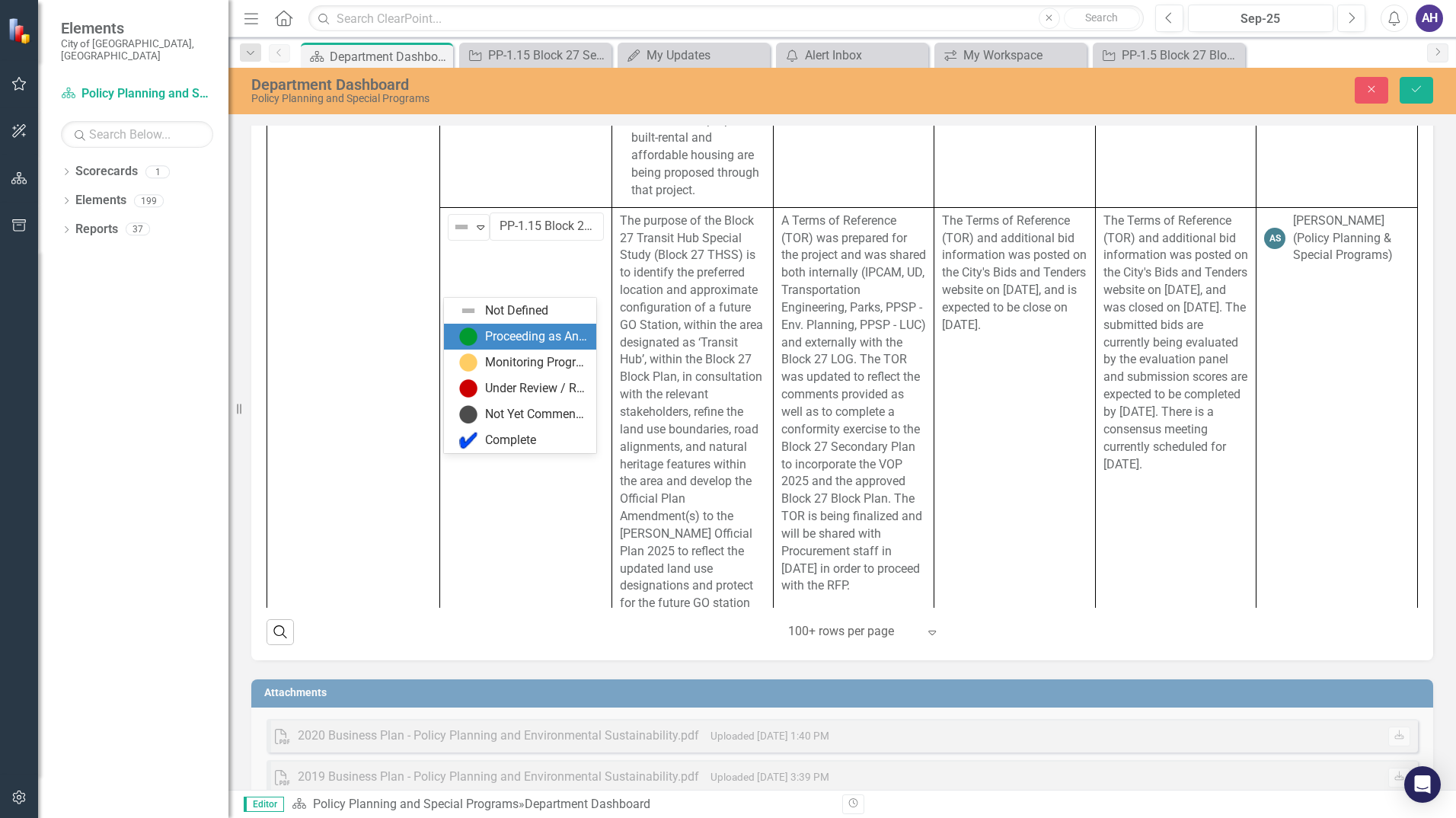
click at [484, 343] on div "Proceeding as Anticipated" at bounding box center [523, 337] width 128 height 18
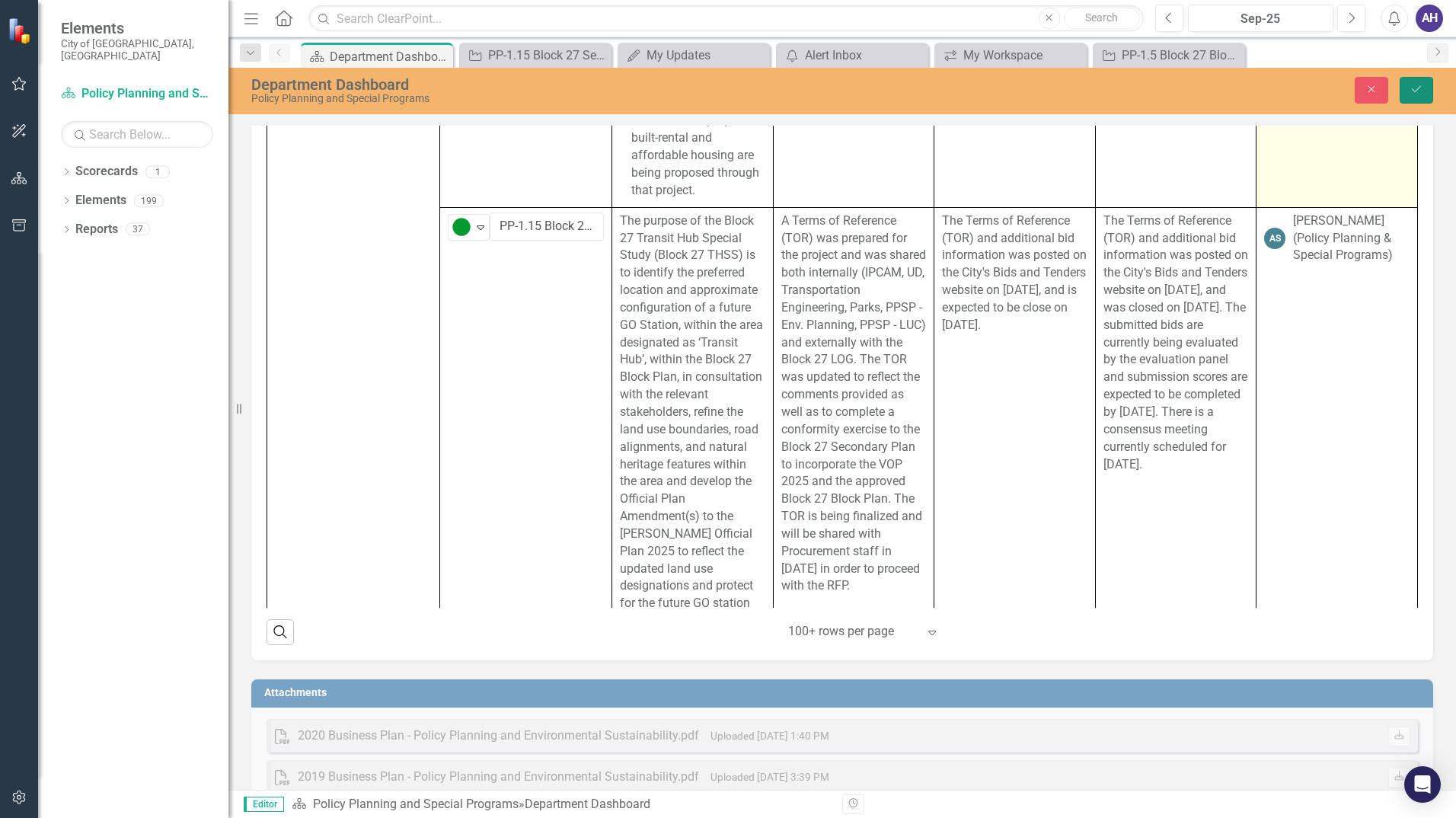
drag, startPoint x: 1412, startPoint y: 85, endPoint x: 1386, endPoint y: 149, distance: 69.1
click at [1411, 86] on icon "Save" at bounding box center [1417, 89] width 13 height 11
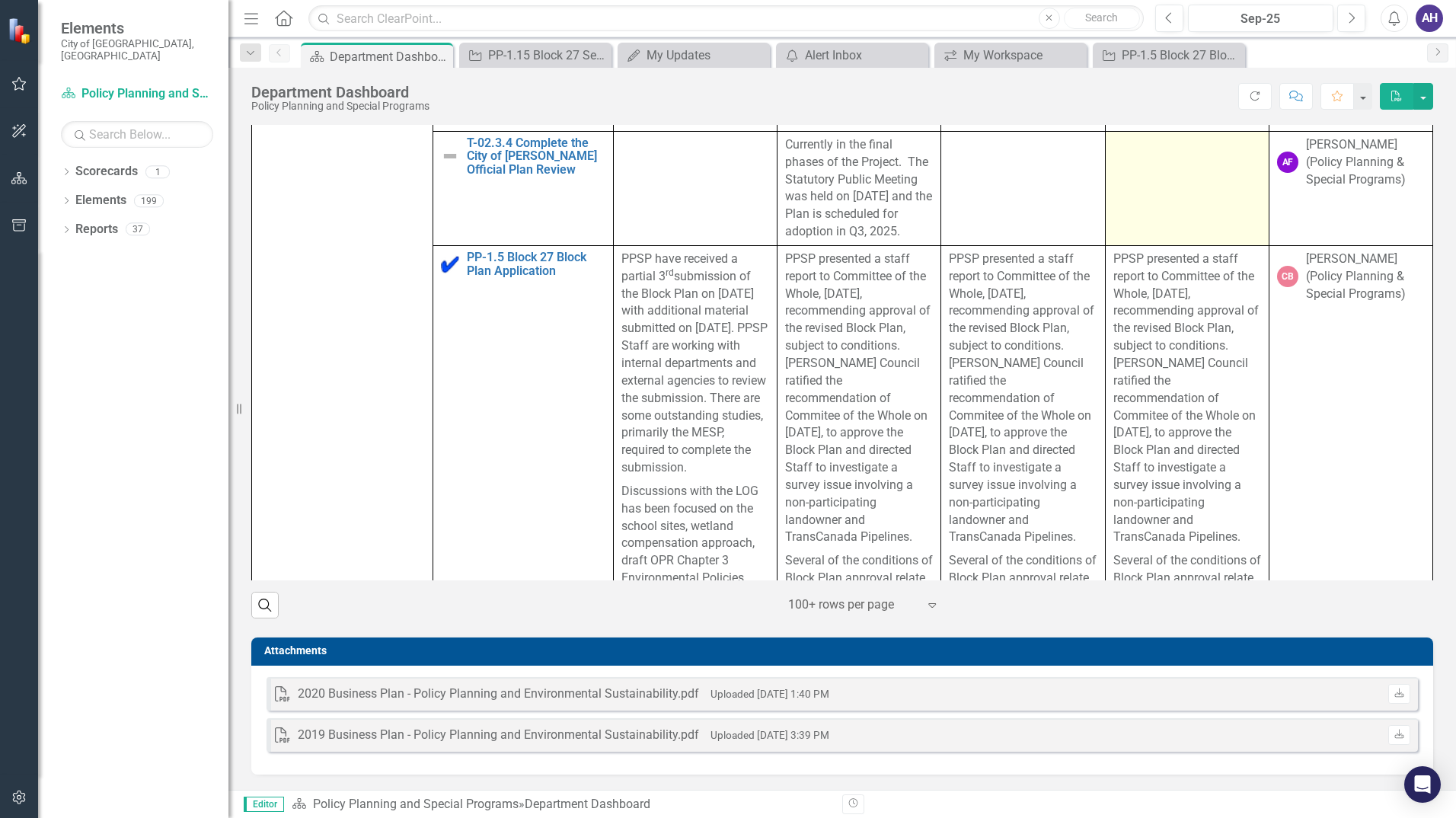
scroll to position [533, 0]
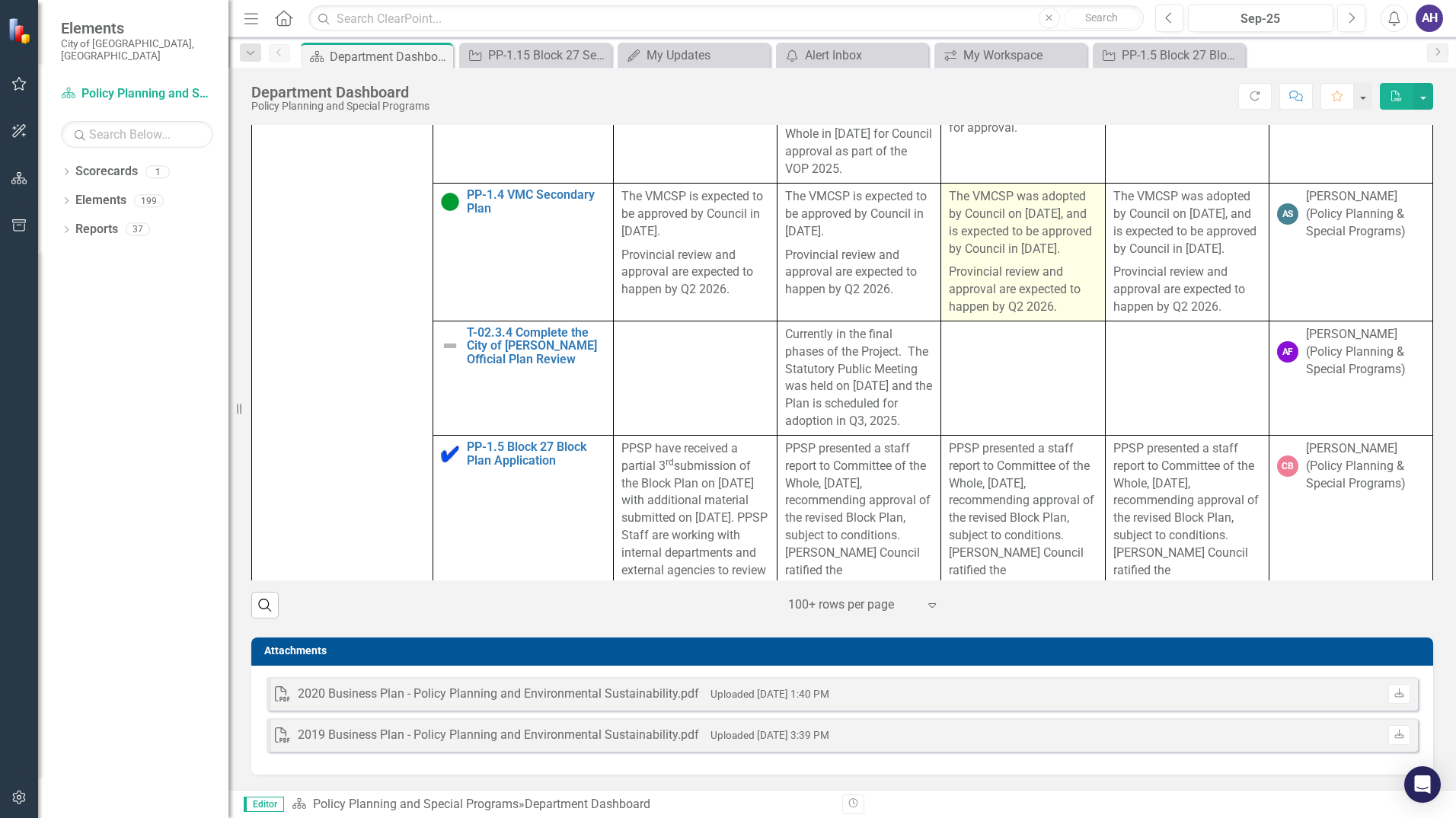
click at [1012, 261] on p "The VMCSP was adopted by Council on September 30th, 2025, and is expected to be…" at bounding box center [1023, 225] width 147 height 72
click at [1013, 261] on p "The VMCSP was adopted by Council on September 30th, 2025, and is expected to be…" at bounding box center [1023, 225] width 147 height 72
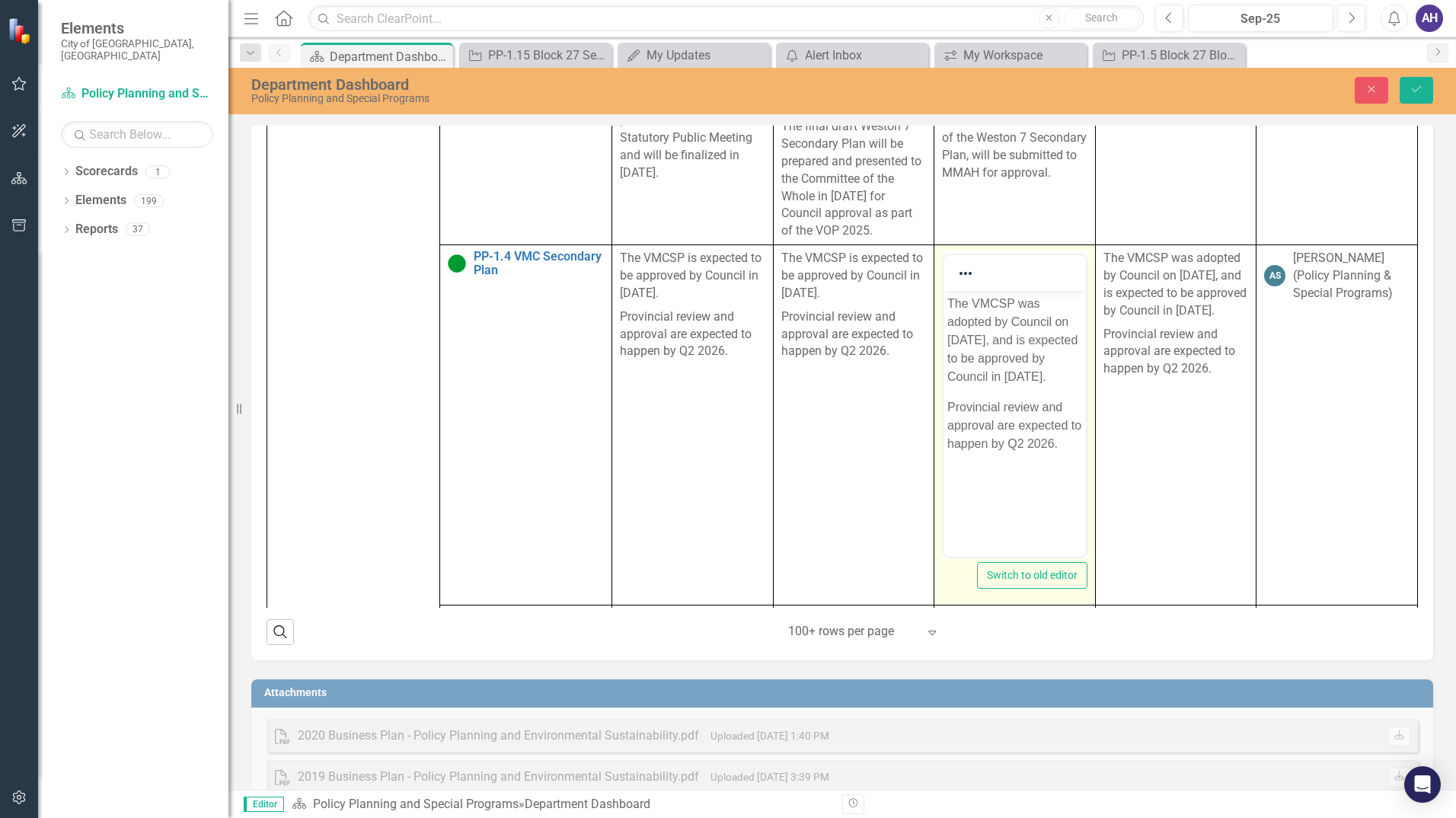
scroll to position [0, 0]
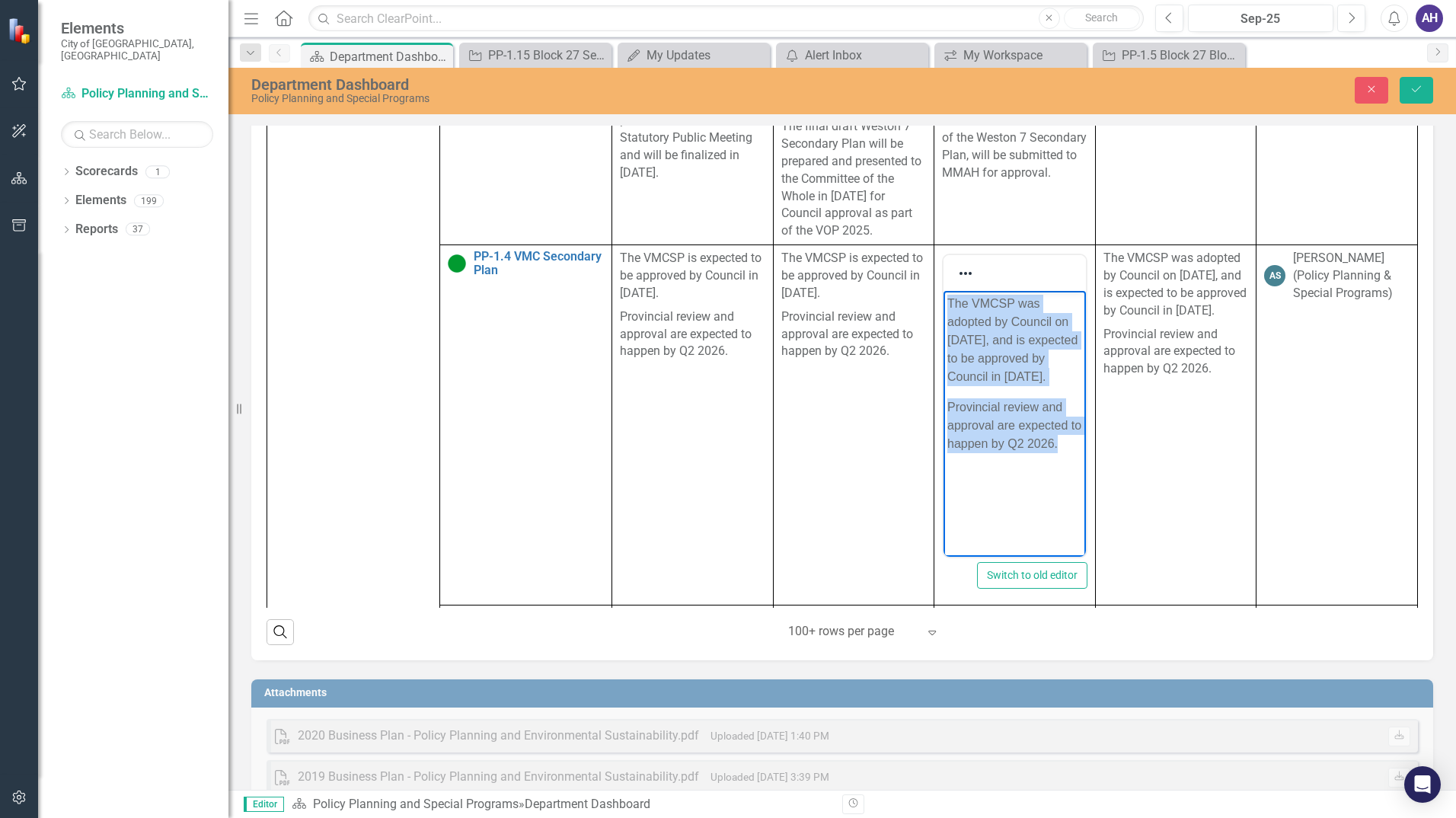
drag, startPoint x: 1073, startPoint y: 465, endPoint x: 1872, endPoint y: 598, distance: 810.0
click at [943, 292] on html "The VMCSP was adopted by Council on September 30th, 2025, and is expected to be…" at bounding box center [1015, 405] width 142 height 229
click at [978, 353] on p "The VMCSP was adopted by Council on September 30th, 2025, and is expected to be…" at bounding box center [1015, 340] width 135 height 91
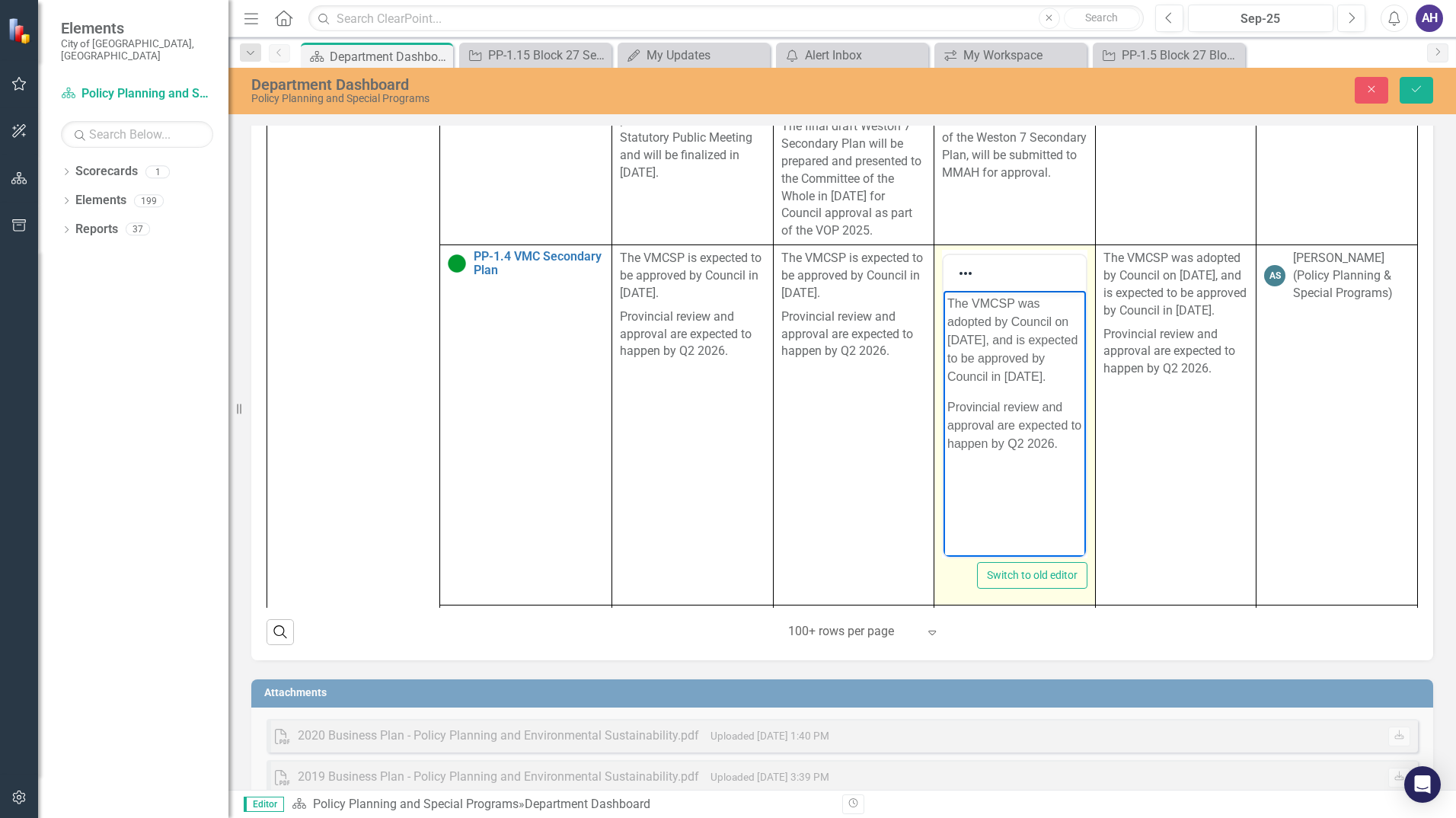
click at [1007, 386] on p "The VMCSP was adopted by Council on September 30th, 2025, and is expected to be…" at bounding box center [1015, 340] width 135 height 91
click at [989, 378] on p "The VMCSP was adopted by Council on September 30th, 2025, and is expected to be…" at bounding box center [1015, 340] width 135 height 91
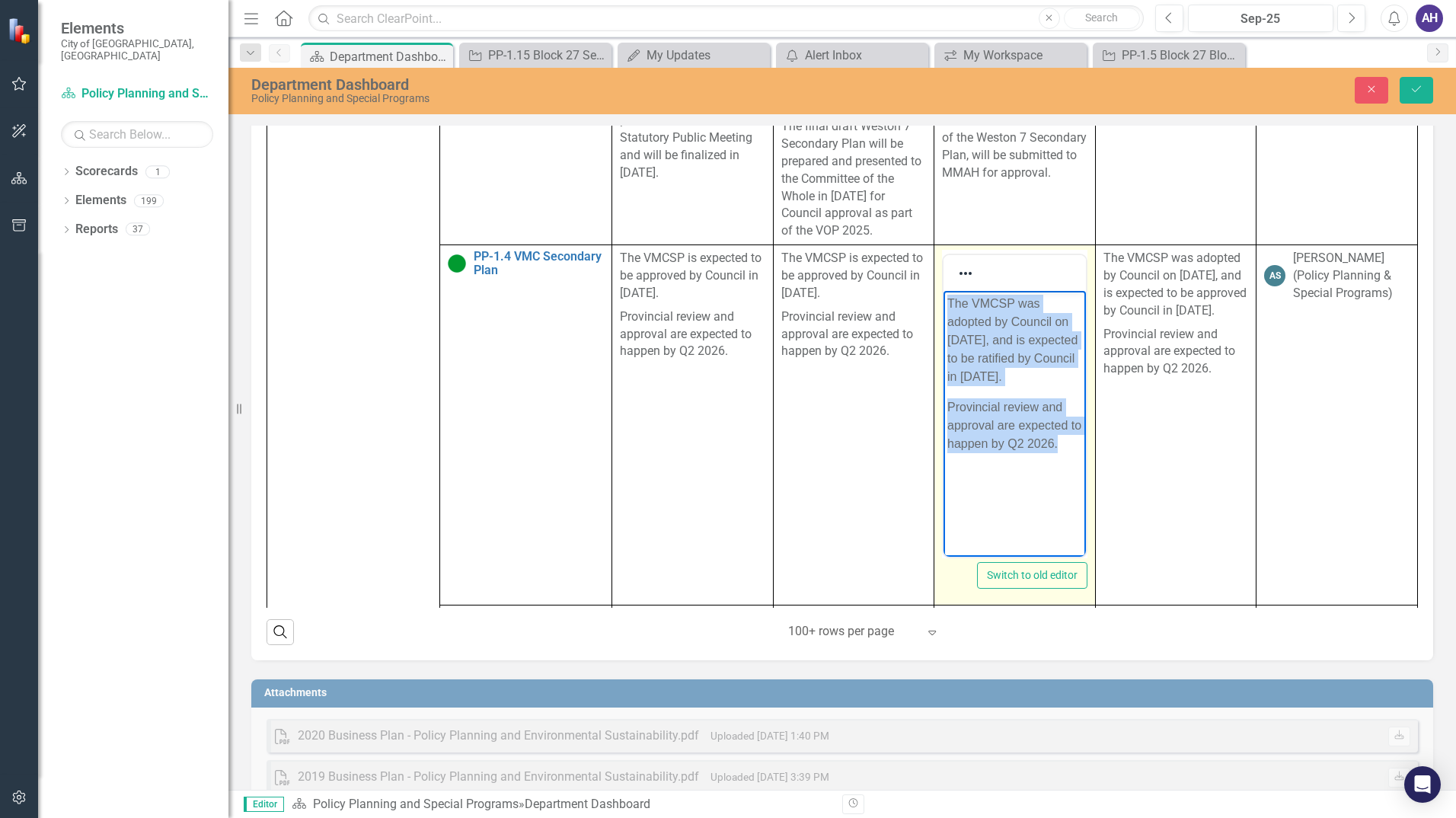
drag, startPoint x: 1076, startPoint y: 461, endPoint x: 937, endPoint y: 291, distance: 219.6
click at [943, 291] on html "The VMCSP was adopted by Council on September 30th, 2025, and is expected to be…" at bounding box center [1015, 405] width 142 height 229
copy body "The VMCSP was adopted by Council on September 30th, 2025, and is expected to be…"
click at [1017, 336] on p "The VMCSP was adopted by Council on September 30th, 2025, and is expected to be…" at bounding box center [1015, 340] width 135 height 91
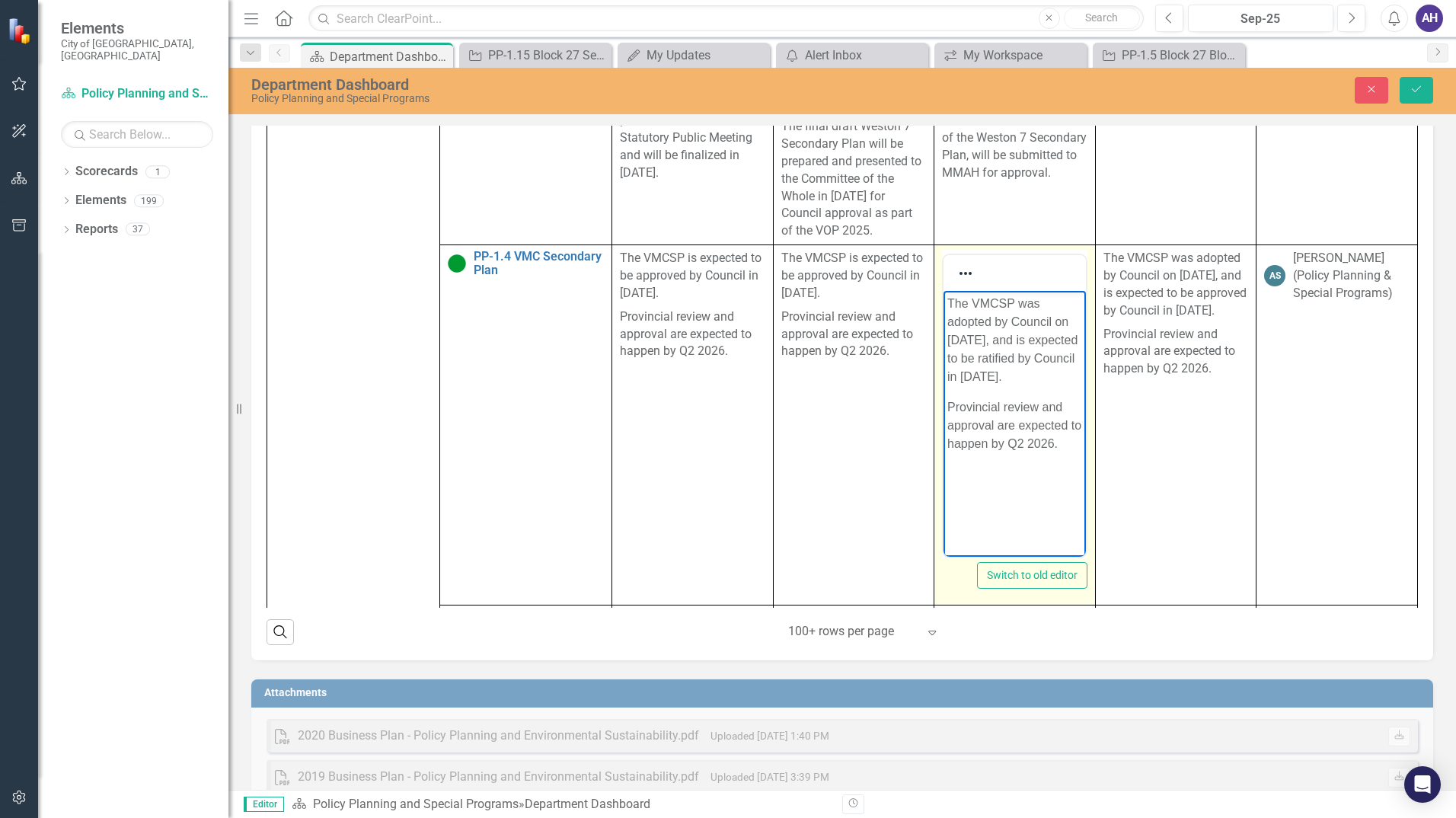
click at [1009, 322] on p "The VMCSP was adopted by Council on September 30th, 2025, and is expected to be…" at bounding box center [1015, 340] width 135 height 91
drag, startPoint x: 1012, startPoint y: 323, endPoint x: 1056, endPoint y: 341, distance: 47.5
click at [1013, 323] on p "The VMCSP was adopted by Council on September 30th, 2025, and is expected to be…" at bounding box center [1015, 340] width 135 height 91
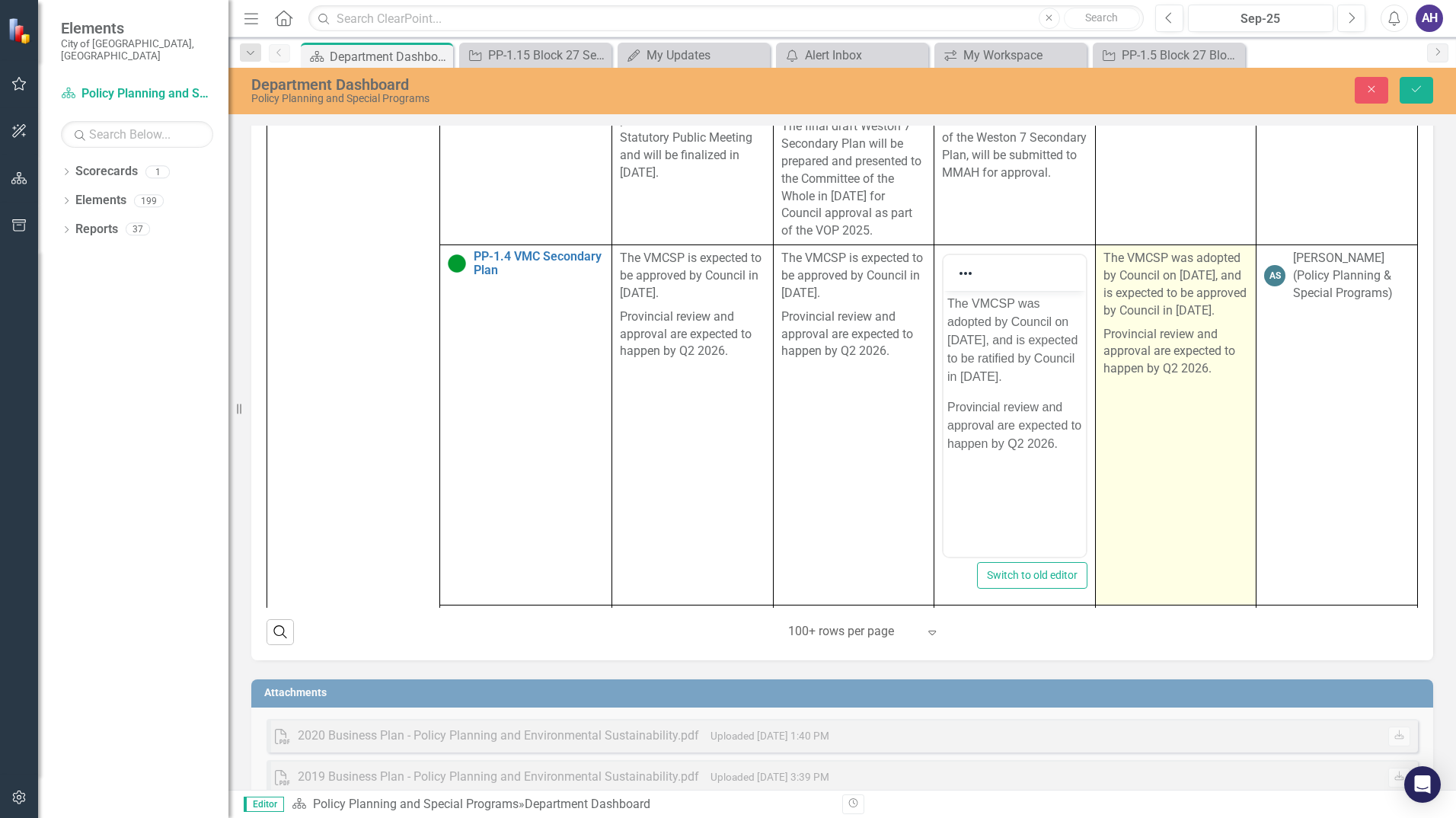
click at [1124, 368] on p "Provincial review and approval are expected to happen by Q2 2026." at bounding box center [1176, 350] width 146 height 55
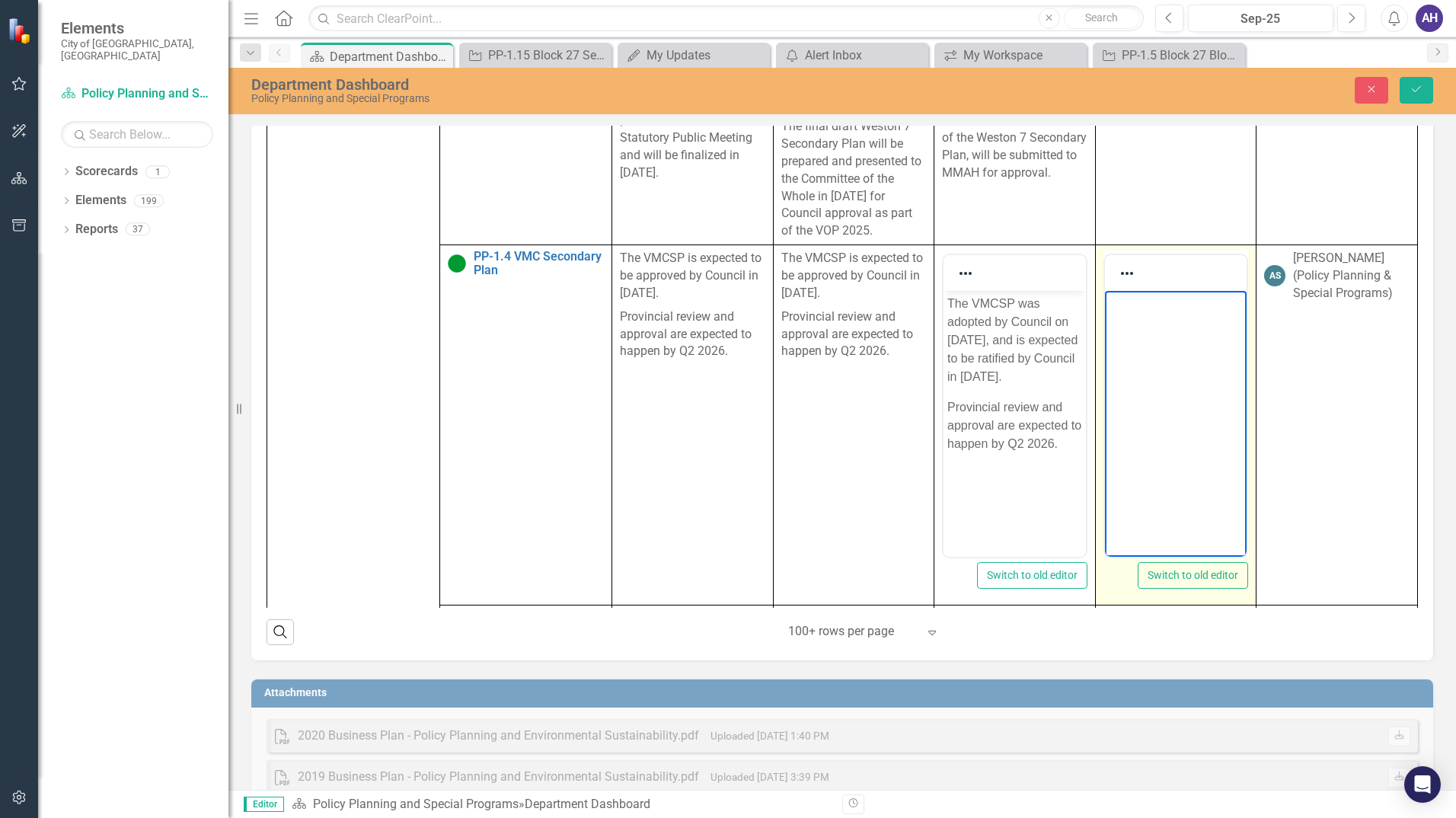
click at [1164, 309] on p "Rich Text Area. Press ALT-0 for help." at bounding box center [1175, 304] width 135 height 18
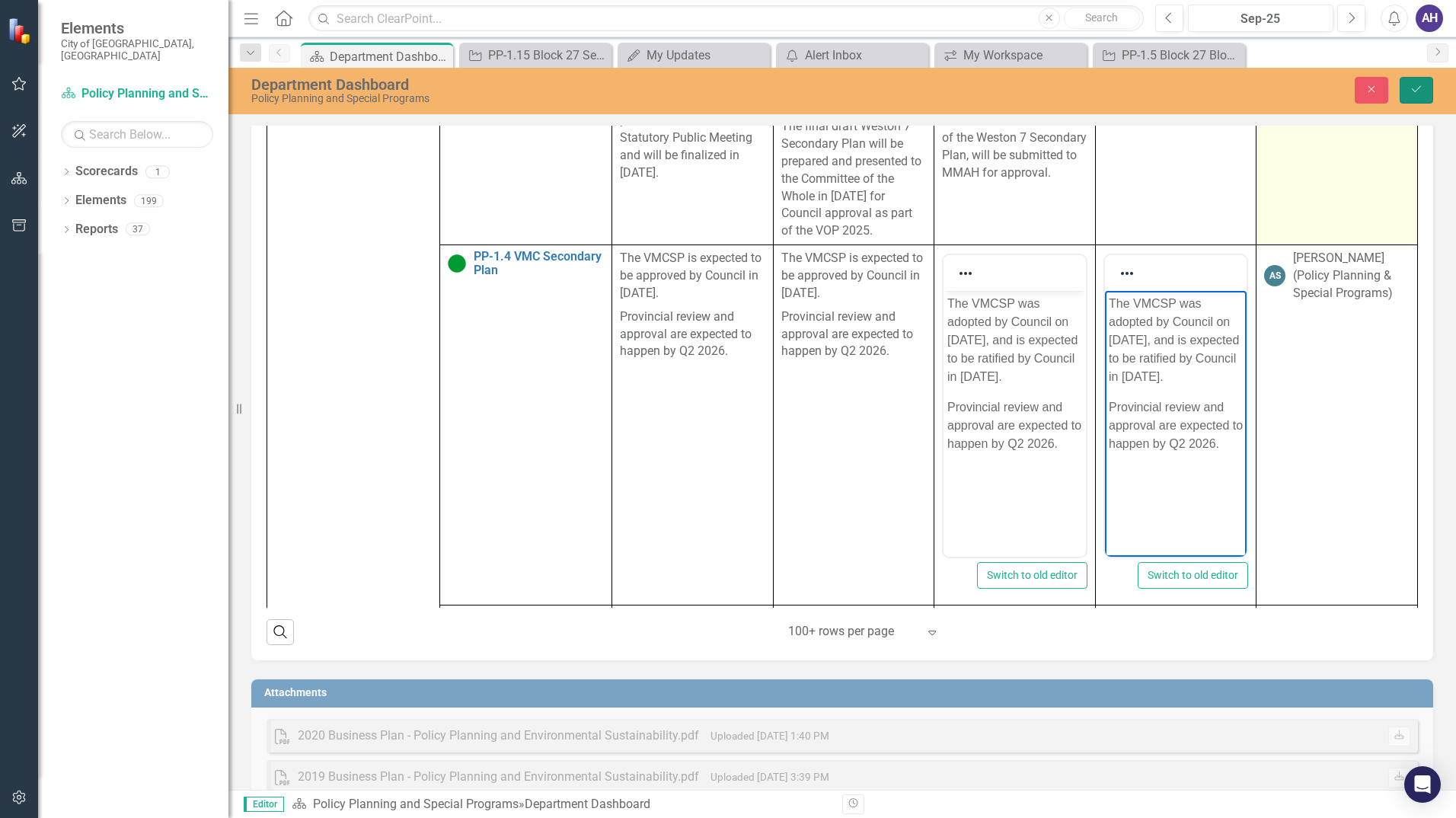
drag, startPoint x: 1413, startPoint y: 87, endPoint x: 1288, endPoint y: 163, distance: 146.3
click at [1414, 87] on icon "Save" at bounding box center [1417, 89] width 13 height 11
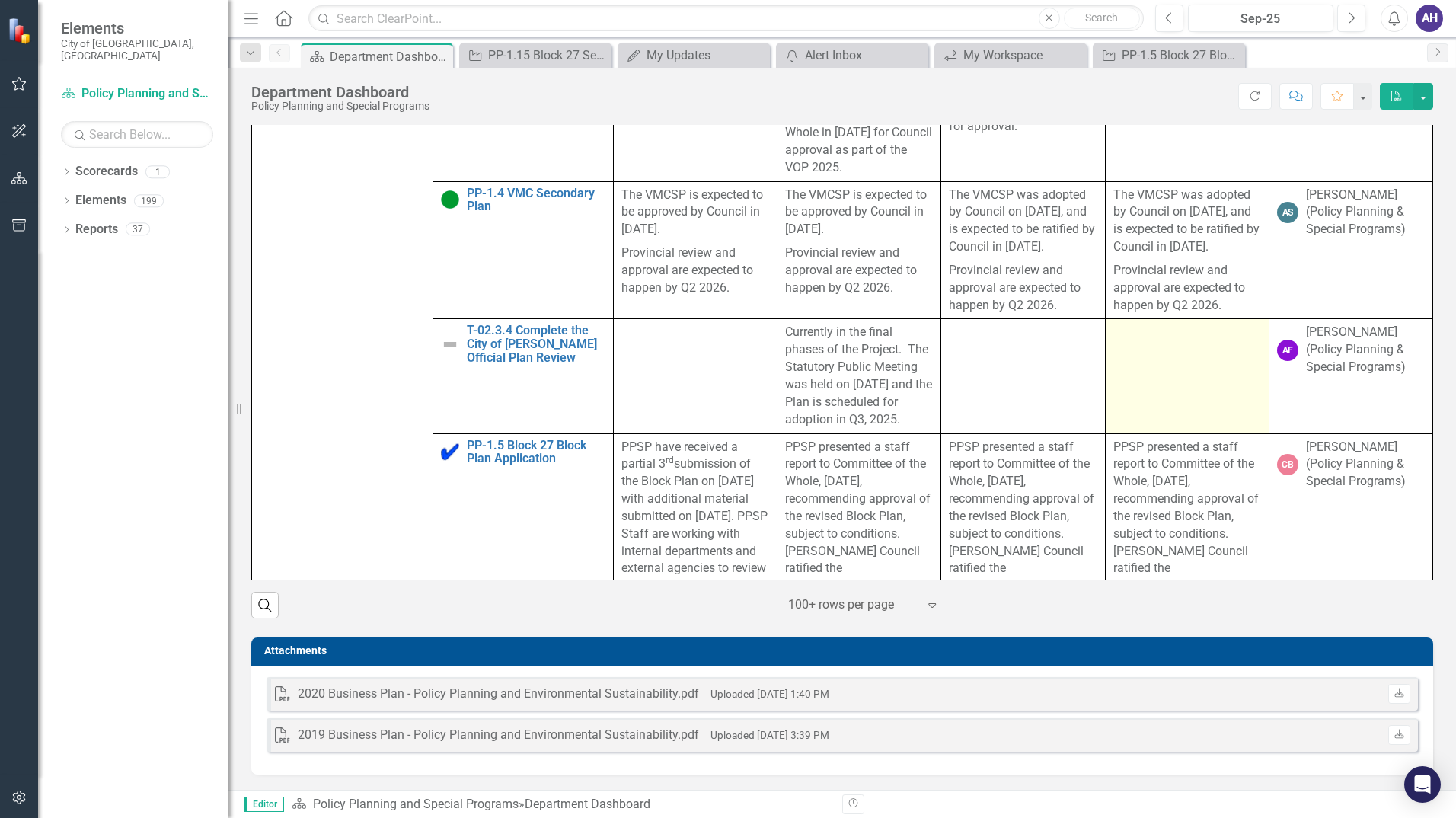
scroll to position [838, 0]
